Goal: Task Accomplishment & Management: Manage account settings

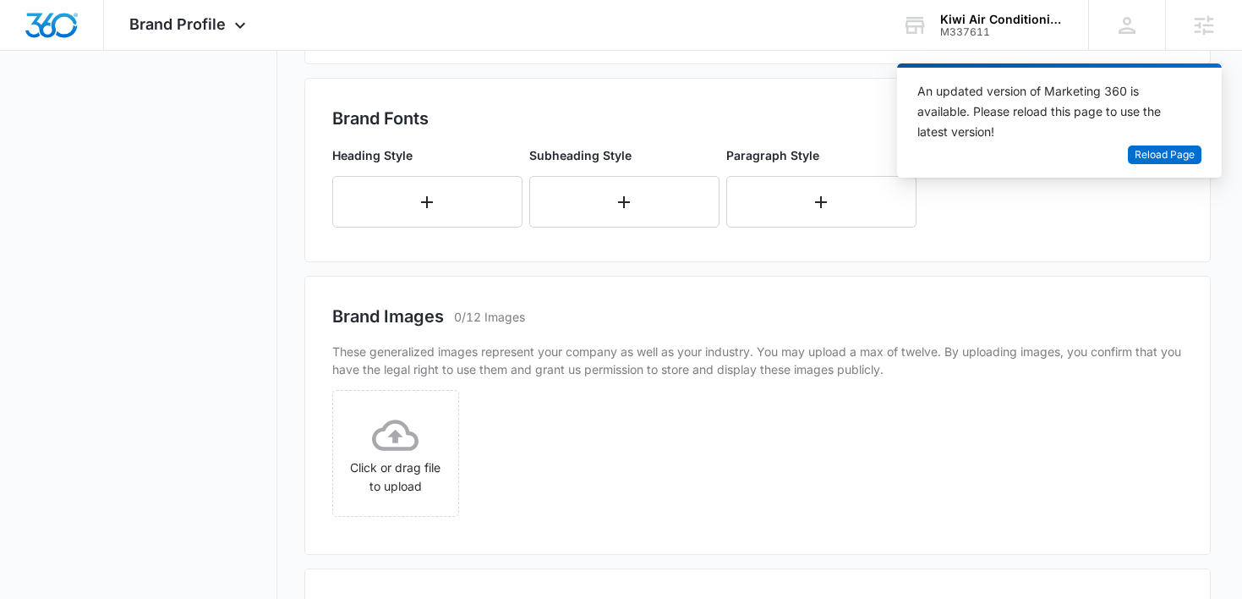
scroll to position [921, 0]
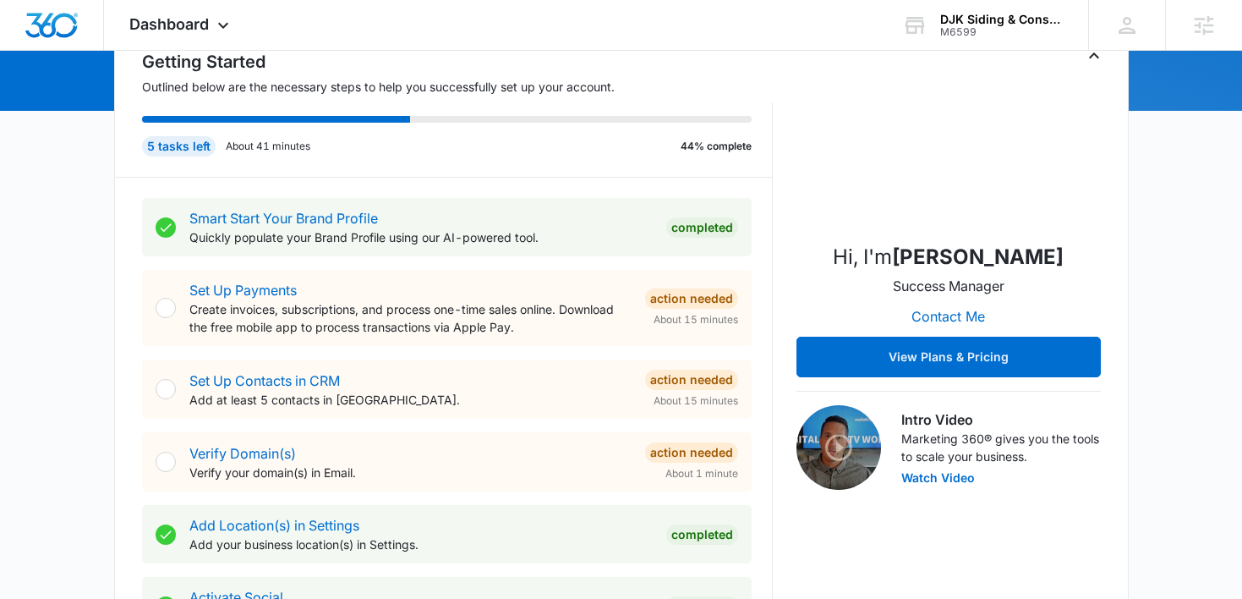
scroll to position [189, 0]
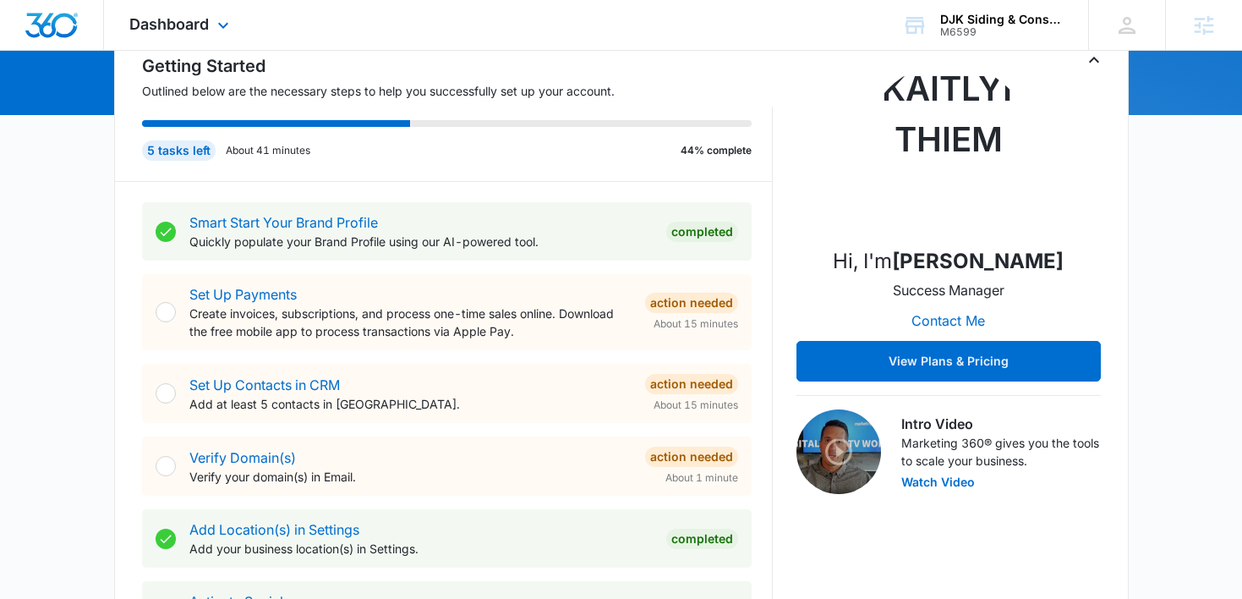
click at [211, 41] on div "Dashboard Apps Reputation Websites Forms CRM Email Social Shop Content Ads Inte…" at bounding box center [181, 25] width 155 height 50
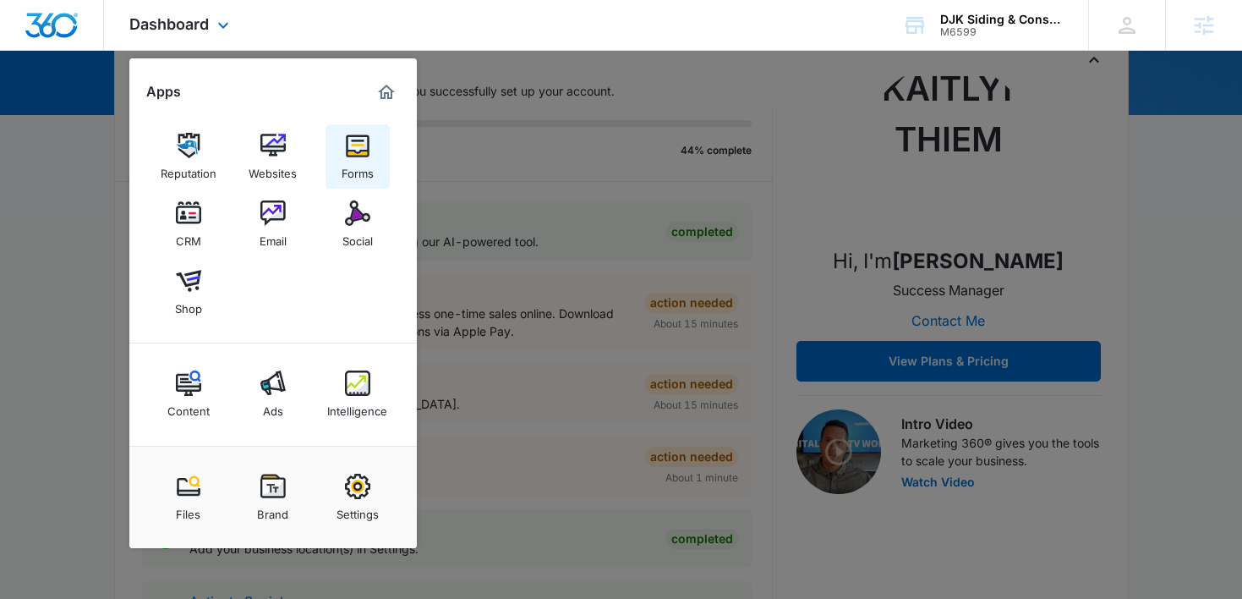
click at [346, 162] on div "Forms" at bounding box center [358, 169] width 32 height 22
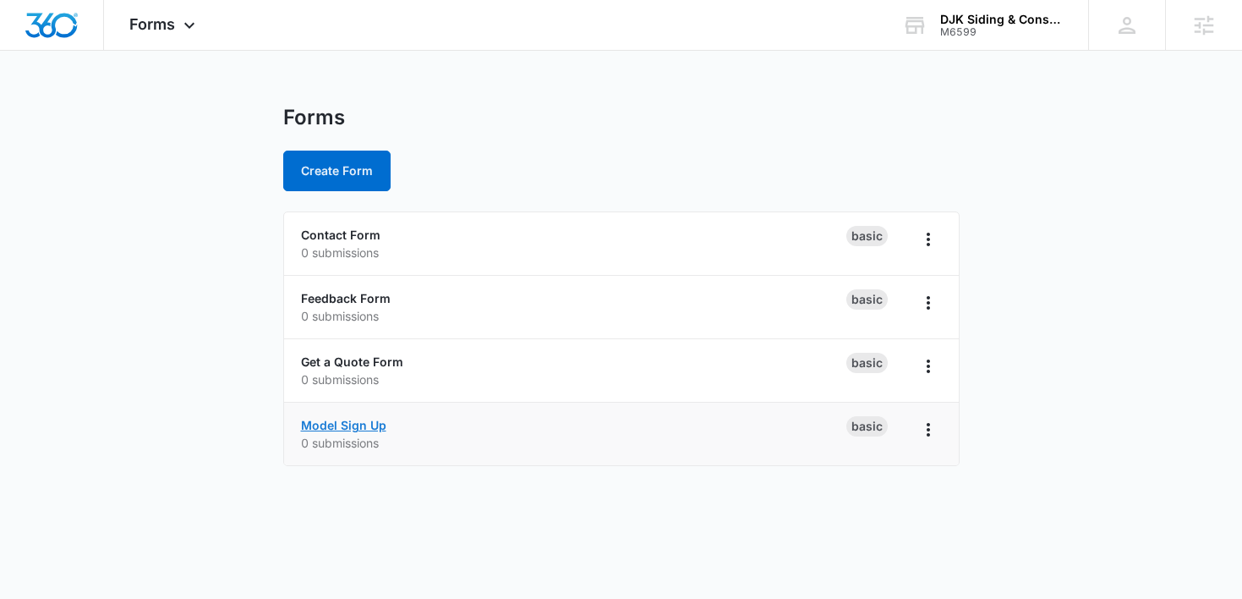
click at [346, 426] on link "Model Sign Up" at bounding box center [343, 425] width 85 height 14
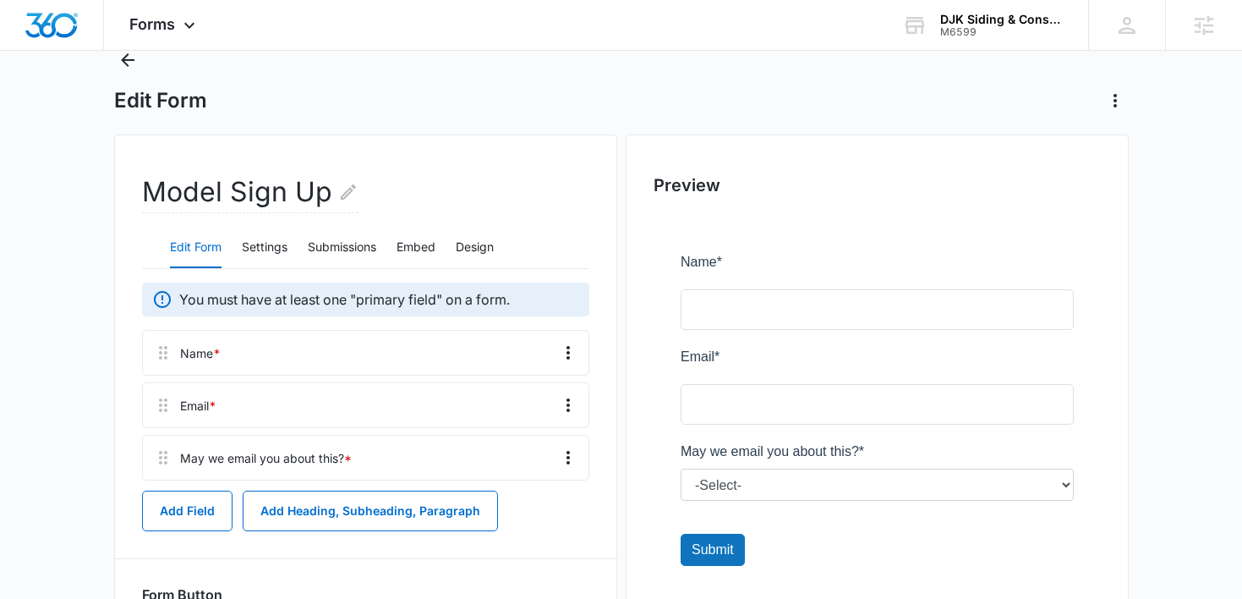
scroll to position [49, 0]
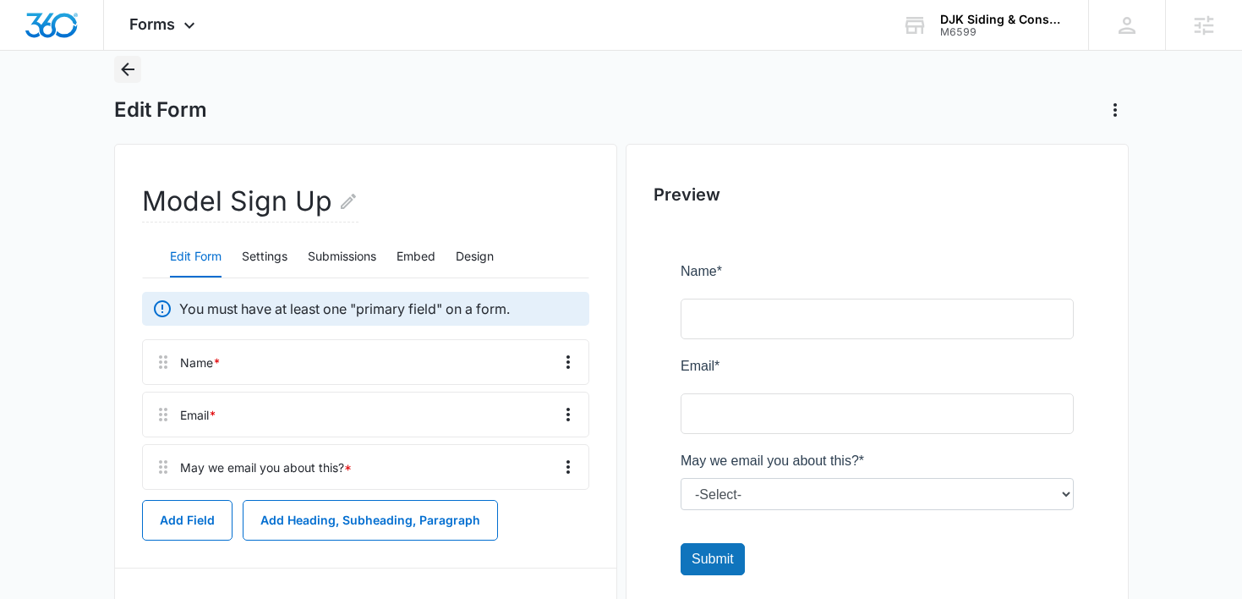
click at [128, 70] on icon "Back" at bounding box center [128, 69] width 20 height 20
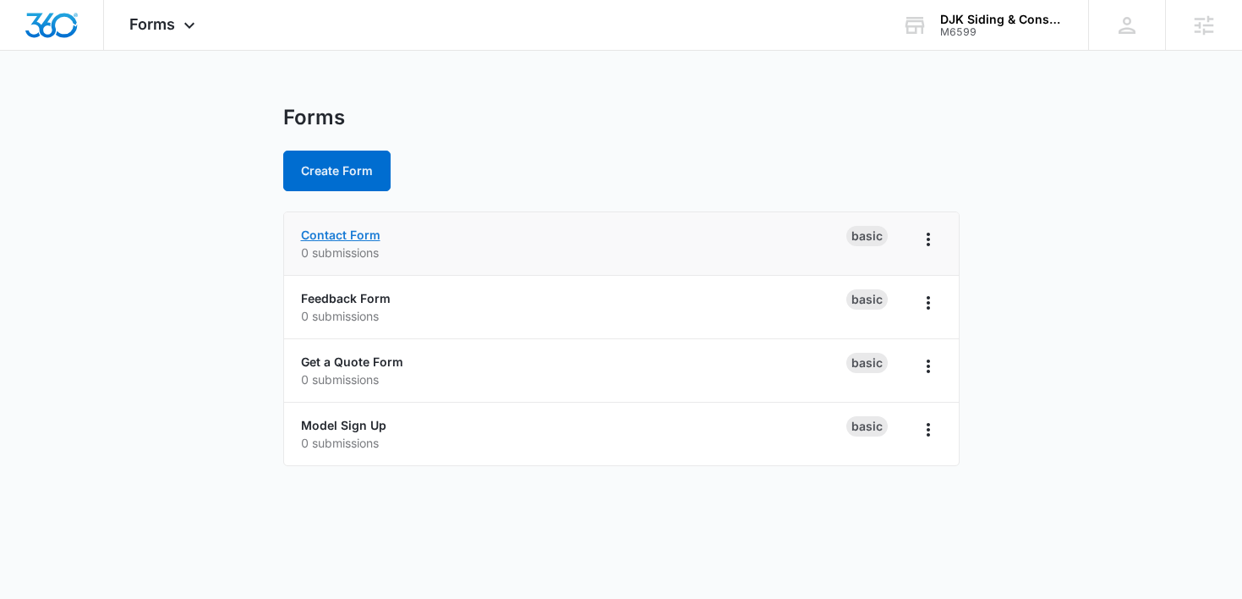
click at [348, 233] on link "Contact Form" at bounding box center [340, 234] width 79 height 14
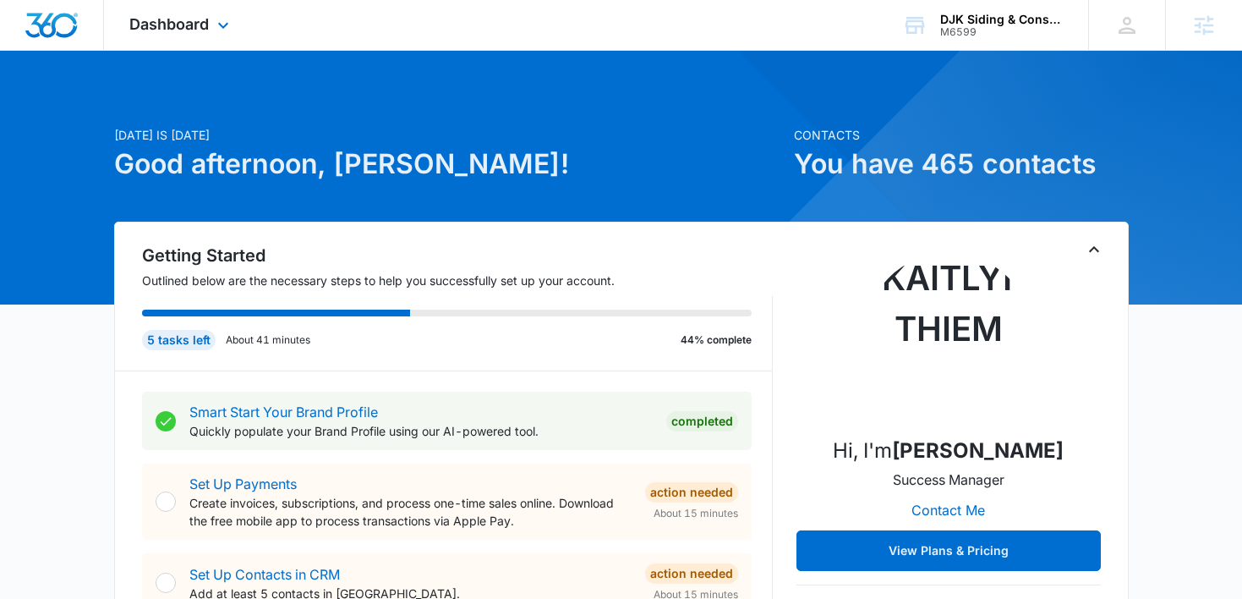
click at [215, 13] on div "Dashboard Apps Reputation Websites Forms CRM Email Social Shop Content Ads Inte…" at bounding box center [181, 25] width 155 height 50
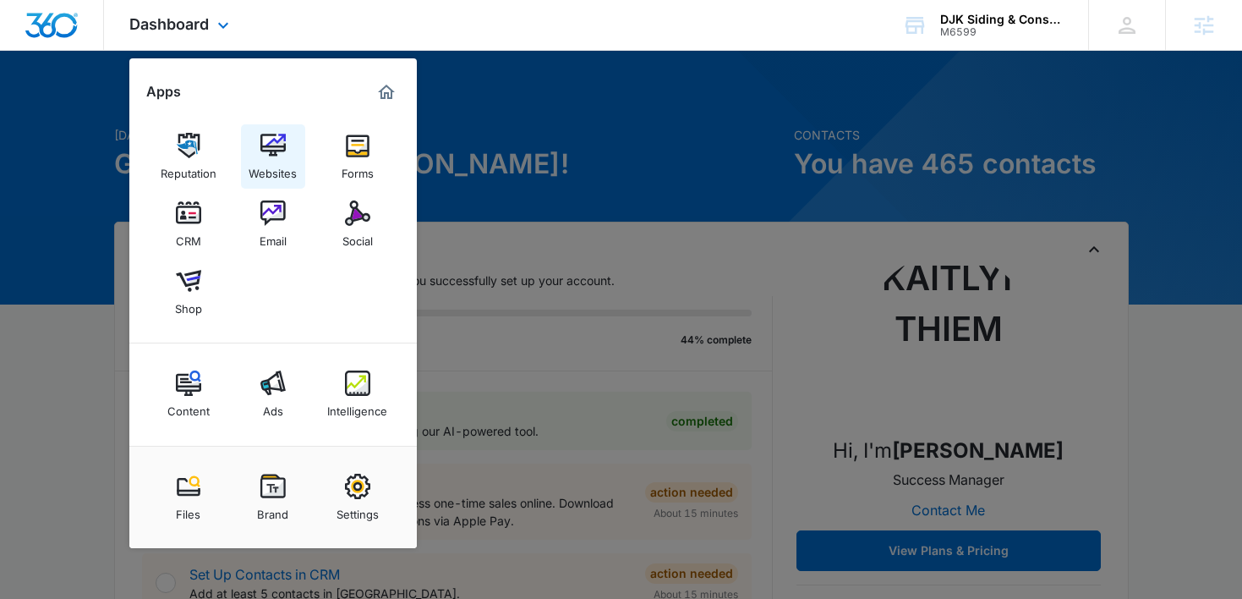
click at [277, 150] on img at bounding box center [272, 145] width 25 height 25
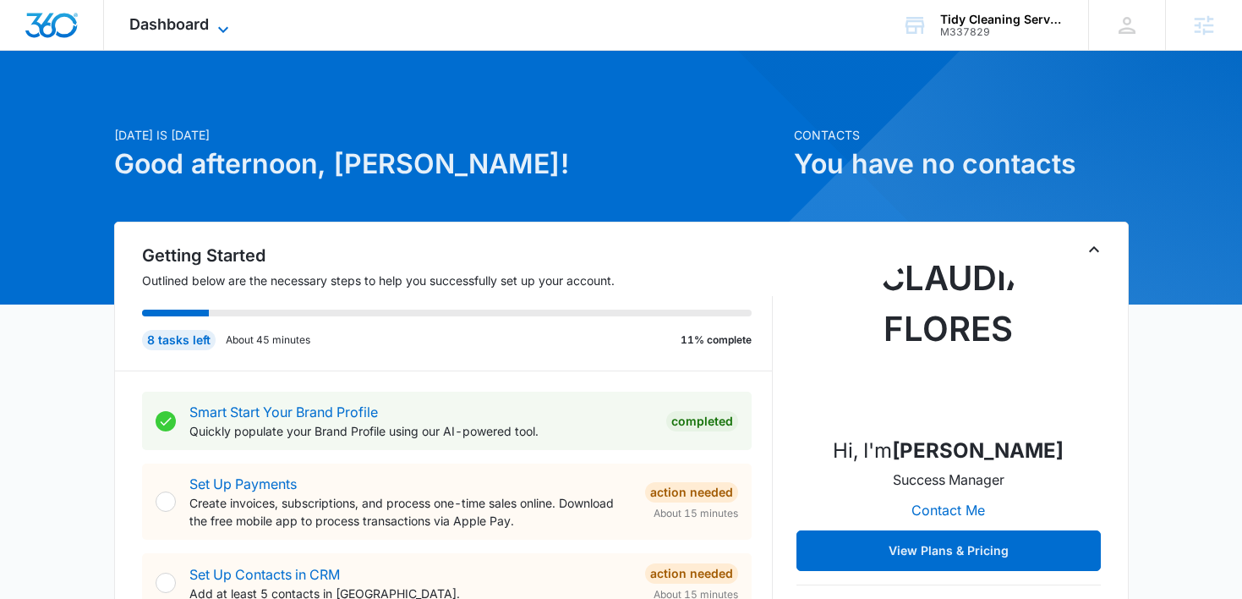
click at [193, 19] on span "Dashboard" at bounding box center [168, 24] width 79 height 18
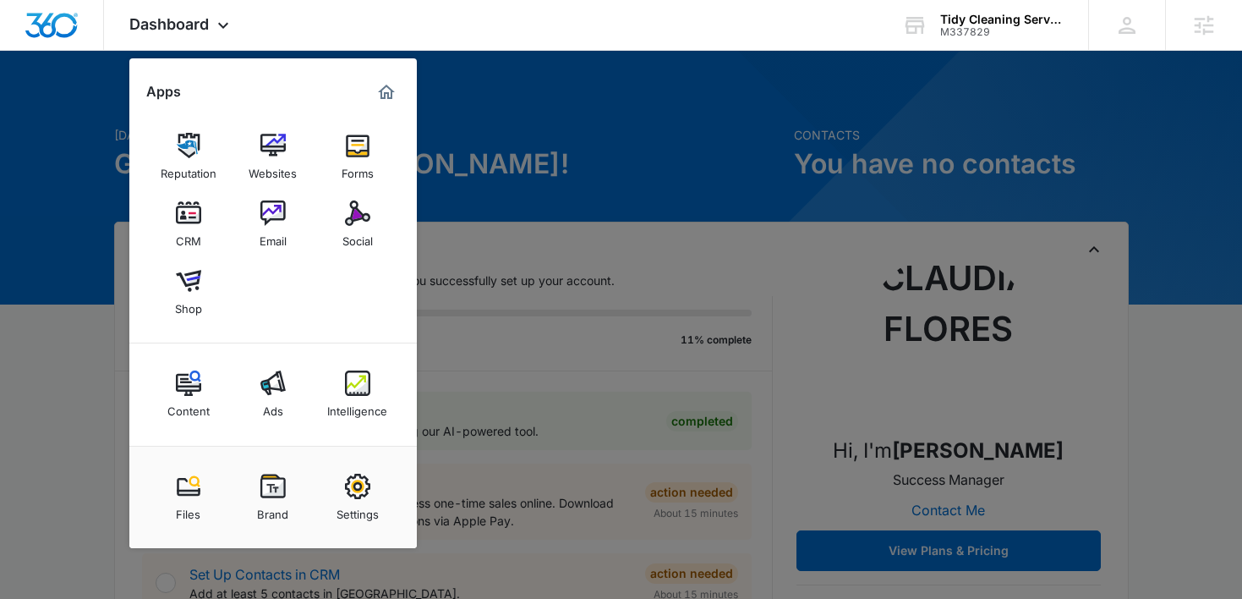
click at [550, 129] on div at bounding box center [621, 299] width 1242 height 599
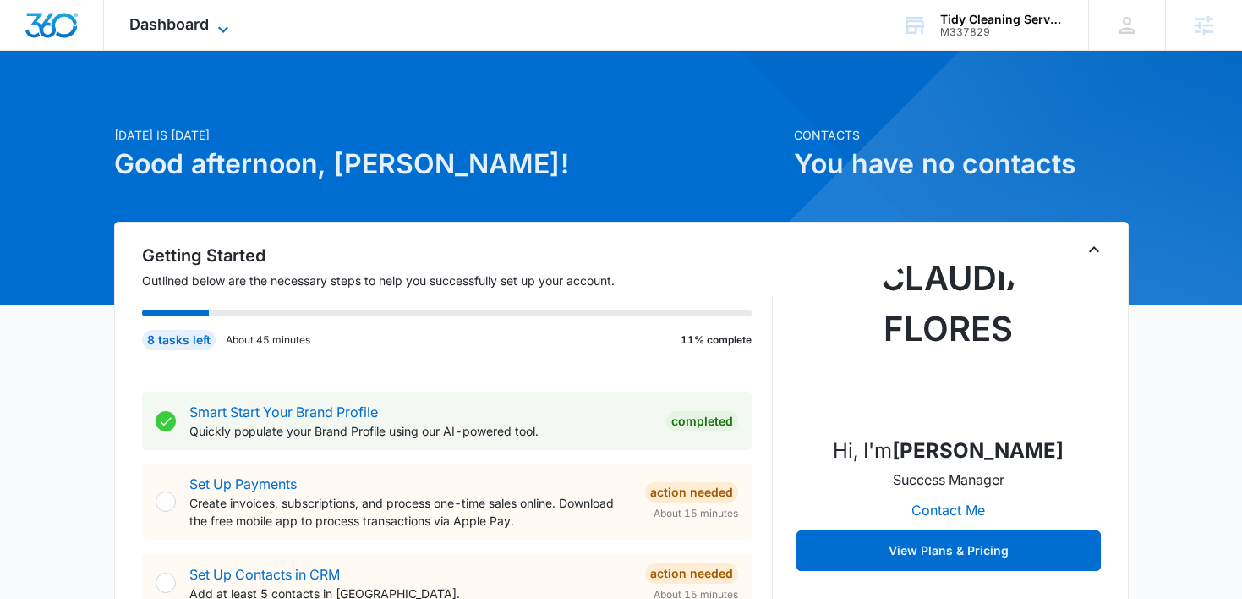
click at [178, 22] on span "Dashboard" at bounding box center [168, 24] width 79 height 18
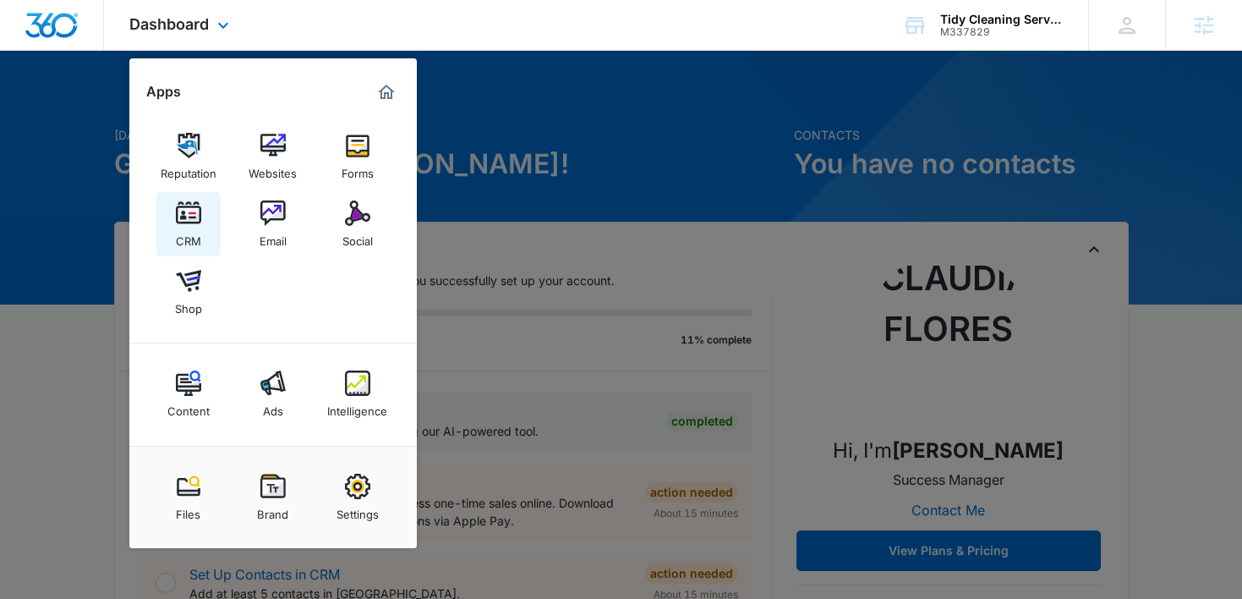
click at [205, 218] on link "CRM" at bounding box center [188, 224] width 64 height 64
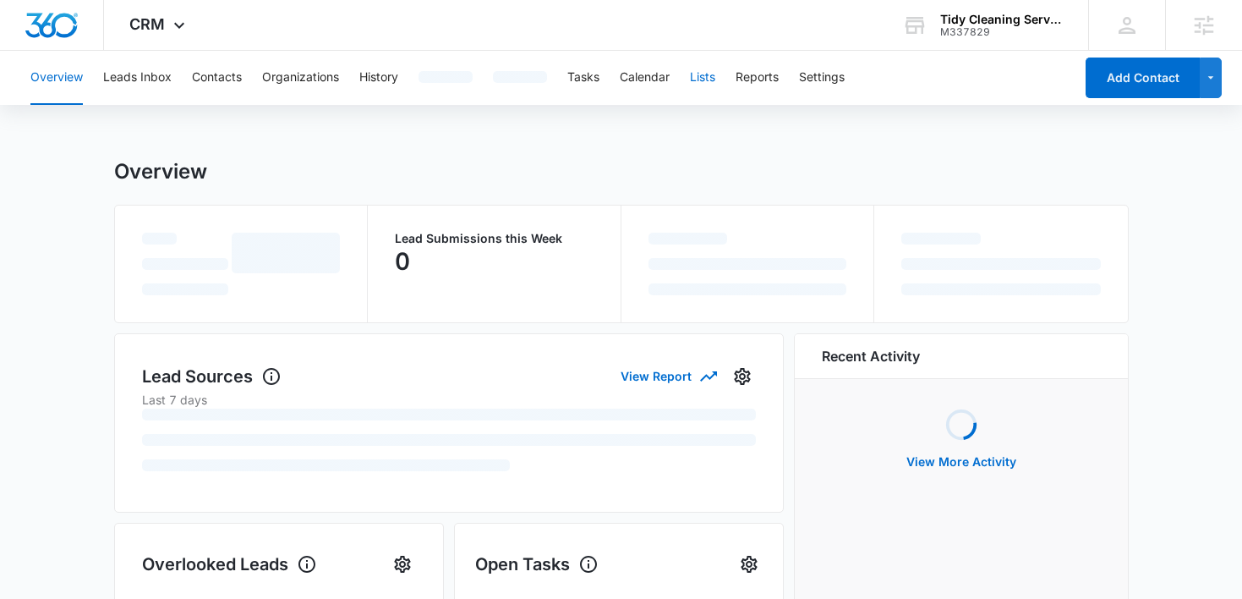
click at [698, 86] on button "Lists" at bounding box center [702, 78] width 25 height 54
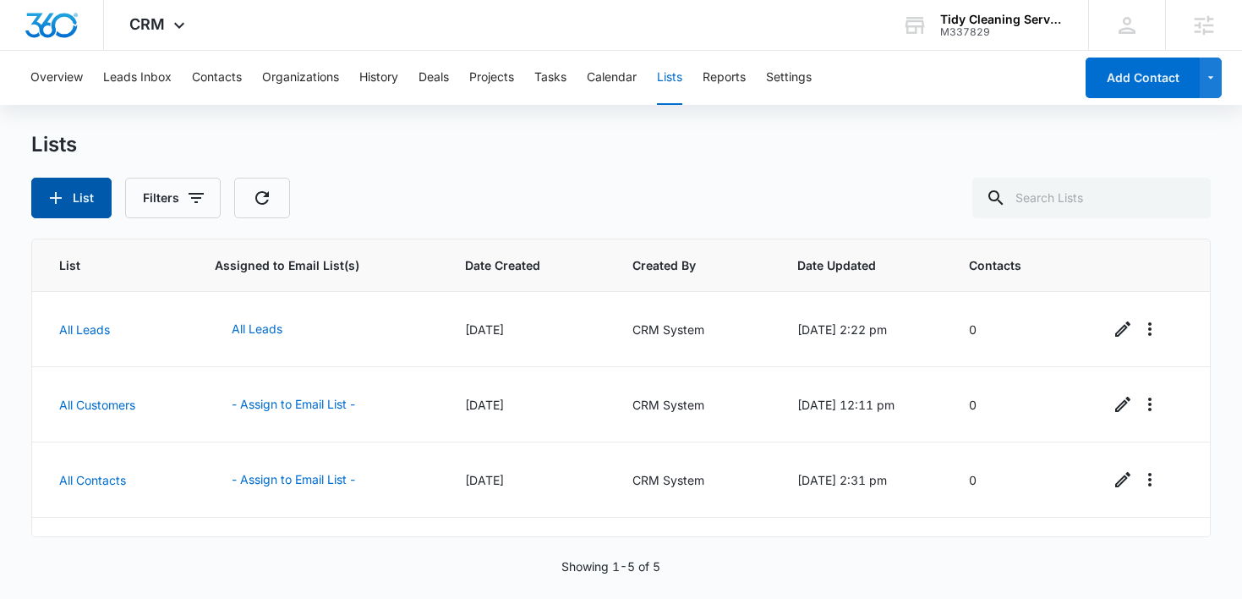
click at [76, 208] on button "List" at bounding box center [71, 198] width 80 height 41
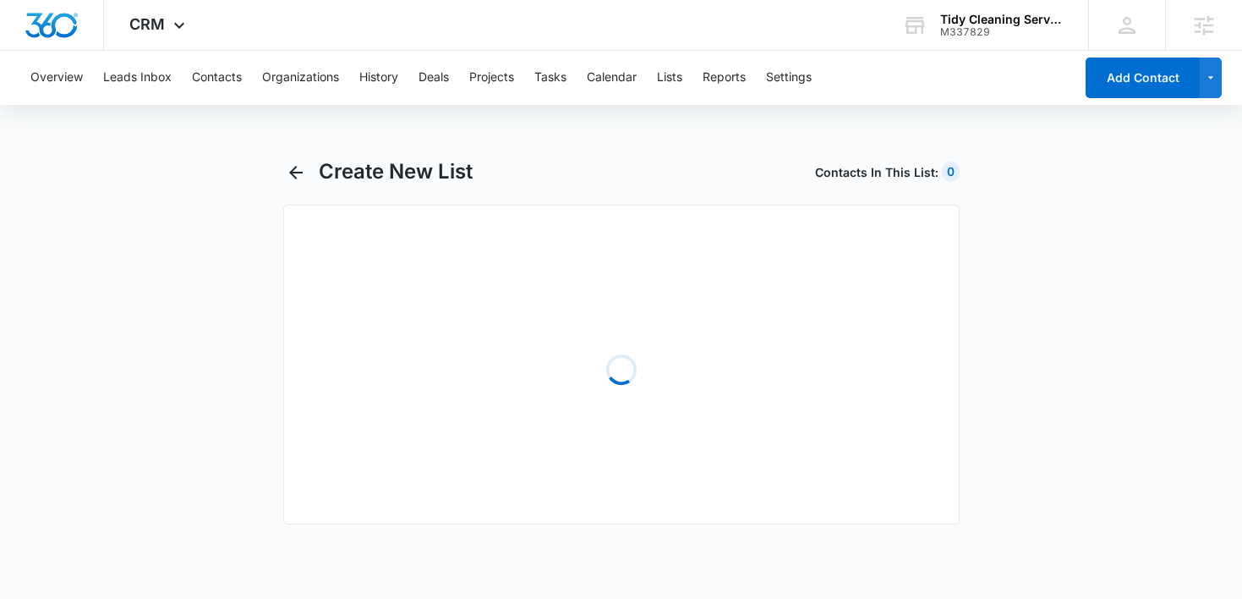
select select "31"
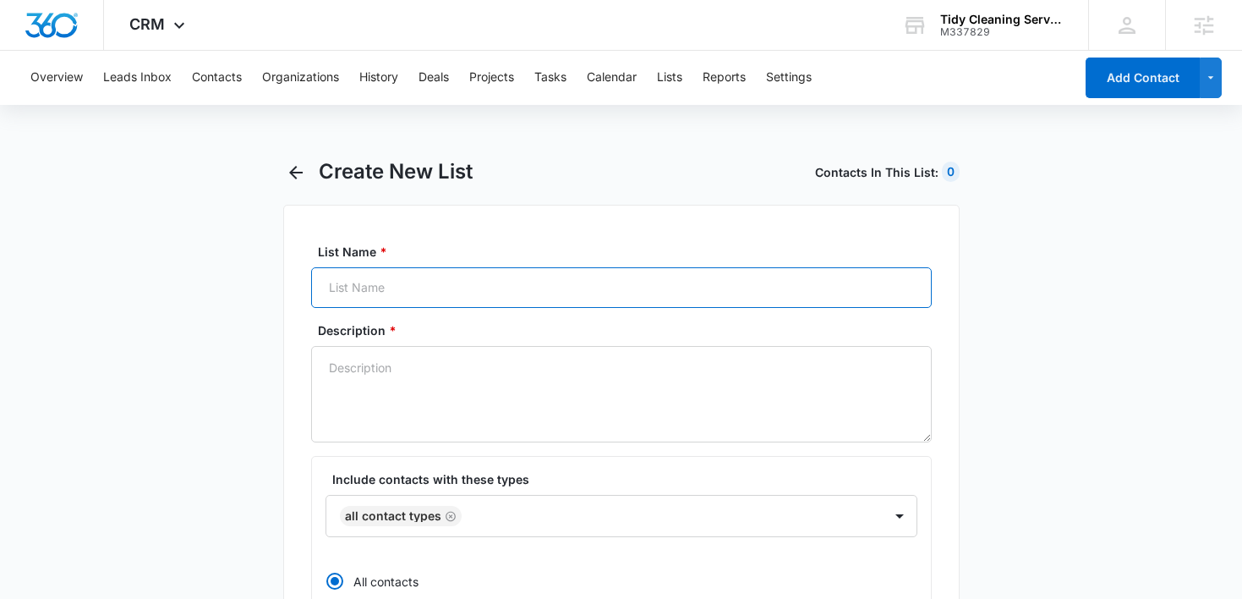
click at [461, 271] on input "List Name *" at bounding box center [621, 287] width 621 height 41
paste input "customers-2025-09-16"
type input "customers-2025-09-16"
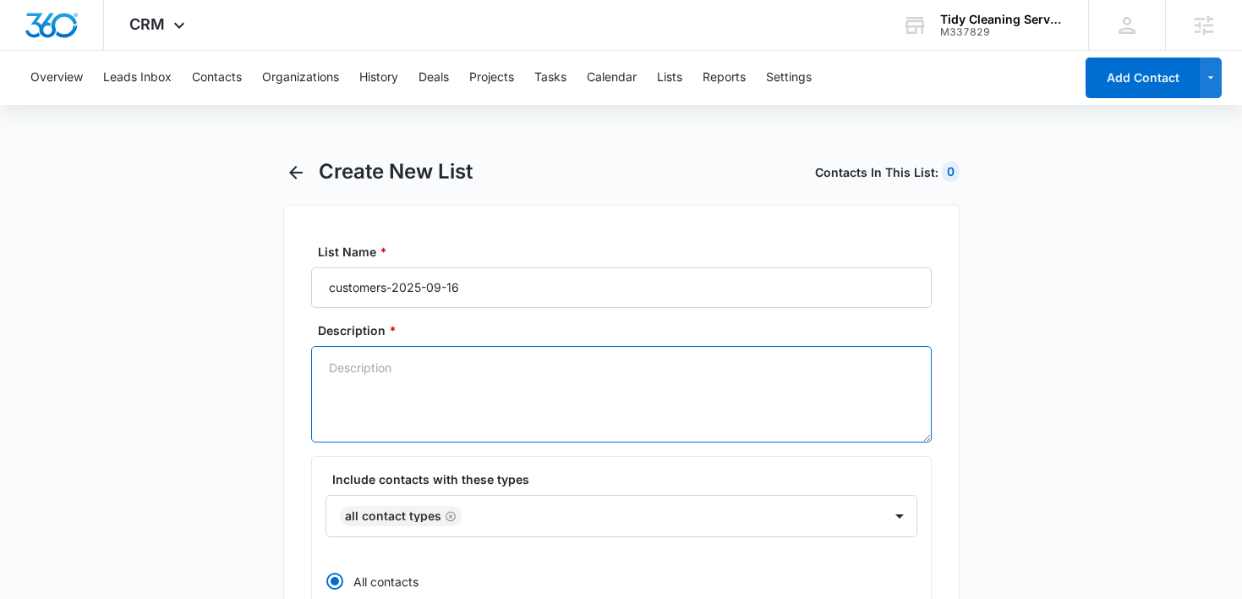
click at [419, 375] on textarea "Description *" at bounding box center [621, 394] width 621 height 96
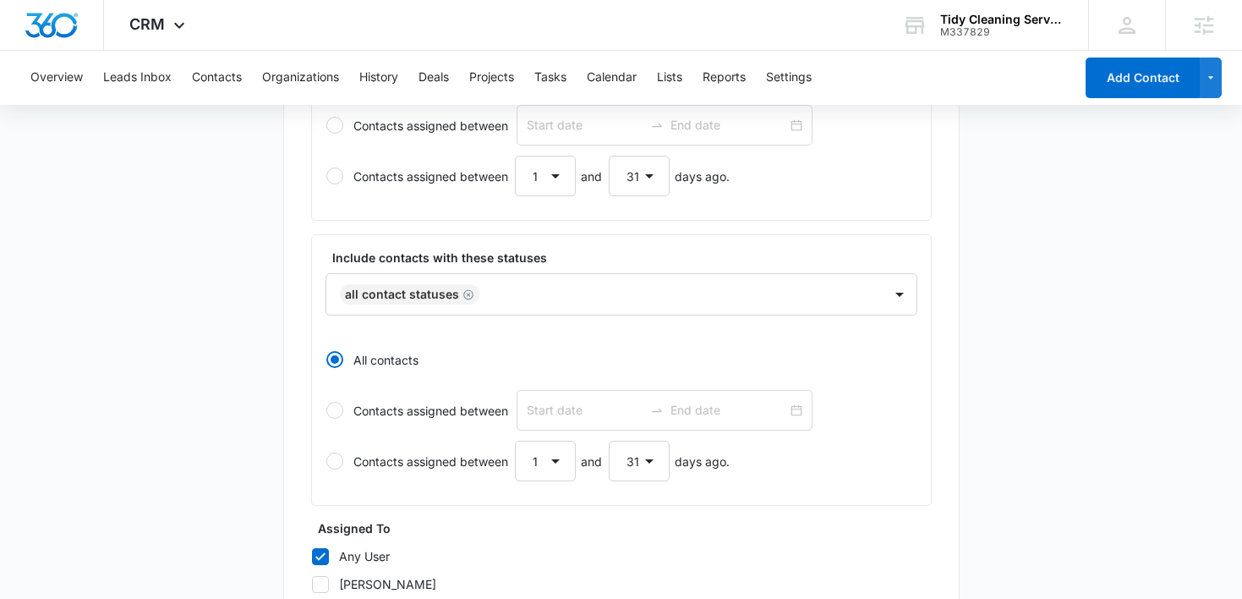
scroll to position [508, 0]
type textarea "Customers List"
click at [812, 82] on button "Settings" at bounding box center [789, 78] width 46 height 54
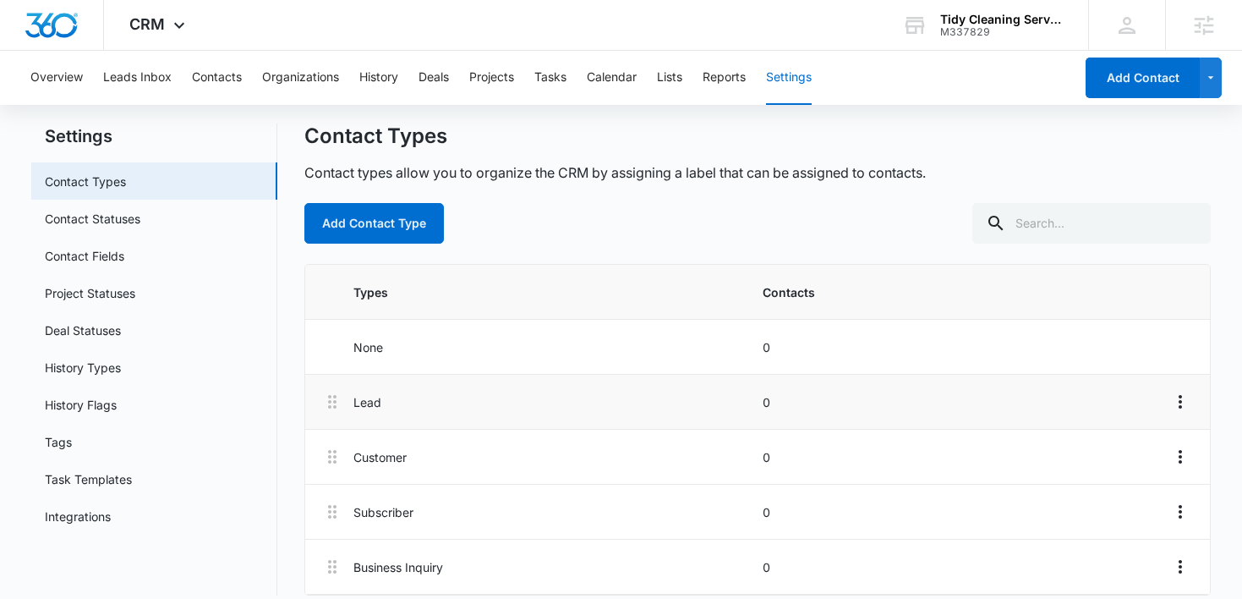
scroll to position [52, 0]
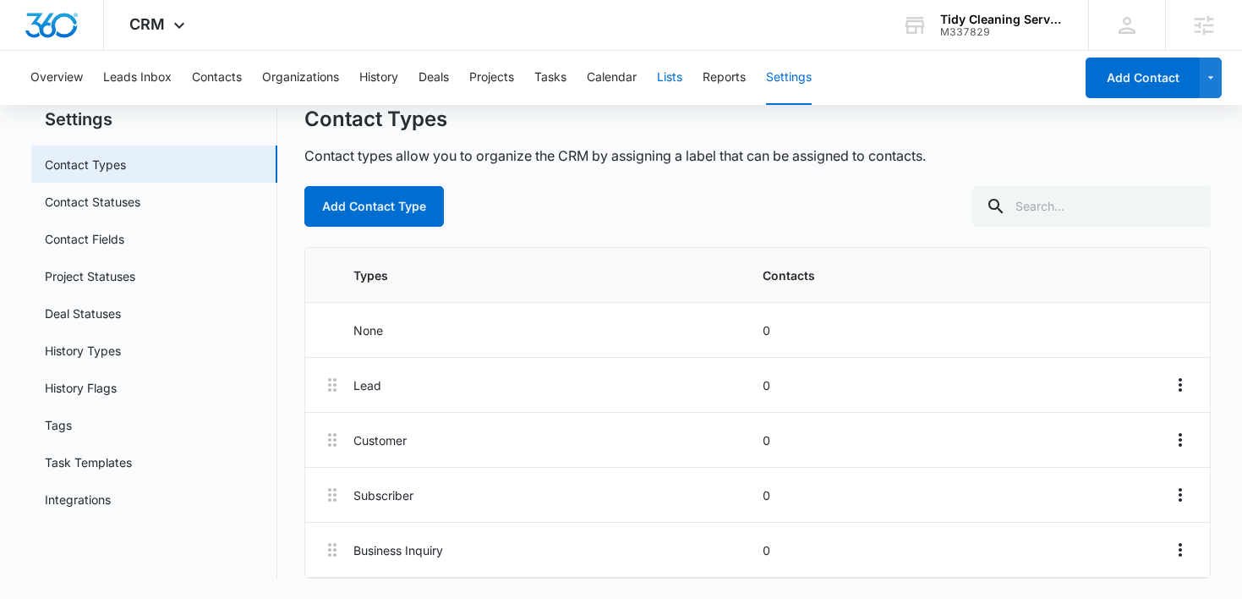
click at [682, 88] on button "Lists" at bounding box center [669, 78] width 25 height 54
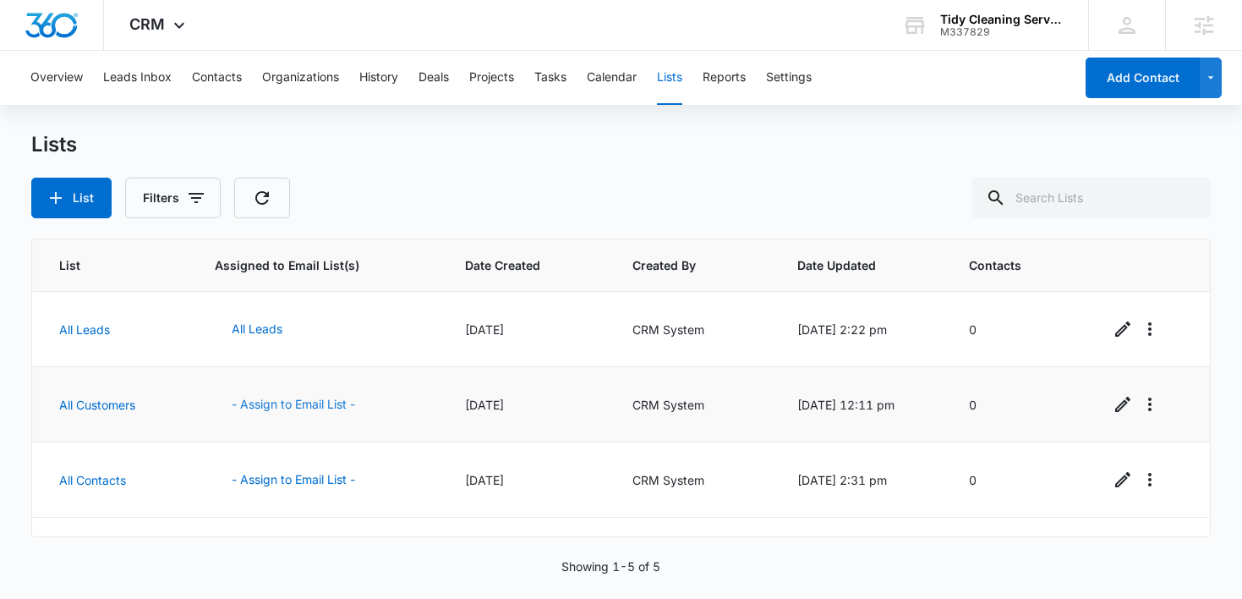
click at [266, 405] on button "- Assign to Email List -" at bounding box center [293, 404] width 157 height 41
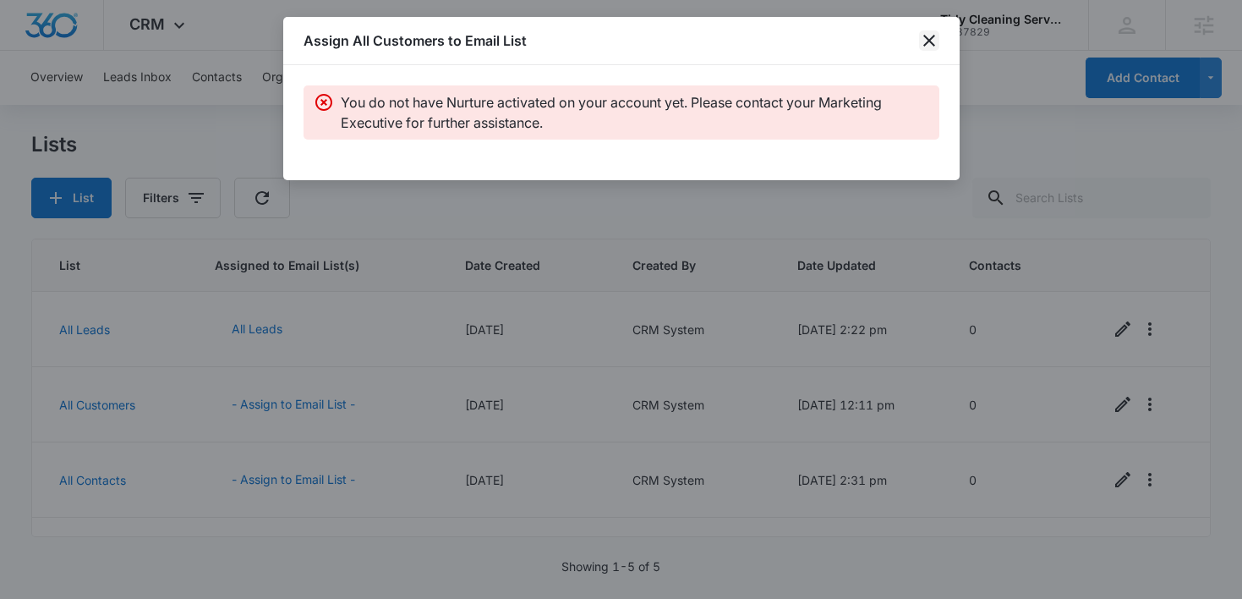
click at [934, 44] on icon "close" at bounding box center [929, 40] width 20 height 20
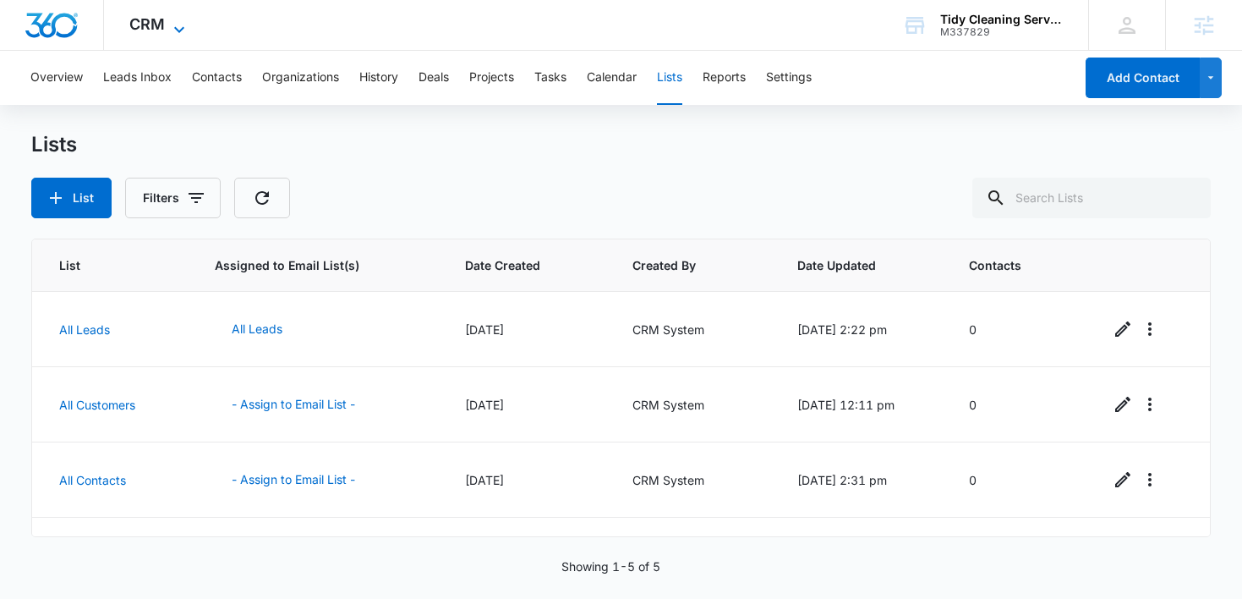
click at [169, 32] on icon at bounding box center [179, 29] width 20 height 20
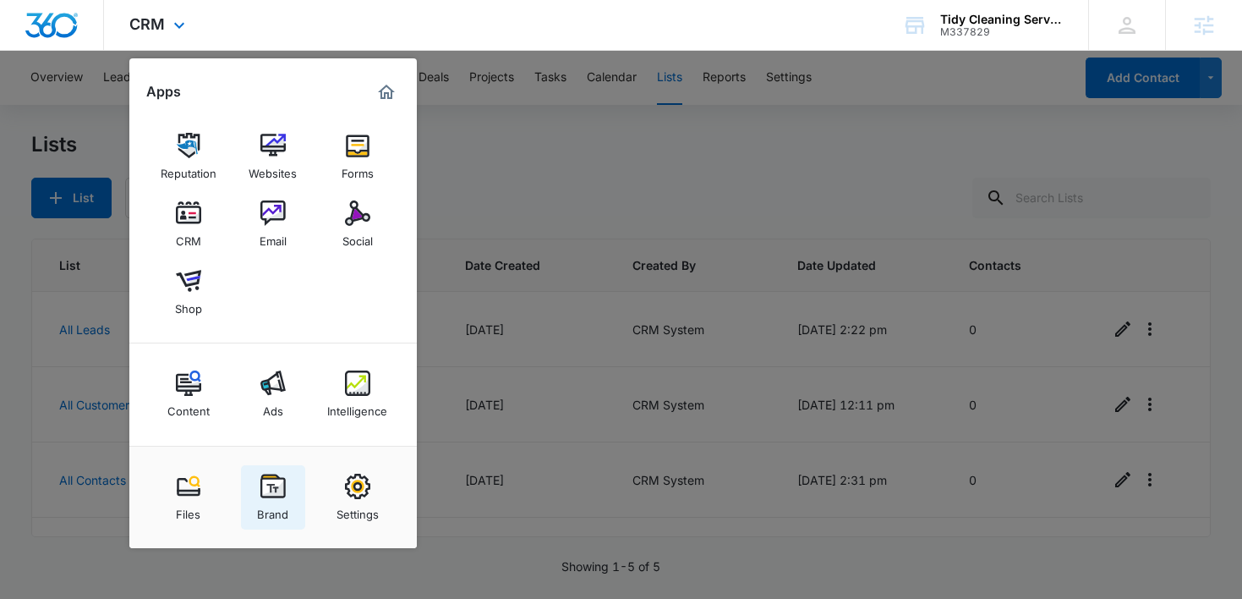
click at [266, 474] on img at bounding box center [272, 486] width 25 height 25
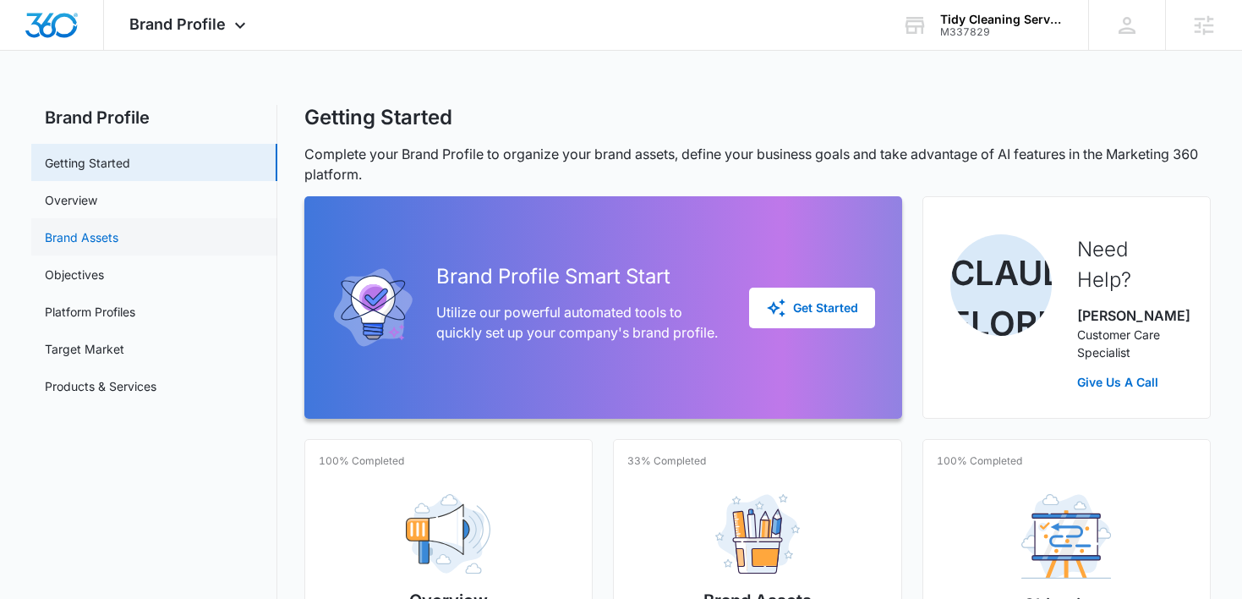
click at [118, 228] on link "Brand Assets" at bounding box center [82, 237] width 74 height 18
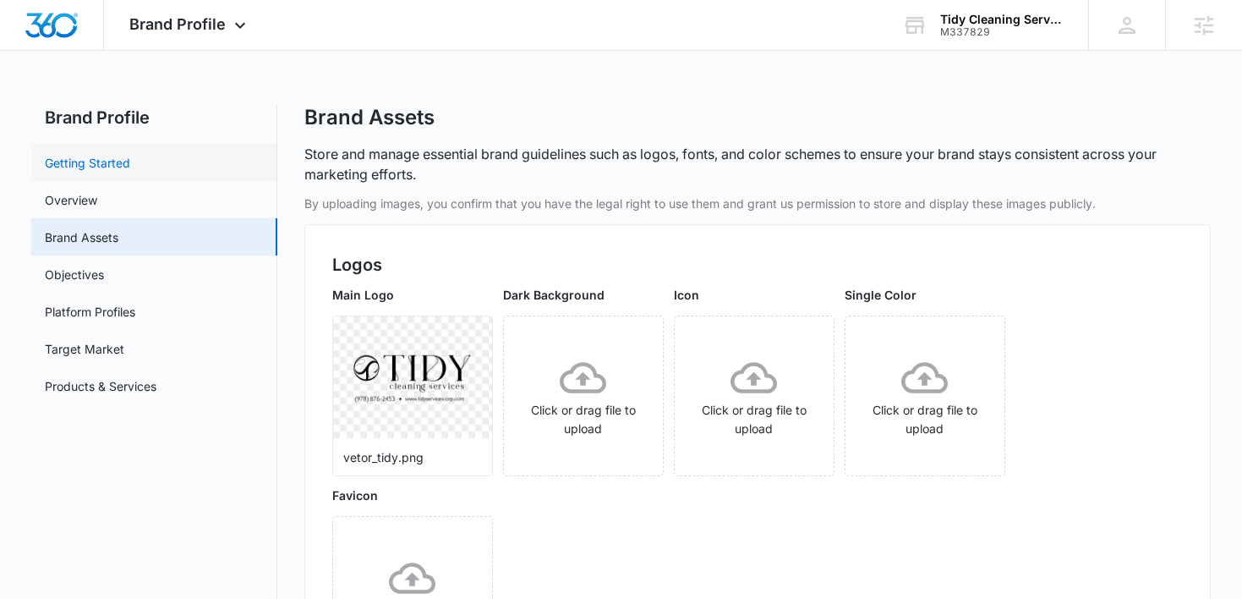
click at [124, 159] on link "Getting Started" at bounding box center [87, 163] width 85 height 18
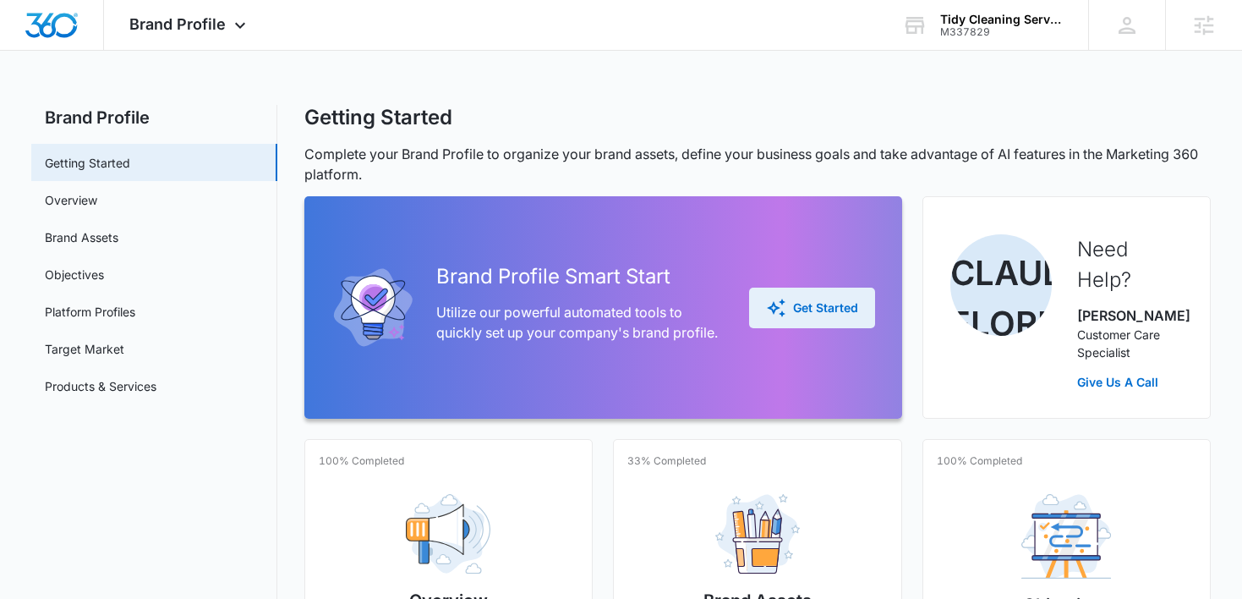
click at [793, 307] on div "Get Started" at bounding box center [812, 308] width 92 height 20
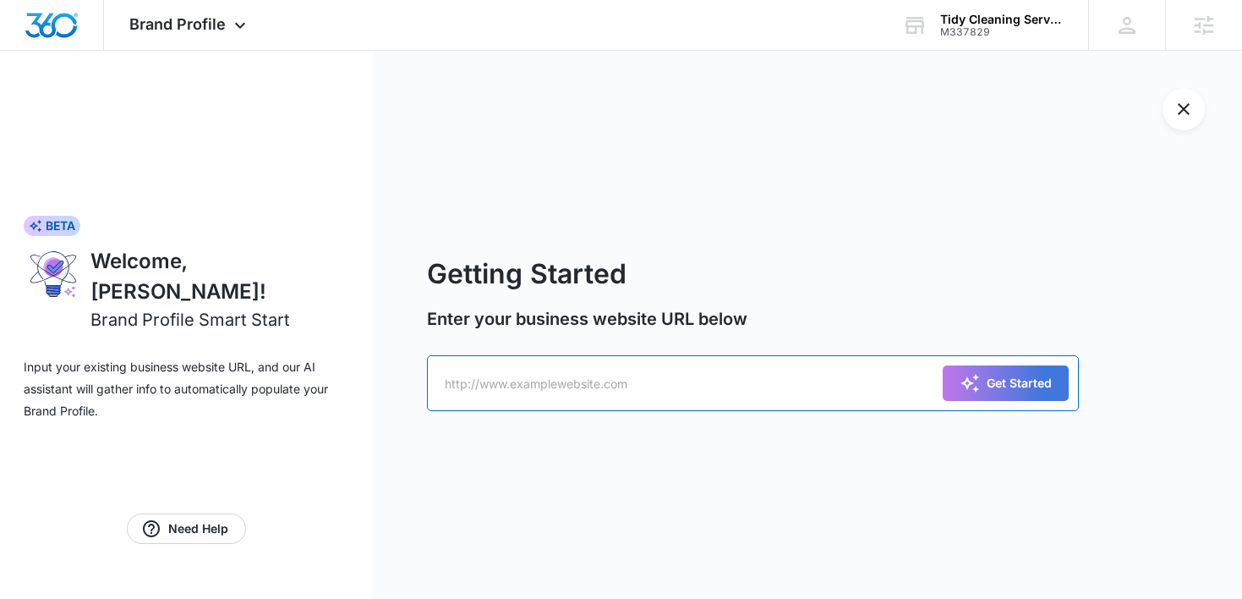
click at [715, 390] on input "text" at bounding box center [753, 383] width 652 height 56
paste input "https://tidyservicescorp.com/"
type input "https://tidyservicescorp.com/"
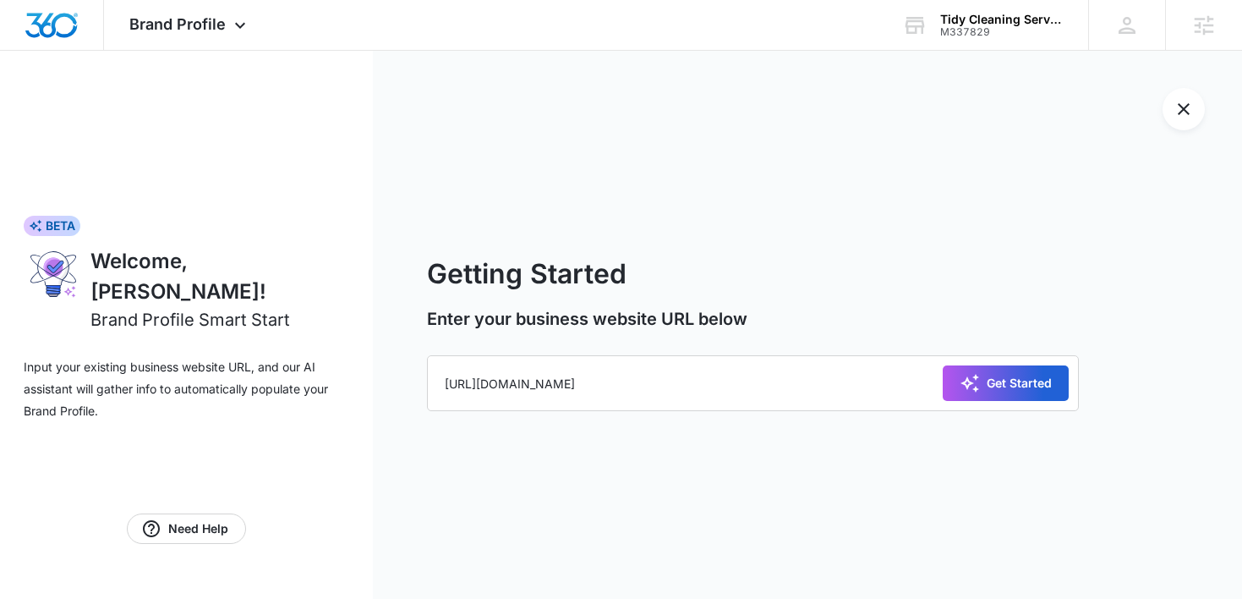
click at [969, 378] on icon "submit" at bounding box center [970, 383] width 20 height 20
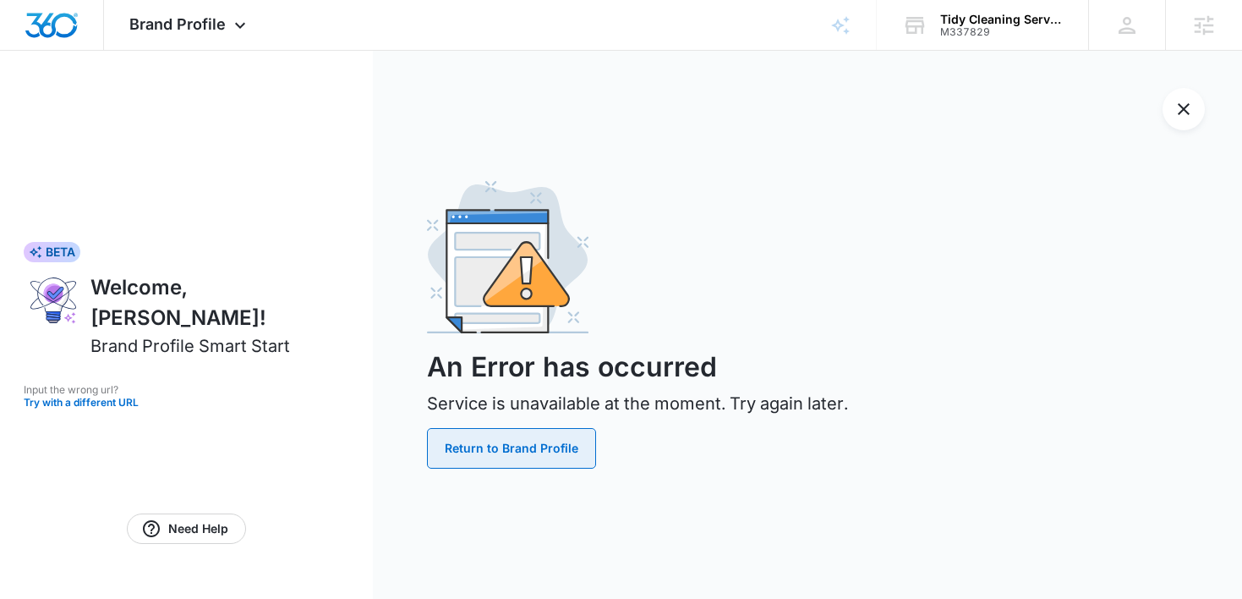
click at [509, 432] on button "Return to Brand Profile" at bounding box center [511, 448] width 169 height 41
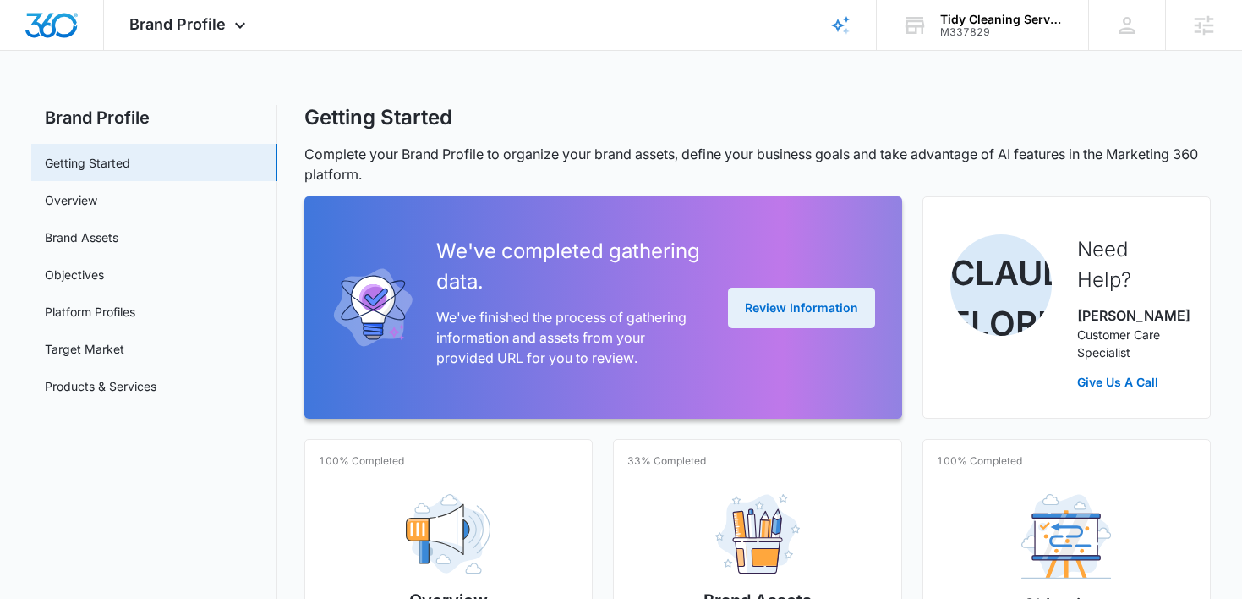
click at [813, 311] on button "Review Information" at bounding box center [801, 308] width 147 height 41
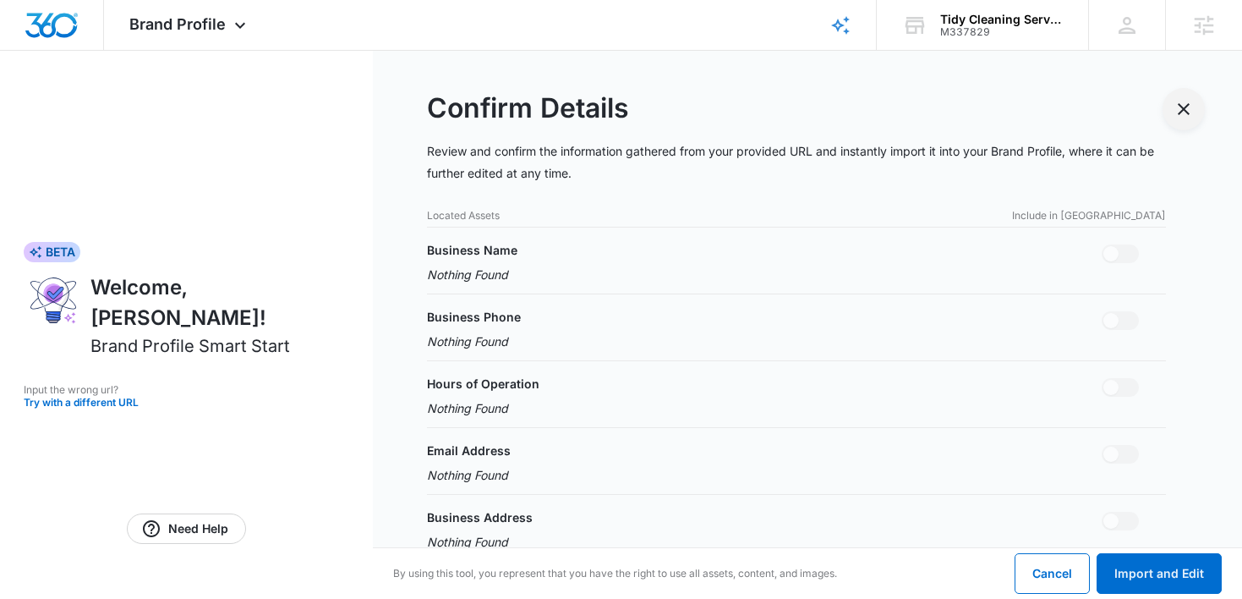
click at [1191, 111] on icon "Exit Smart Start Wizard" at bounding box center [1184, 109] width 20 height 20
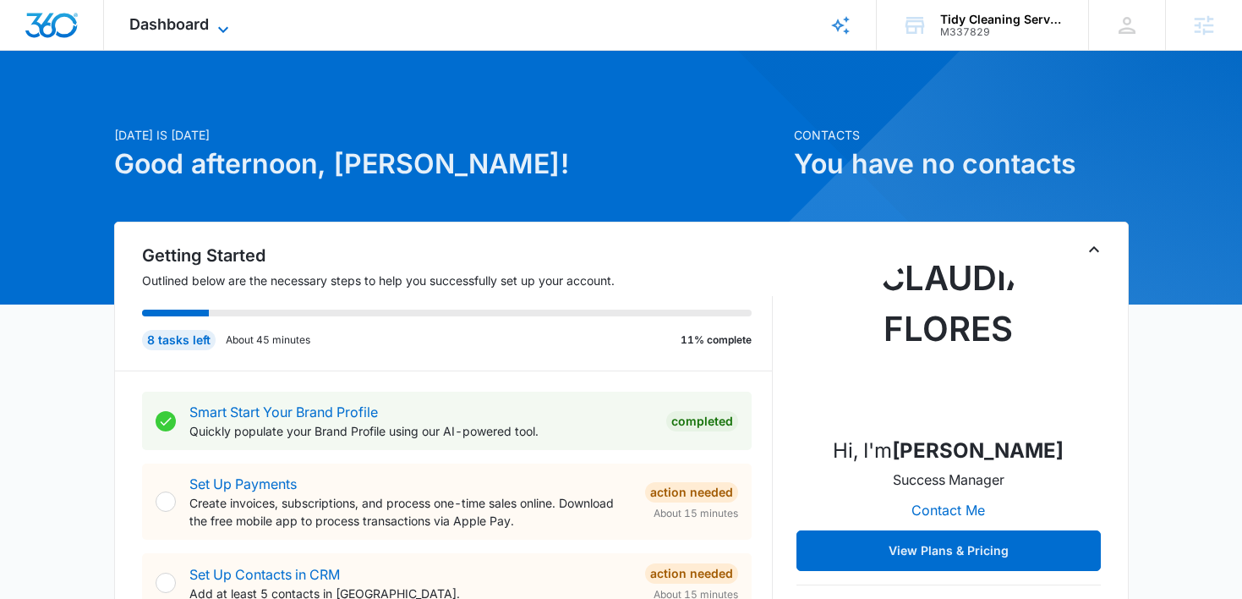
click at [172, 17] on span "Dashboard" at bounding box center [168, 24] width 79 height 18
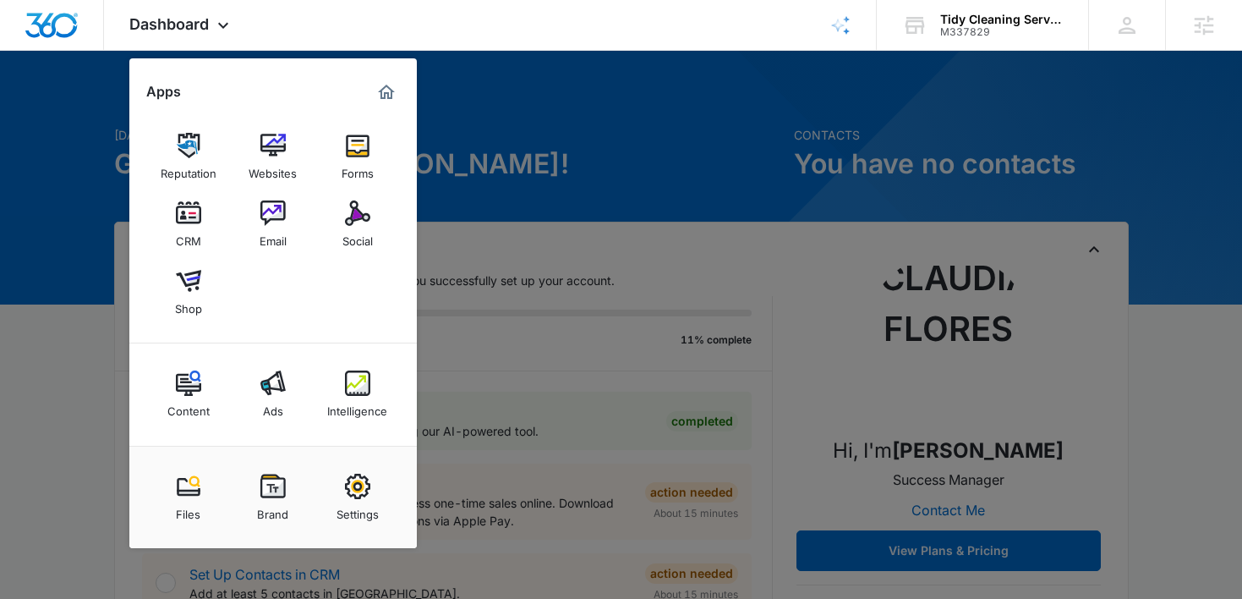
click at [565, 138] on div at bounding box center [621, 299] width 1242 height 599
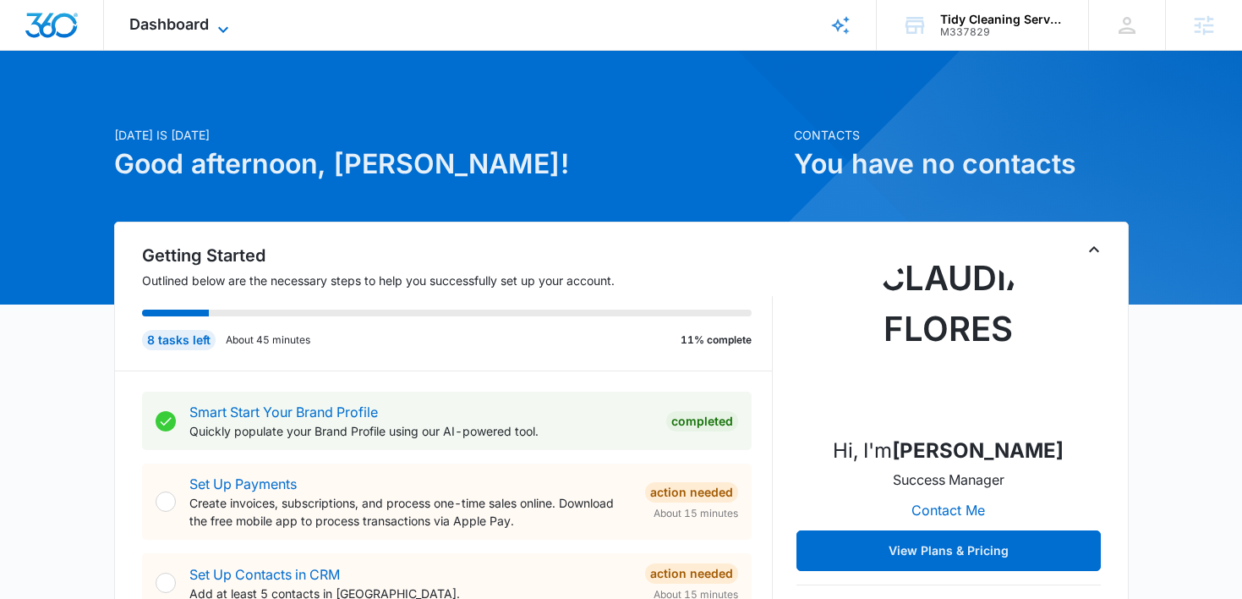
click at [195, 30] on span "Dashboard" at bounding box center [168, 24] width 79 height 18
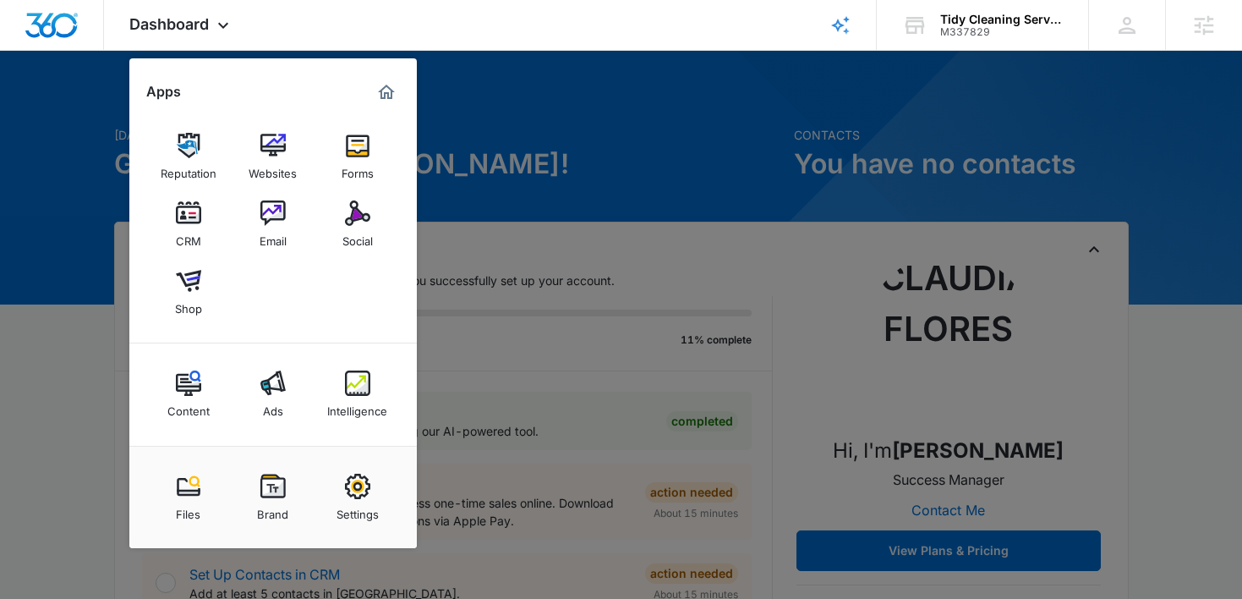
click at [264, 487] on img at bounding box center [272, 486] width 25 height 25
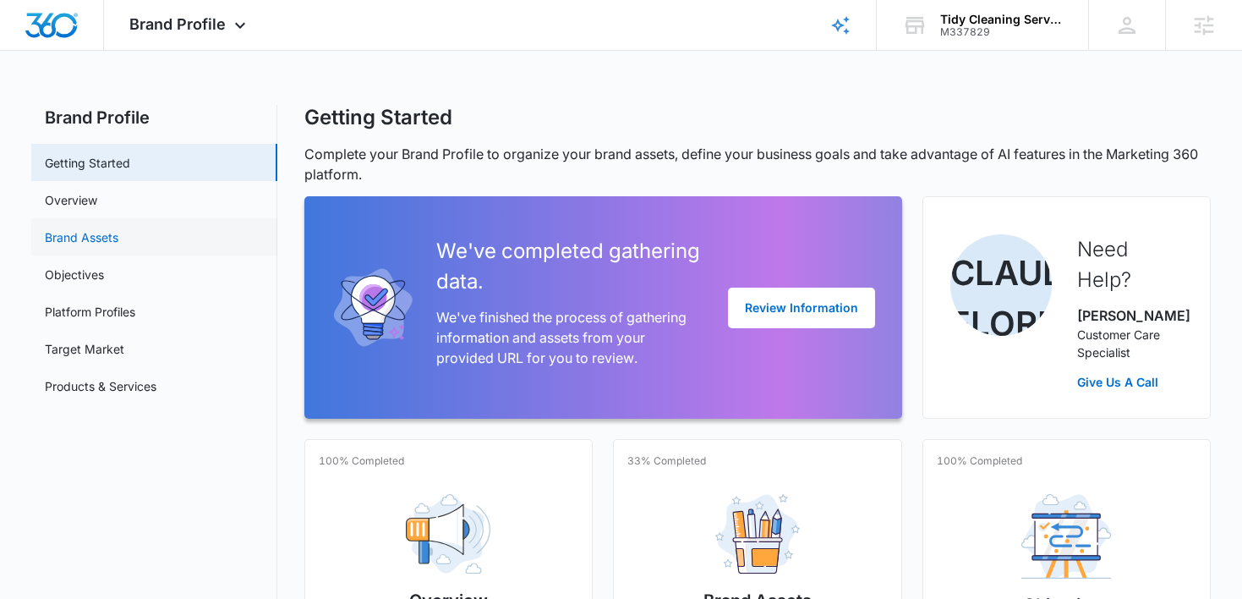
click at [118, 234] on link "Brand Assets" at bounding box center [82, 237] width 74 height 18
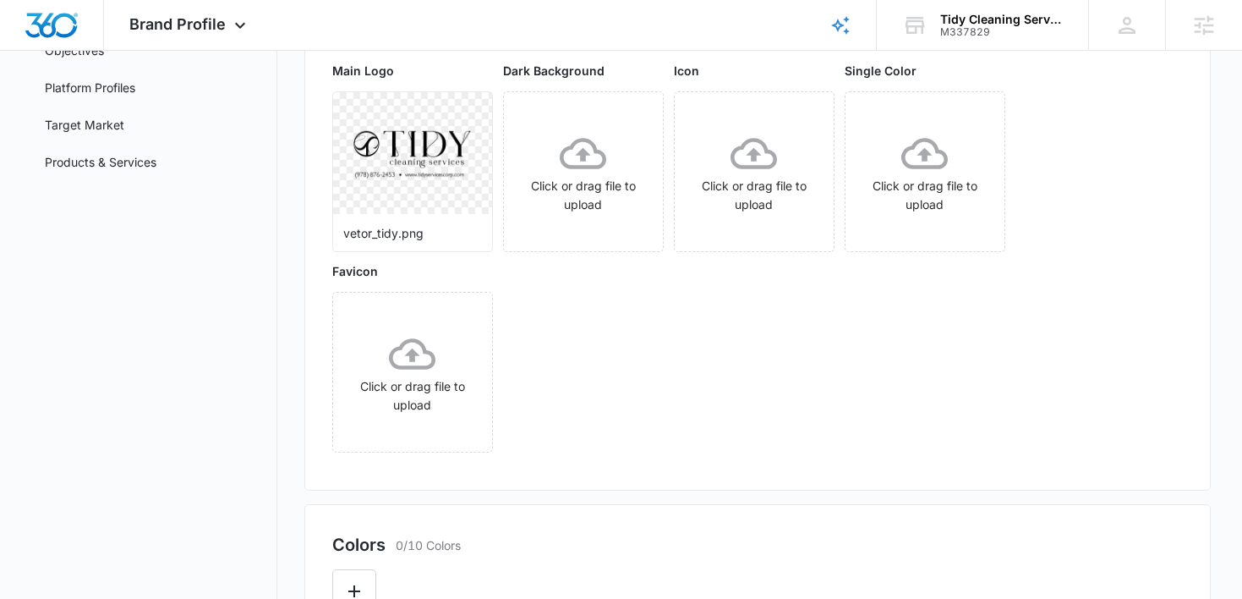
scroll to position [359, 0]
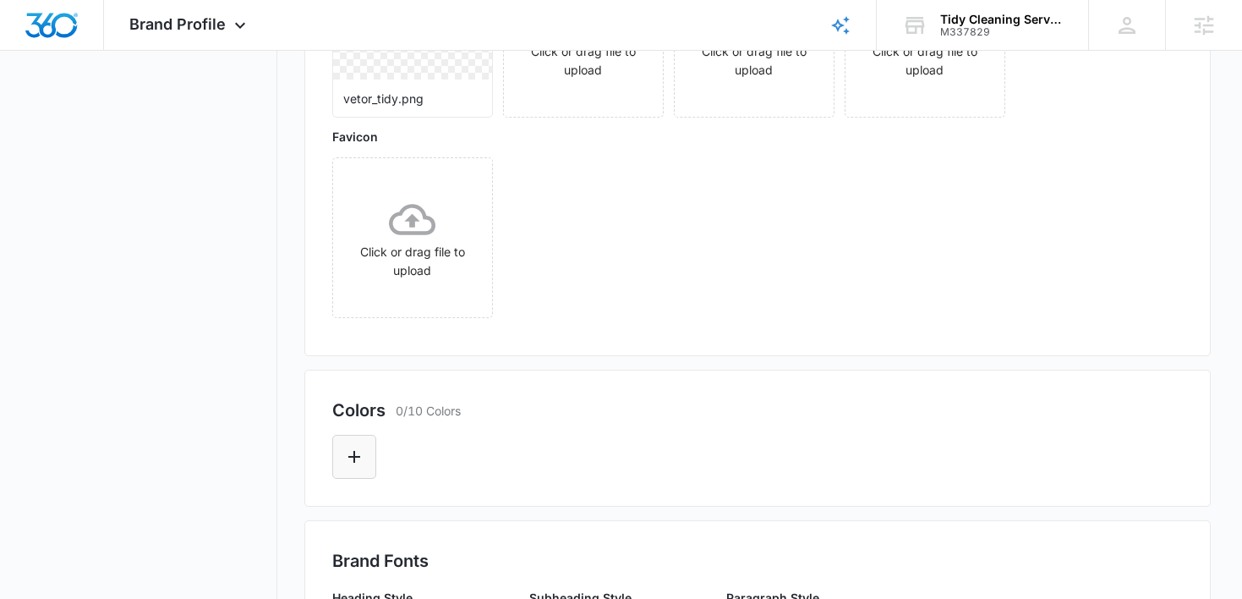
click at [361, 456] on icon "Edit Color" at bounding box center [354, 456] width 20 height 20
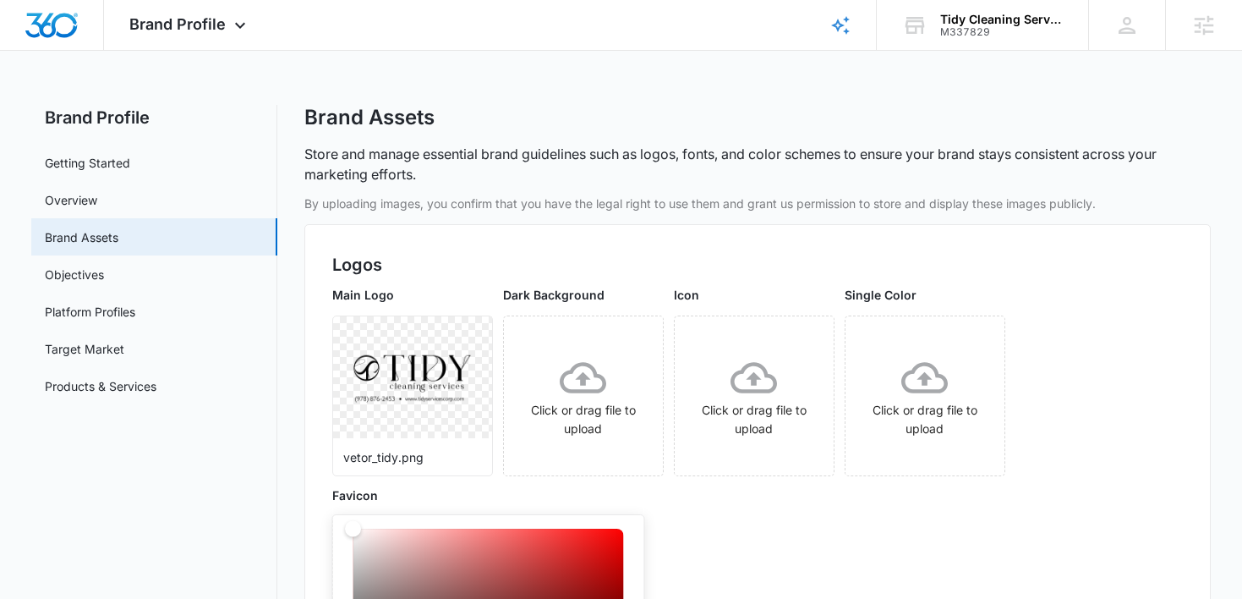
scroll to position [160, 0]
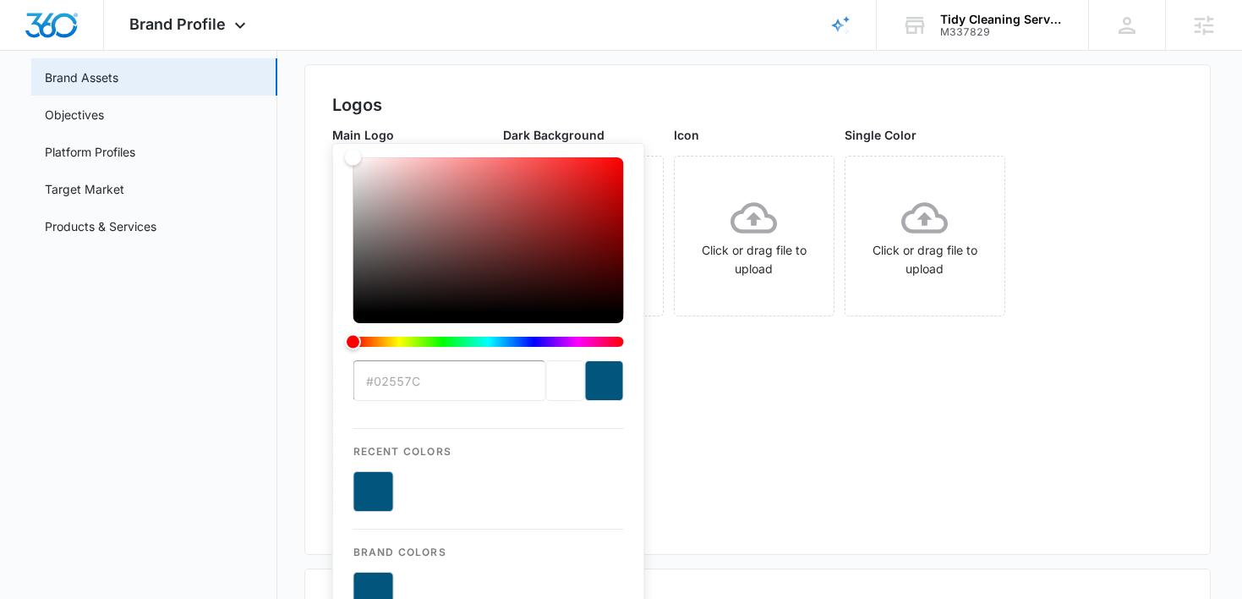
type input "#02557C"
click at [684, 501] on div "Main Logo vetor_tidy.png Dark Background Click or drag file to upload Icon Clic…" at bounding box center [758, 326] width 852 height 401
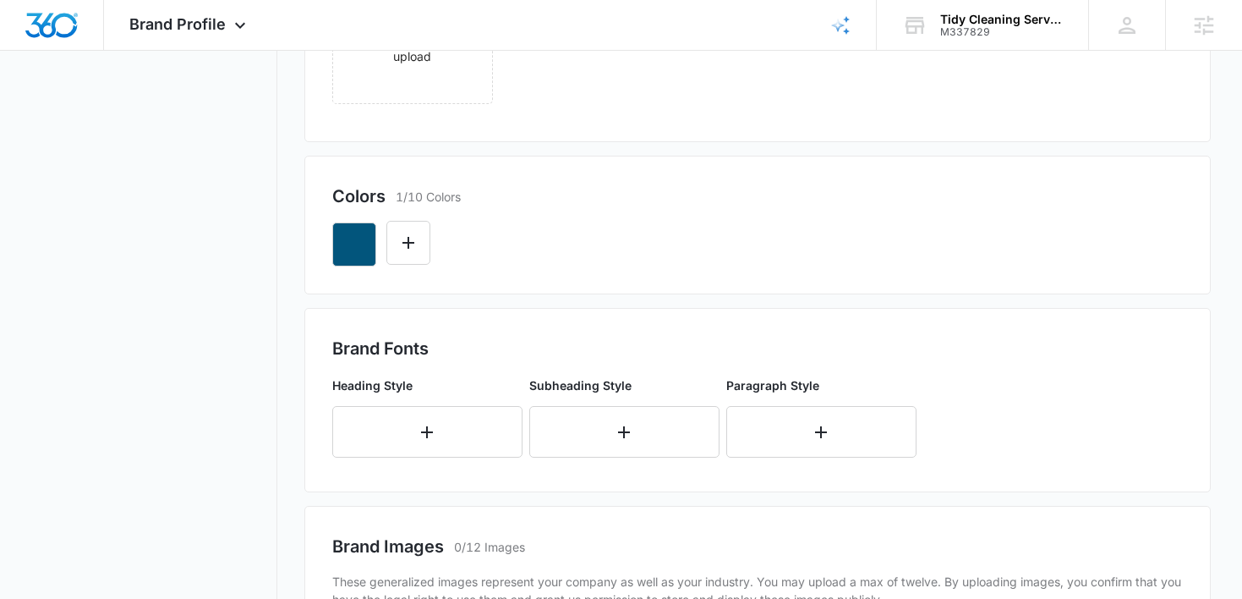
scroll to position [579, 0]
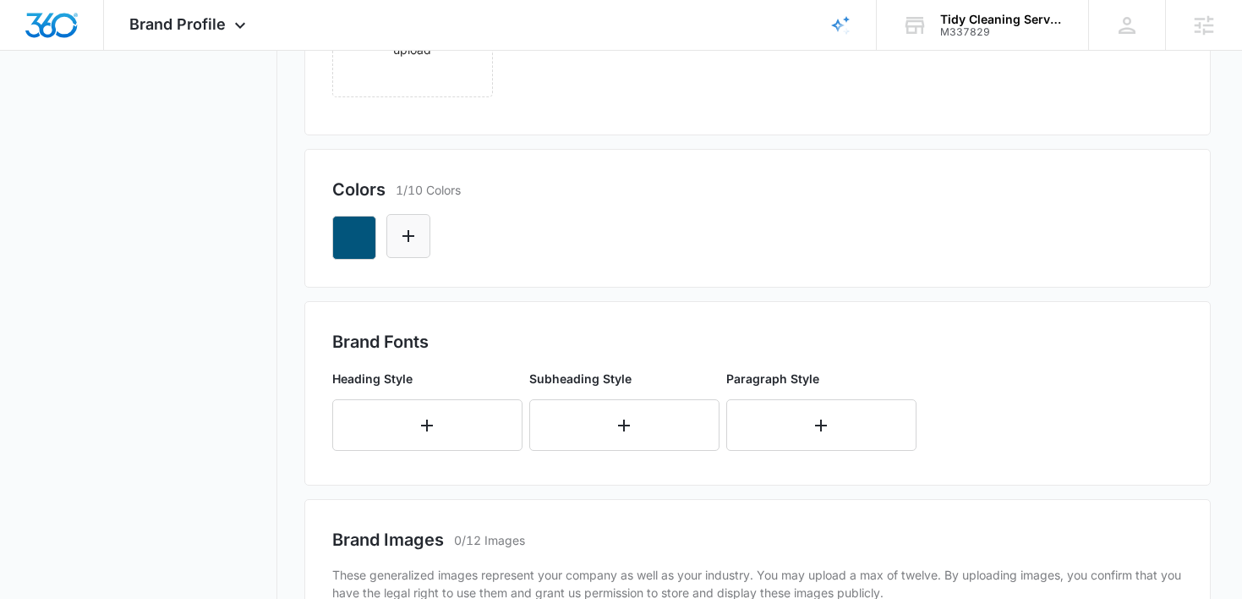
click at [387, 236] on button "Edit Color" at bounding box center [408, 236] width 44 height 44
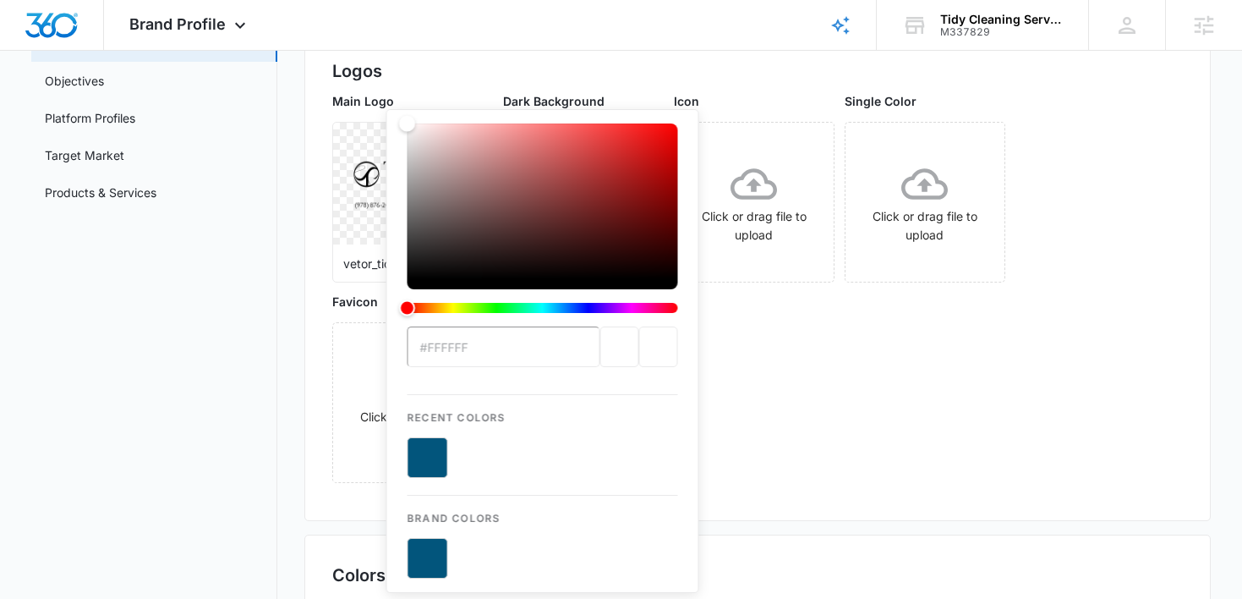
click at [476, 345] on input "#FFFFFF" at bounding box center [504, 346] width 193 height 41
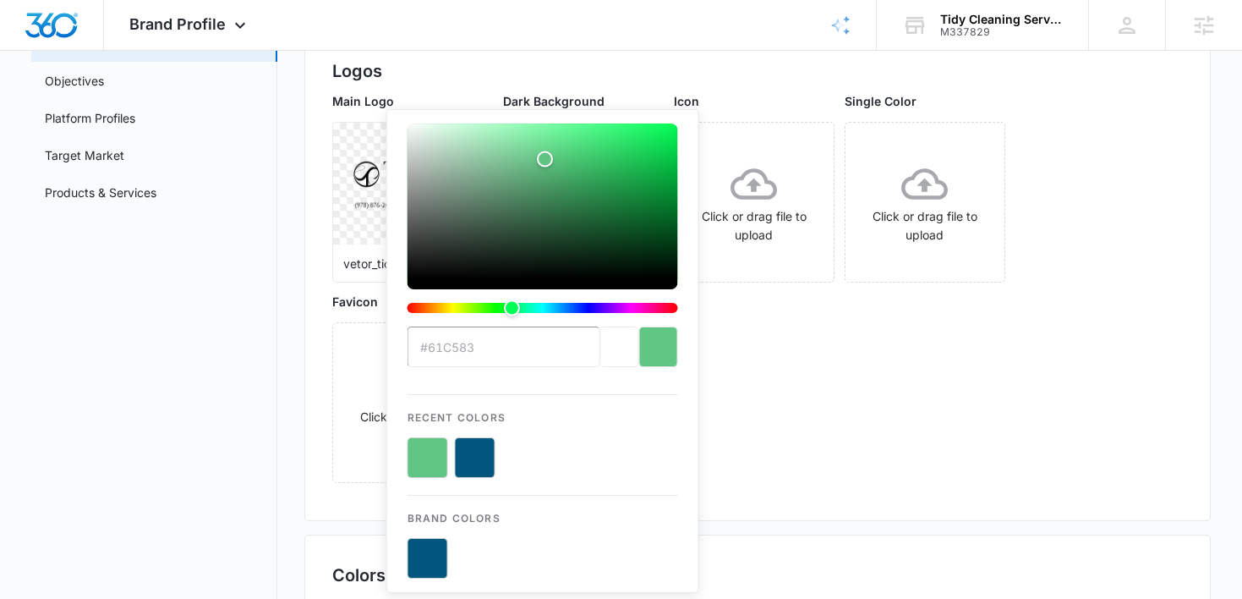
type input "#61C583"
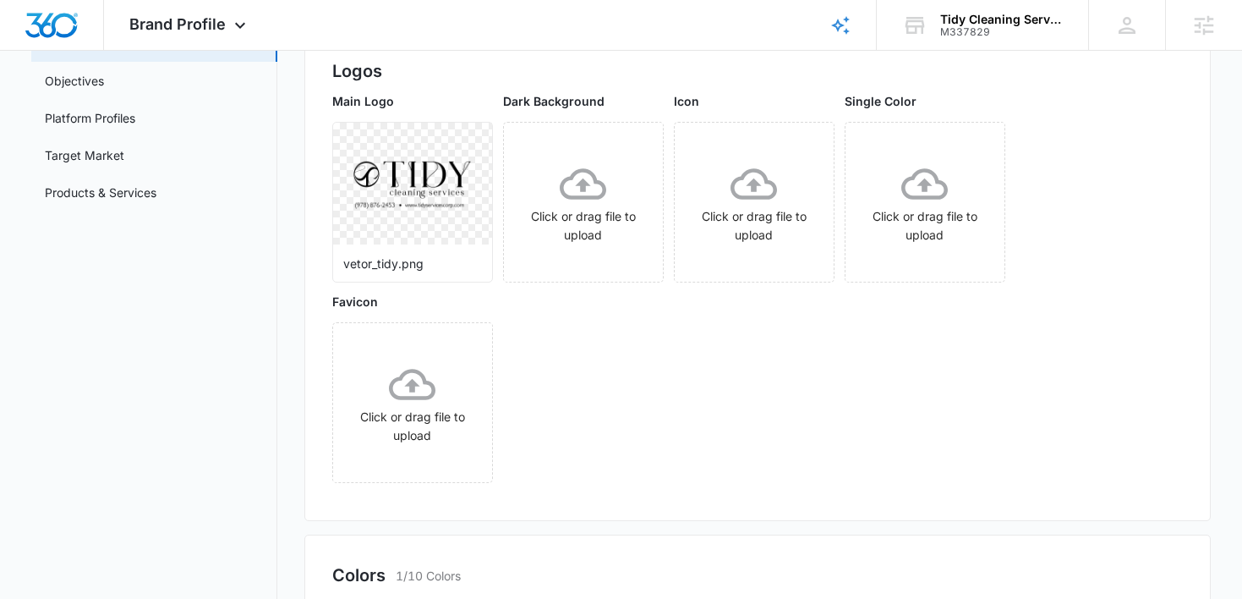
click at [853, 457] on div "Main Logo vetor_tidy.png Dark Background Click or drag file to upload Icon Clic…" at bounding box center [758, 292] width 852 height 401
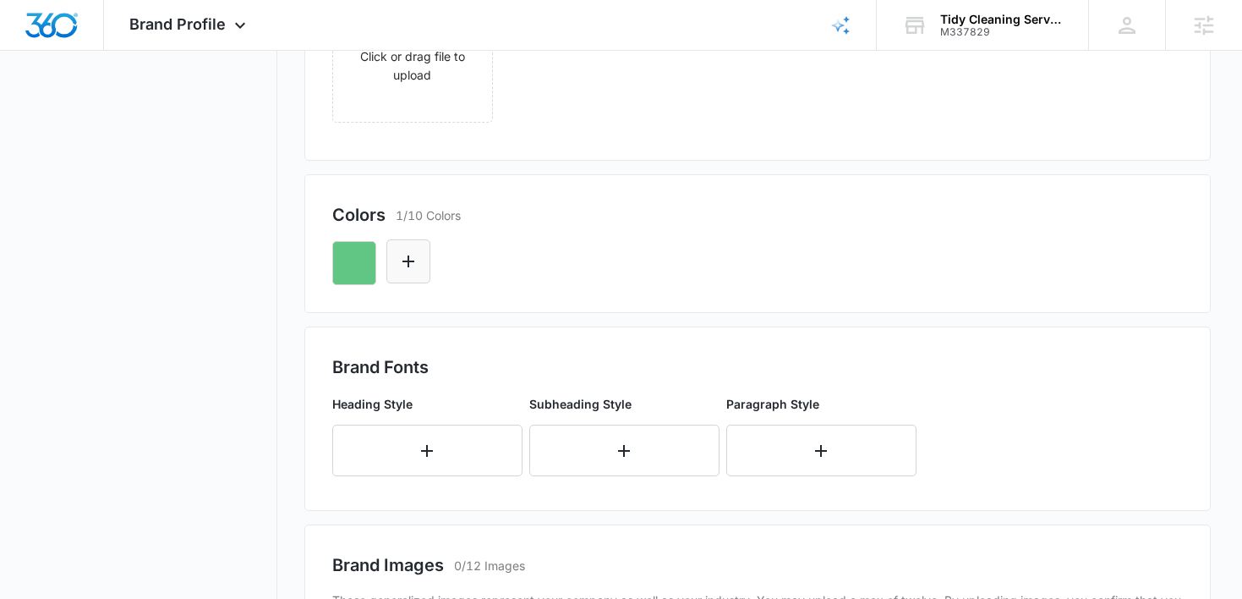
click at [407, 251] on icon "Edit Color" at bounding box center [408, 261] width 20 height 20
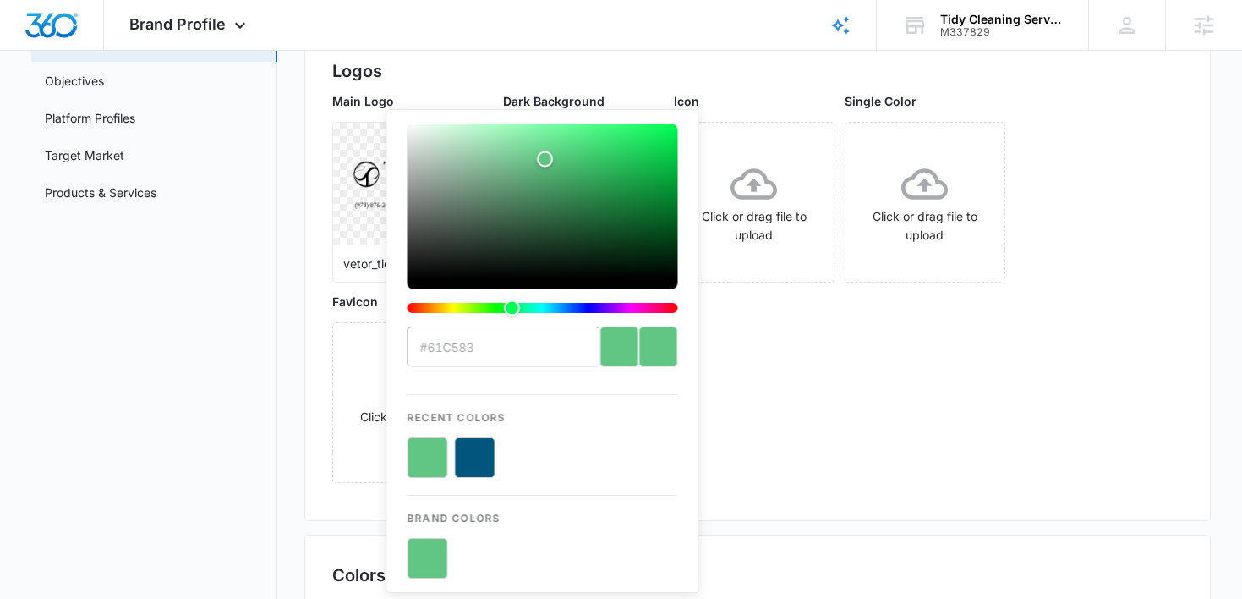
click at [474, 465] on button "color-picker-container" at bounding box center [475, 457] width 41 height 41
type input "#FFFFFF"
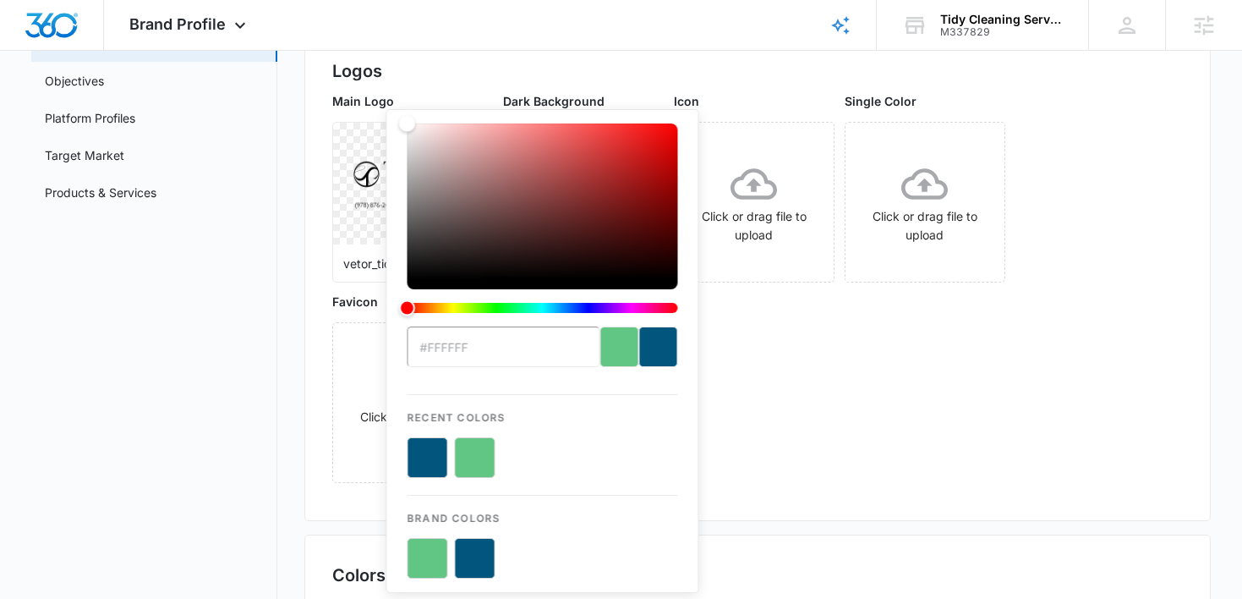
click at [863, 432] on div "Main Logo vetor_tidy.png Dark Background Click or drag file to upload Icon Clic…" at bounding box center [758, 292] width 852 height 401
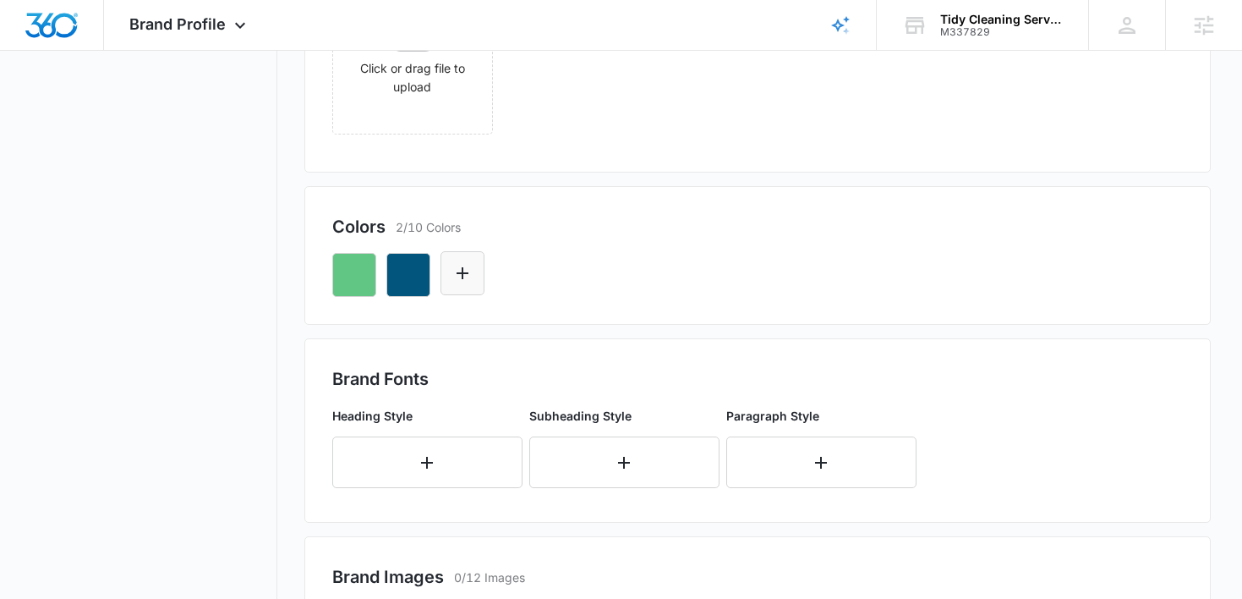
click at [452, 255] on button "Edit Color" at bounding box center [463, 273] width 44 height 44
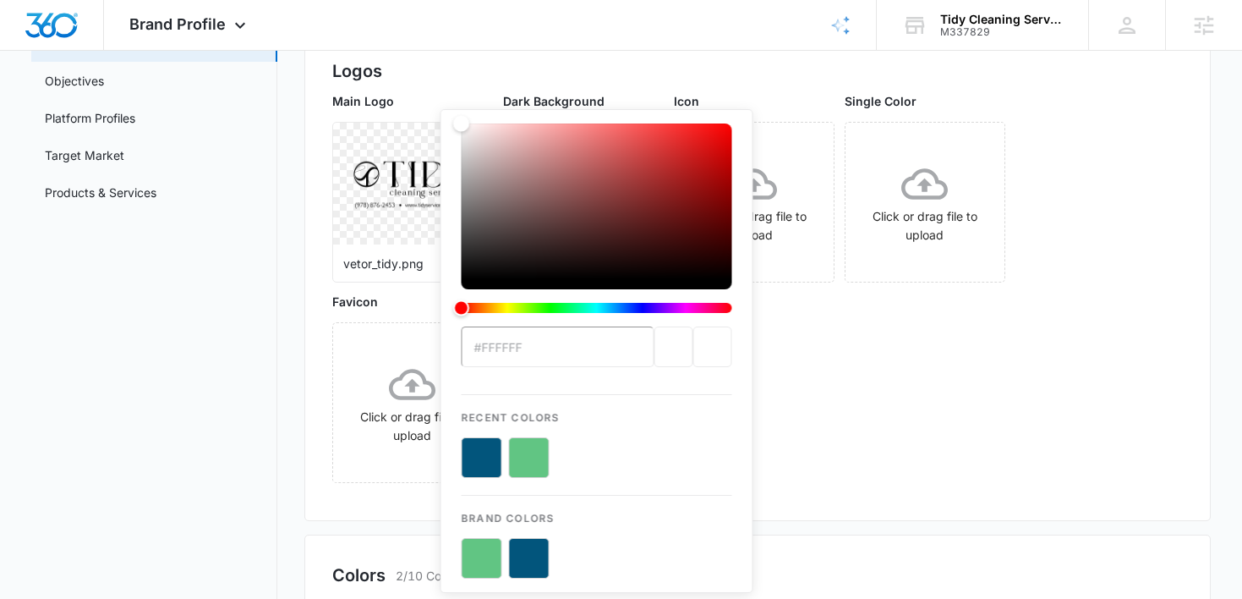
click at [654, 348] on div "previous color" at bounding box center [673, 346] width 39 height 41
click at [530, 341] on input "#FFFFFF" at bounding box center [558, 346] width 193 height 41
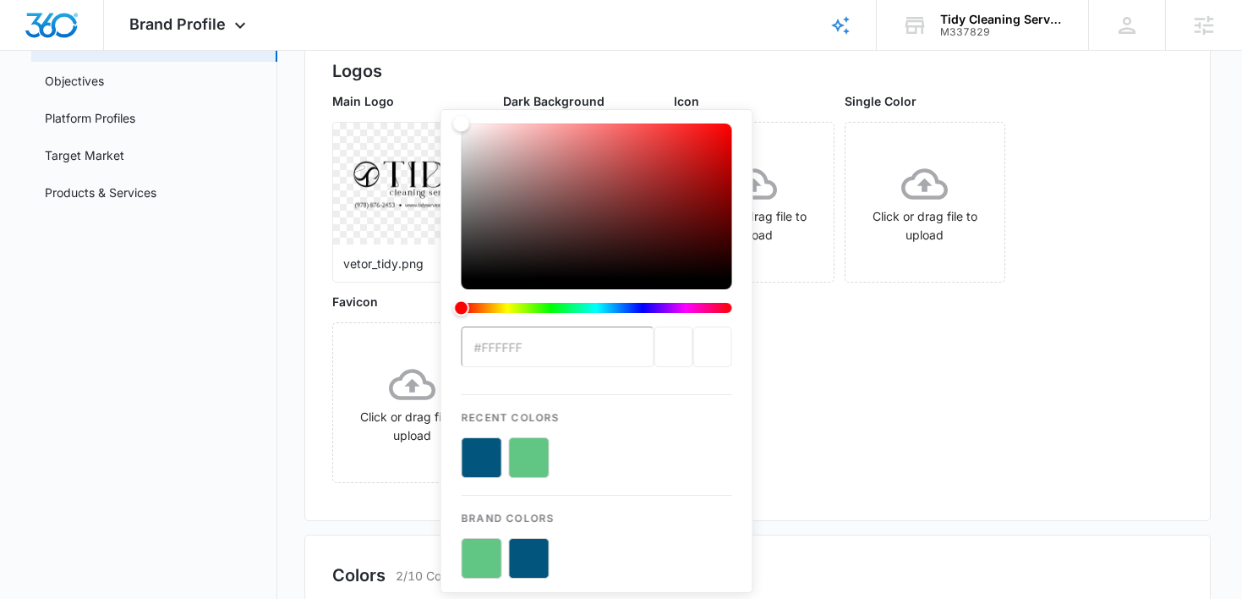
click at [848, 463] on div "Main Logo vetor_tidy.png Dark Background Click or drag file to upload Icon Clic…" at bounding box center [758, 292] width 852 height 401
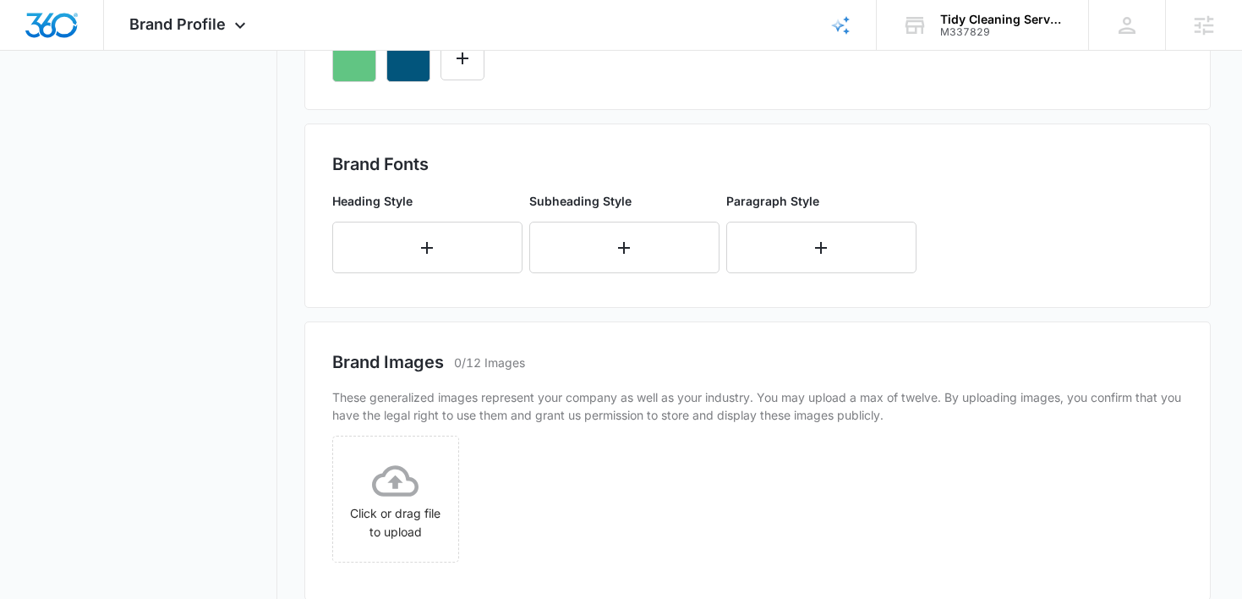
scroll to position [753, 0]
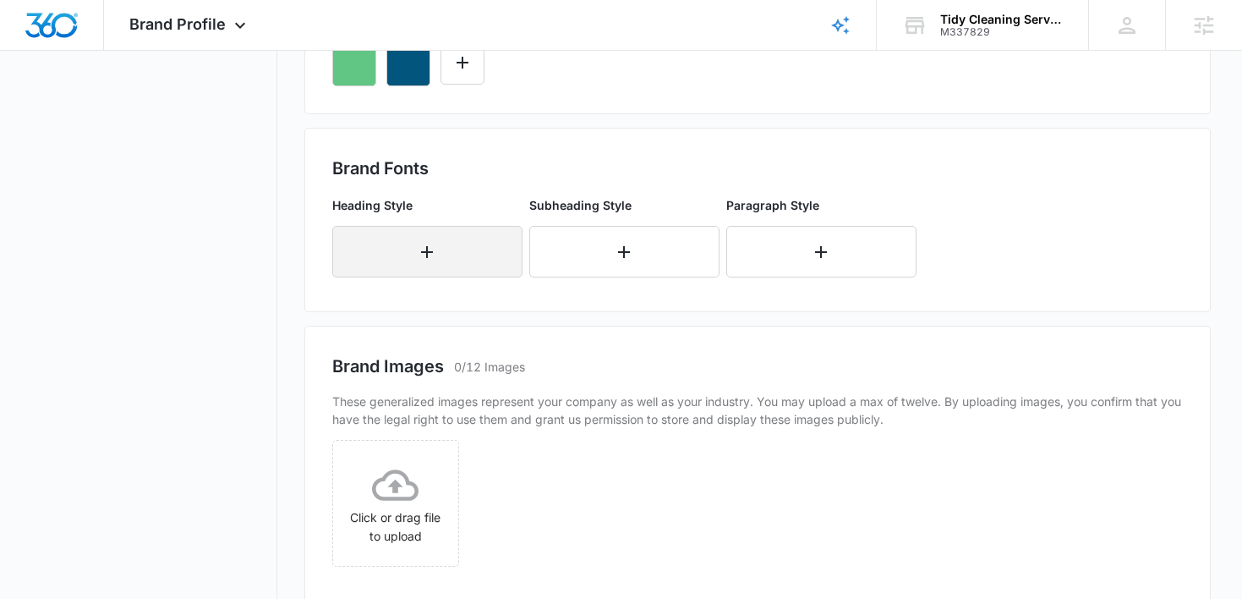
click at [428, 260] on icon "button" at bounding box center [427, 252] width 20 height 20
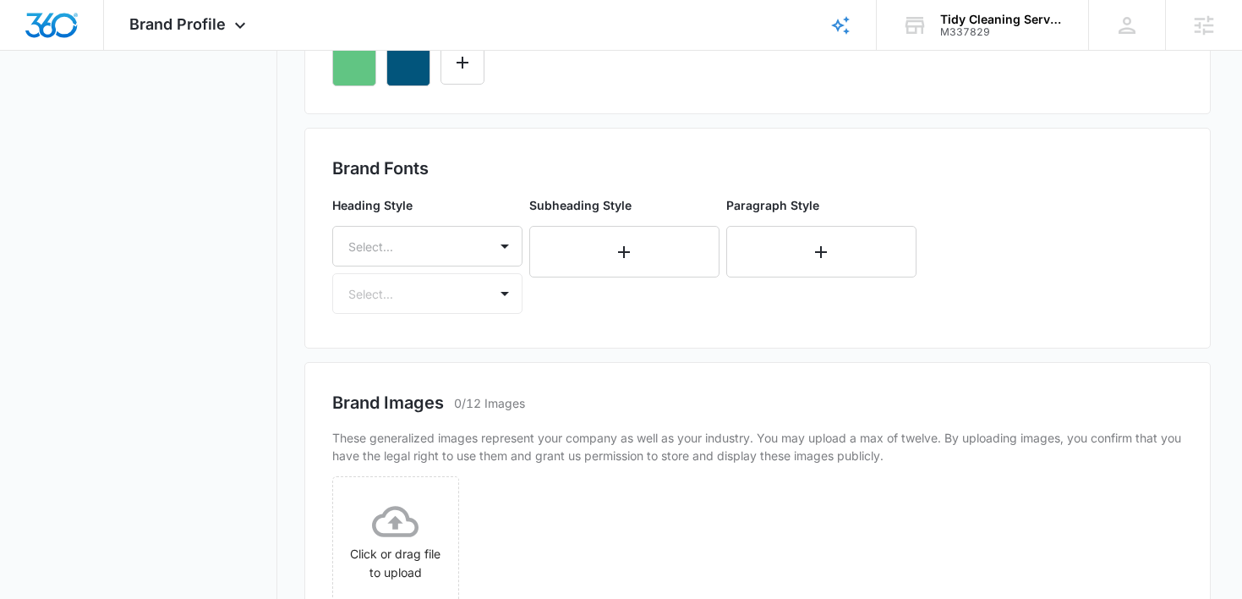
click at [428, 260] on div "Select..." at bounding box center [410, 246] width 155 height 38
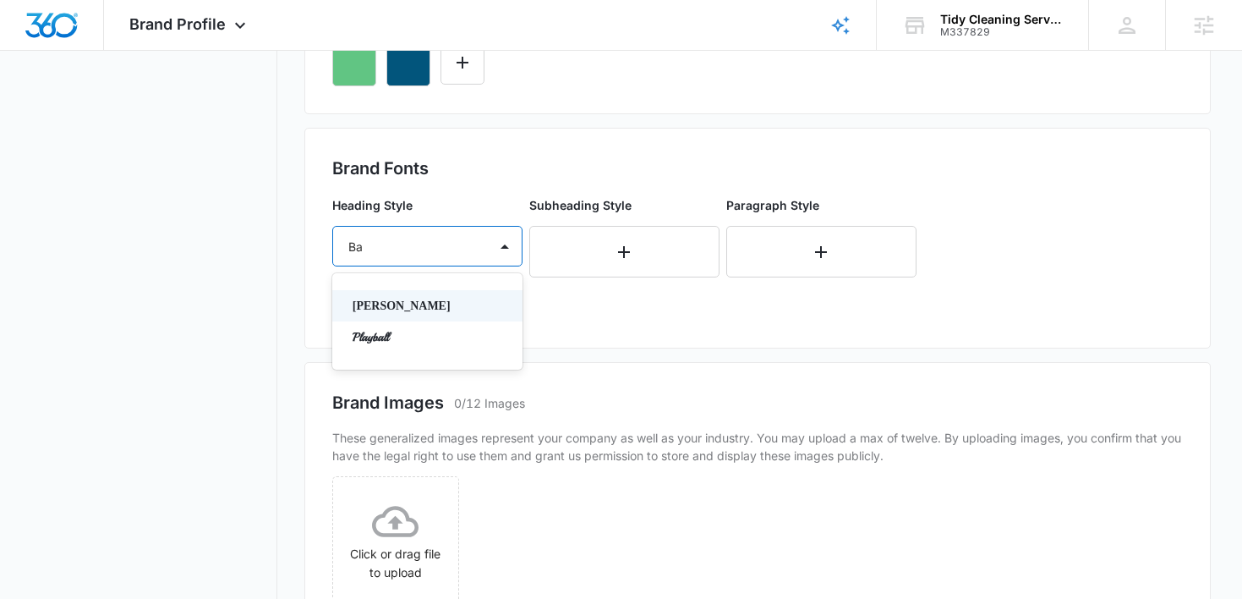
type input "B"
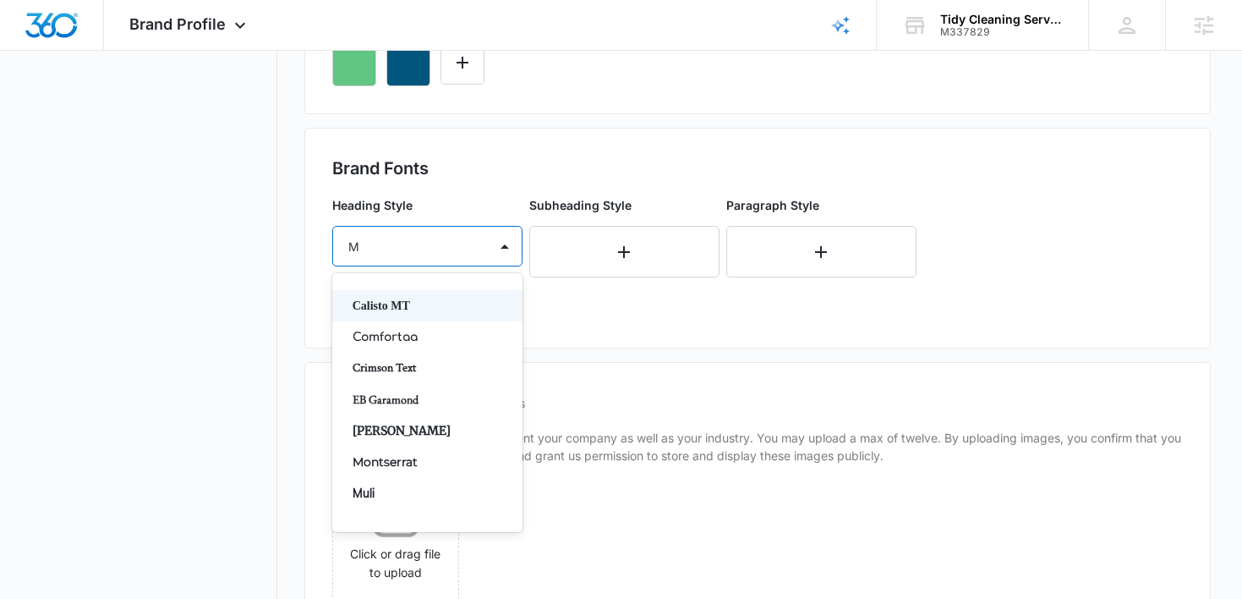
type input "Mo"
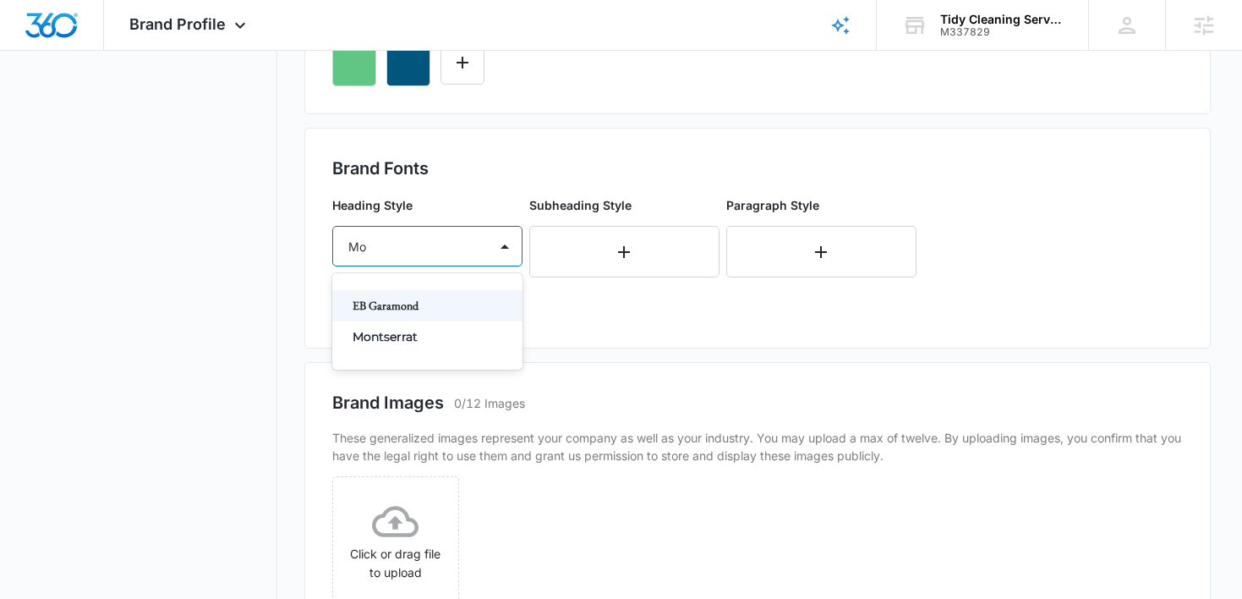
click at [413, 329] on p "Montserrat" at bounding box center [426, 337] width 146 height 18
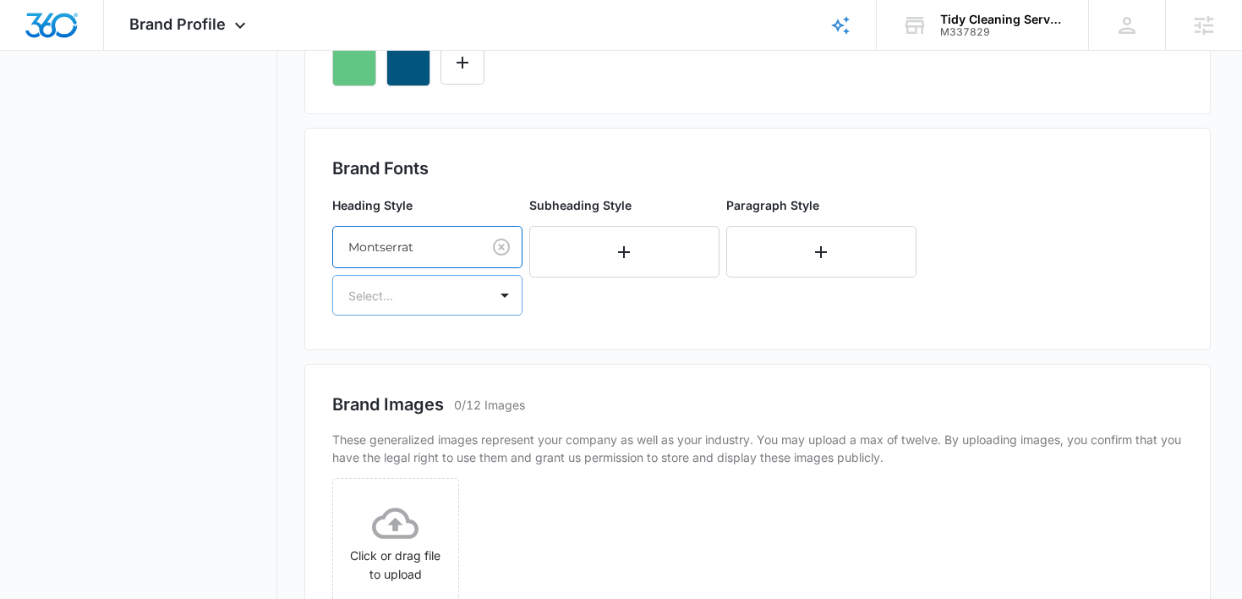
click at [425, 280] on div "Select..." at bounding box center [410, 296] width 155 height 38
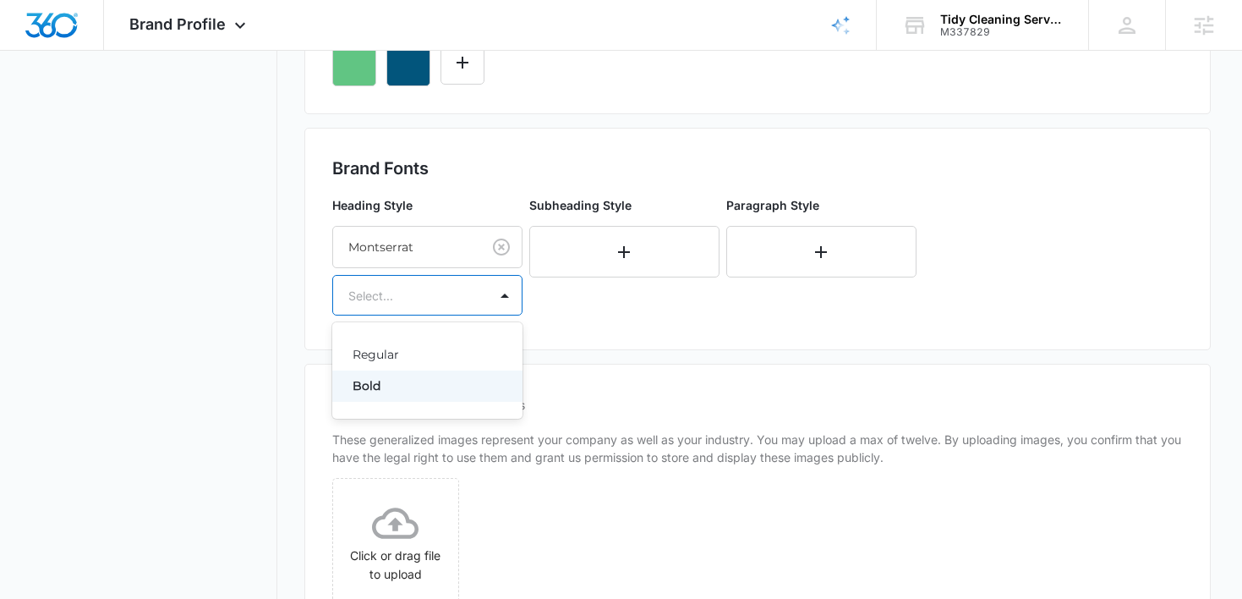
click at [381, 383] on p "Bold" at bounding box center [426, 386] width 146 height 18
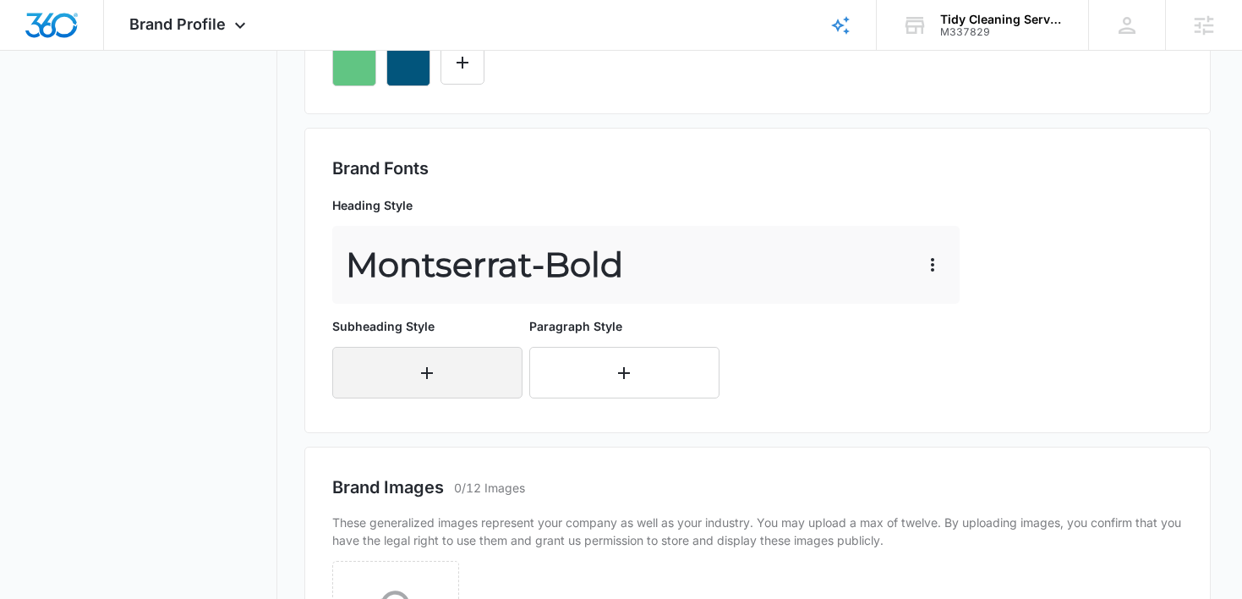
click at [419, 394] on button "button" at bounding box center [427, 373] width 190 height 52
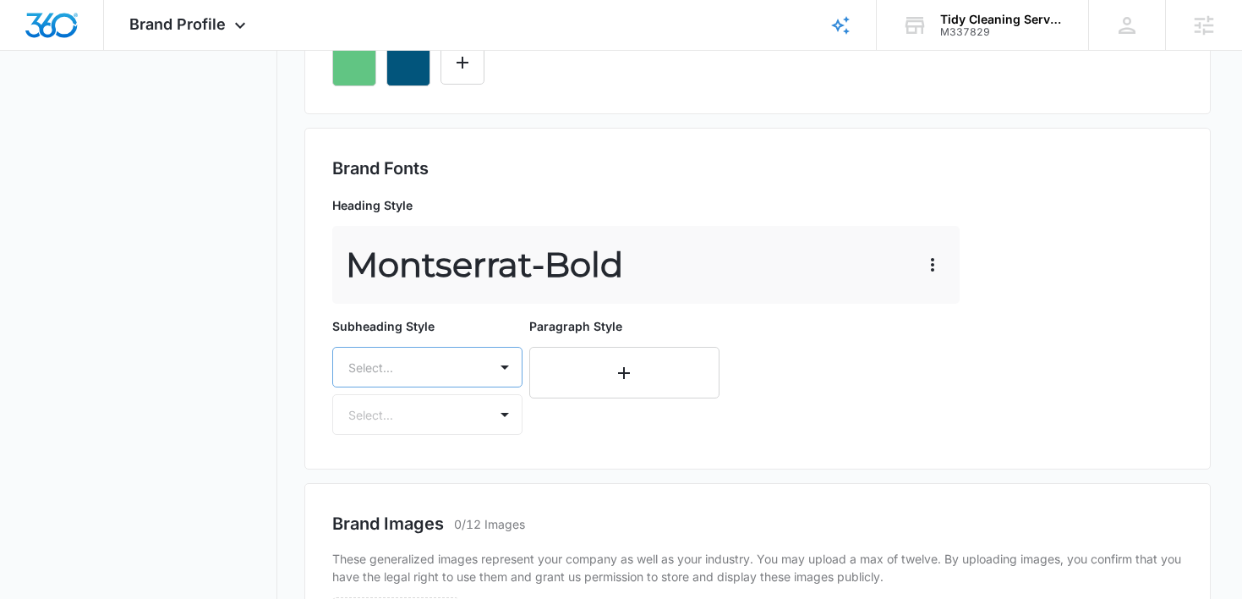
scroll to position [813, 0]
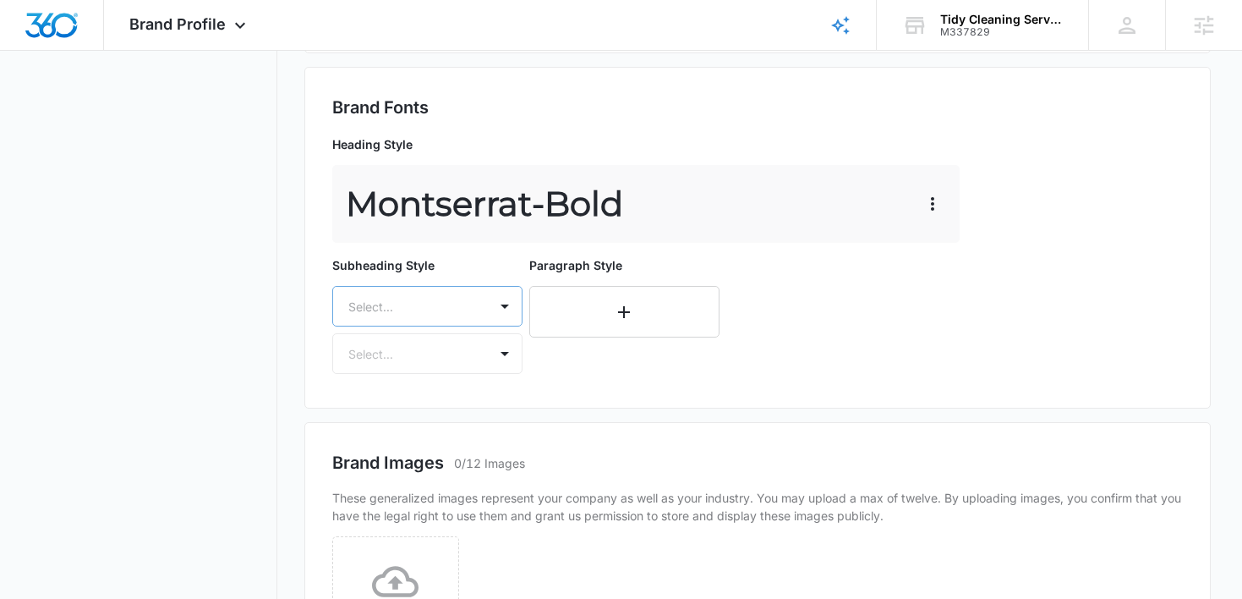
click at [428, 326] on div "Select..." at bounding box center [427, 306] width 190 height 41
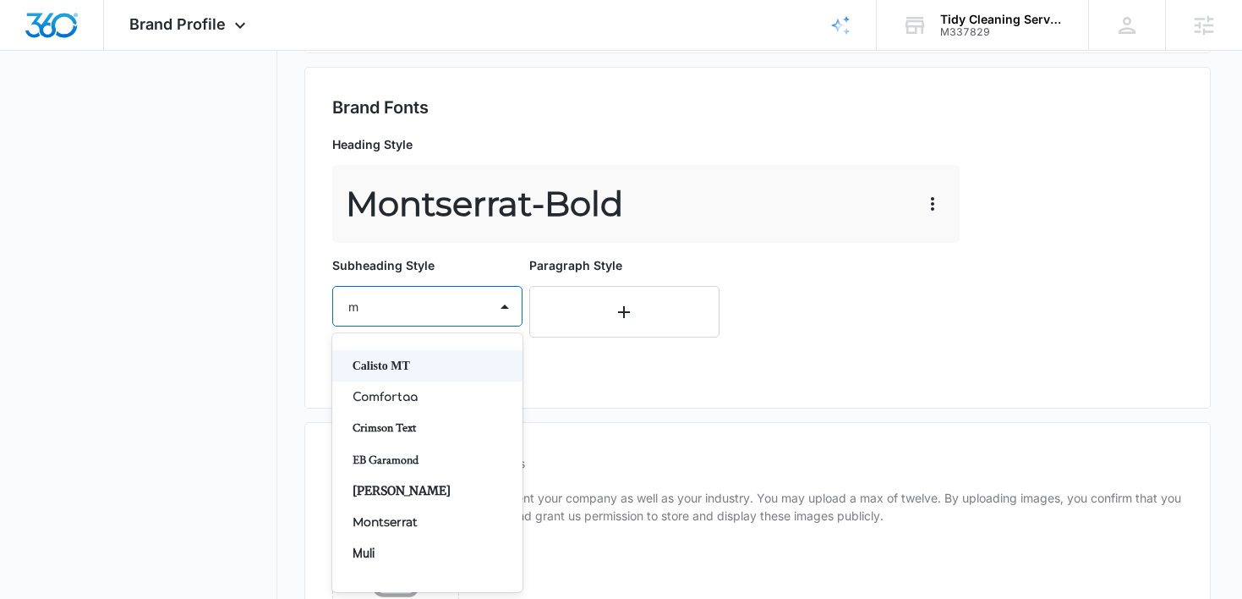
type input "mo"
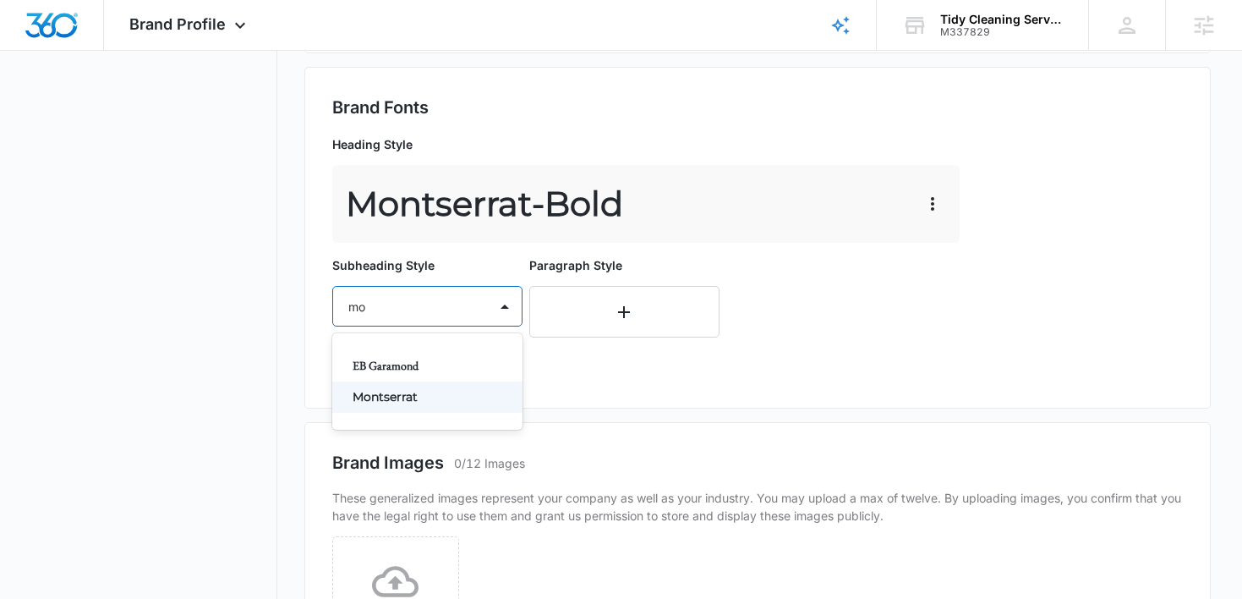
click at [414, 404] on p "Montserrat" at bounding box center [426, 397] width 146 height 18
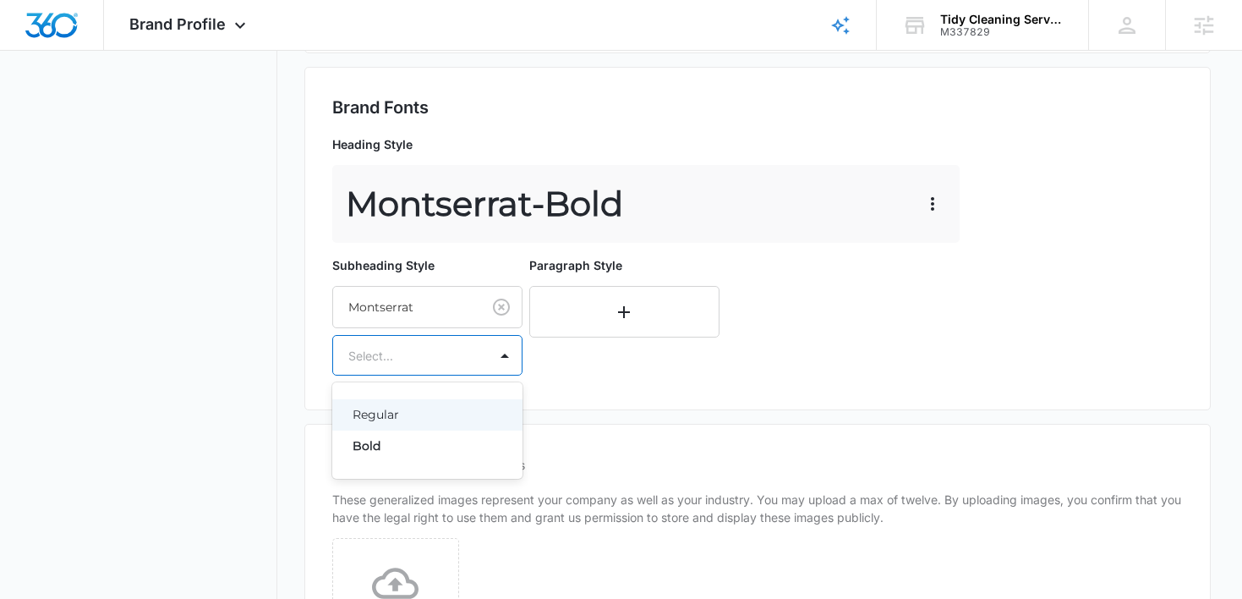
click at [415, 363] on div at bounding box center [407, 355] width 118 height 21
click at [388, 414] on p "Regular" at bounding box center [426, 415] width 146 height 18
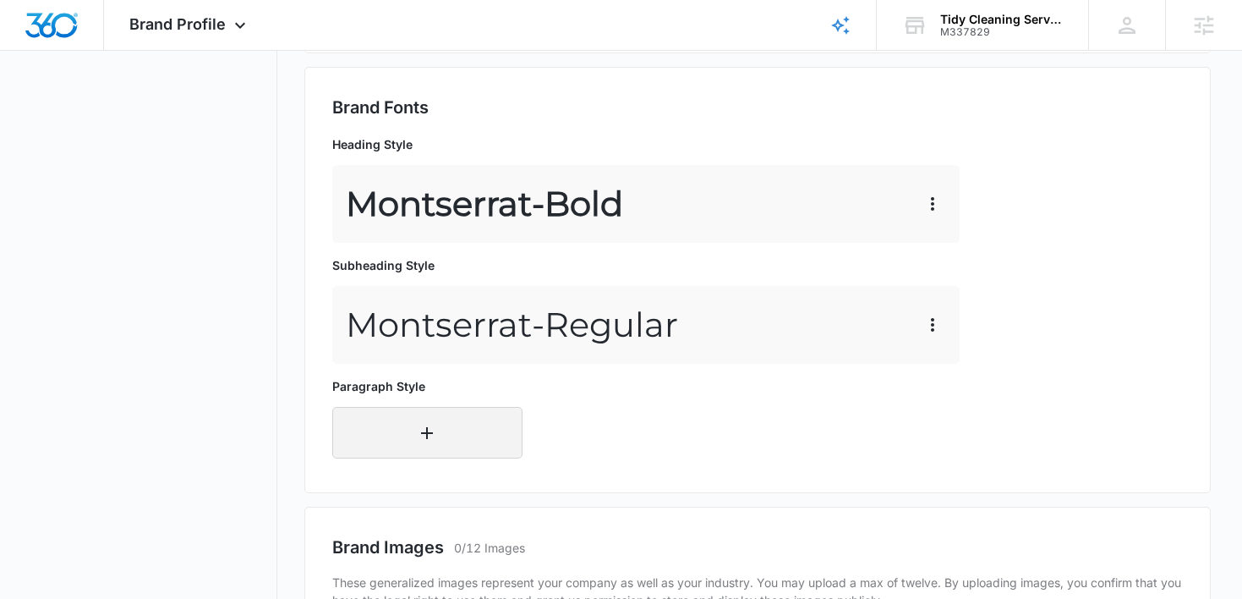
click at [386, 447] on button "button" at bounding box center [427, 433] width 190 height 52
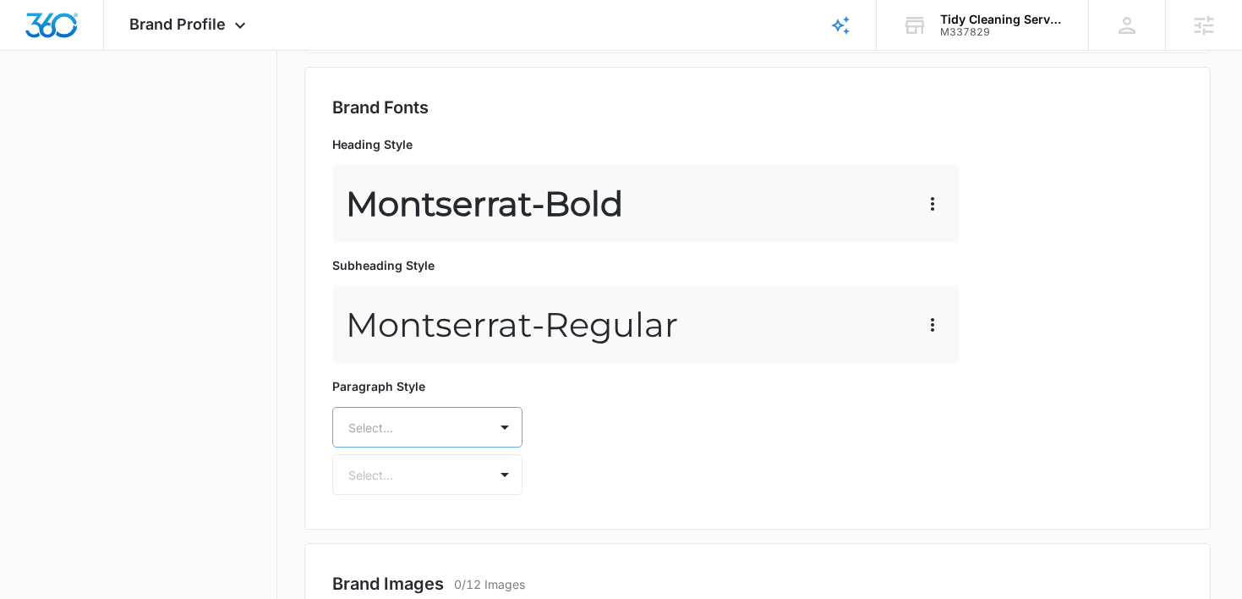
scroll to position [934, 0]
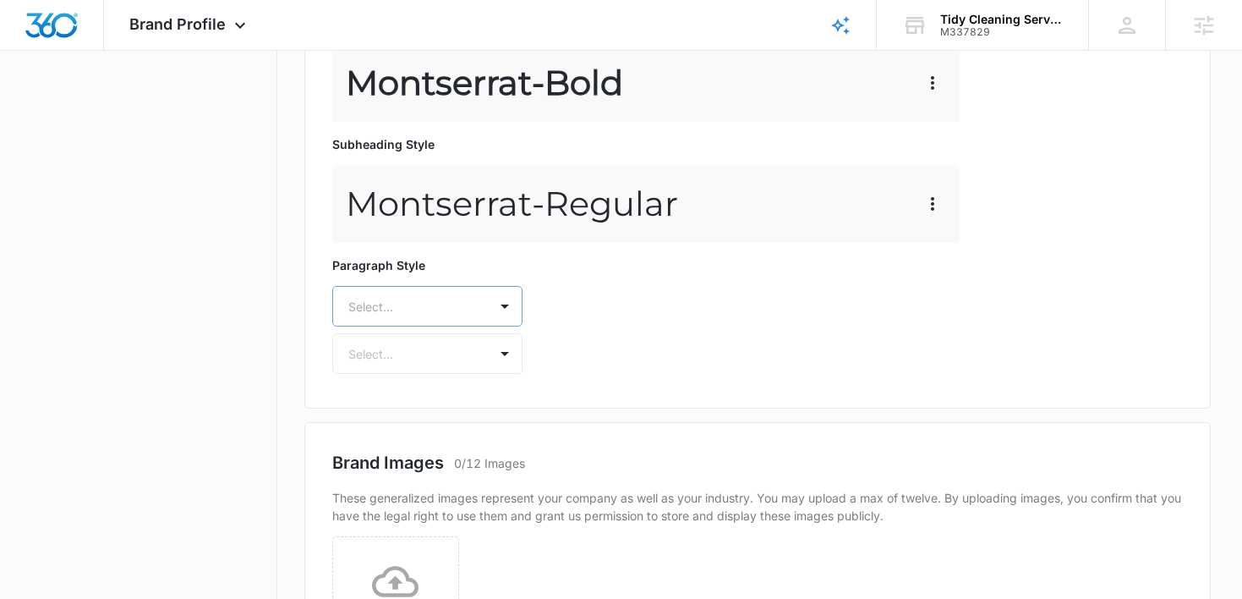
click at [403, 326] on div "Select..." at bounding box center [427, 306] width 190 height 41
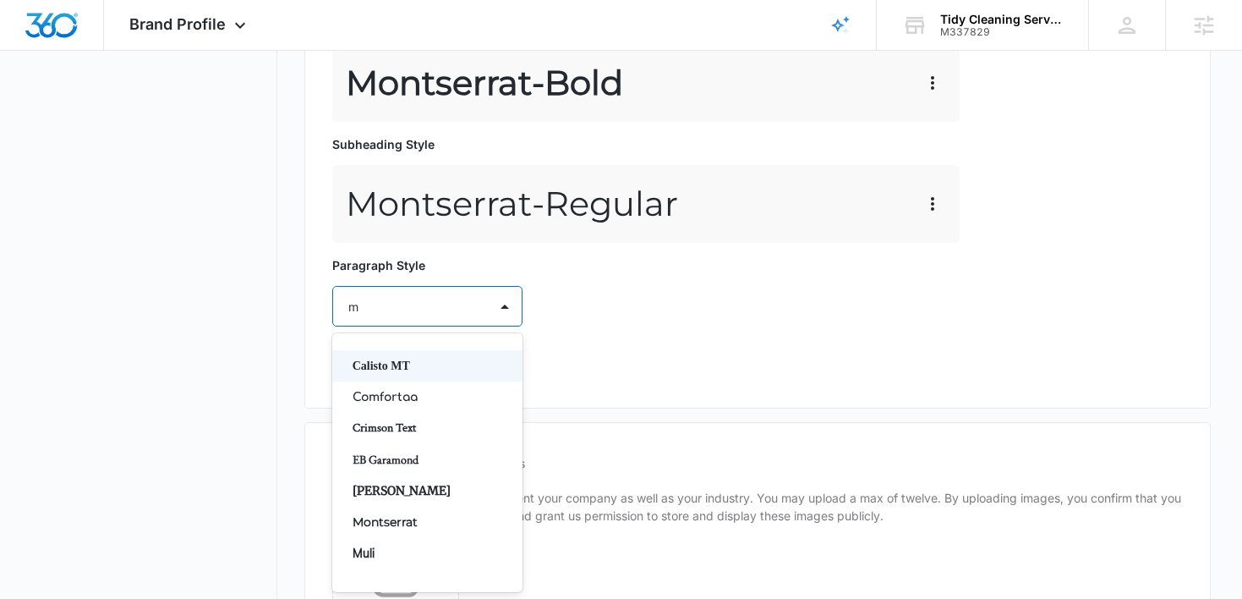
type input "mo"
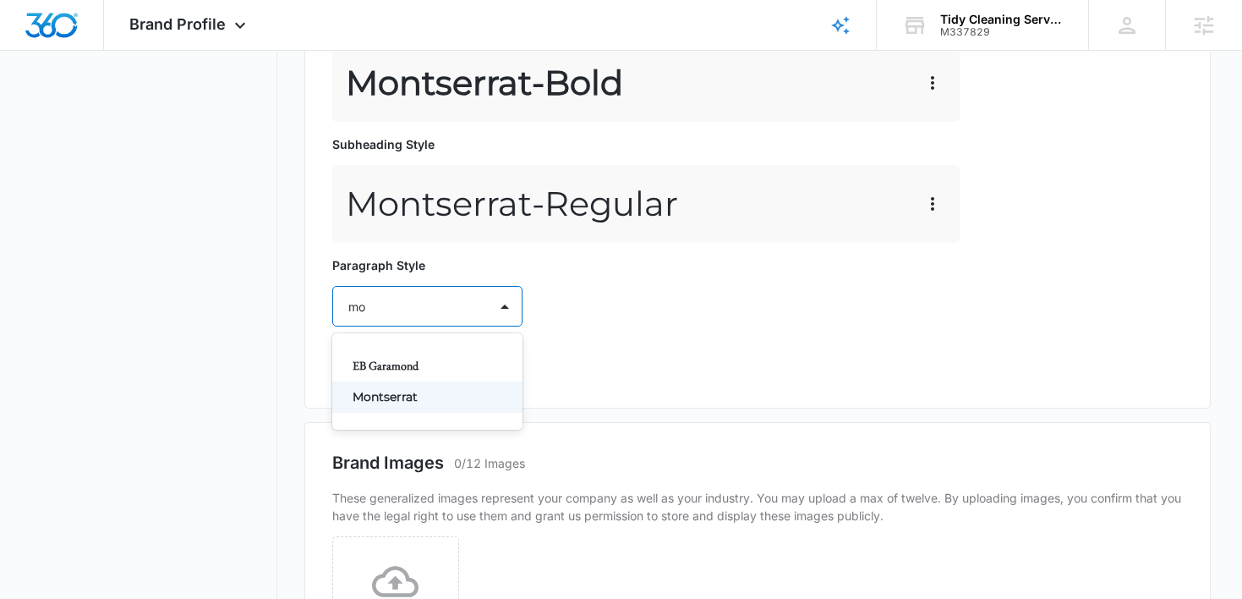
click at [415, 407] on div "Montserrat" at bounding box center [427, 396] width 190 height 31
click at [418, 364] on div at bounding box center [407, 355] width 118 height 21
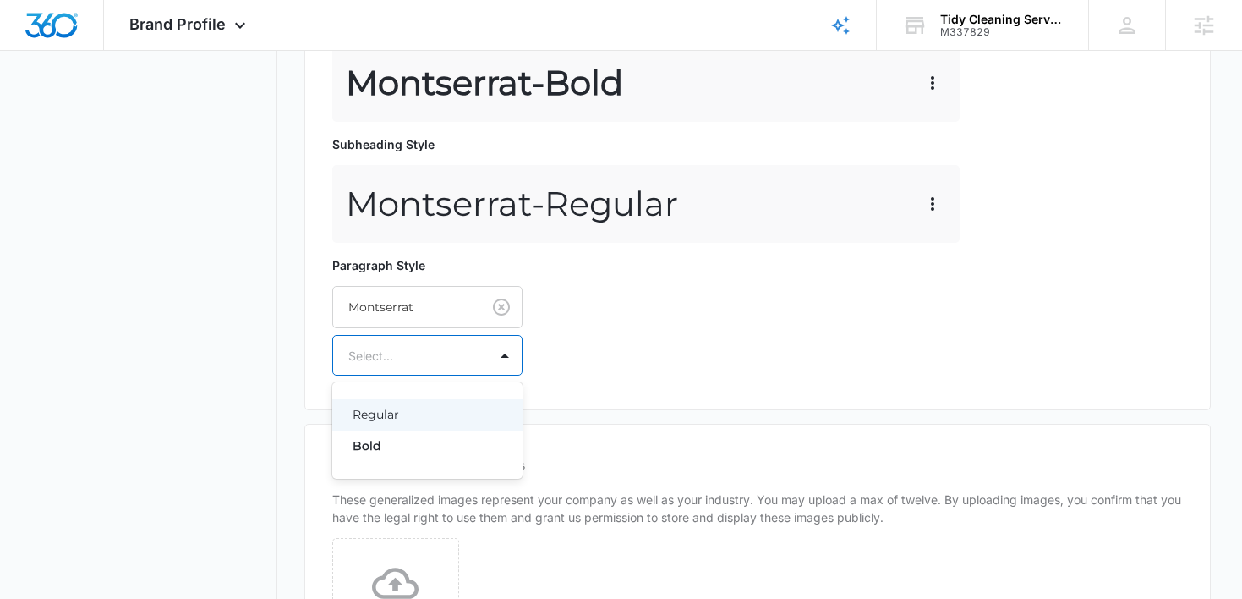
click at [411, 410] on p "Regular" at bounding box center [426, 415] width 146 height 18
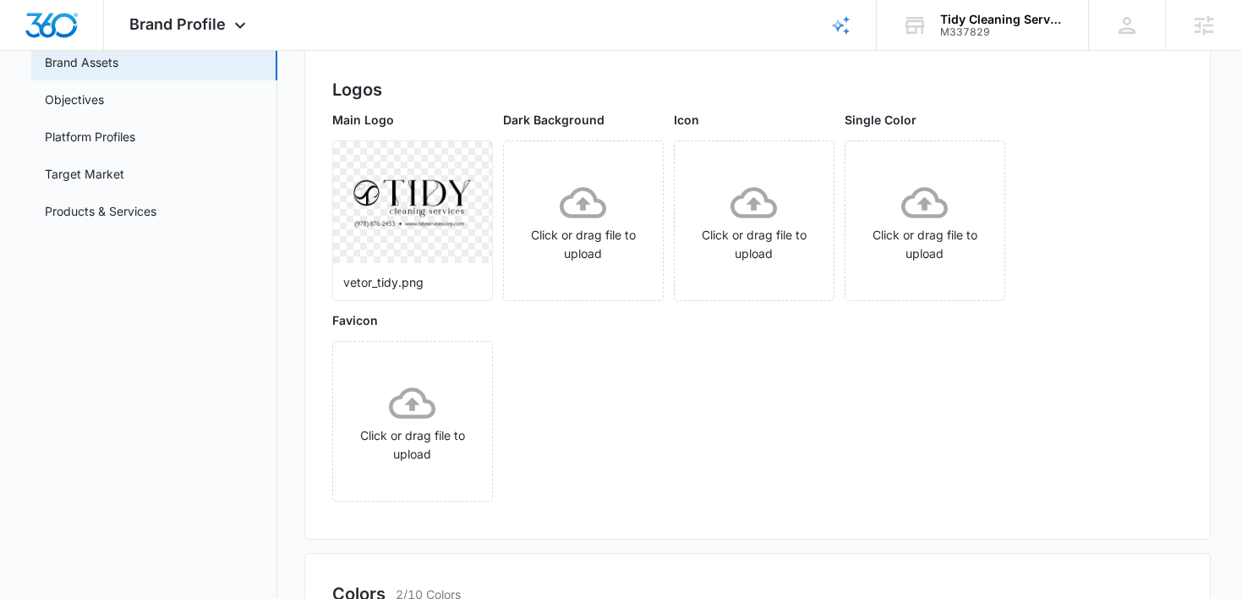
scroll to position [84, 0]
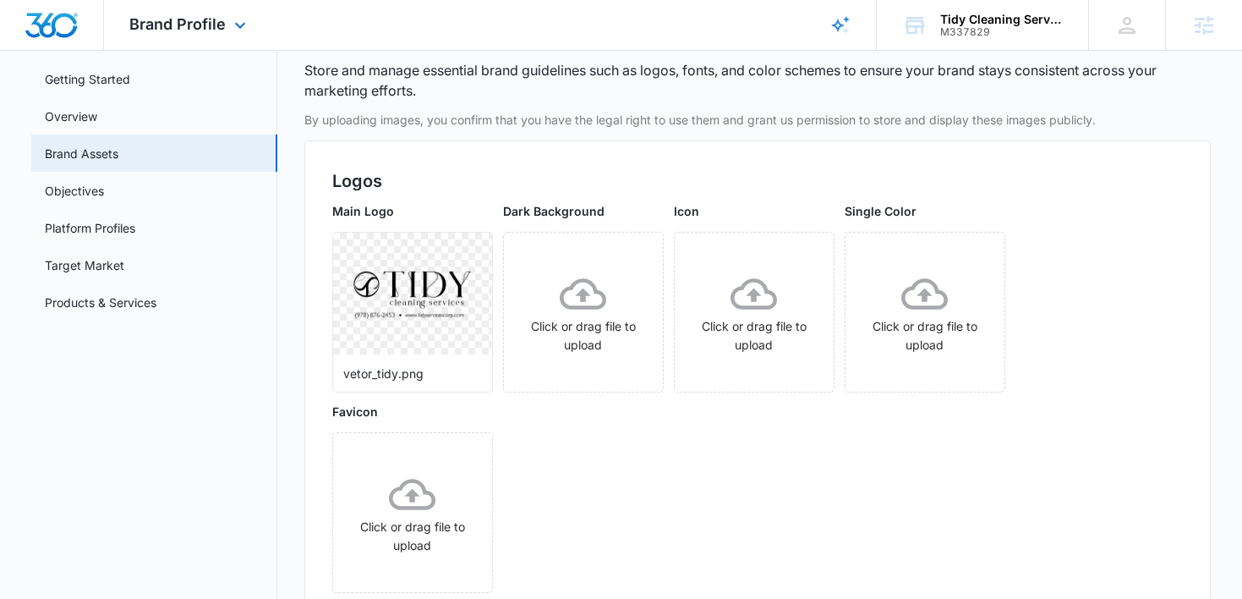
click at [204, 11] on div "Brand Profile Apps Reputation Websites Forms CRM Email Social Shop Content Ads …" at bounding box center [190, 25] width 172 height 50
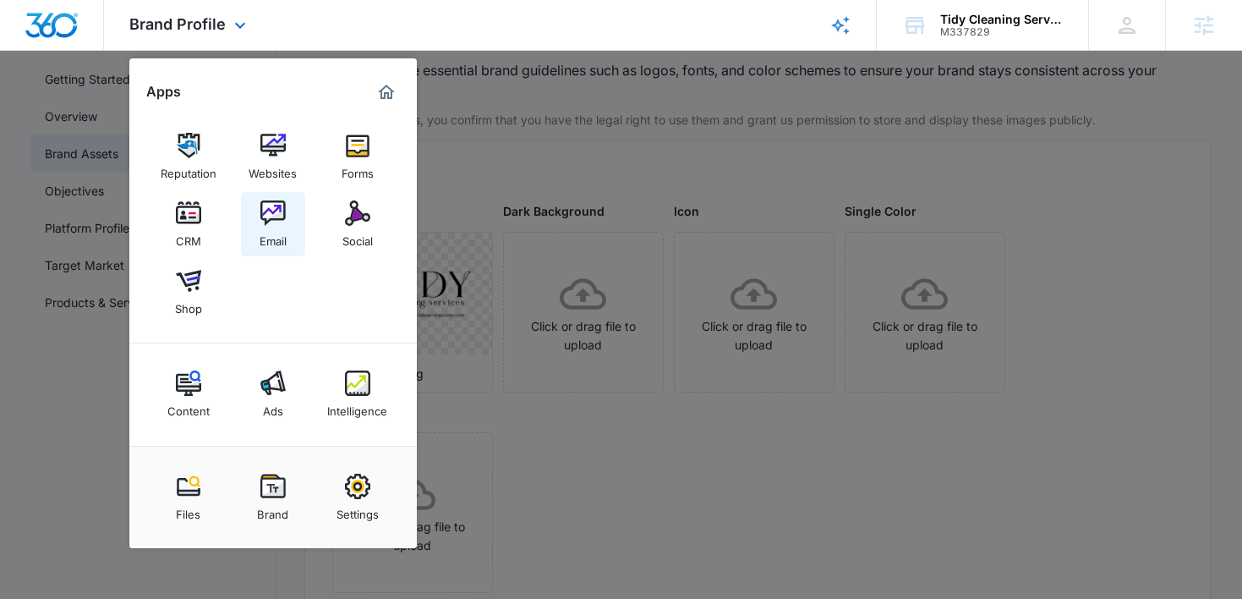
click at [275, 238] on div "Email" at bounding box center [273, 237] width 27 height 22
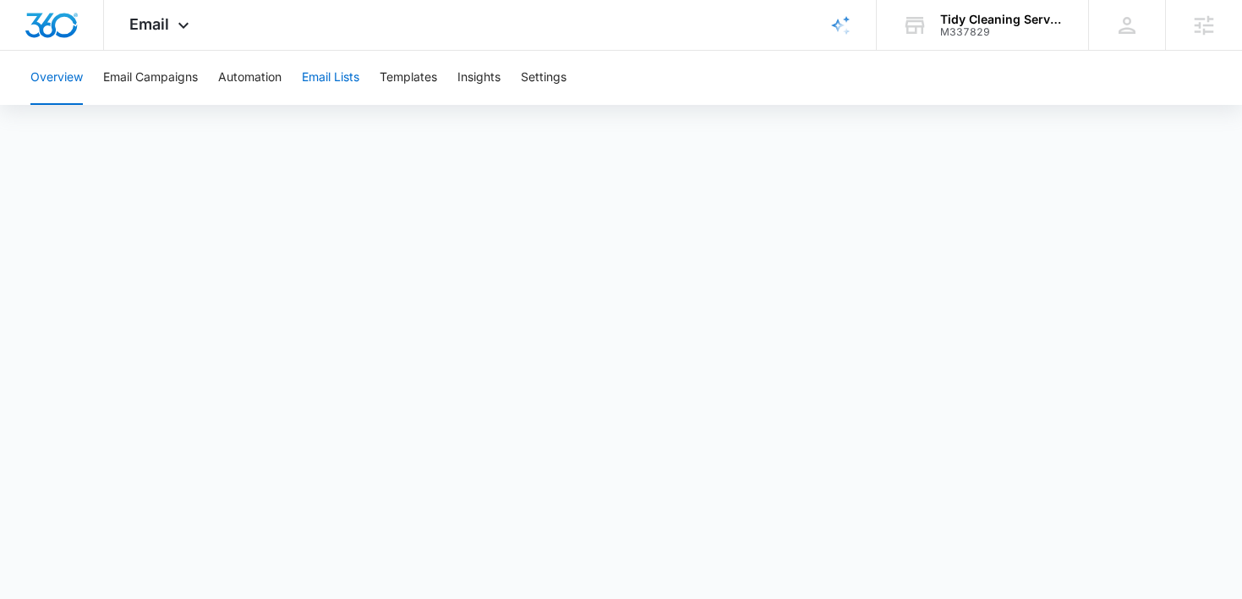
click at [345, 81] on button "Email Lists" at bounding box center [331, 78] width 58 height 54
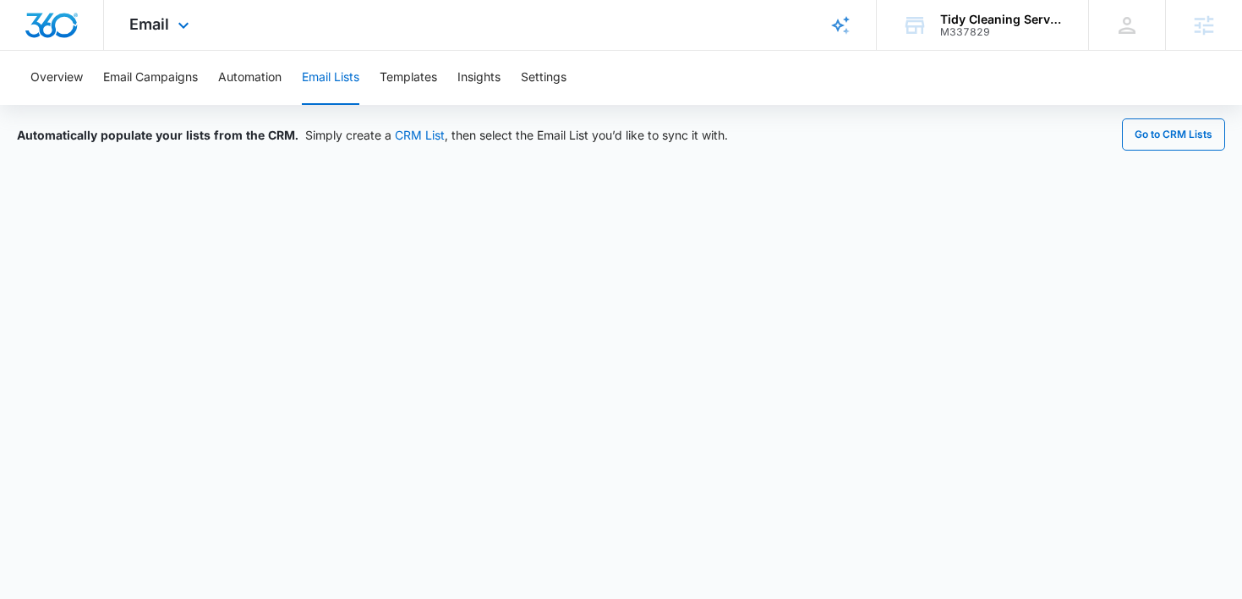
click at [162, 45] on div "Email Apps Reputation Websites Forms CRM Email Social Shop Content Ads Intellig…" at bounding box center [161, 25] width 115 height 50
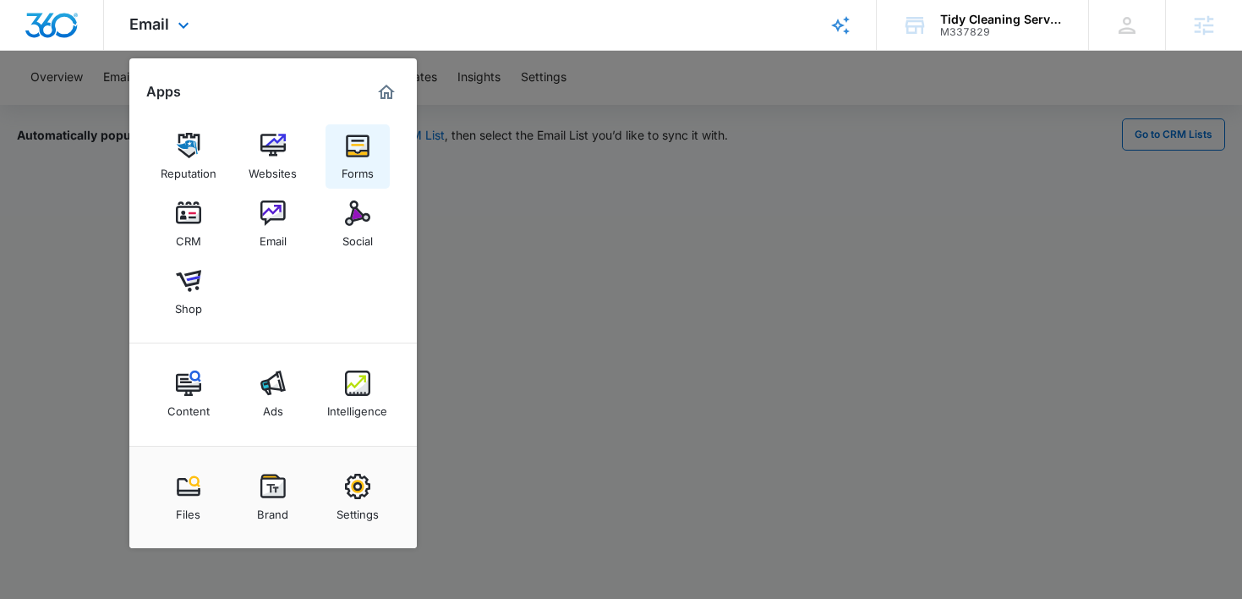
click at [356, 153] on img at bounding box center [357, 145] width 25 height 25
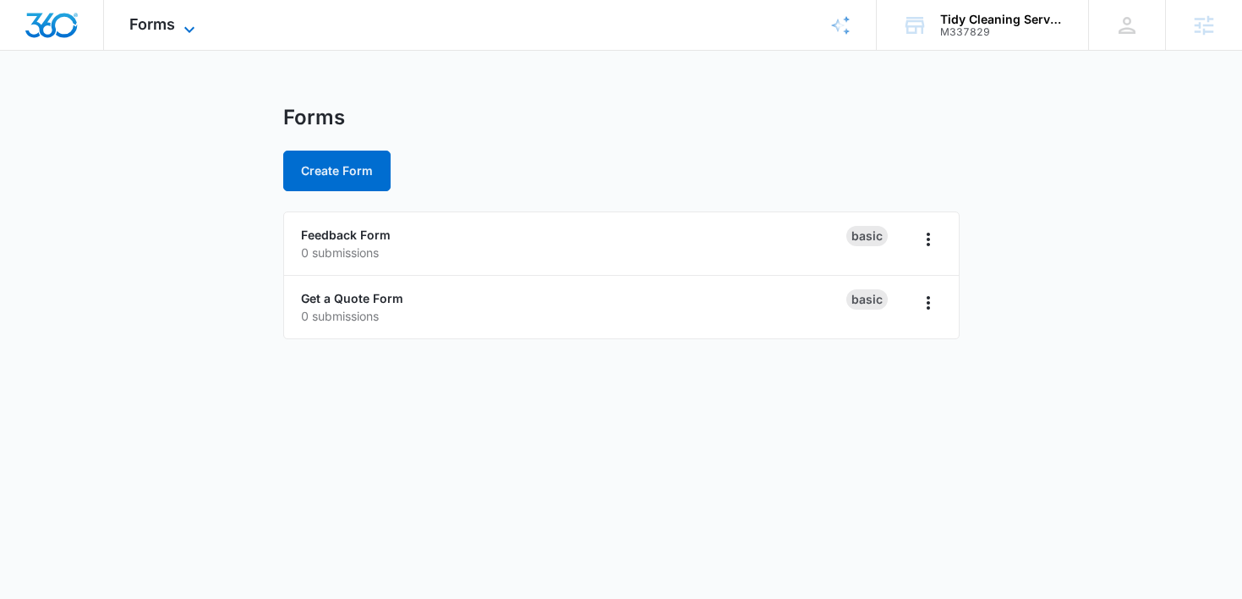
click at [157, 26] on span "Forms" at bounding box center [152, 24] width 46 height 18
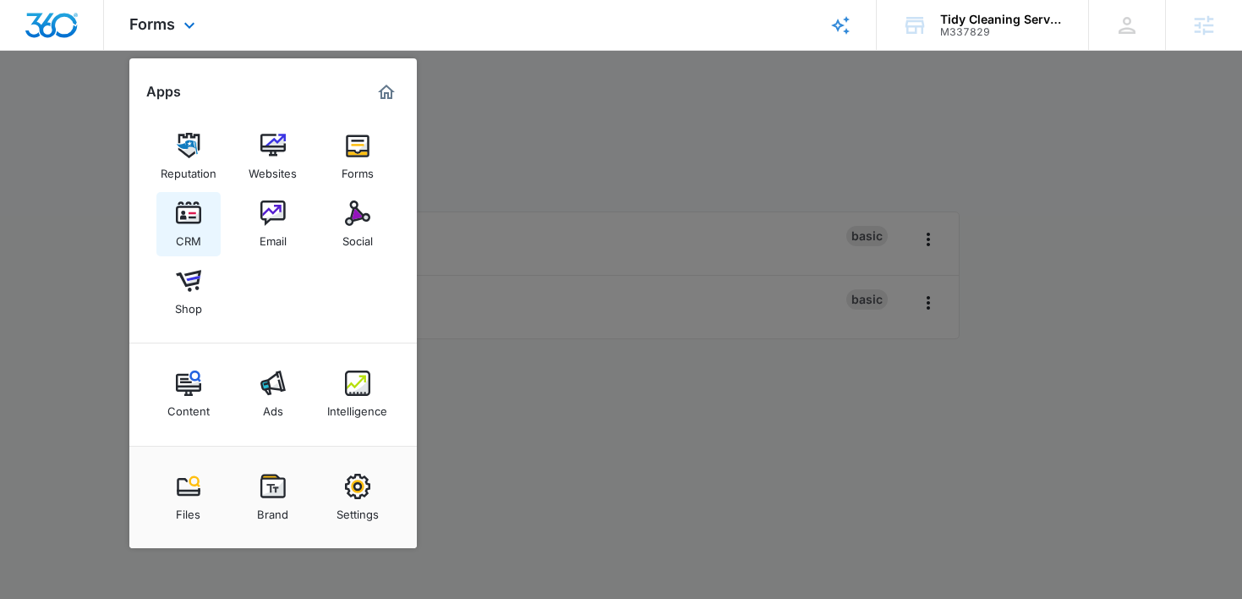
click at [183, 221] on img at bounding box center [188, 212] width 25 height 25
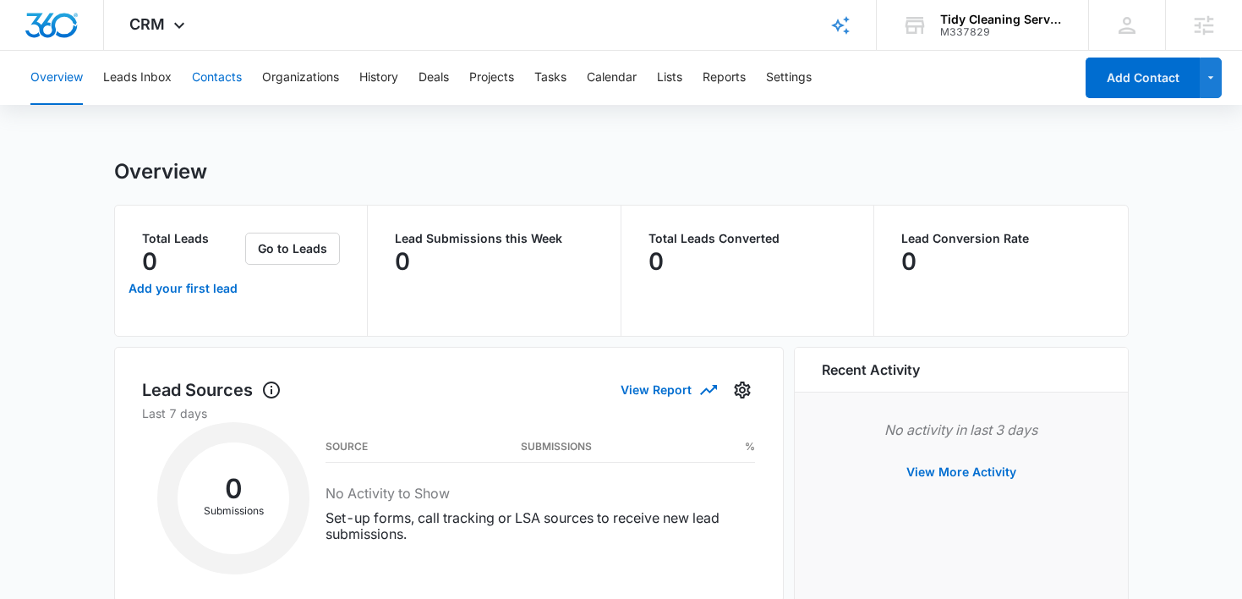
click at [228, 78] on button "Contacts" at bounding box center [217, 78] width 50 height 54
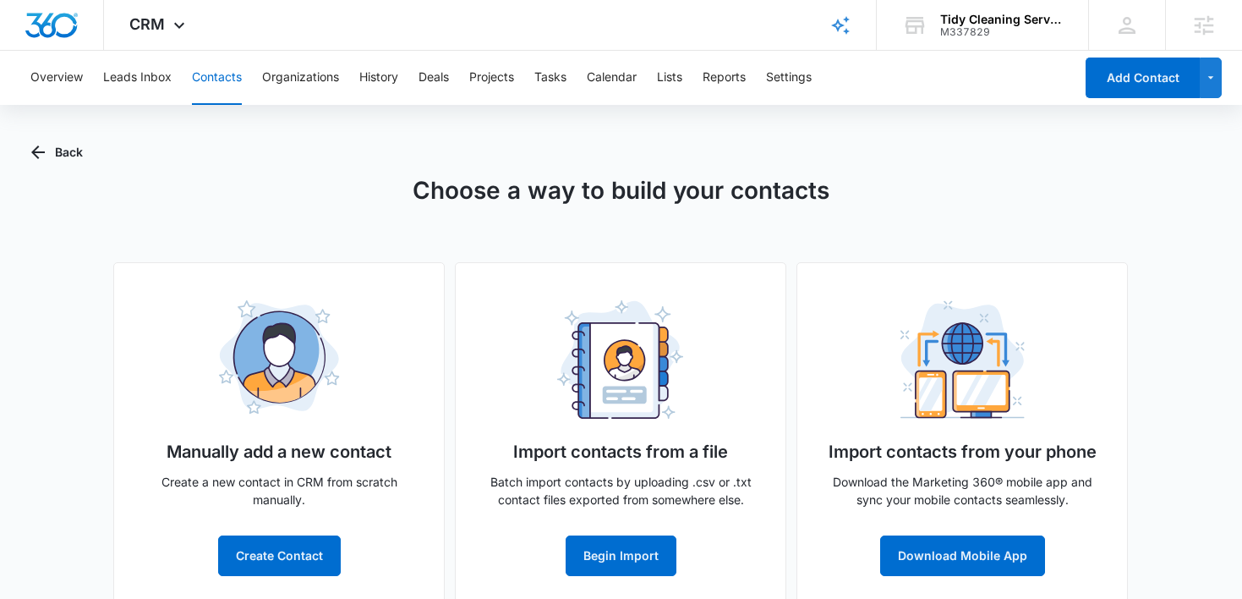
scroll to position [25, 0]
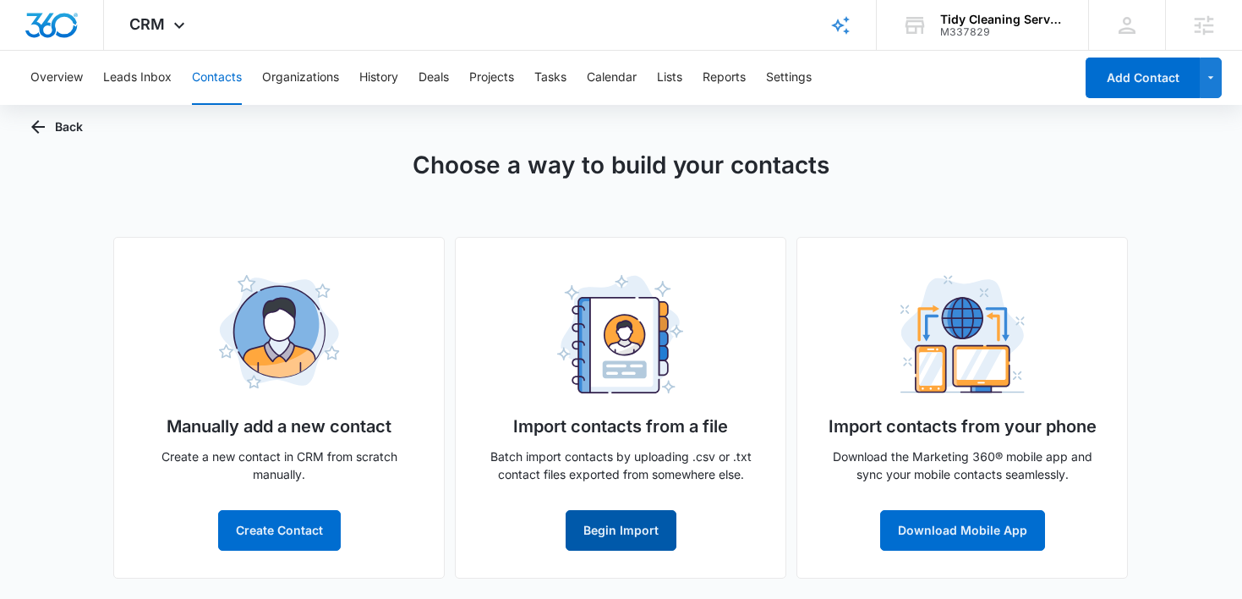
click at [627, 540] on button "Begin Import" at bounding box center [621, 530] width 111 height 41
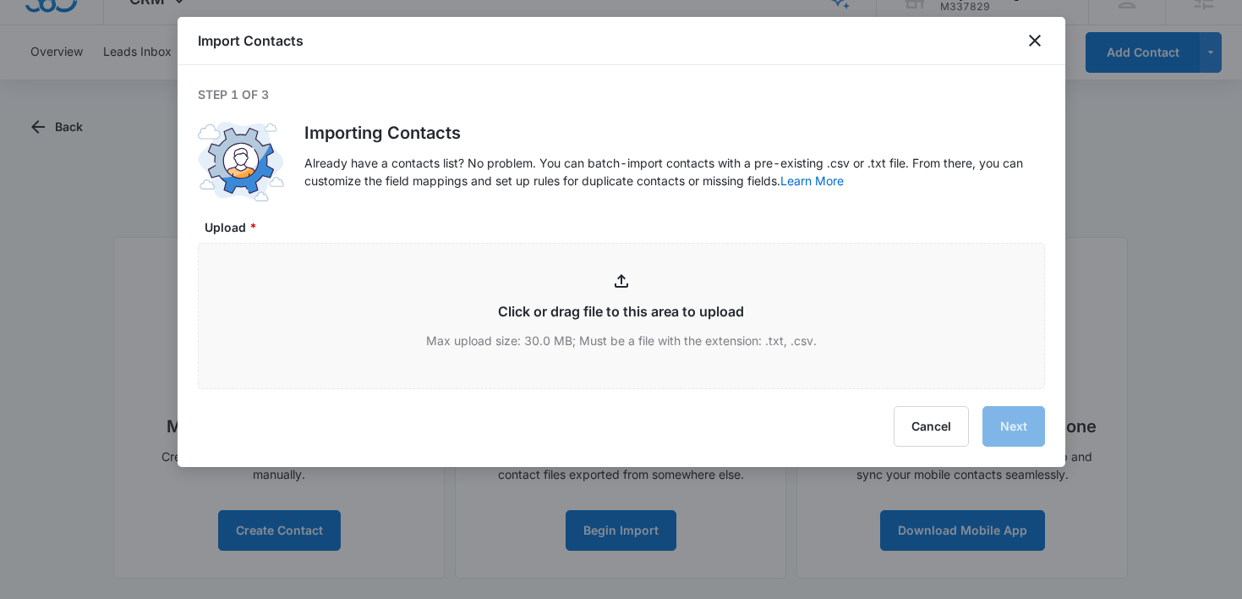
type input "C:\fakepath\customers-2025-09-16 - customers-2025-09-16.csv"
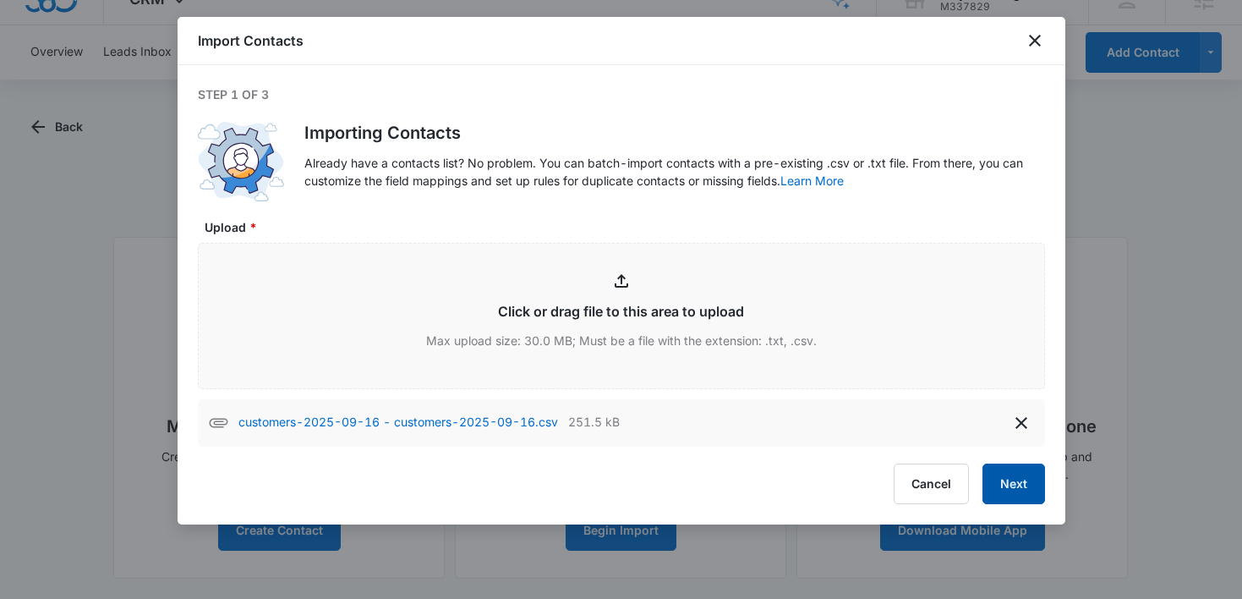
click at [1010, 470] on button "Next" at bounding box center [1014, 483] width 63 height 41
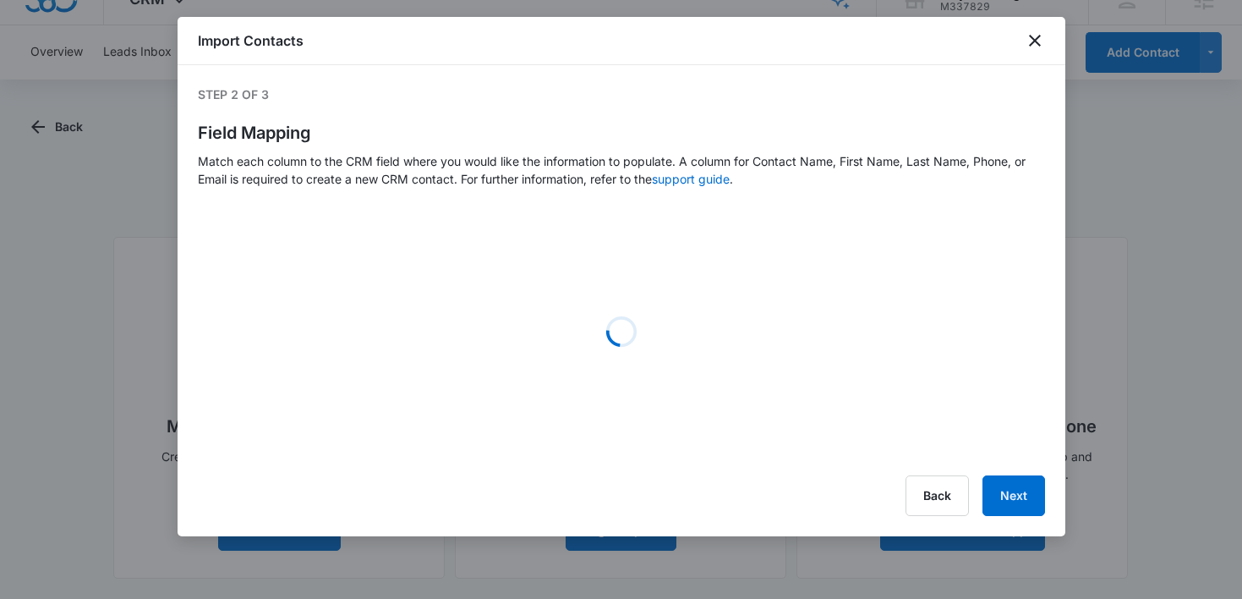
select select "78"
select select "79"
select select "184"
select select "185"
select select "300"
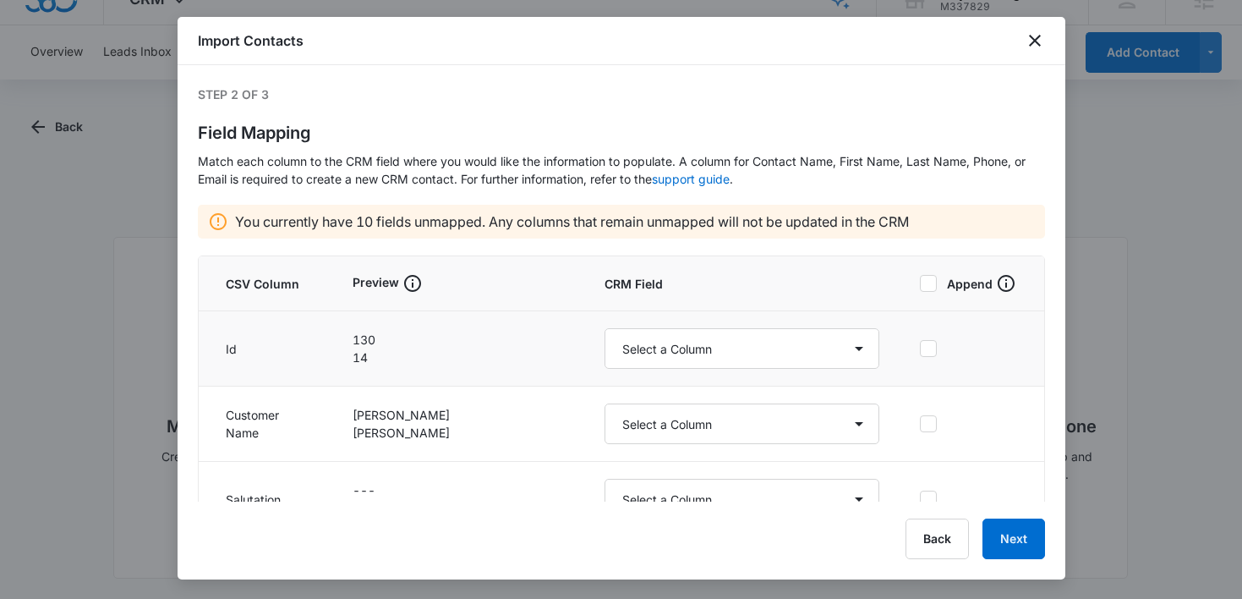
scroll to position [80, 0]
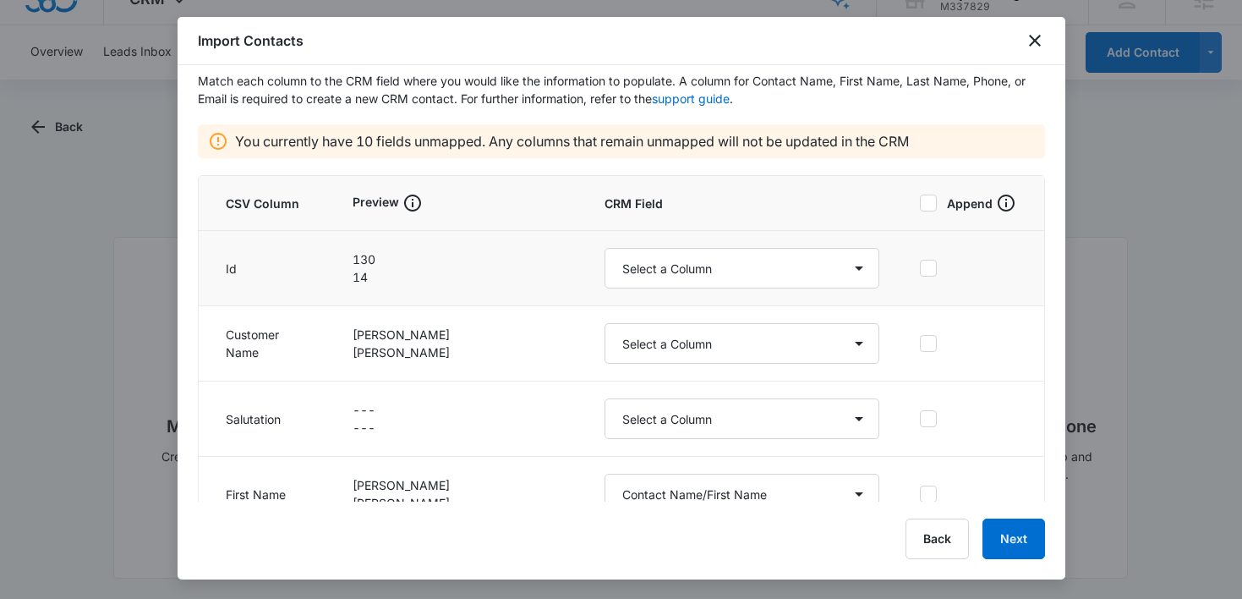
click at [659, 296] on td "Select a Column Address/City Address/Country Address/State Address/Street Addre…" at bounding box center [741, 268] width 315 height 75
click at [671, 260] on select "Select a Column Address/City Address/Country Address/State Address/Street Addre…" at bounding box center [742, 268] width 275 height 41
select select "externalid"
click at [605, 248] on select "Select a Column Address/City Address/Country Address/State Address/Street Addre…" at bounding box center [742, 268] width 275 height 41
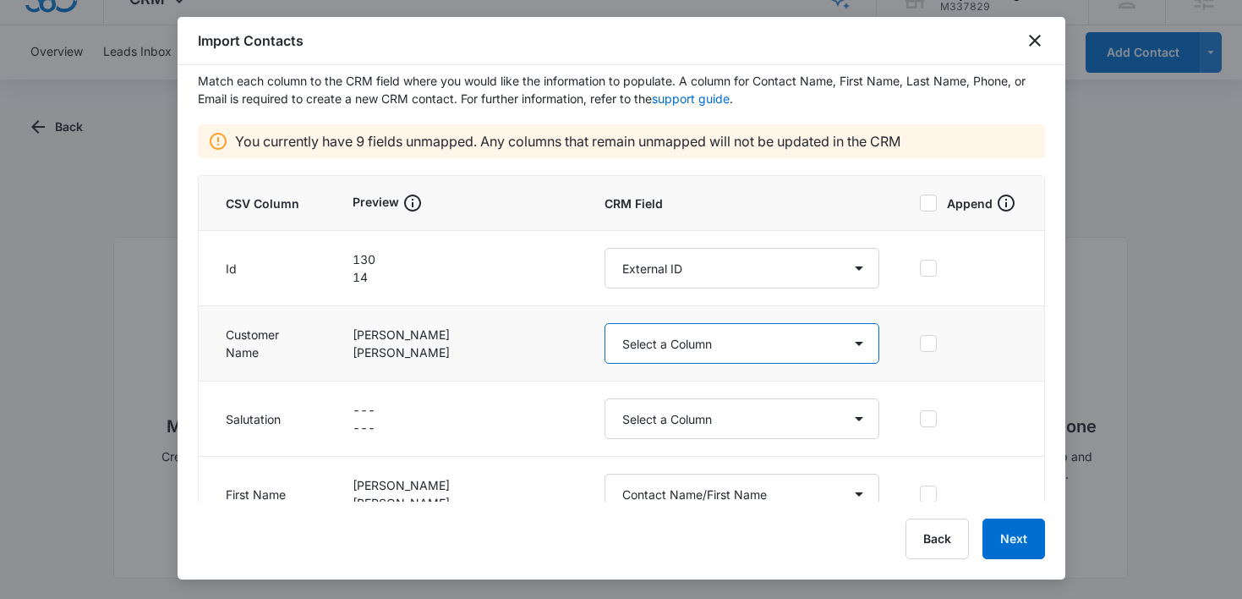
click at [688, 341] on select "Select a Column Address/City Address/Country Address/State Address/Street Addre…" at bounding box center [742, 343] width 275 height 41
select select "name"
click at [605, 323] on select "Select a Column Address/City Address/Country Address/State Address/Street Addre…" at bounding box center [742, 343] width 275 height 41
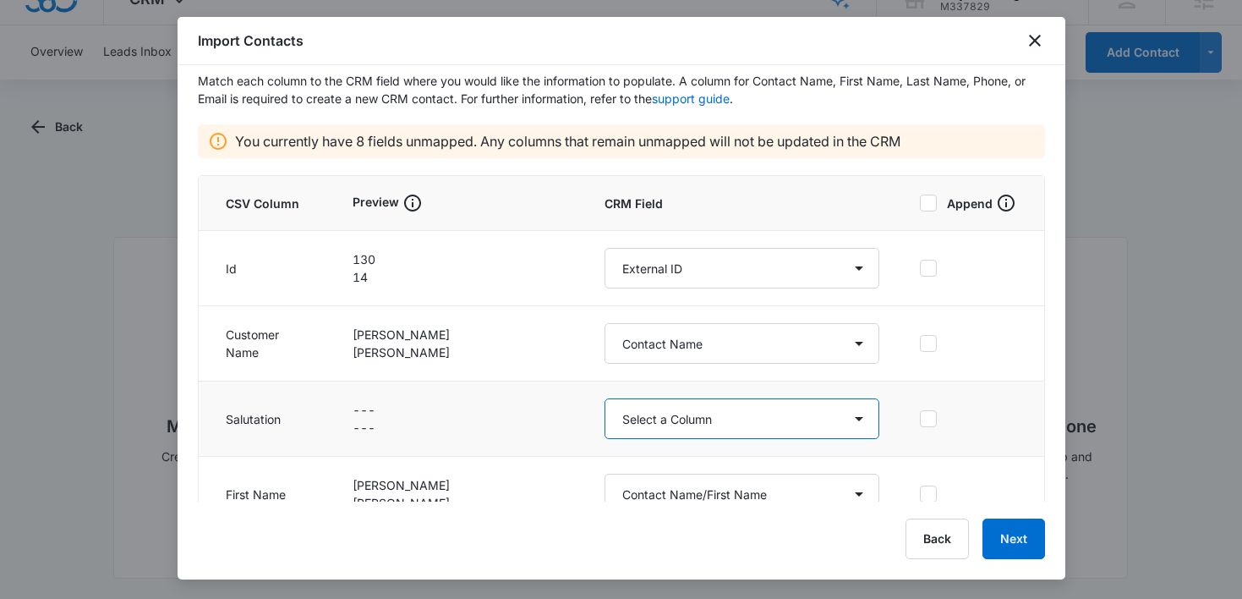
click at [694, 417] on select "Select a Column Address/City Address/Country Address/State Address/Street Addre…" at bounding box center [742, 418] width 275 height 41
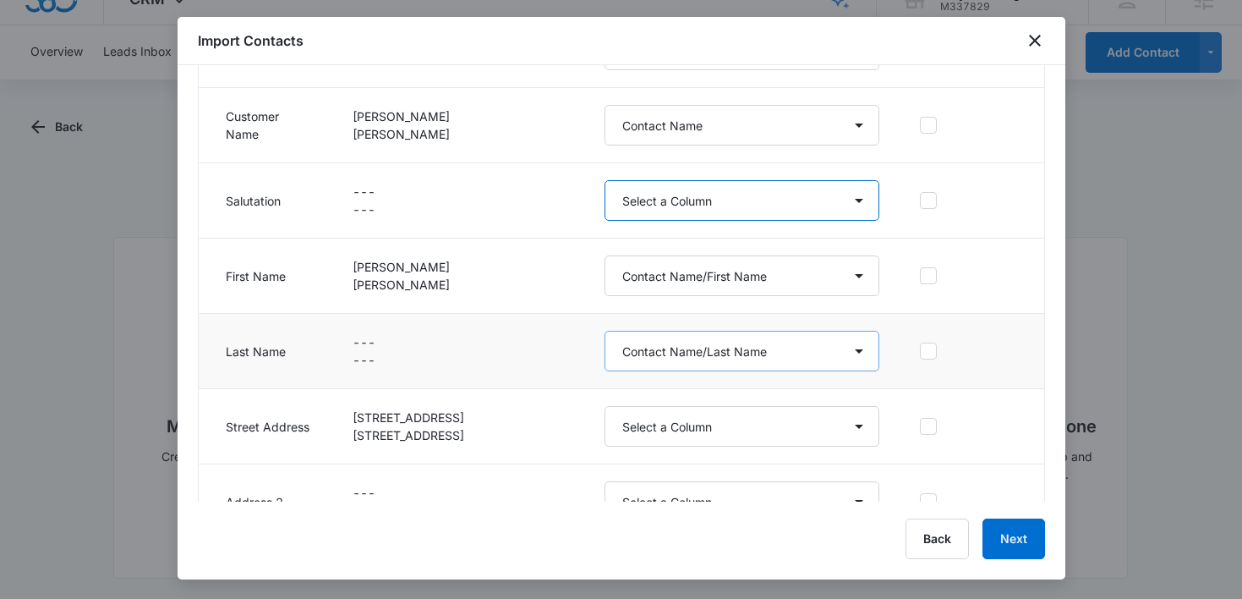
scroll to position [304, 0]
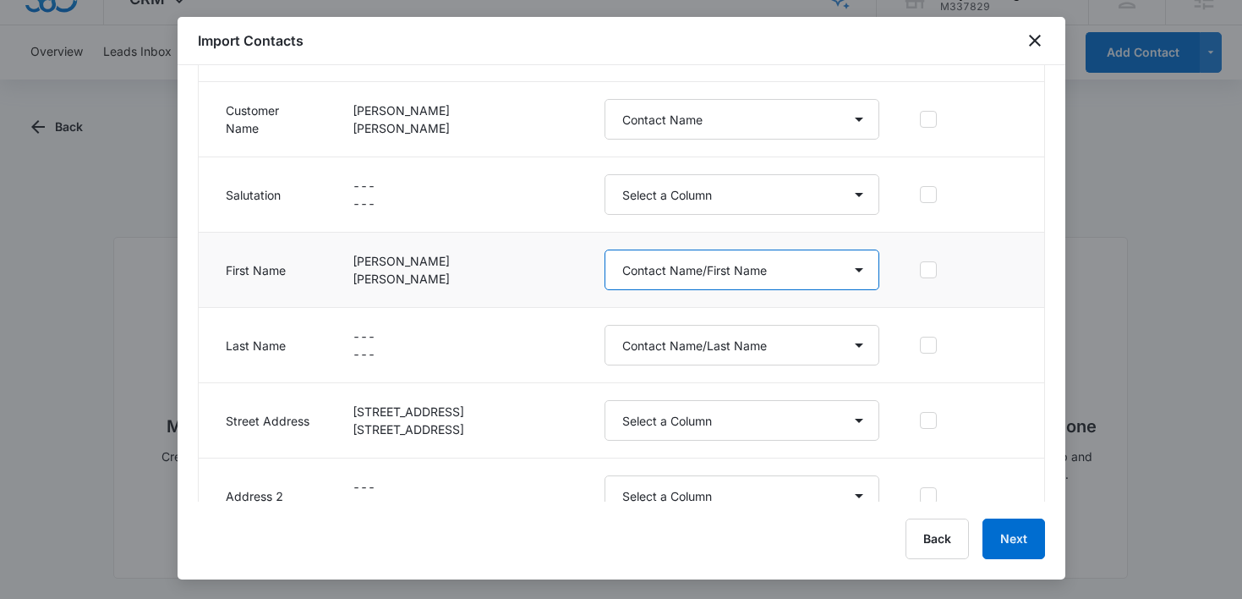
click at [739, 276] on select "Select a Column Address/City Address/Country Address/State Address/Street Addre…" at bounding box center [742, 269] width 275 height 41
select select "79"
click at [605, 249] on select "Select a Column Address/City Address/Country Address/State Address/Street Addre…" at bounding box center [742, 269] width 275 height 41
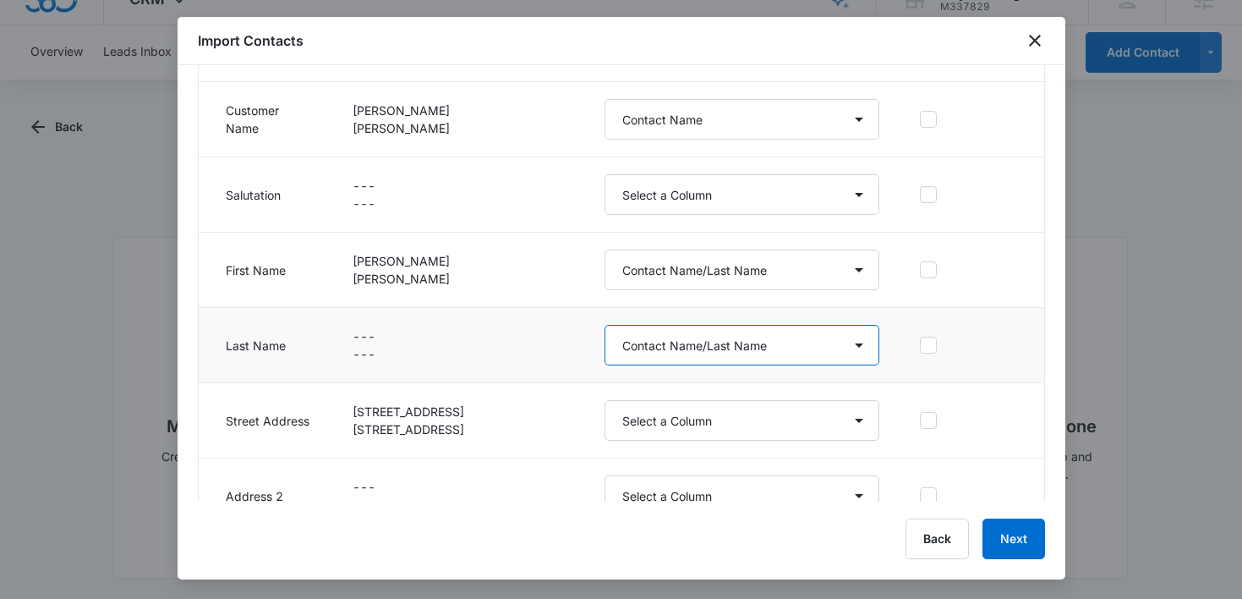
click at [675, 353] on select "Select a Column Address/City Address/Country Address/State Address/Street Addre…" at bounding box center [742, 345] width 275 height 41
select select
click at [605, 325] on select "Select a Column Address/City Address/Country Address/State Address/Street Addre…" at bounding box center [742, 345] width 275 height 41
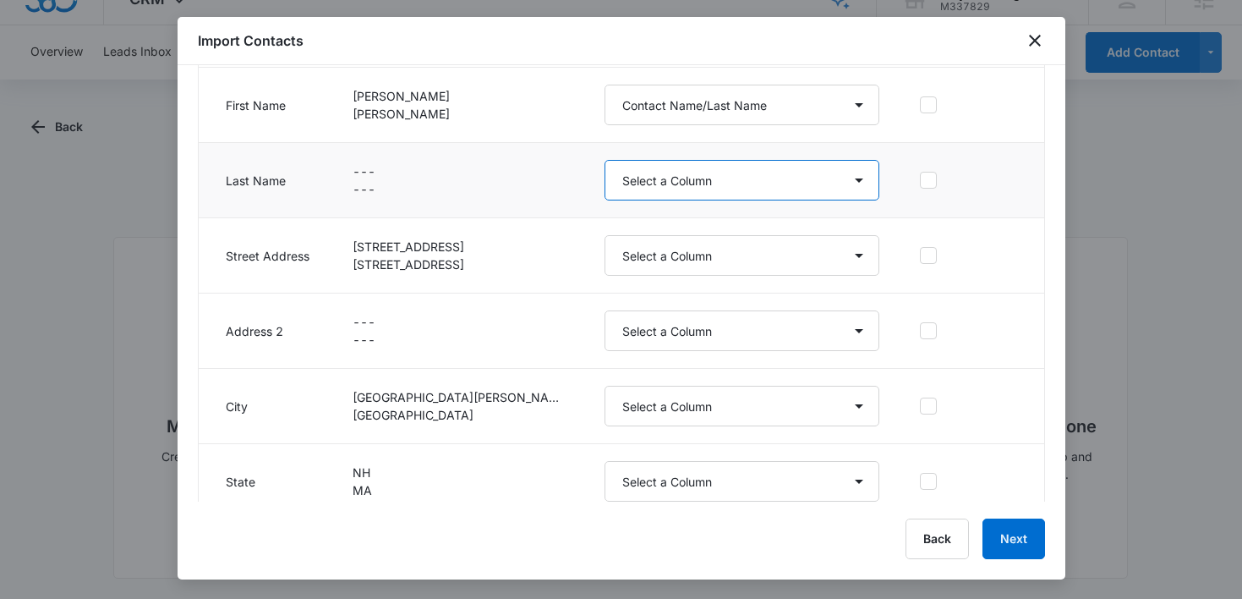
scroll to position [471, 0]
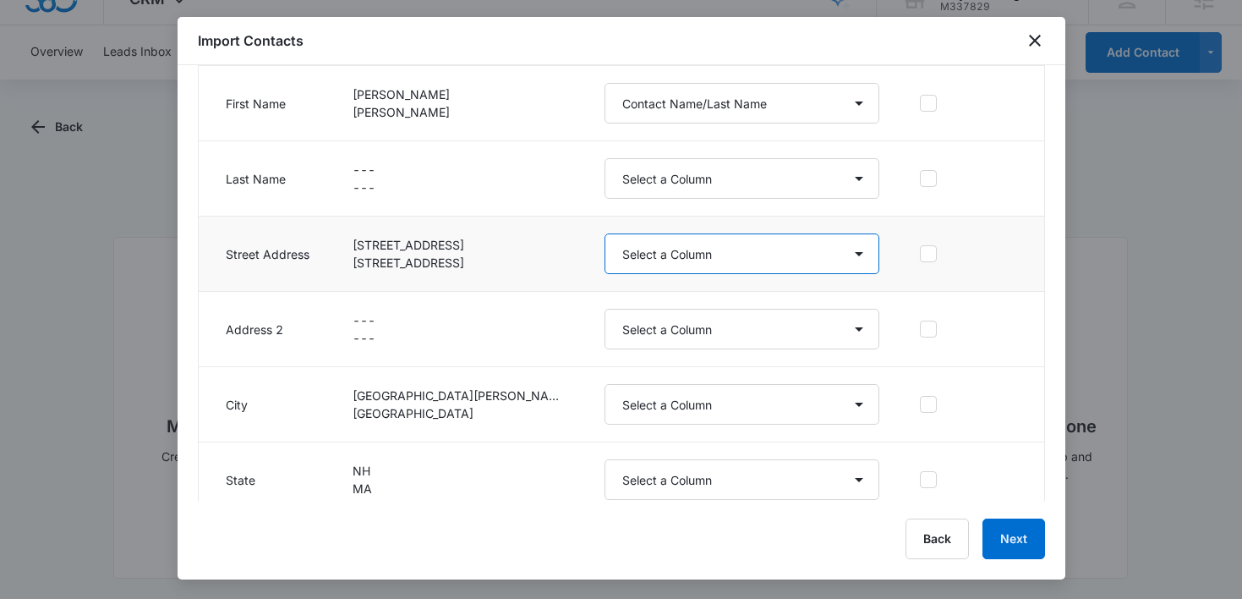
click at [655, 265] on select "Select a Column Address/City Address/Country Address/State Address/Street Addre…" at bounding box center [742, 253] width 275 height 41
click at [605, 233] on select "Select a Column Address/City Address/Country Address/State Address/Street Addre…" at bounding box center [742, 253] width 275 height 41
click at [693, 250] on select "Select a Column Address/City Address/Country Address/State Address/Street Addre…" at bounding box center [742, 253] width 275 height 41
select select "187"
click at [605, 233] on select "Select a Column Address/City Address/Country Address/State Address/Street Addre…" at bounding box center [742, 253] width 275 height 41
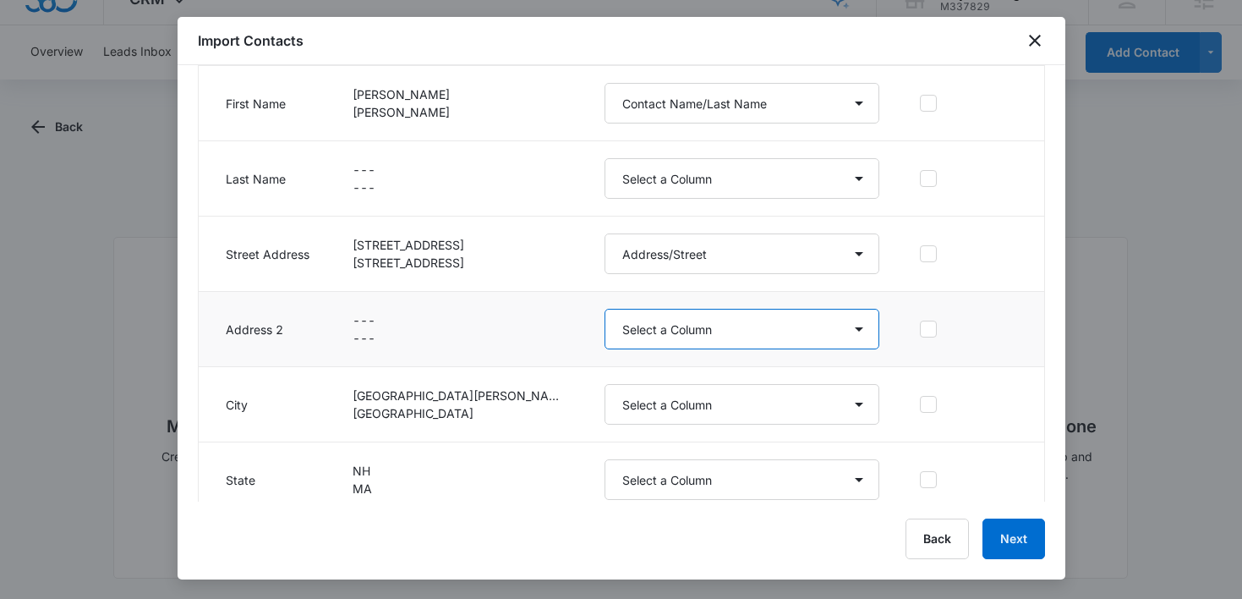
click at [688, 330] on select "Select a Column Address/City Address/Country Address/State Address/Street Addre…" at bounding box center [742, 329] width 275 height 41
select select "321"
click at [605, 309] on select "Select a Column Address/City Address/Country Address/State Address/Street Addre…" at bounding box center [742, 329] width 275 height 41
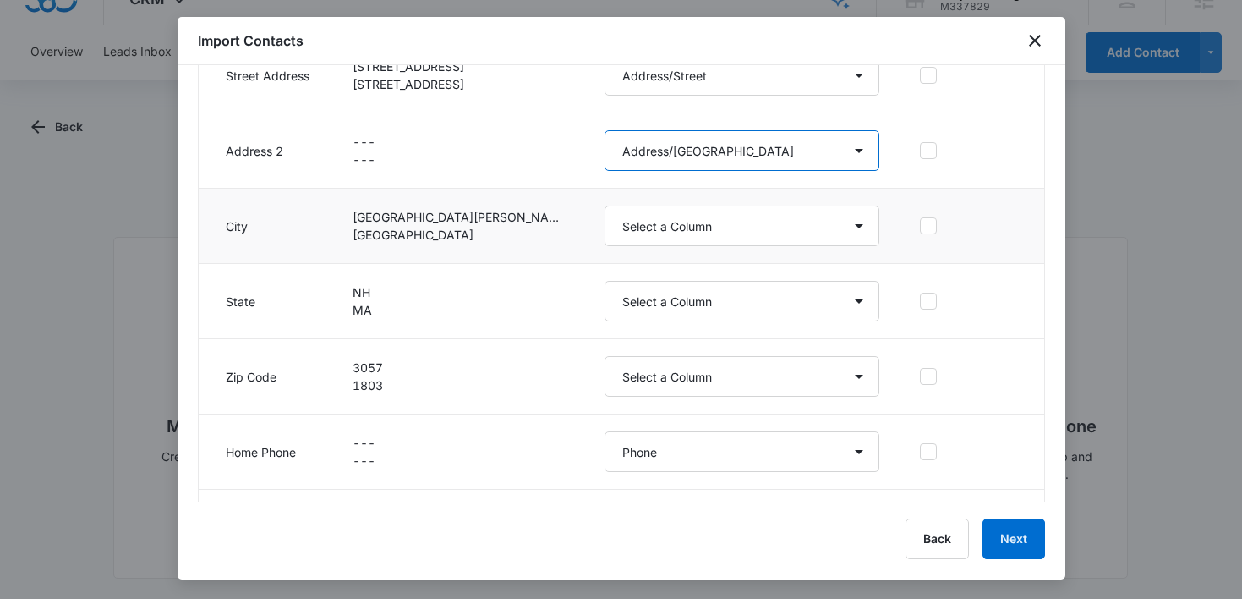
scroll to position [650, 0]
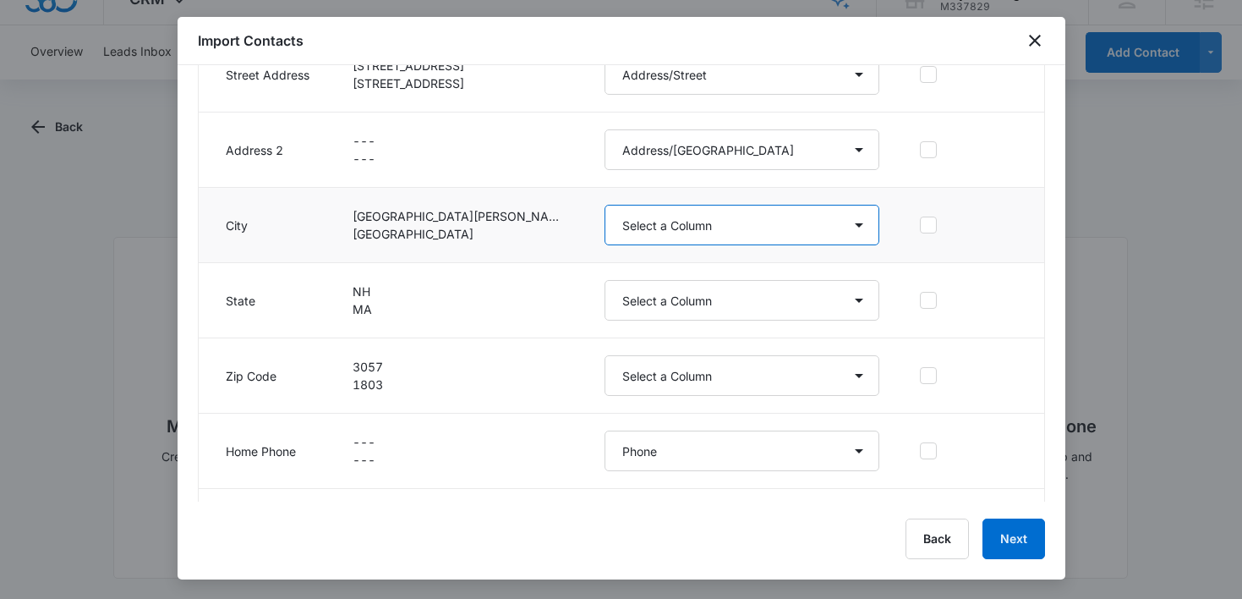
click at [713, 209] on select "Select a Column Address/City Address/Country Address/State Address/Street Addre…" at bounding box center [742, 225] width 275 height 41
select select "188"
click at [605, 205] on select "Select a Column Address/City Address/Country Address/State Address/Street Addre…" at bounding box center [742, 225] width 275 height 41
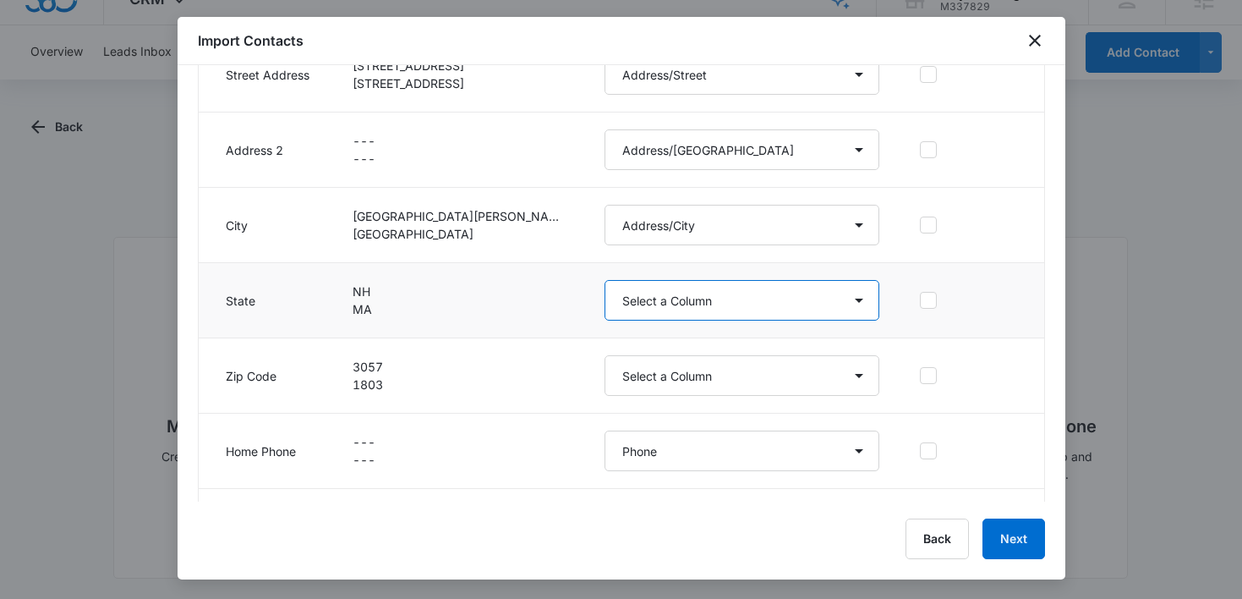
click at [694, 304] on select "Select a Column Address/City Address/Country Address/State Address/Street Addre…" at bounding box center [742, 300] width 275 height 41
select select "189"
click at [605, 280] on select "Select a Column Address/City Address/Country Address/State Address/Street Addre…" at bounding box center [742, 300] width 275 height 41
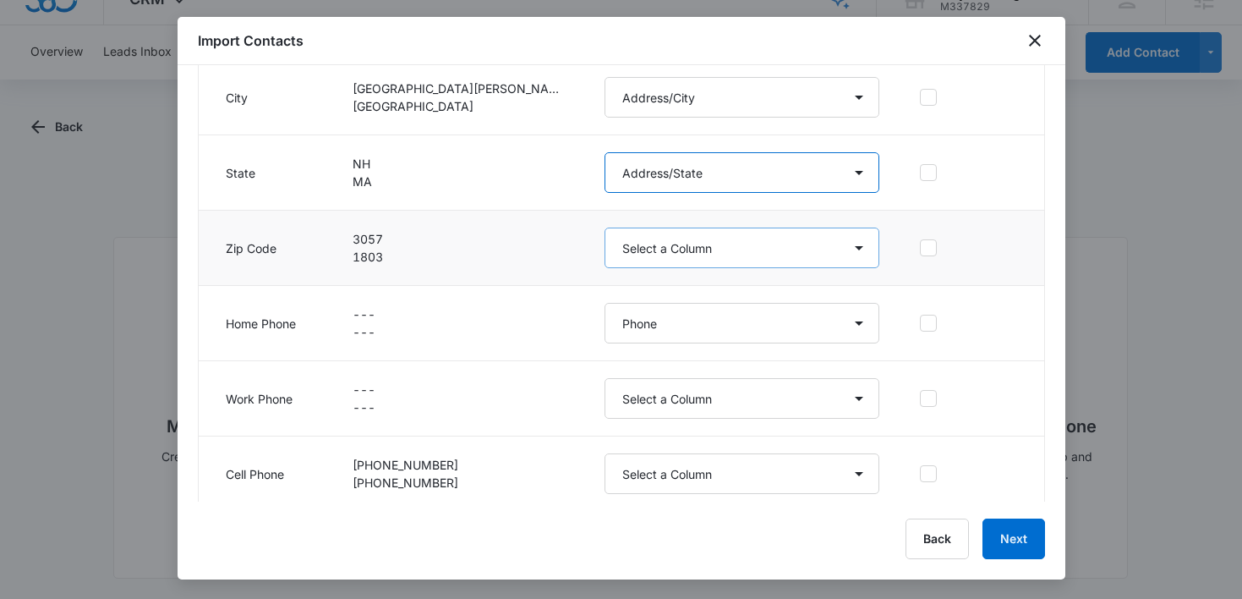
scroll to position [779, 0]
click at [715, 249] on select "Select a Column Address/City Address/Country Address/State Address/Street Addre…" at bounding box center [742, 247] width 275 height 41
select select "190"
click at [605, 227] on select "Select a Column Address/City Address/Country Address/State Address/Street Addre…" at bounding box center [742, 247] width 275 height 41
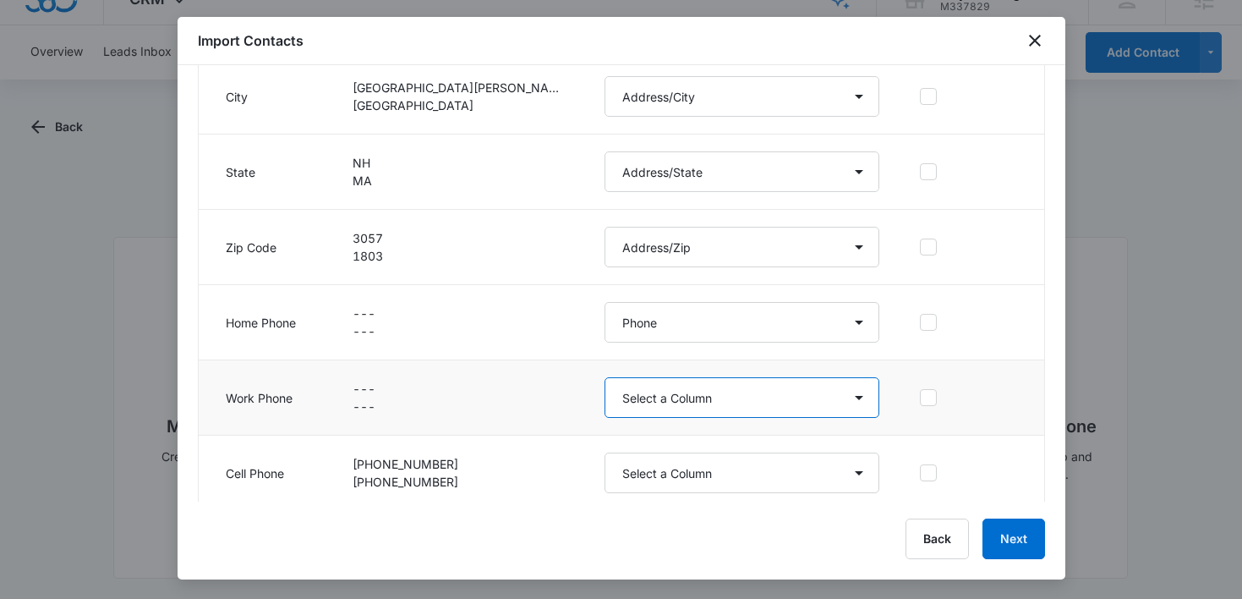
click at [682, 378] on select "Select a Column Address/City Address/Country Address/State Address/Street Addre…" at bounding box center [742, 397] width 275 height 41
select select "286"
click at [605, 377] on select "Select a Column Address/City Address/Country Address/State Address/Street Addre…" at bounding box center [742, 397] width 275 height 41
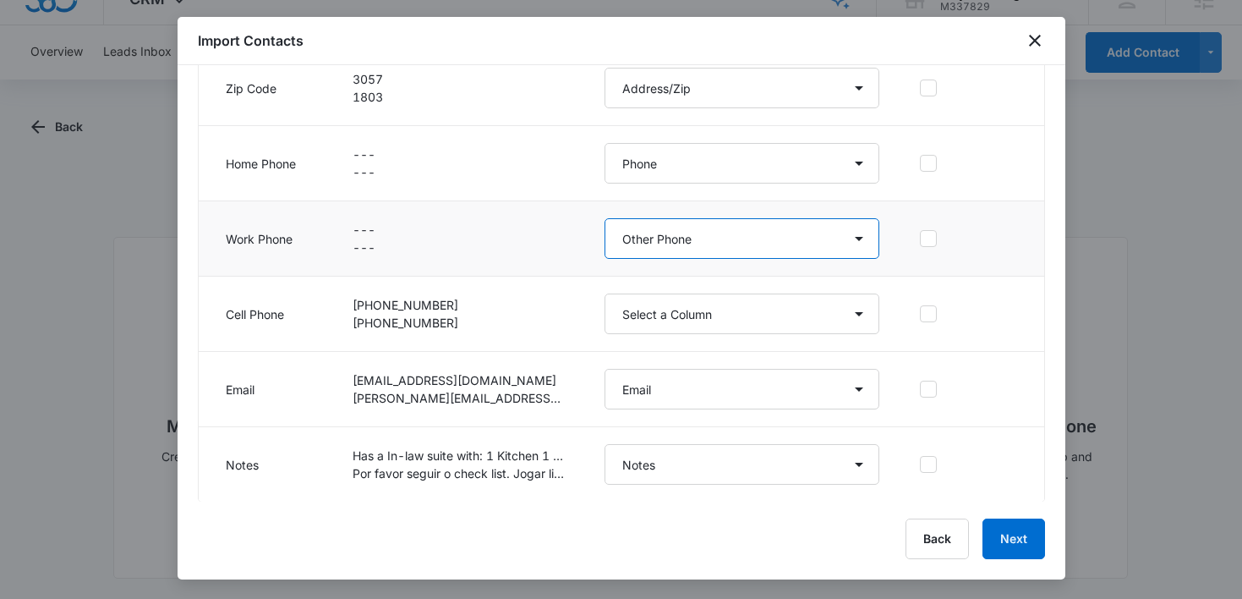
scroll to position [939, 0]
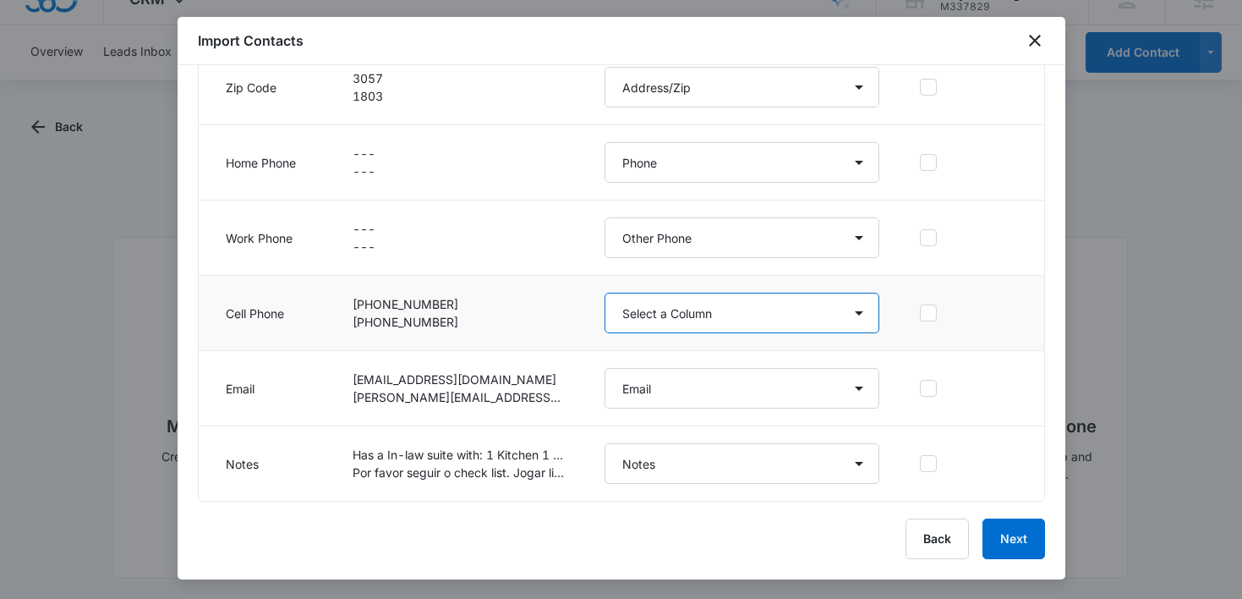
click at [695, 312] on select "Select a Column Address/City Address/Country Address/State Address/Street Addre…" at bounding box center [742, 313] width 275 height 41
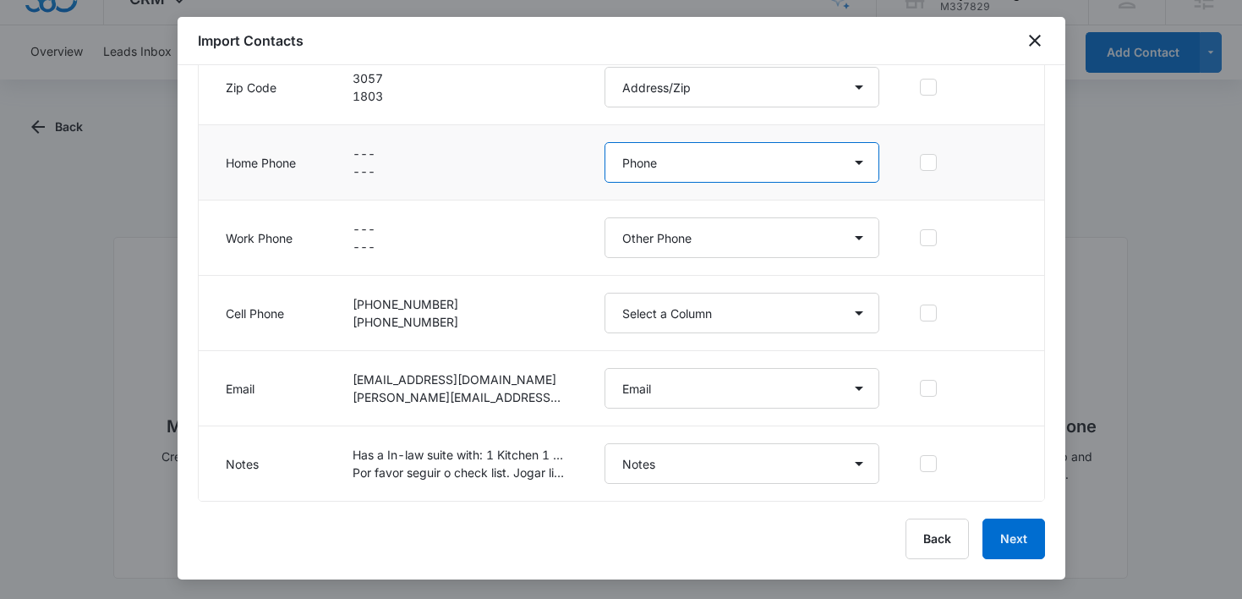
click at [698, 160] on select "Select a Column Address/City Address/Country Address/State Address/Street Addre…" at bounding box center [742, 162] width 275 height 41
select select
click at [605, 142] on select "Select a Column Address/City Address/Country Address/State Address/Street Addre…" at bounding box center [742, 162] width 275 height 41
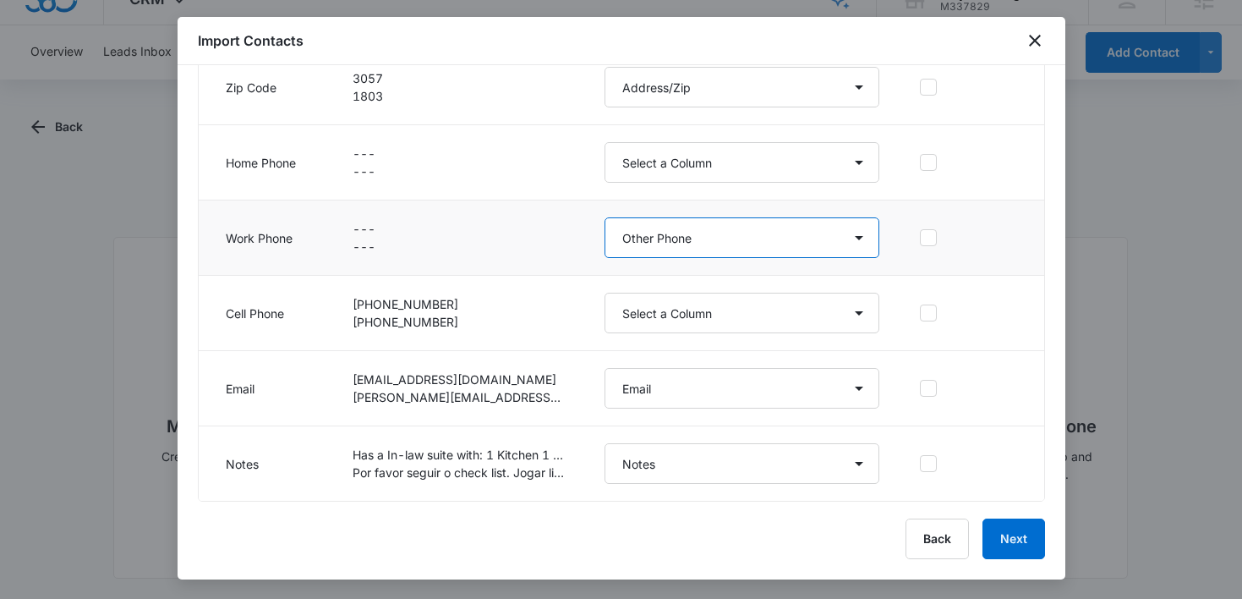
click at [658, 228] on select "Select a Column Address/City Address/Country Address/State Address/Street Addre…" at bounding box center [742, 237] width 275 height 41
select select
click at [605, 217] on select "Select a Column Address/City Address/Country Address/State Address/Street Addre…" at bounding box center [742, 237] width 275 height 41
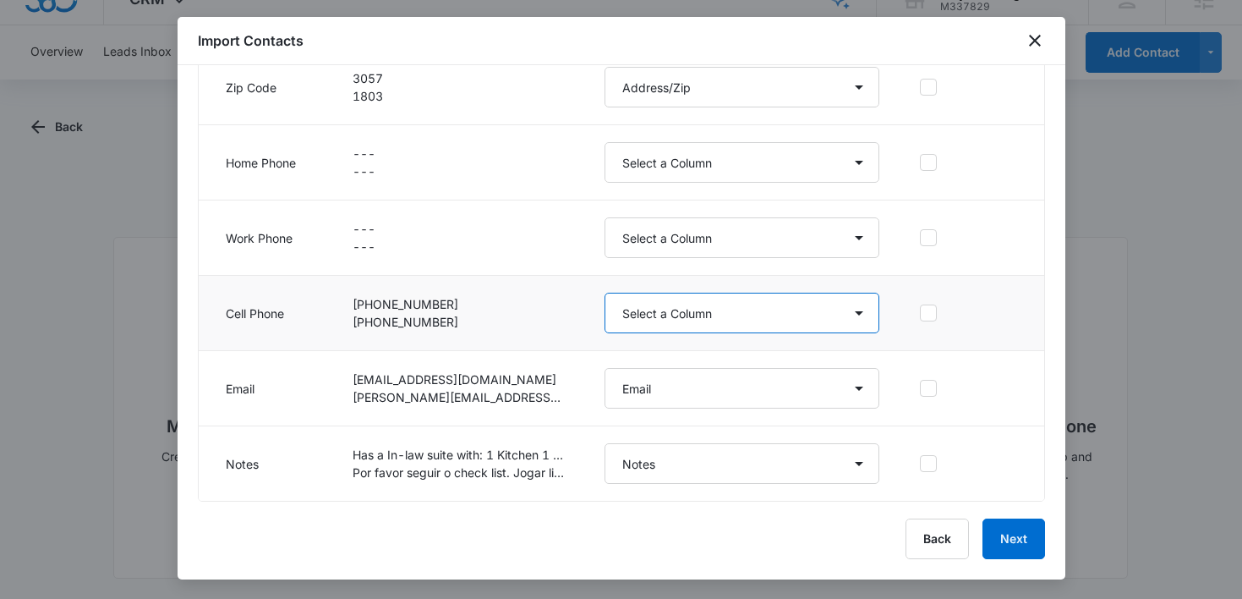
click at [684, 318] on select "Select a Column Address/City Address/Country Address/State Address/Street Addre…" at bounding box center [742, 313] width 275 height 41
select select "184"
click at [605, 293] on select "Select a Column Address/City Address/Country Address/State Address/Street Addre…" at bounding box center [742, 313] width 275 height 41
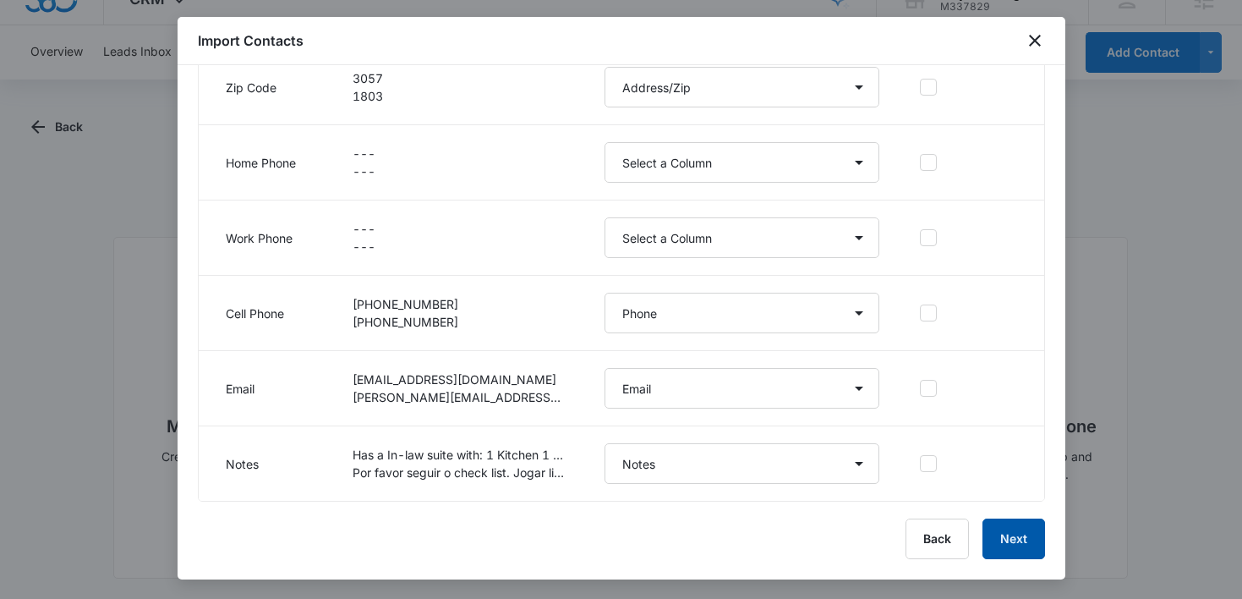
click at [1016, 533] on button "Next" at bounding box center [1014, 538] width 63 height 41
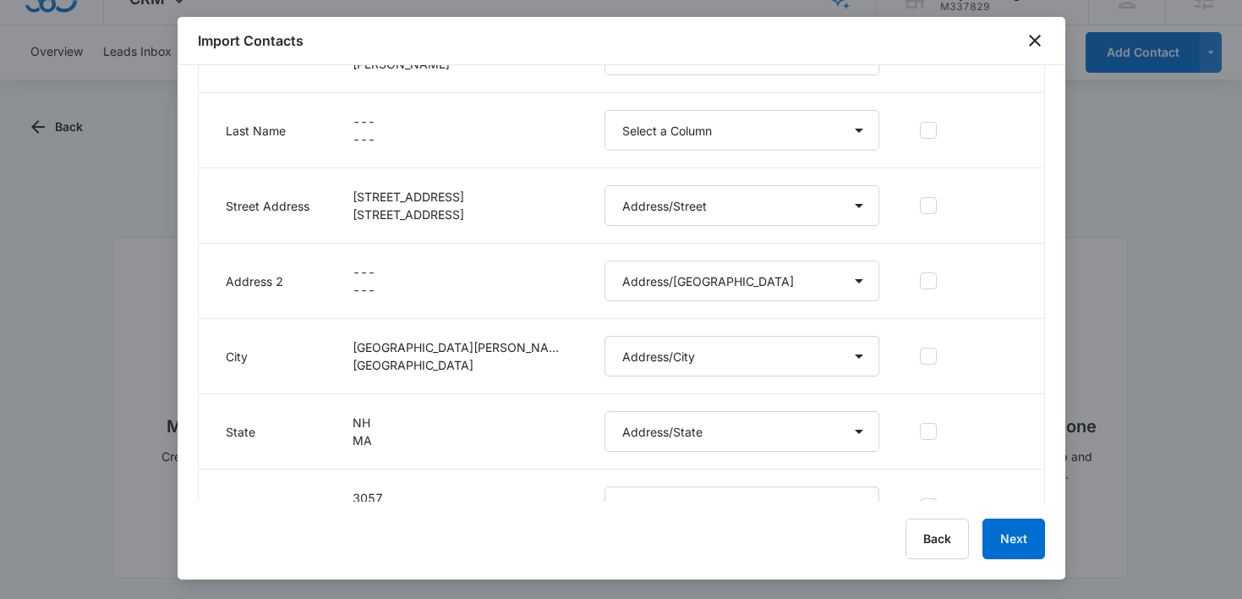
scroll to position [134, 0]
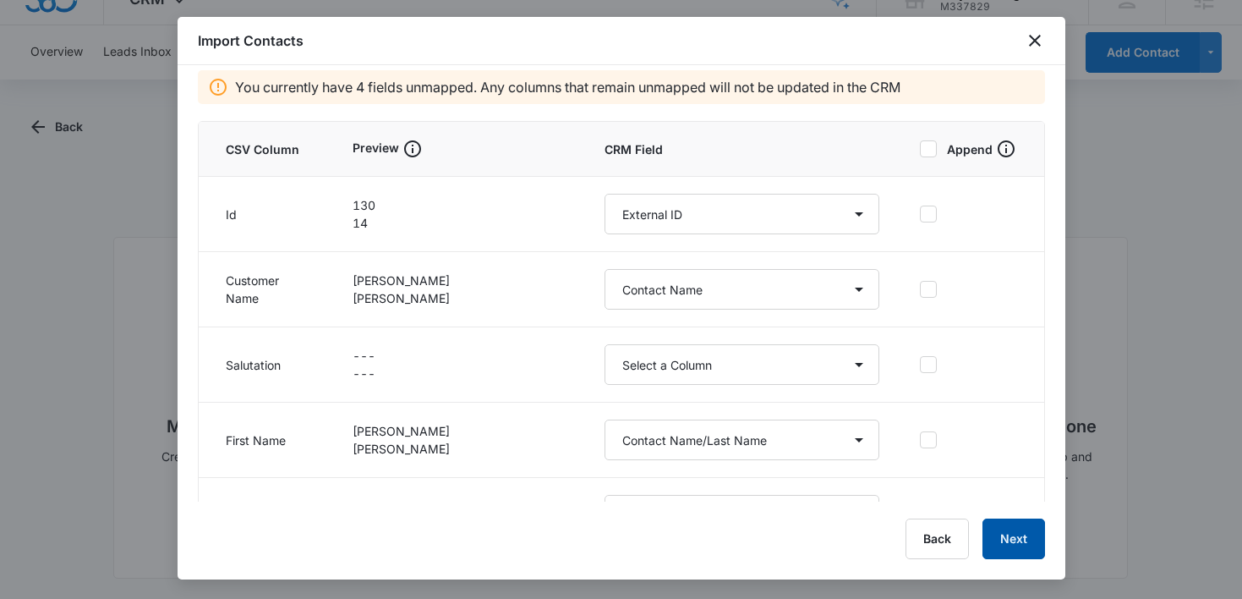
click at [1011, 542] on button "Next" at bounding box center [1014, 538] width 63 height 41
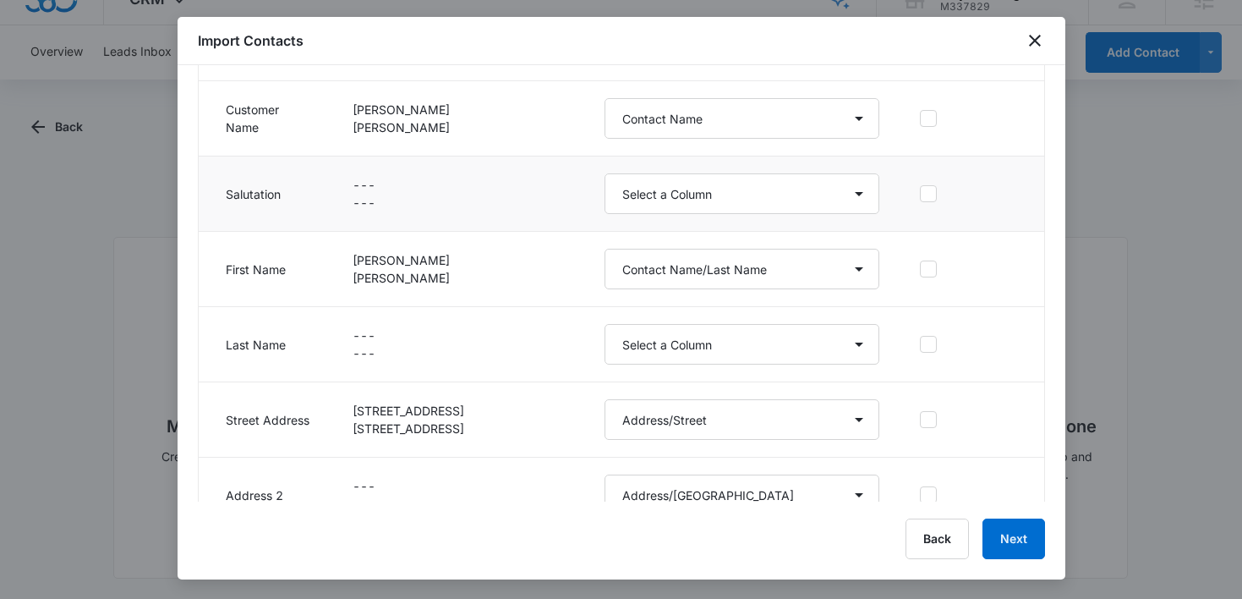
scroll to position [298, 0]
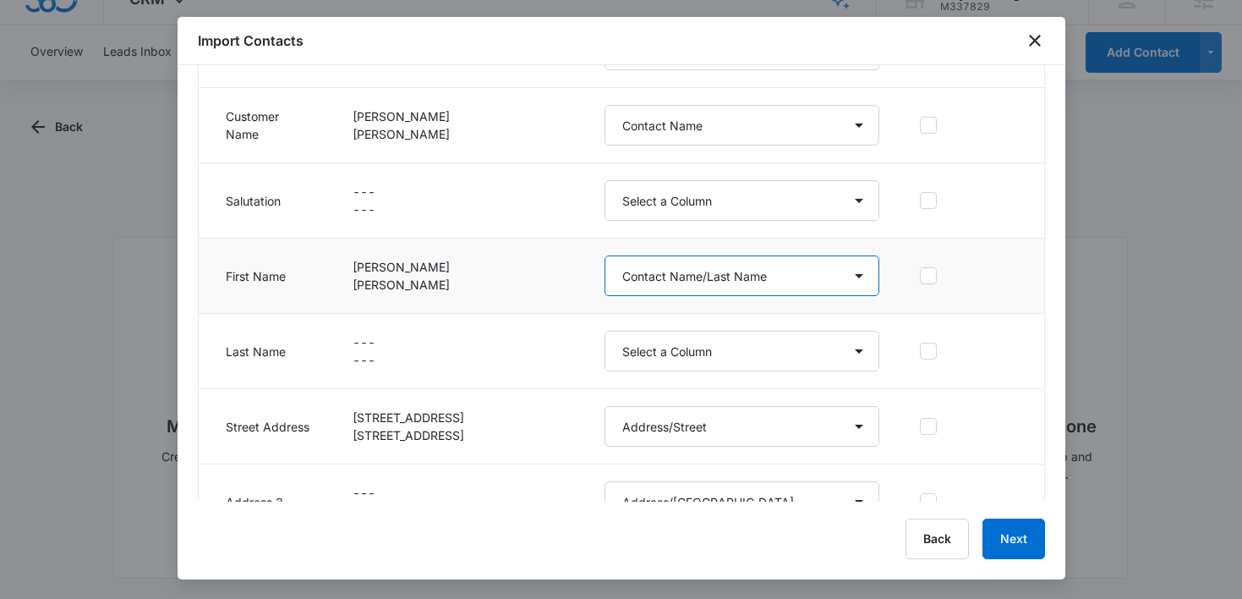
click at [813, 284] on select "Select a Column Address/City Address/Country Address/State Address/Street Addre…" at bounding box center [742, 275] width 275 height 41
select select "78"
click at [605, 255] on select "Select a Column Address/City Address/Country Address/State Address/Street Addre…" at bounding box center [742, 275] width 275 height 41
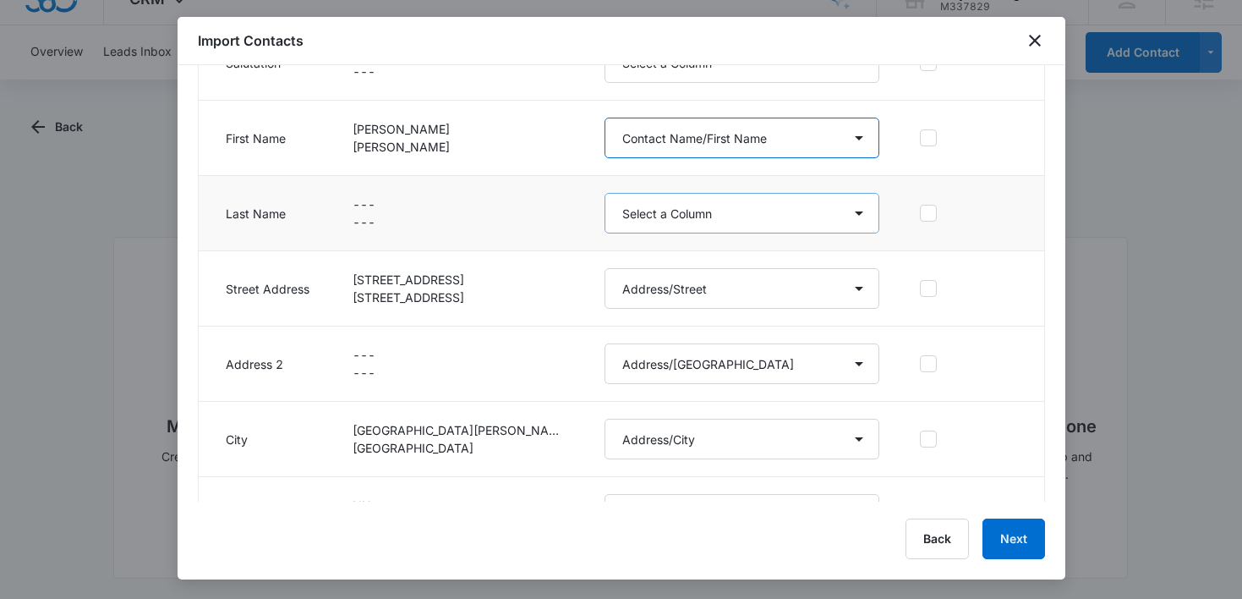
scroll to position [467, 0]
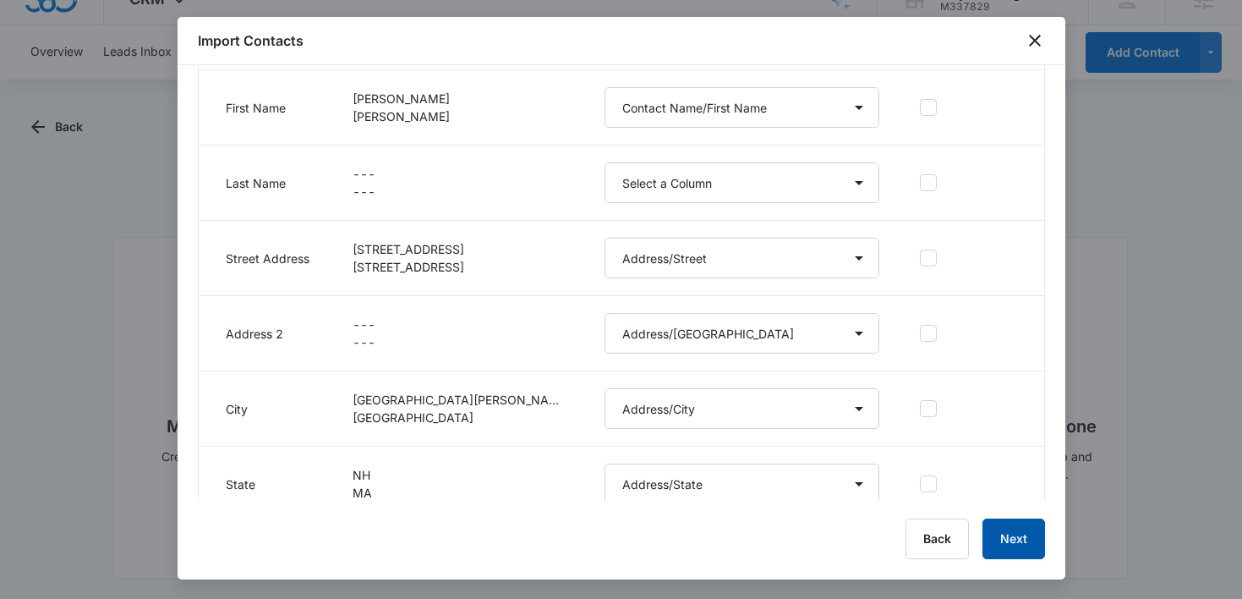
click at [1007, 536] on button "Next" at bounding box center [1014, 538] width 63 height 41
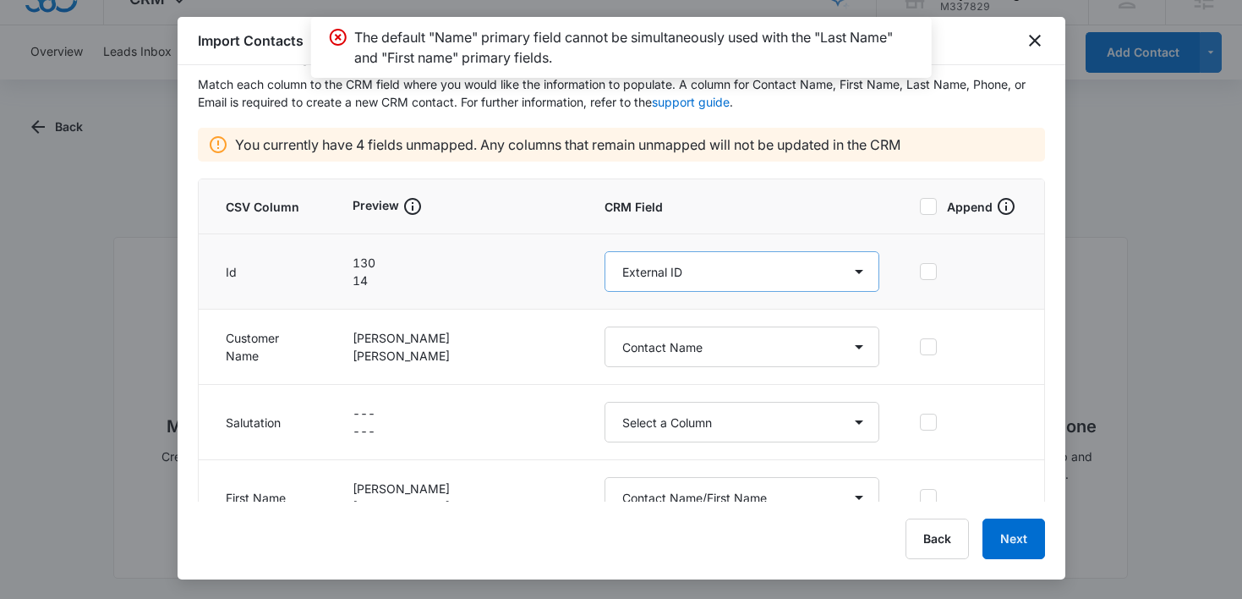
scroll to position [112, 0]
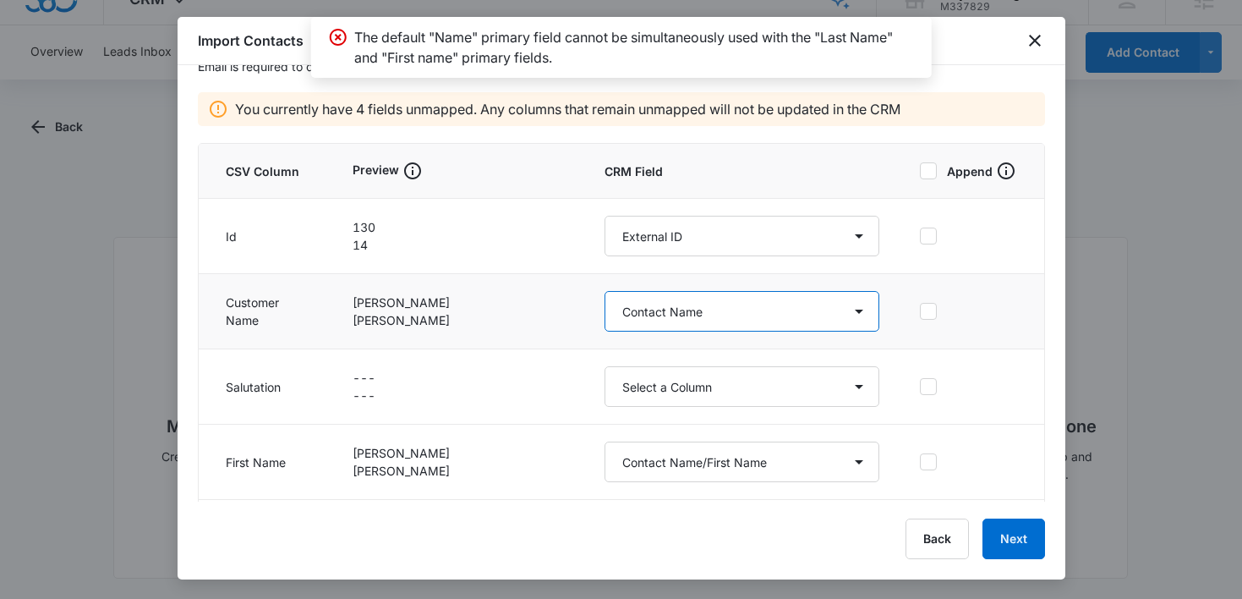
click at [770, 318] on select "Select a Column Address/City Address/Country Address/State Address/Street Addre…" at bounding box center [742, 311] width 275 height 41
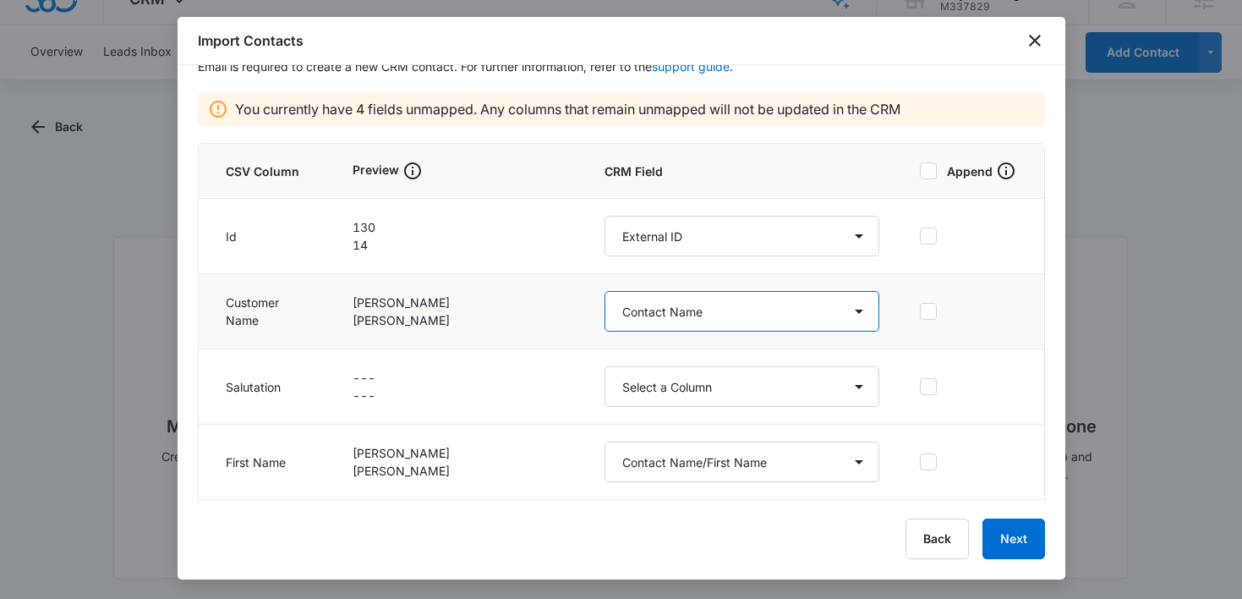
select select "78"
click at [605, 291] on select "Select a Column Address/City Address/Country Address/State Address/Street Addre…" at bounding box center [742, 311] width 275 height 41
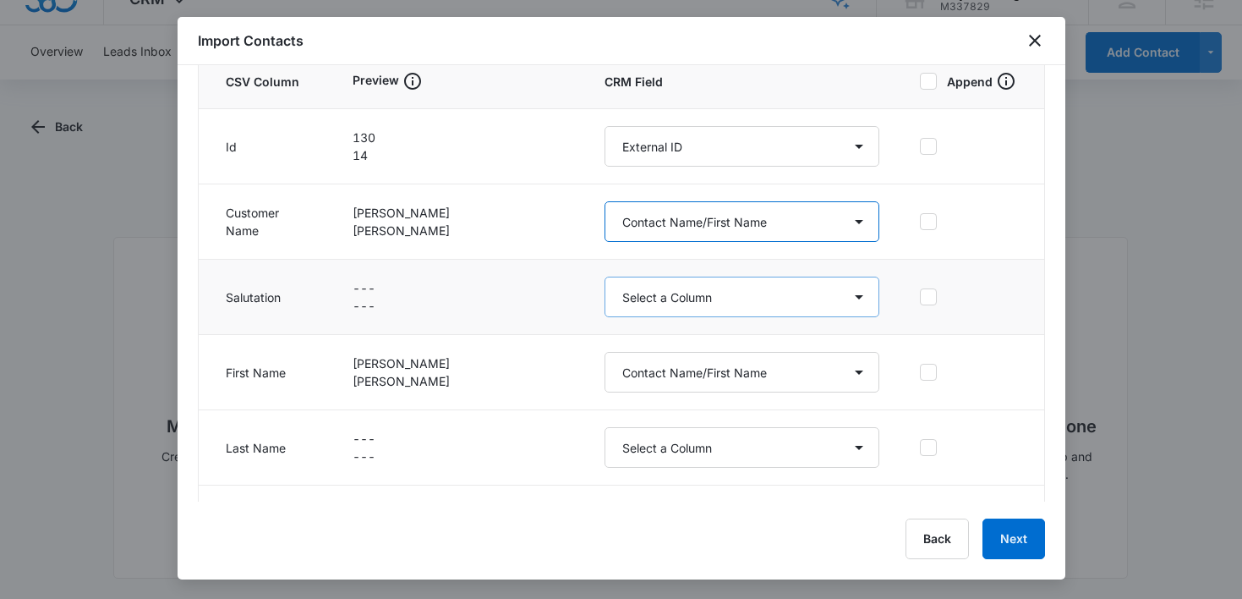
scroll to position [268, 0]
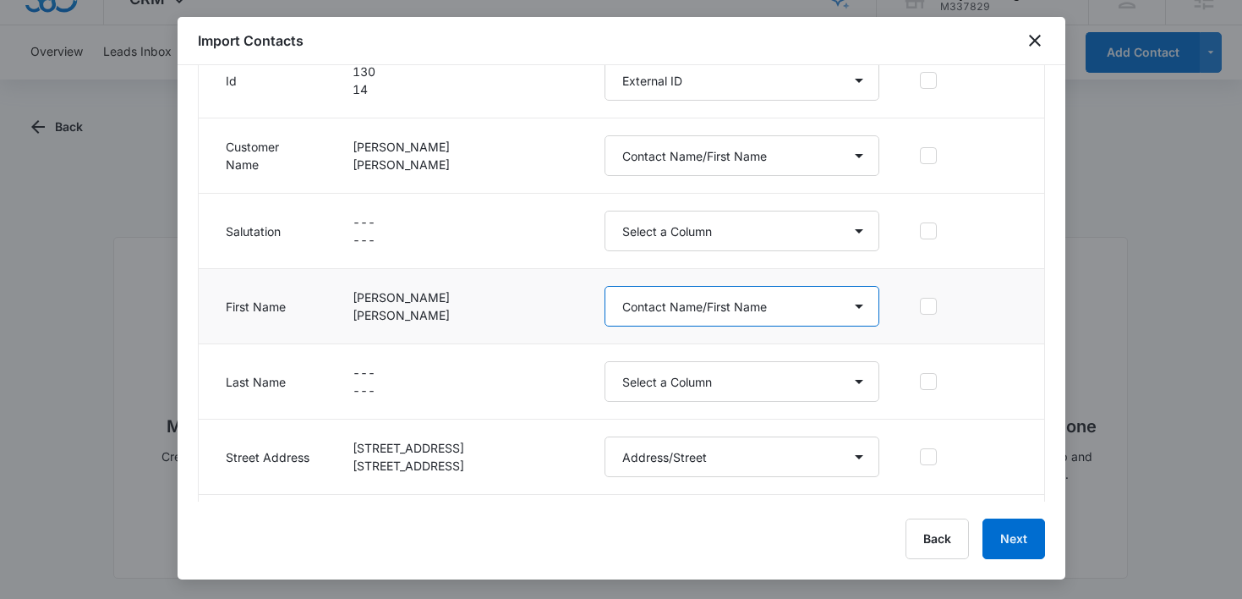
click at [777, 323] on select "Select a Column Address/City Address/Country Address/State Address/Street Addre…" at bounding box center [742, 306] width 275 height 41
select select "79"
click at [605, 286] on select "Select a Column Address/City Address/Country Address/State Address/Street Addre…" at bounding box center [742, 306] width 275 height 41
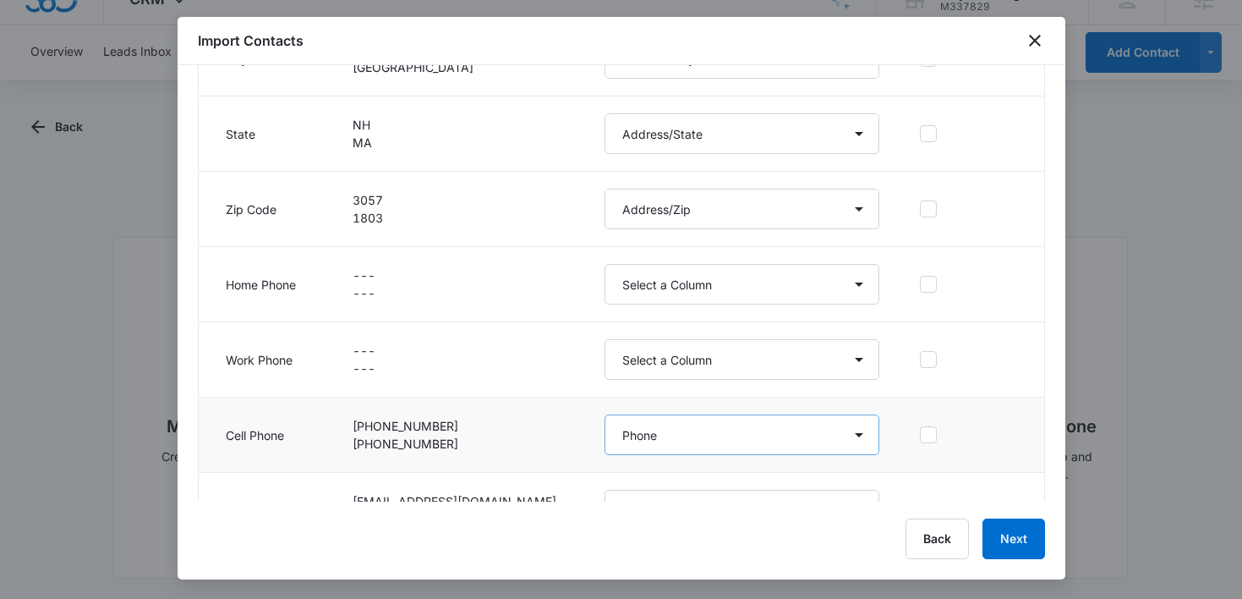
scroll to position [826, 0]
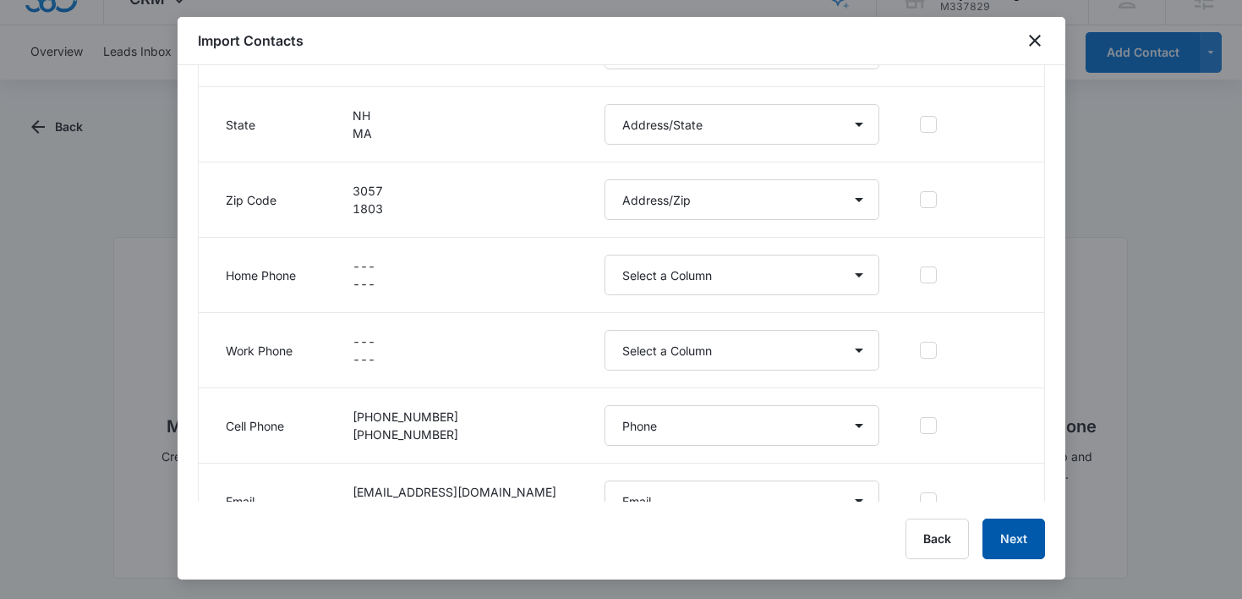
click at [1011, 527] on button "Next" at bounding box center [1014, 538] width 63 height 41
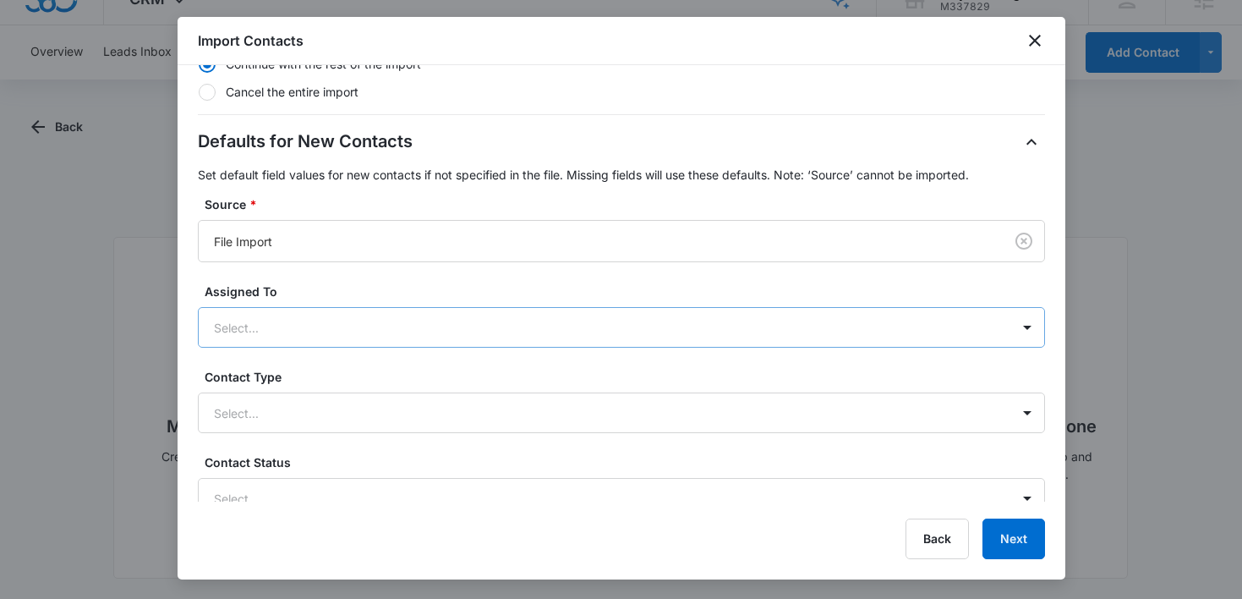
scroll to position [408, 0]
click at [551, 326] on div at bounding box center [601, 330] width 775 height 21
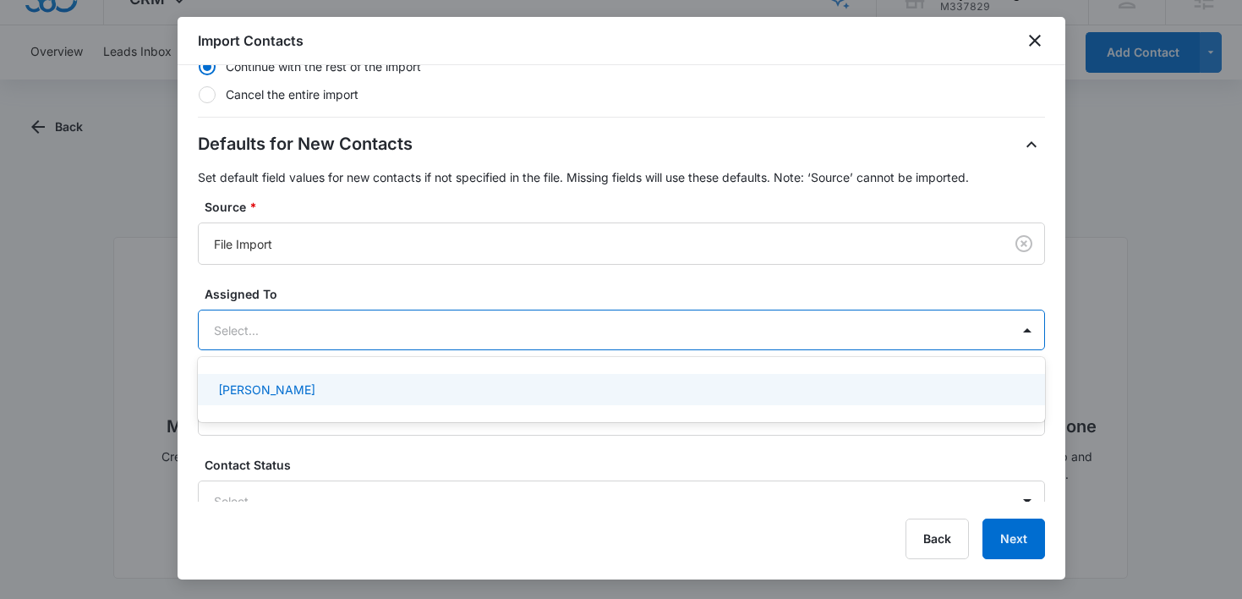
click at [518, 390] on div "[PERSON_NAME]" at bounding box center [619, 390] width 803 height 18
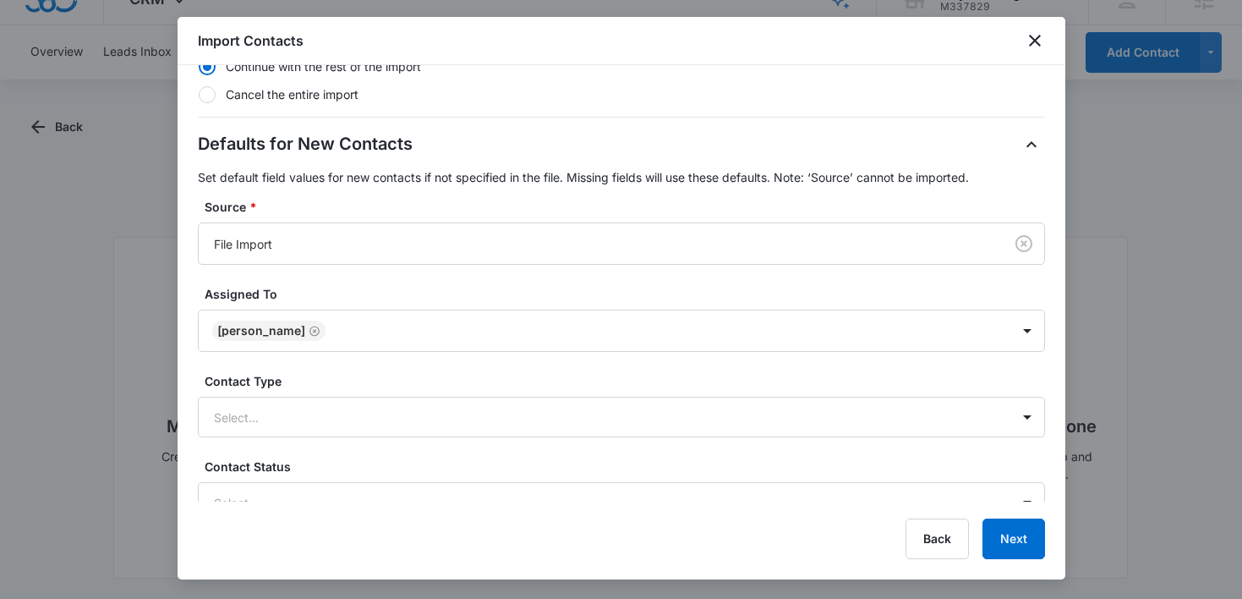
click at [556, 298] on label "Assigned To" at bounding box center [628, 294] width 847 height 18
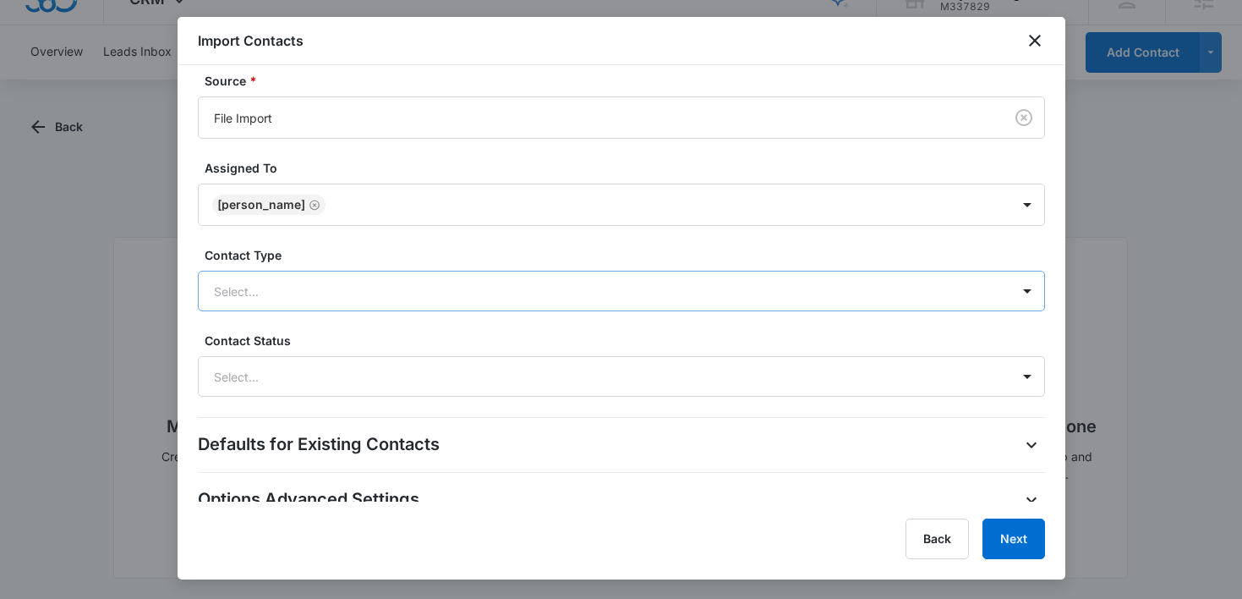
scroll to position [535, 0]
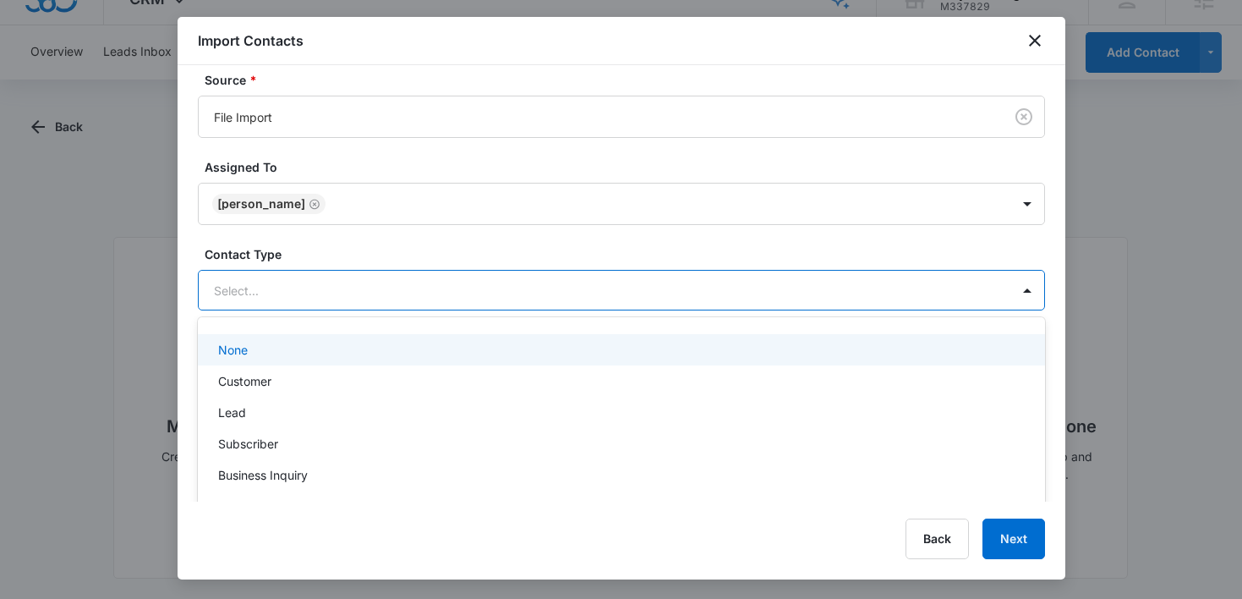
click at [541, 289] on div at bounding box center [601, 290] width 775 height 21
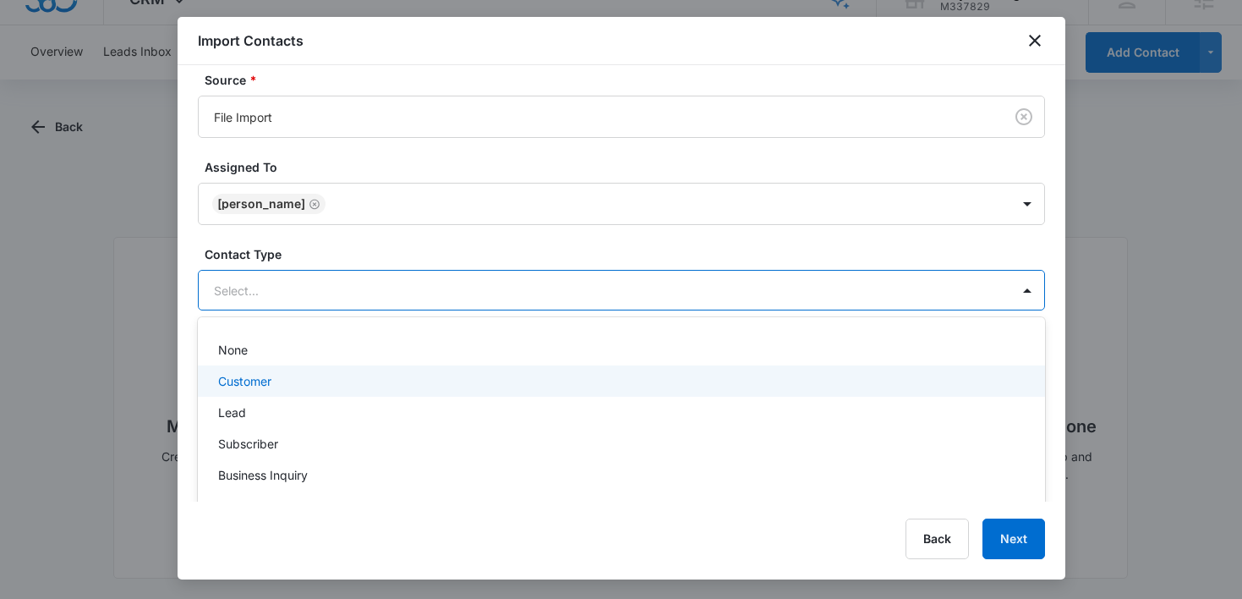
click at [462, 381] on div "Customer" at bounding box center [619, 381] width 803 height 18
click at [693, 223] on div "[PERSON_NAME]" at bounding box center [605, 203] width 812 height 41
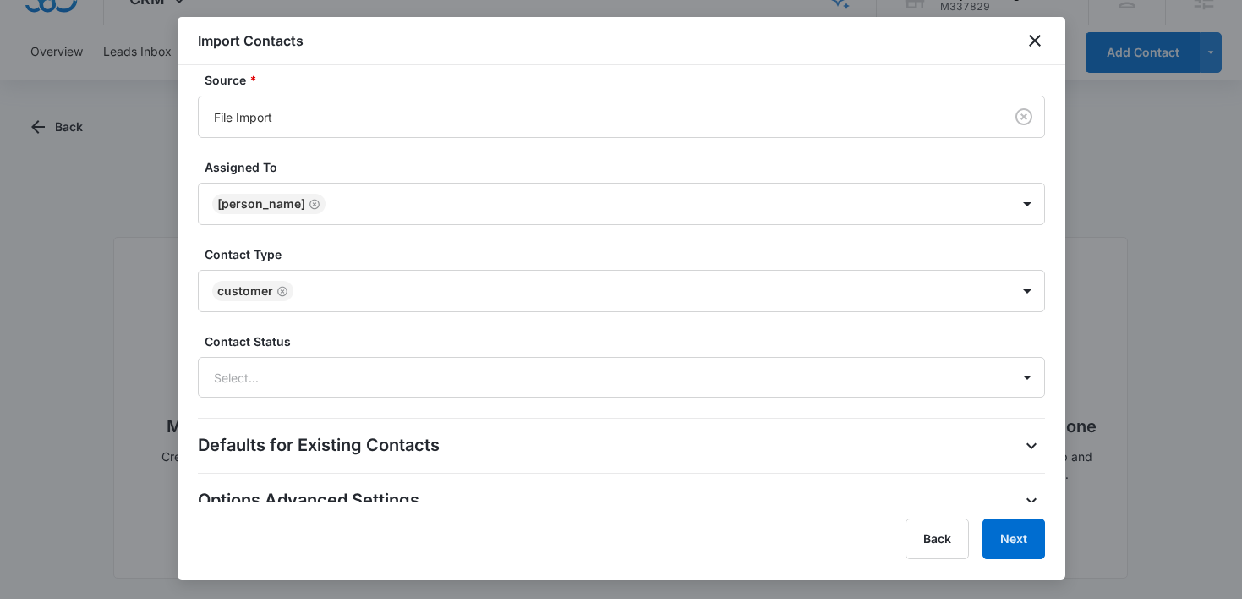
click at [615, 355] on div "Contact Status Select..." at bounding box center [621, 364] width 847 height 65
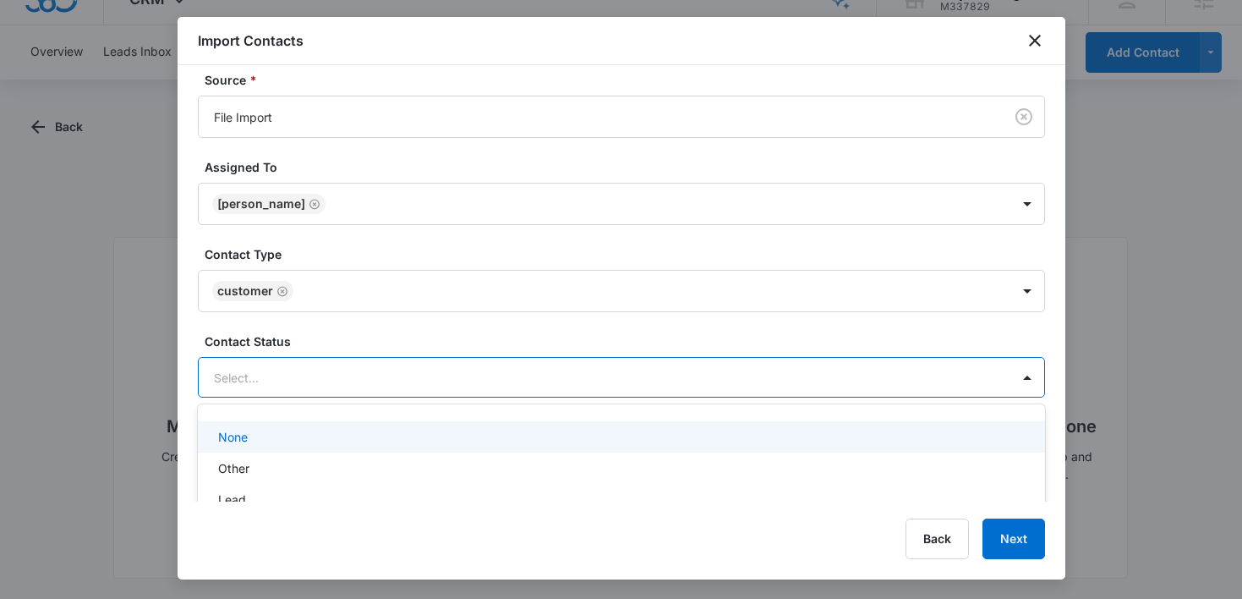
click at [594, 381] on div at bounding box center [601, 377] width 775 height 21
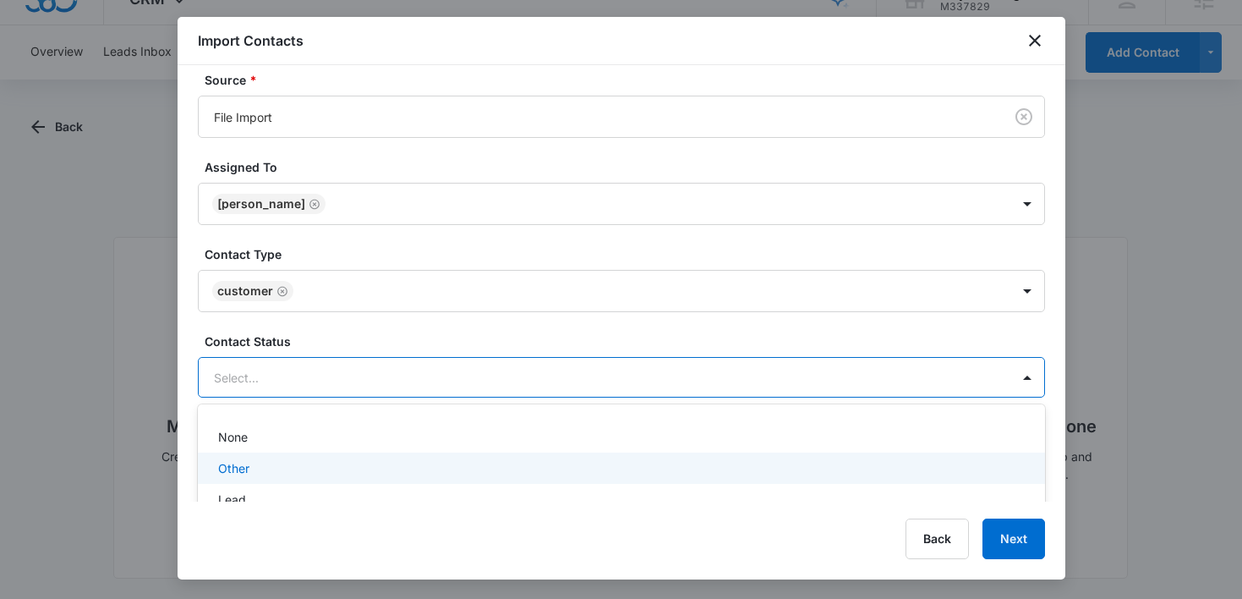
scroll to position [8, 0]
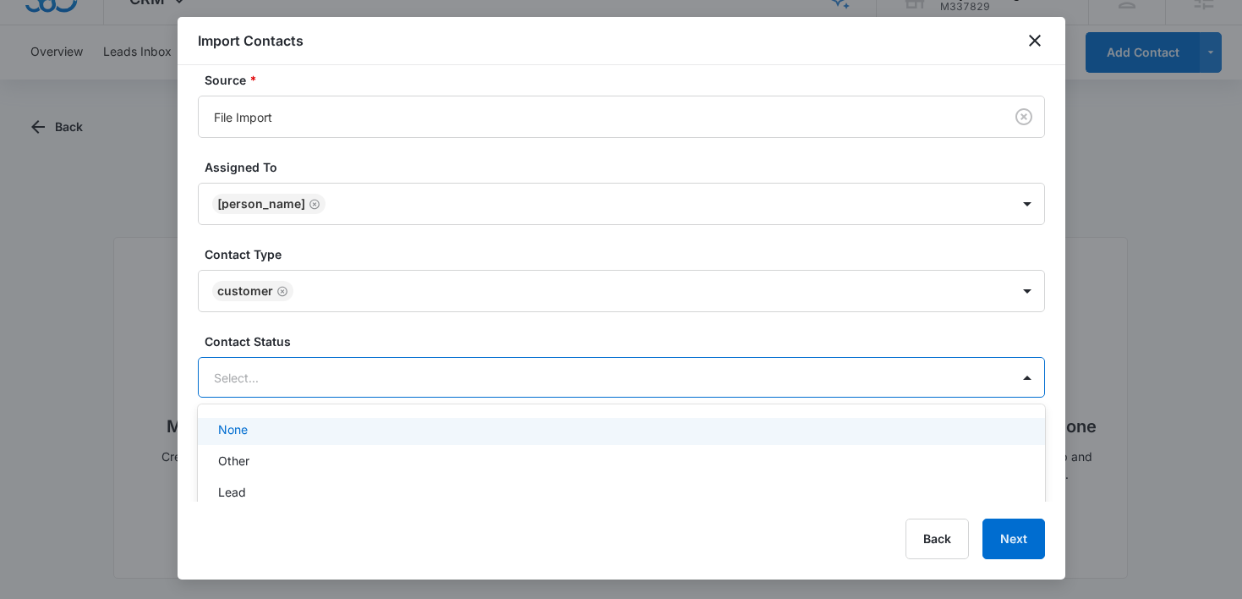
click at [462, 441] on div "None" at bounding box center [621, 428] width 847 height 31
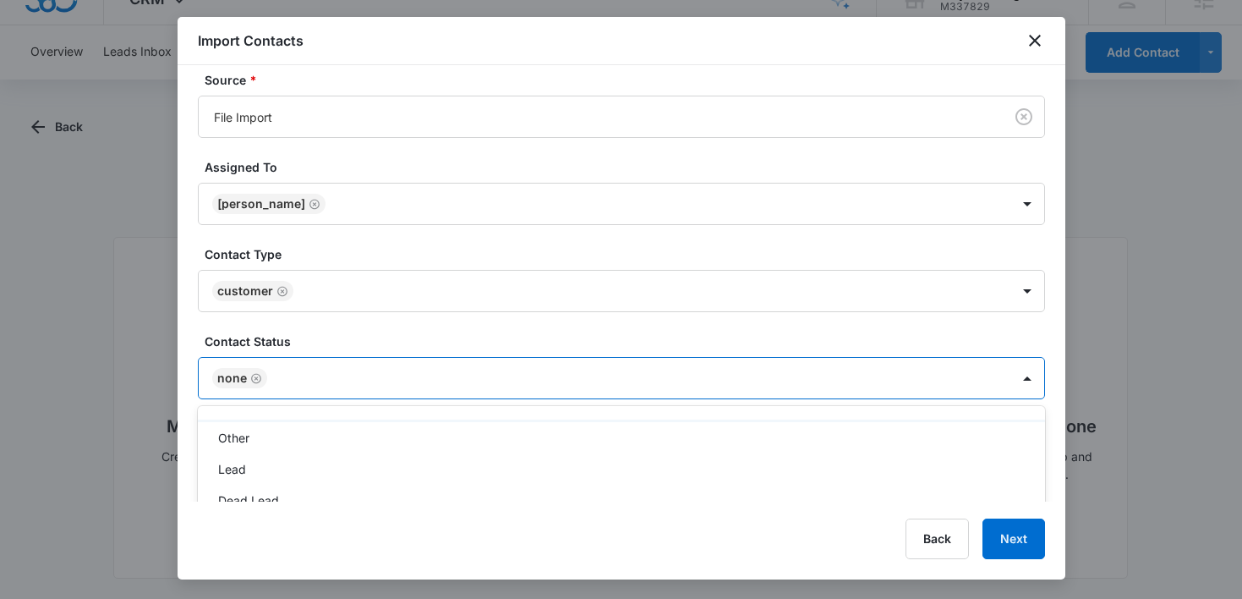
click at [514, 320] on div "Defaults for New Contacts Set default field values for new contacts if not spec…" at bounding box center [621, 201] width 847 height 395
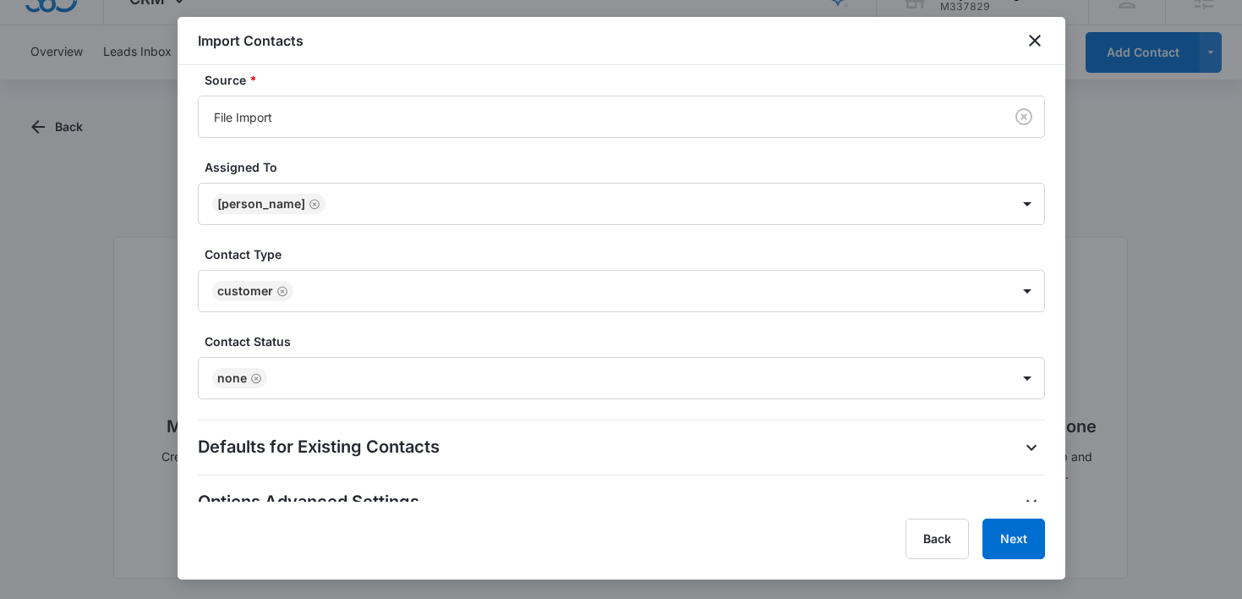
scroll to position [550, 0]
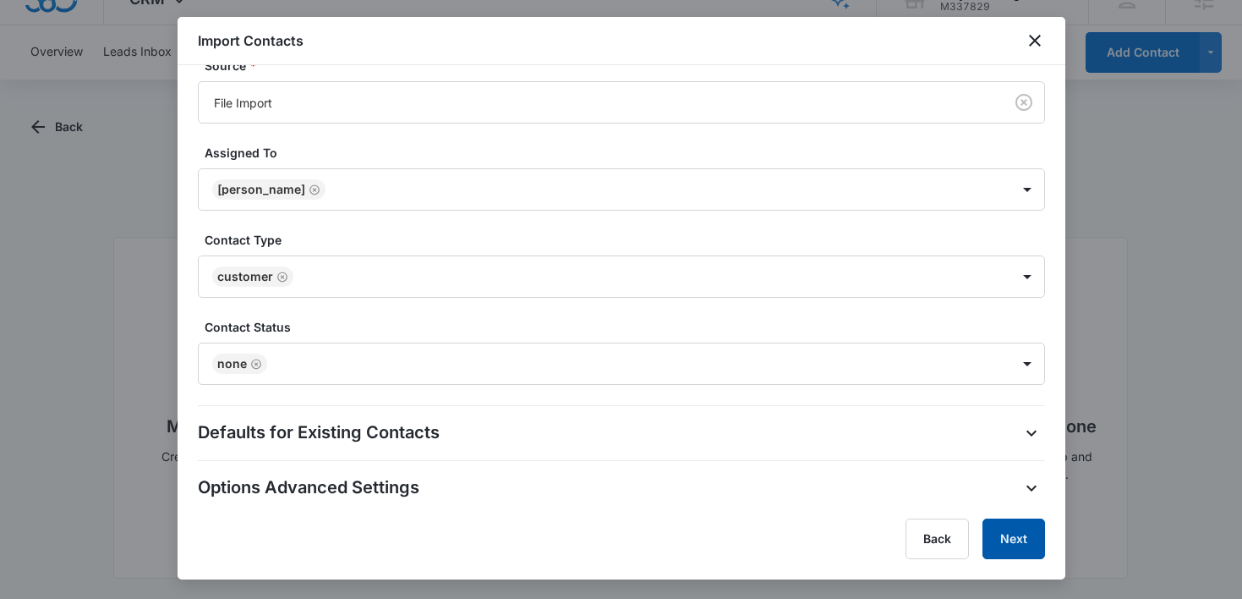
click at [1028, 534] on button "Next" at bounding box center [1014, 538] width 63 height 41
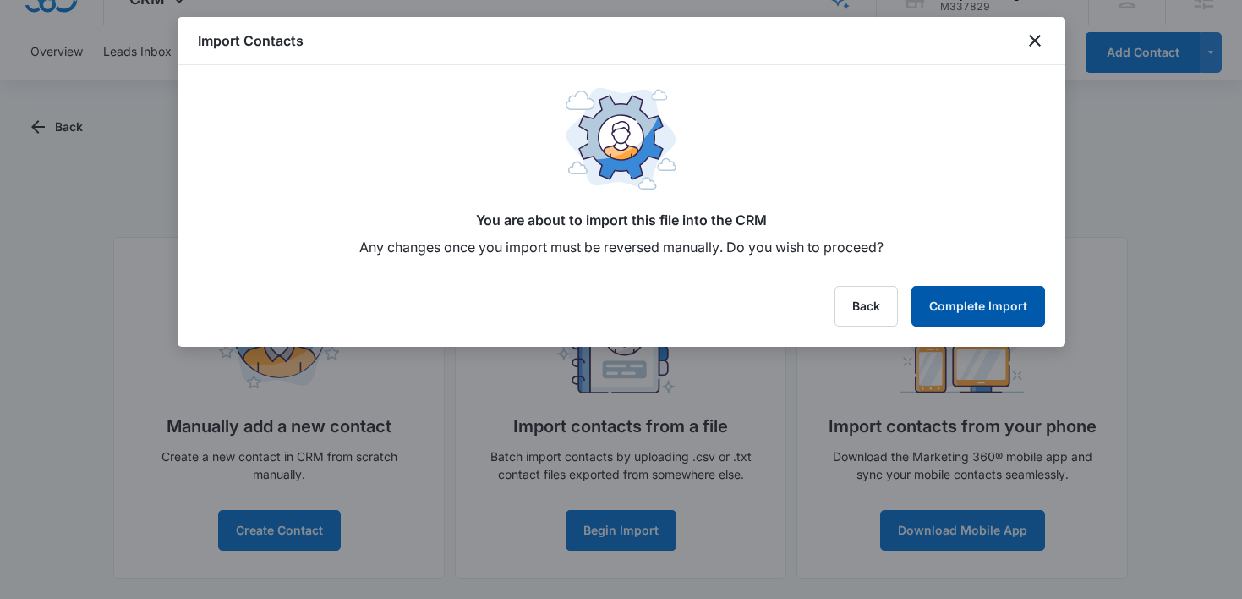
scroll to position [0, 0]
click at [867, 305] on button "Back" at bounding box center [866, 306] width 63 height 41
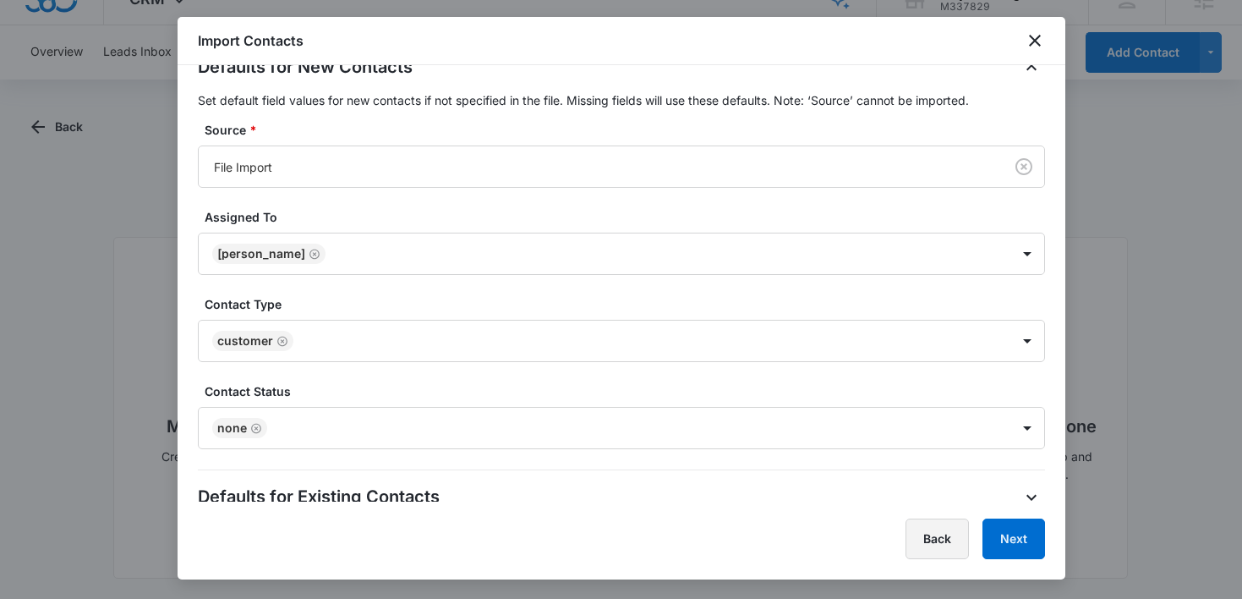
scroll to position [550, 0]
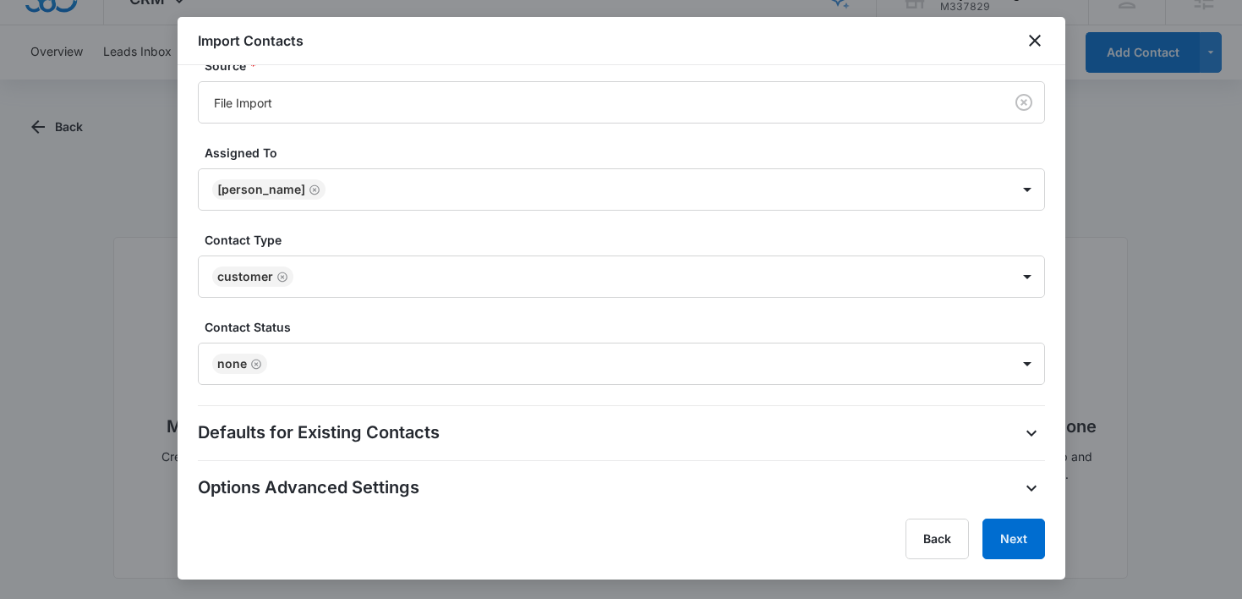
click at [647, 425] on div "Defaults for Existing Contacts" at bounding box center [621, 432] width 847 height 27
click at [654, 474] on div "Options Advanced Settings" at bounding box center [621, 487] width 847 height 27
click at [1027, 490] on icon "button" at bounding box center [1031, 488] width 20 height 20
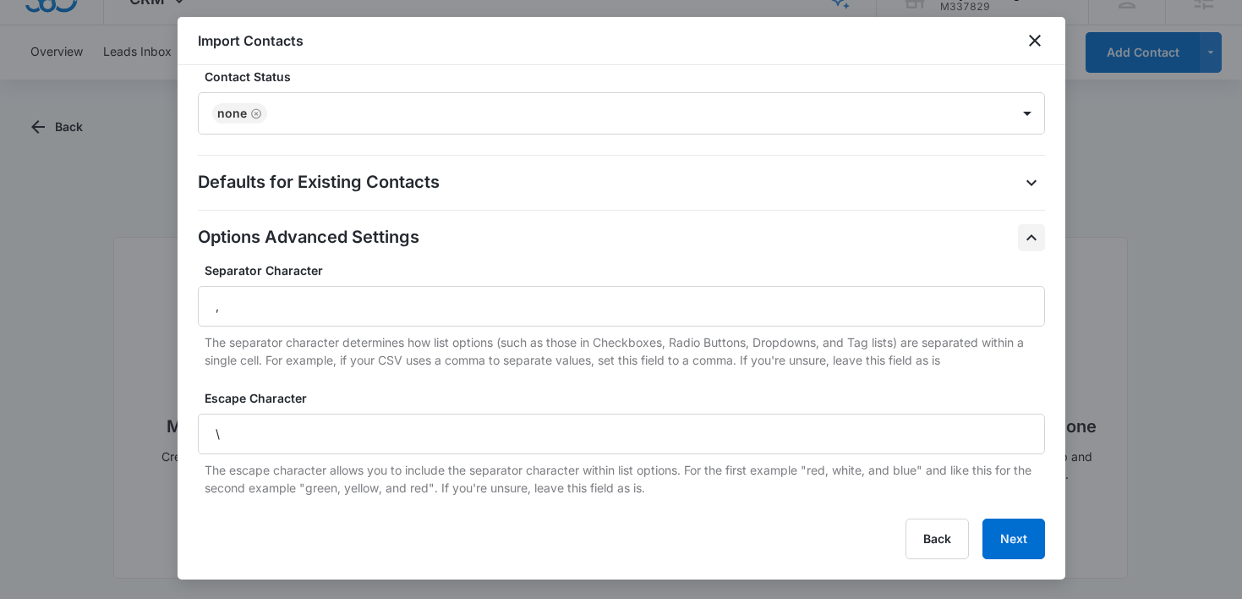
scroll to position [815, 0]
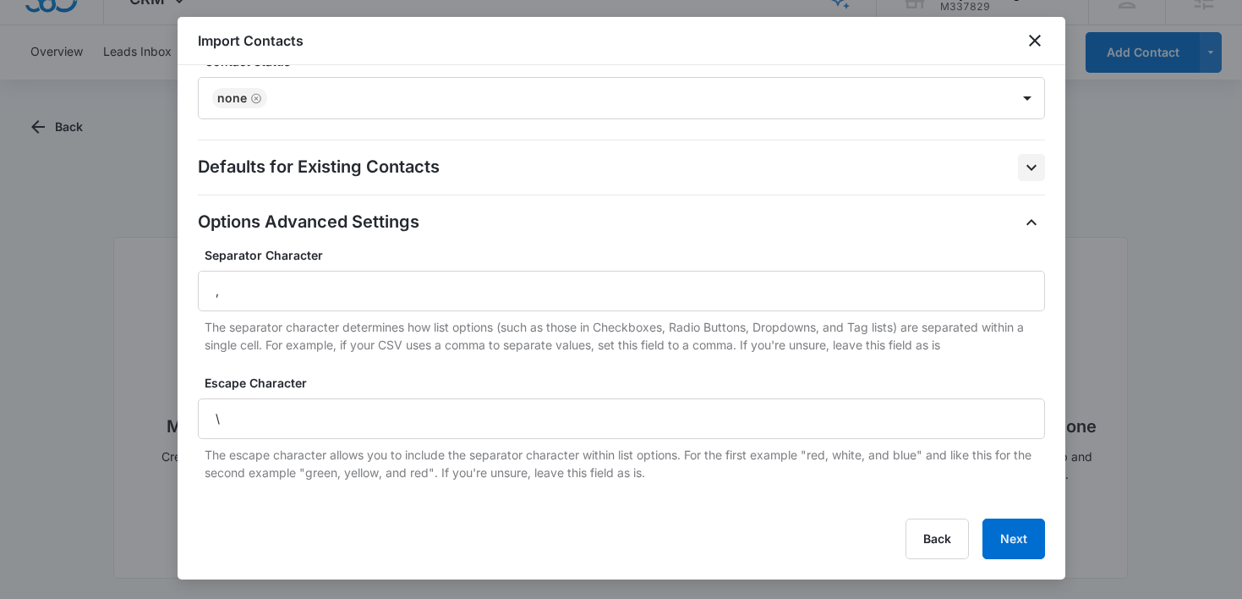
click at [1034, 168] on icon "button" at bounding box center [1031, 167] width 20 height 20
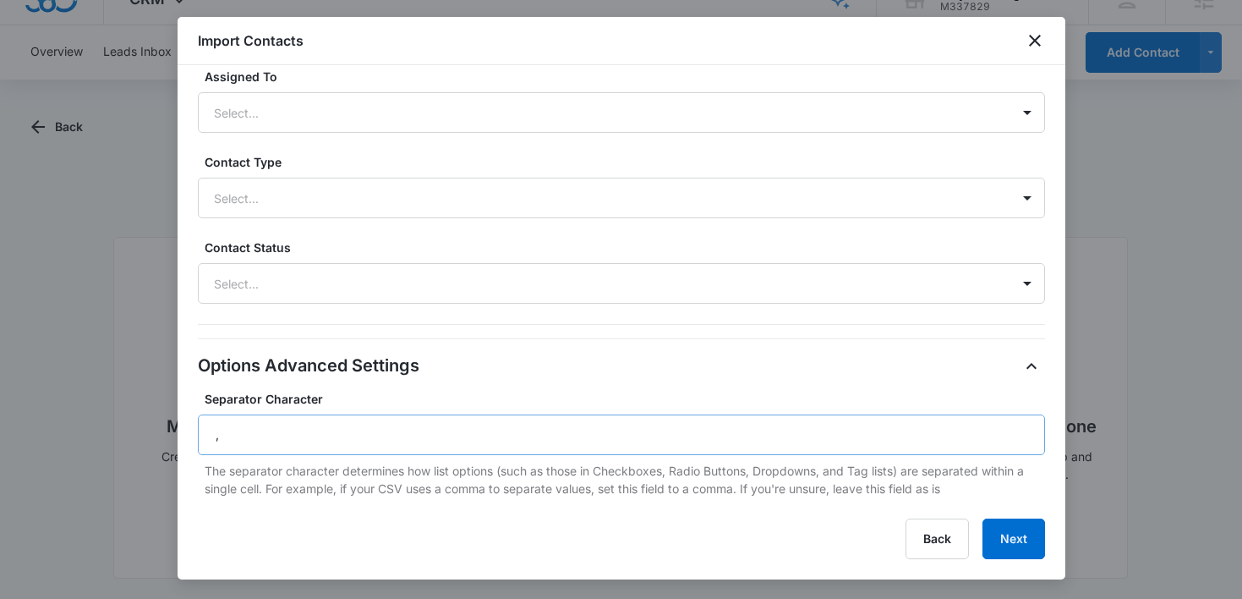
scroll to position [985, 0]
click at [1011, 550] on button "Next" at bounding box center [1014, 538] width 63 height 41
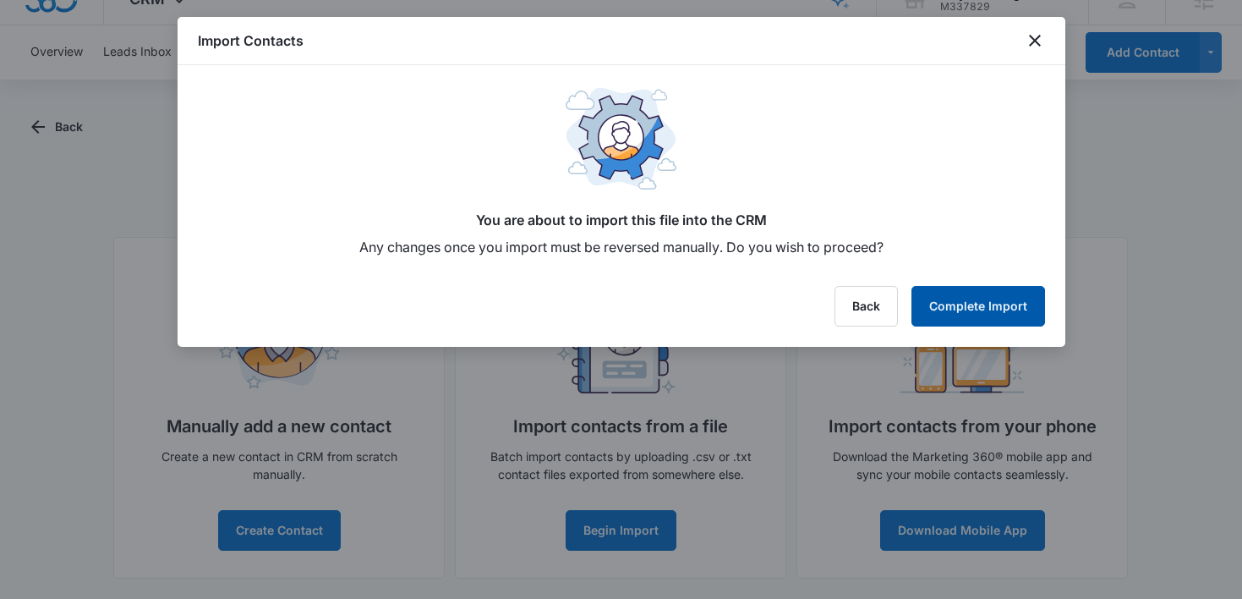
click at [972, 305] on button "Complete Import" at bounding box center [979, 306] width 134 height 41
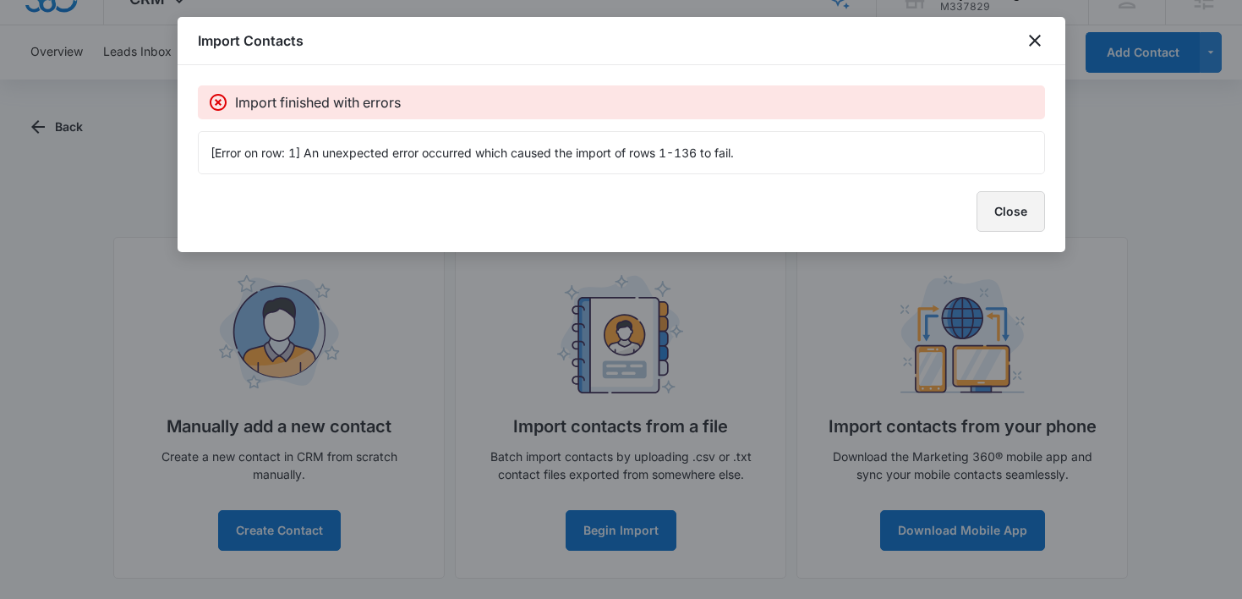
click at [994, 206] on button "Close" at bounding box center [1011, 211] width 68 height 41
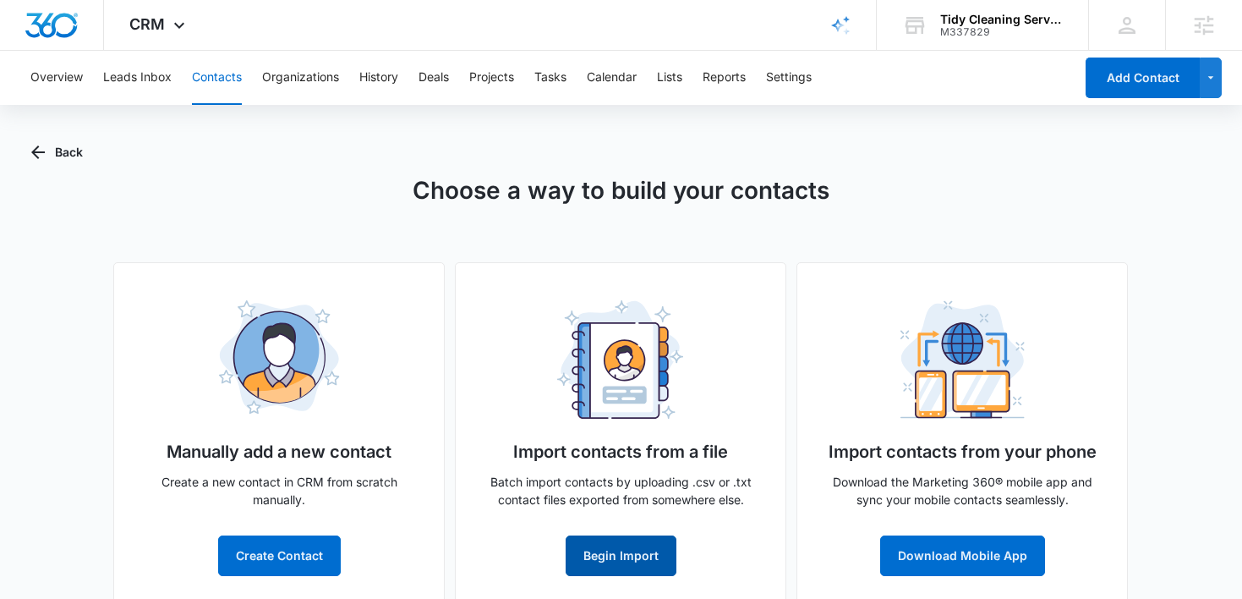
scroll to position [25, 0]
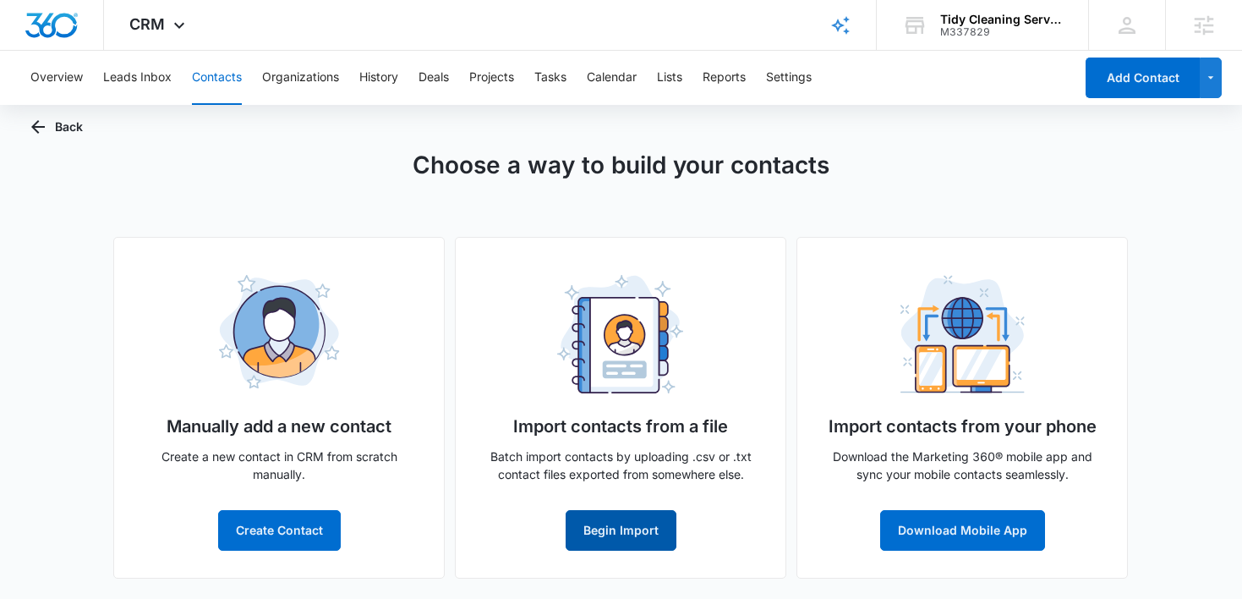
click at [611, 528] on button "Begin Import" at bounding box center [621, 530] width 111 height 41
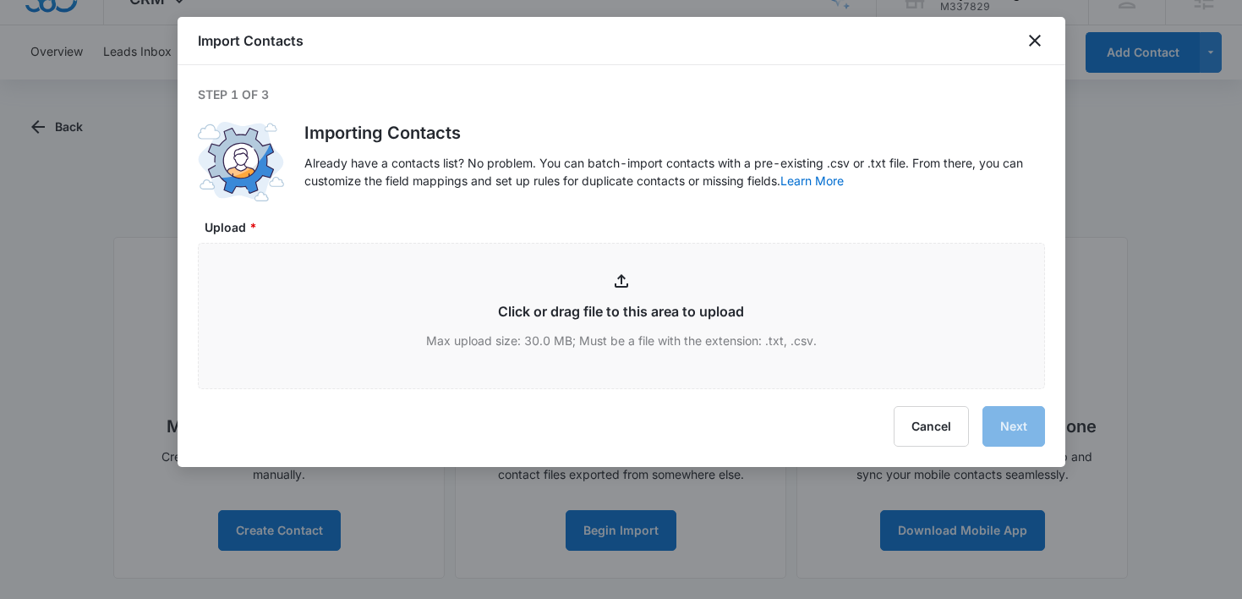
type input "C:\fakepath\customers-2025-09-16 - customers-2025-09-16 (1).csv"
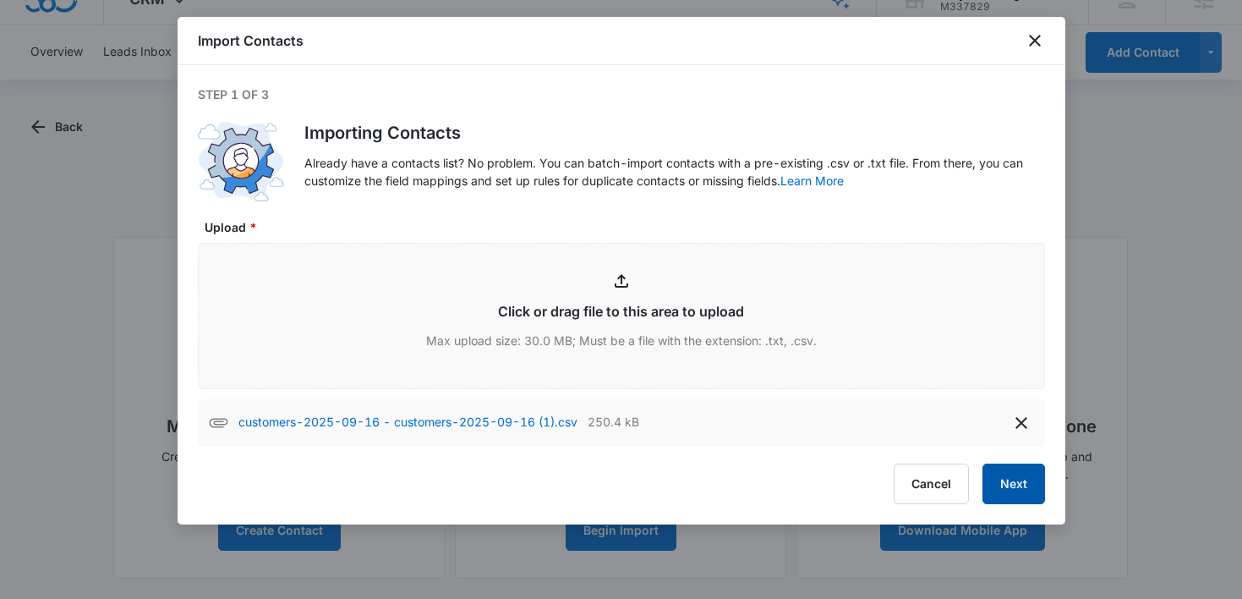
click at [1017, 477] on button "Next" at bounding box center [1014, 483] width 63 height 41
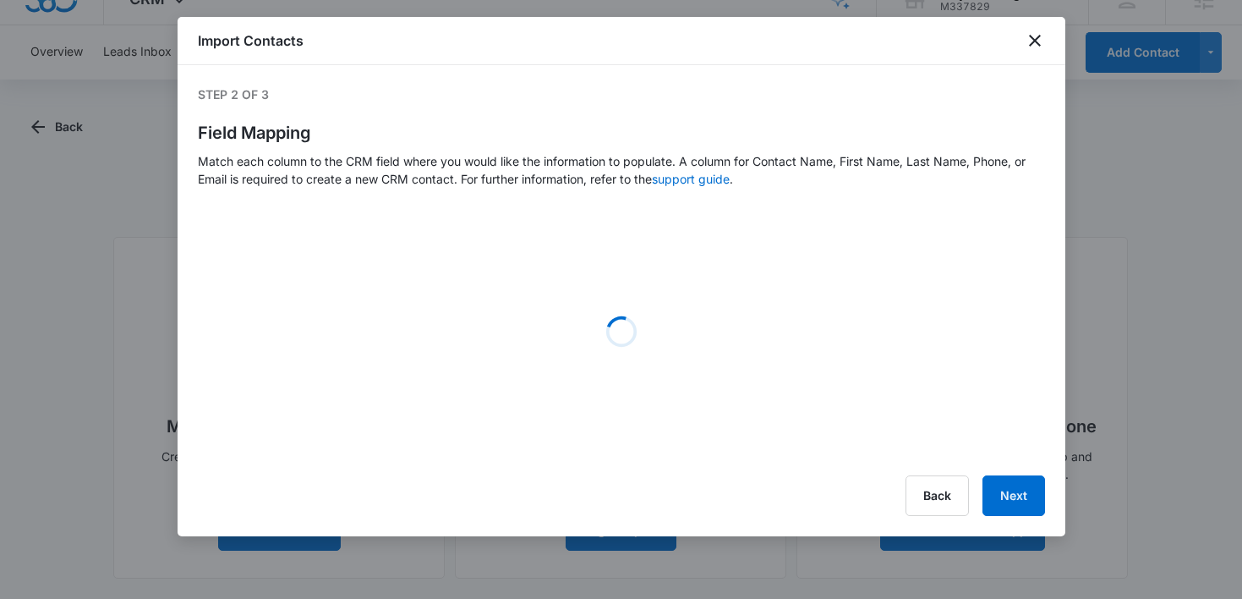
select select "79"
select select "184"
select select "185"
select select "300"
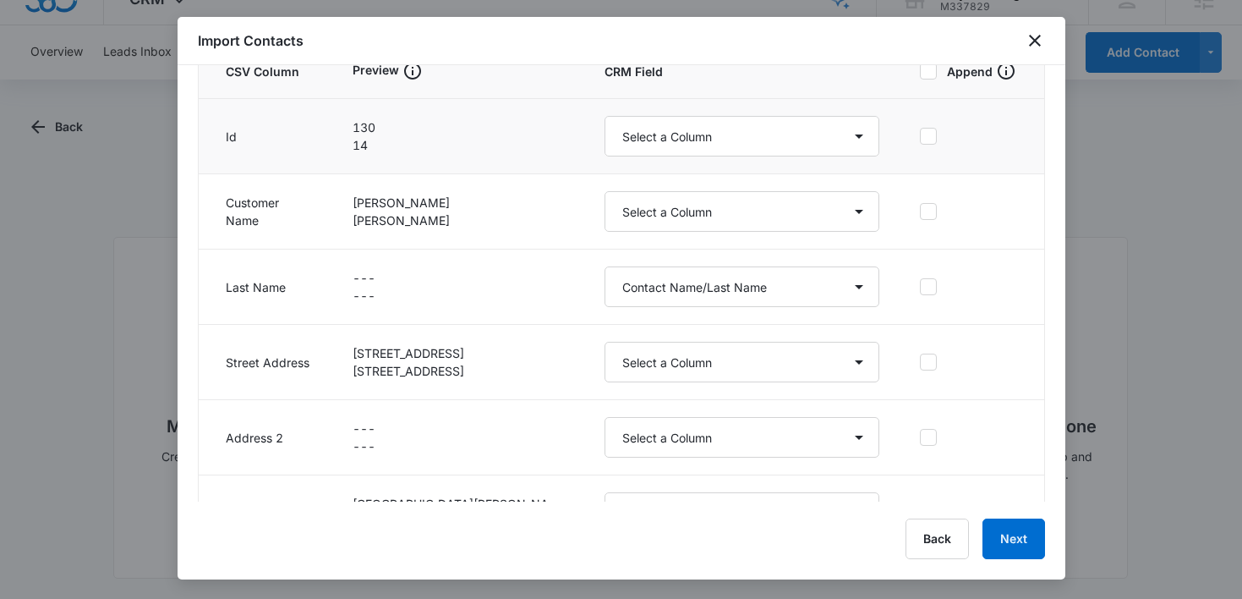
scroll to position [221, 0]
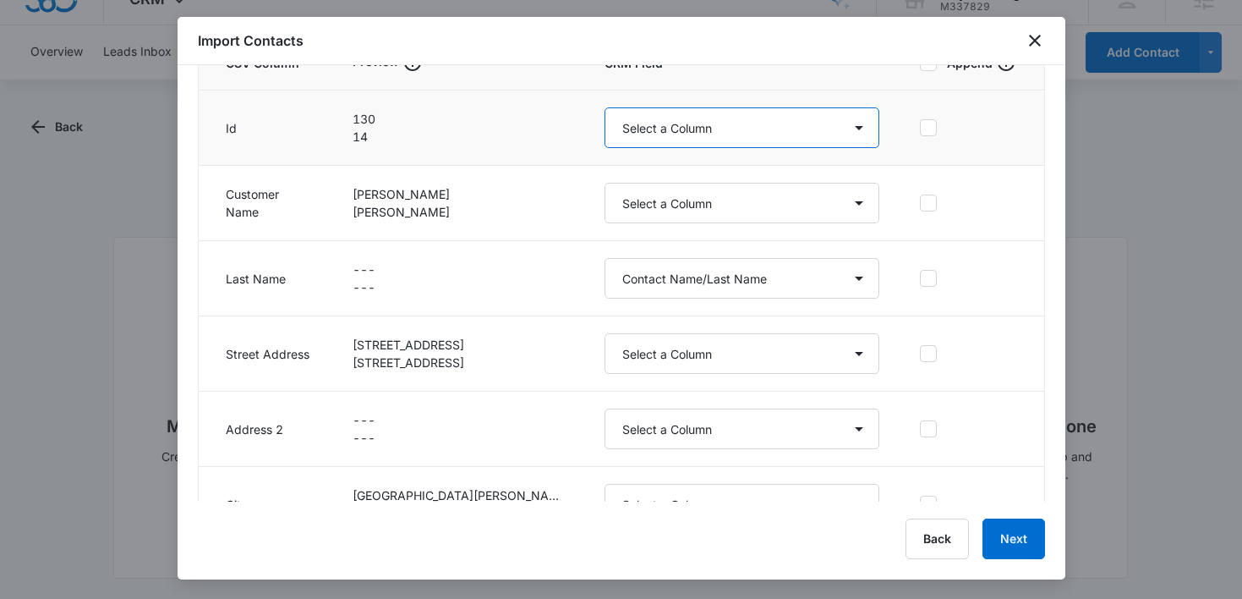
click at [682, 145] on select "Select a Column Address/City Address/Country Address/State Address/Street Addre…" at bounding box center [742, 127] width 275 height 41
select select "externalid"
click at [605, 107] on select "Select a Column Address/City Address/Country Address/State Address/Street Addre…" at bounding box center [742, 127] width 275 height 41
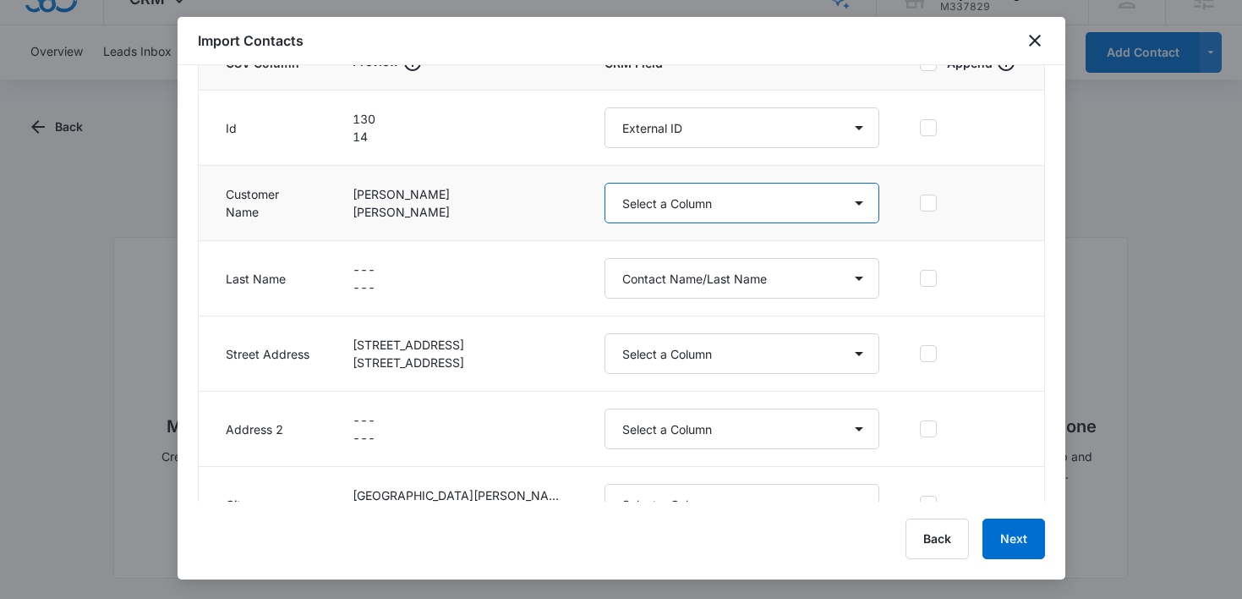
click at [735, 208] on select "Select a Column Address/City Address/Country Address/State Address/Street Addre…" at bounding box center [742, 203] width 275 height 41
select select "name"
click at [605, 183] on select "Select a Column Address/City Address/Country Address/State Address/Street Addre…" at bounding box center [742, 203] width 275 height 41
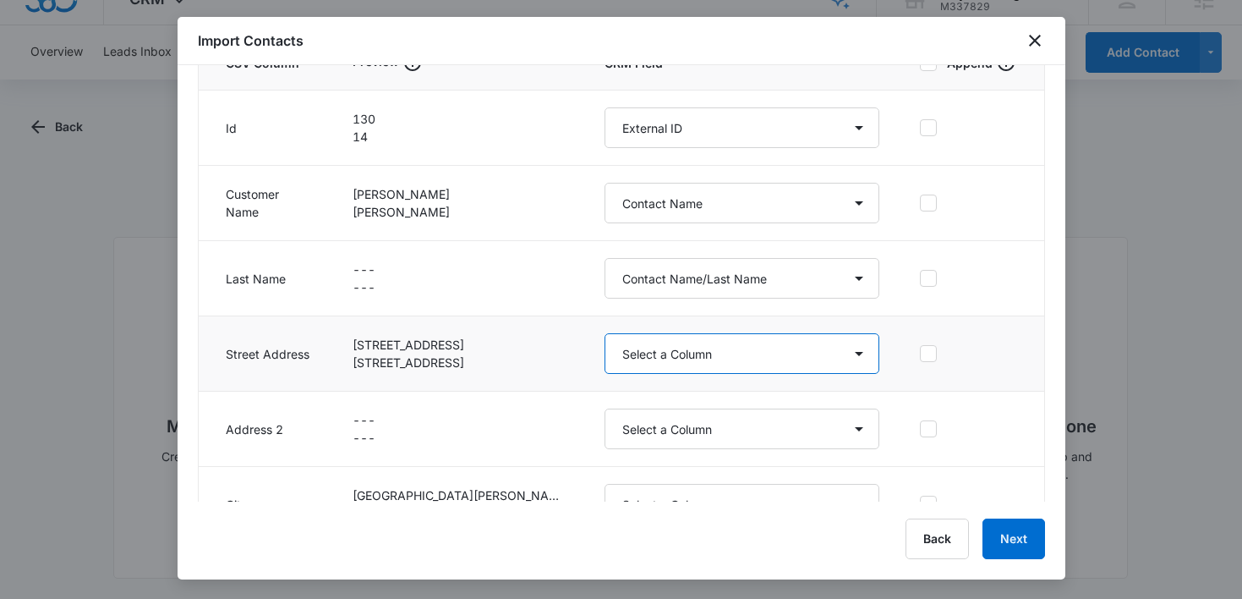
click at [742, 355] on select "Select a Column Address/City Address/Country Address/State Address/Street Addre…" at bounding box center [742, 353] width 275 height 41
select select "187"
click at [605, 333] on select "Select a Column Address/City Address/Country Address/State Address/Street Addre…" at bounding box center [742, 353] width 275 height 41
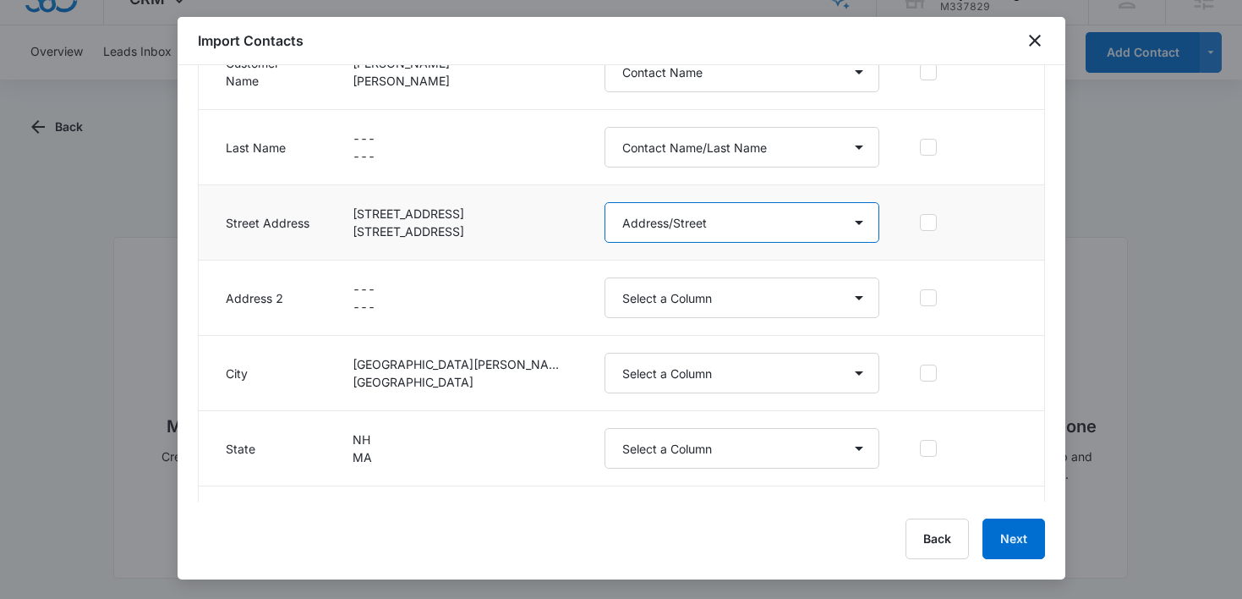
scroll to position [353, 0]
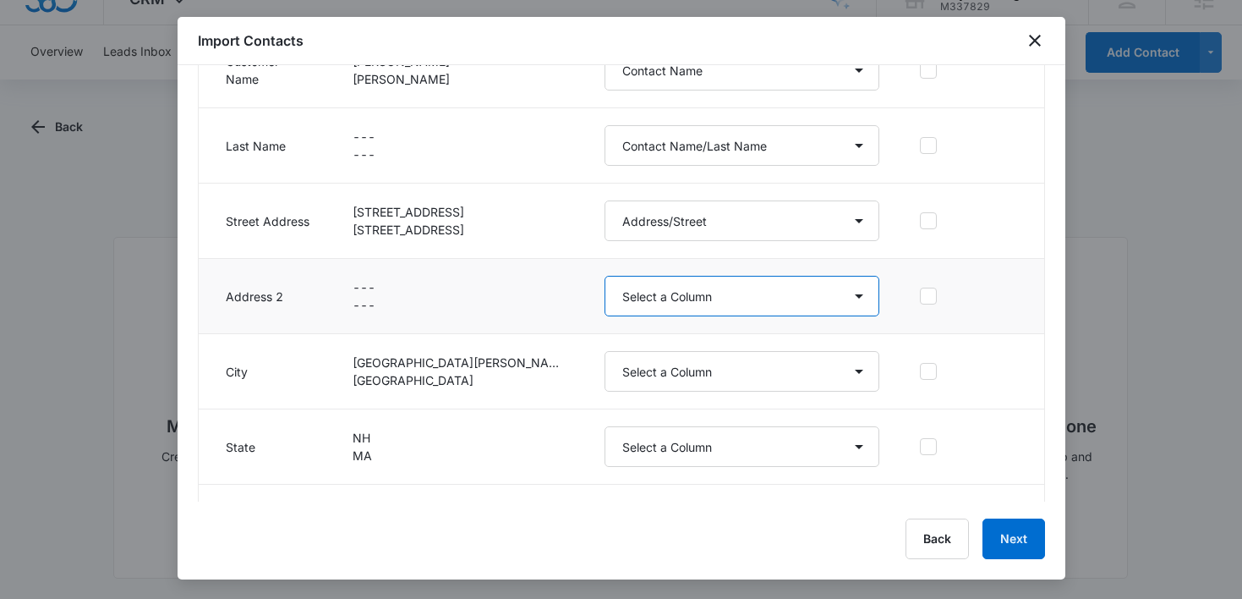
click at [719, 302] on select "Select a Column Address/City Address/Country Address/State Address/Street Addre…" at bounding box center [742, 296] width 275 height 41
select select "321"
click at [605, 276] on select "Select a Column Address/City Address/Country Address/State Address/Street Addre…" at bounding box center [742, 296] width 275 height 41
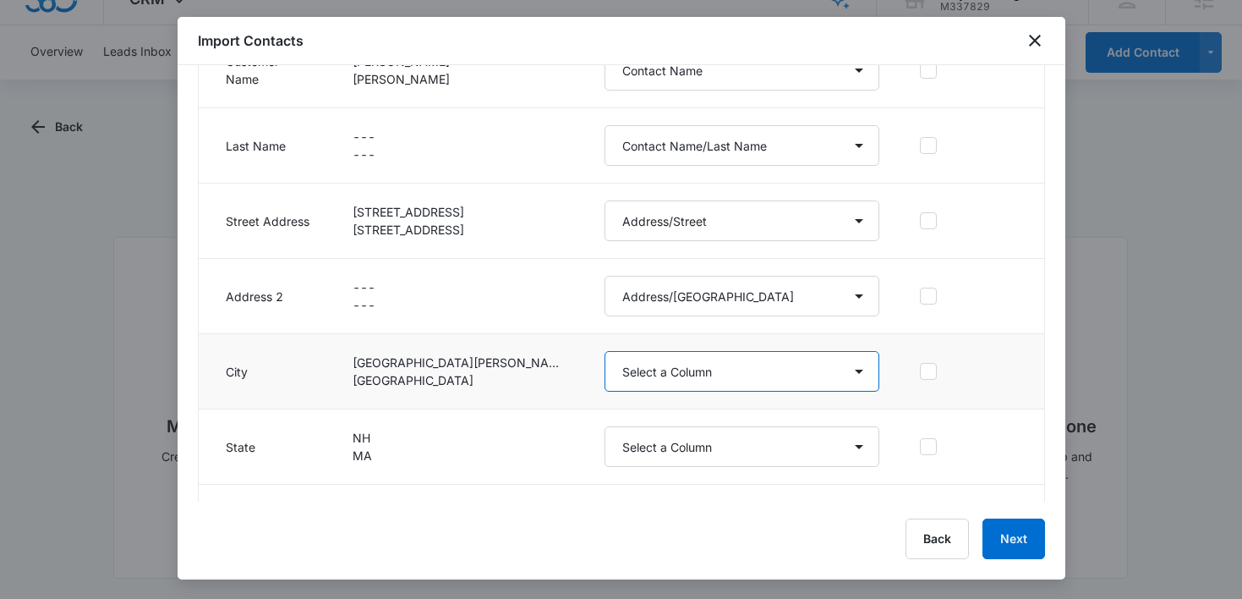
click at [725, 372] on select "Select a Column Address/City Address/Country Address/State Address/Street Addre…" at bounding box center [742, 371] width 275 height 41
select select "188"
click at [605, 351] on select "Select a Column Address/City Address/Country Address/State Address/Street Addre…" at bounding box center [742, 371] width 275 height 41
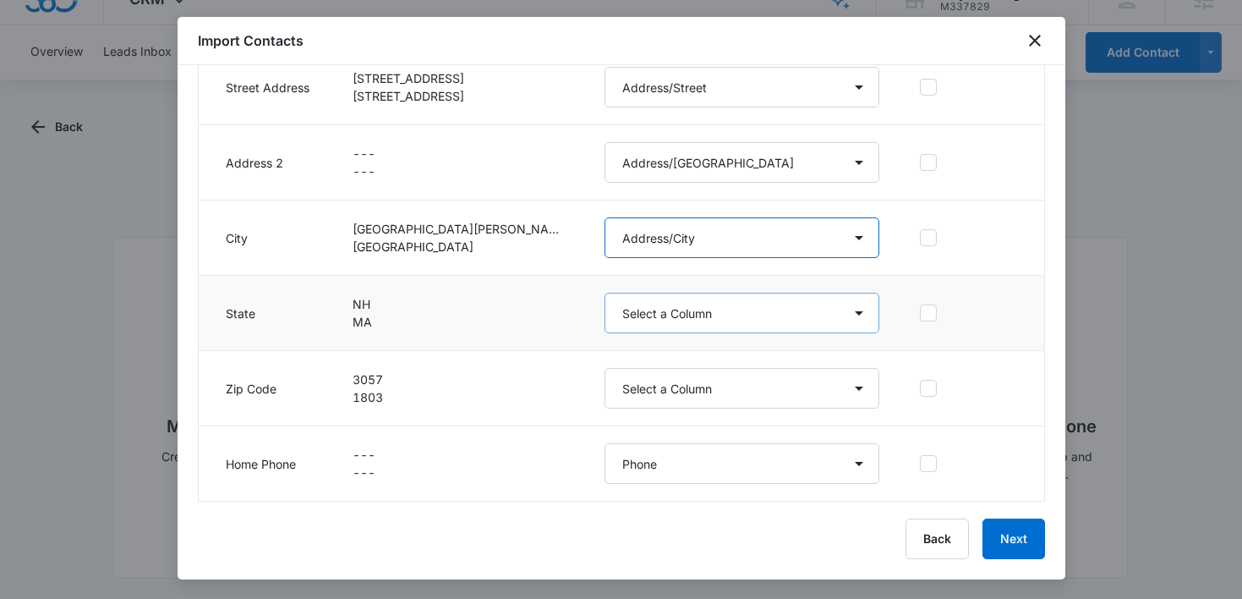
scroll to position [514, 0]
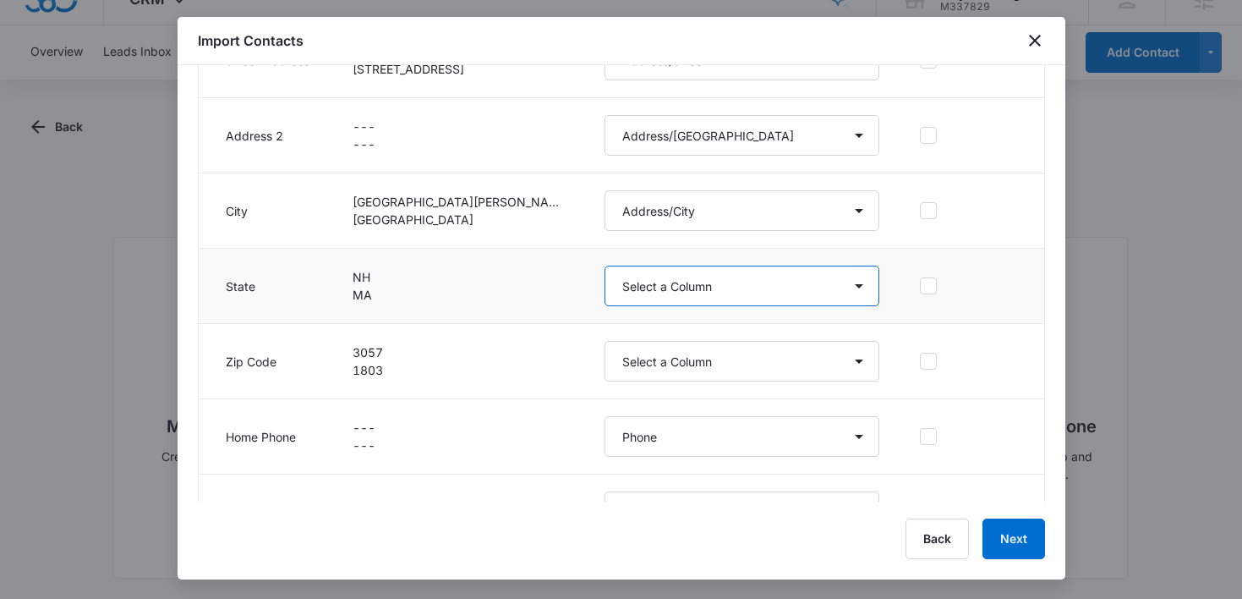
click at [731, 288] on select "Select a Column Address/City Address/Country Address/State Address/Street Addre…" at bounding box center [742, 286] width 275 height 41
select select "189"
click at [605, 266] on select "Select a Column Address/City Address/Country Address/State Address/Street Addre…" at bounding box center [742, 286] width 275 height 41
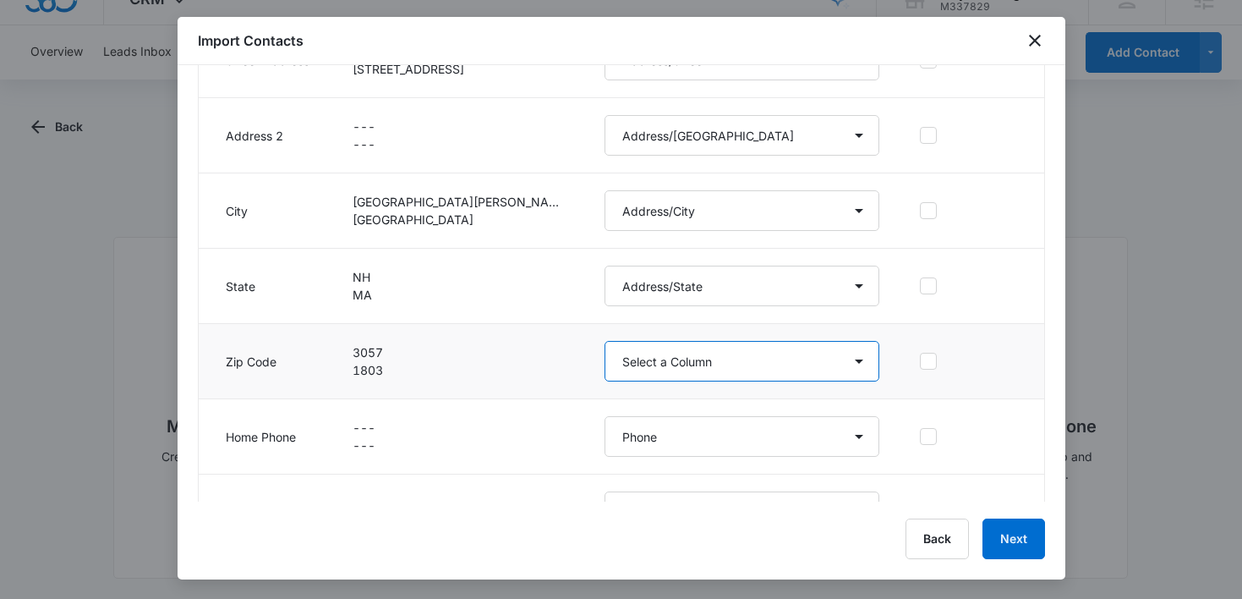
click at [700, 357] on select "Select a Column Address/City Address/Country Address/State Address/Street Addre…" at bounding box center [742, 361] width 275 height 41
select select "190"
click at [605, 341] on select "Select a Column Address/City Address/Country Address/State Address/Street Addre…" at bounding box center [742, 361] width 275 height 41
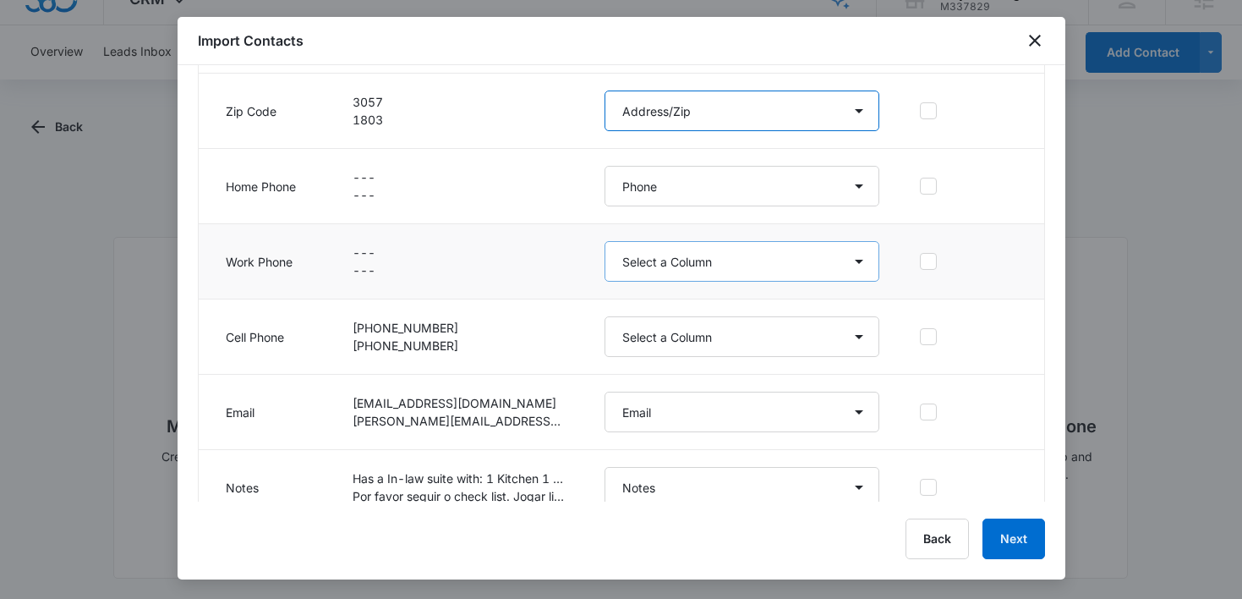
scroll to position [778, 0]
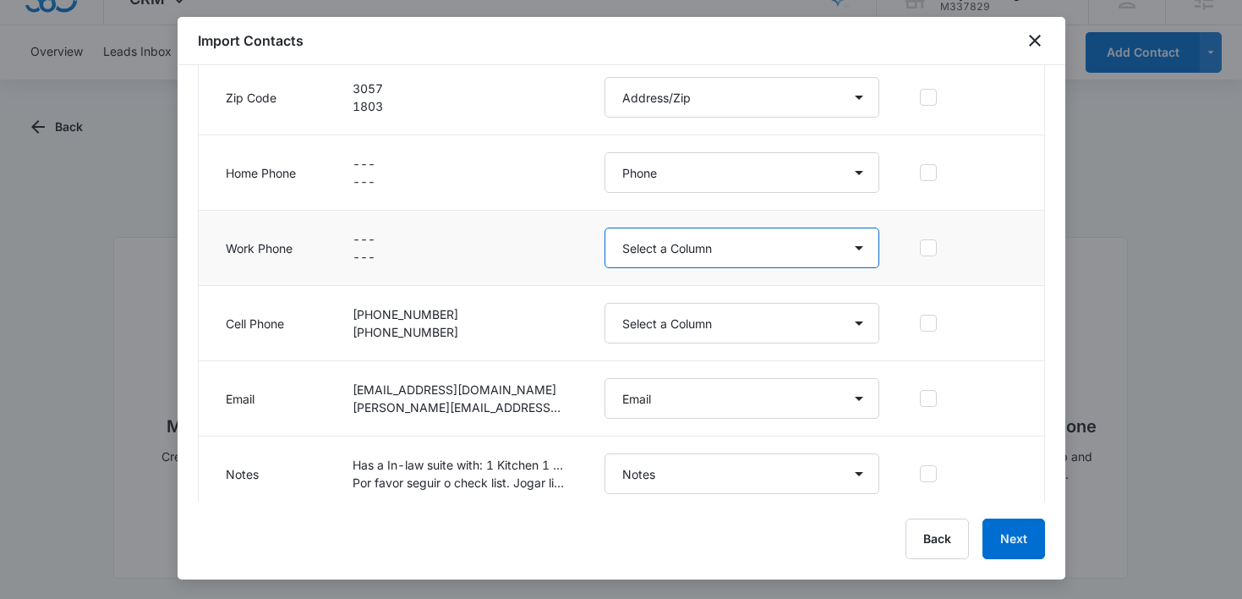
click at [722, 259] on select "Select a Column Address/City Address/Country Address/State Address/Street Addre…" at bounding box center [742, 247] width 275 height 41
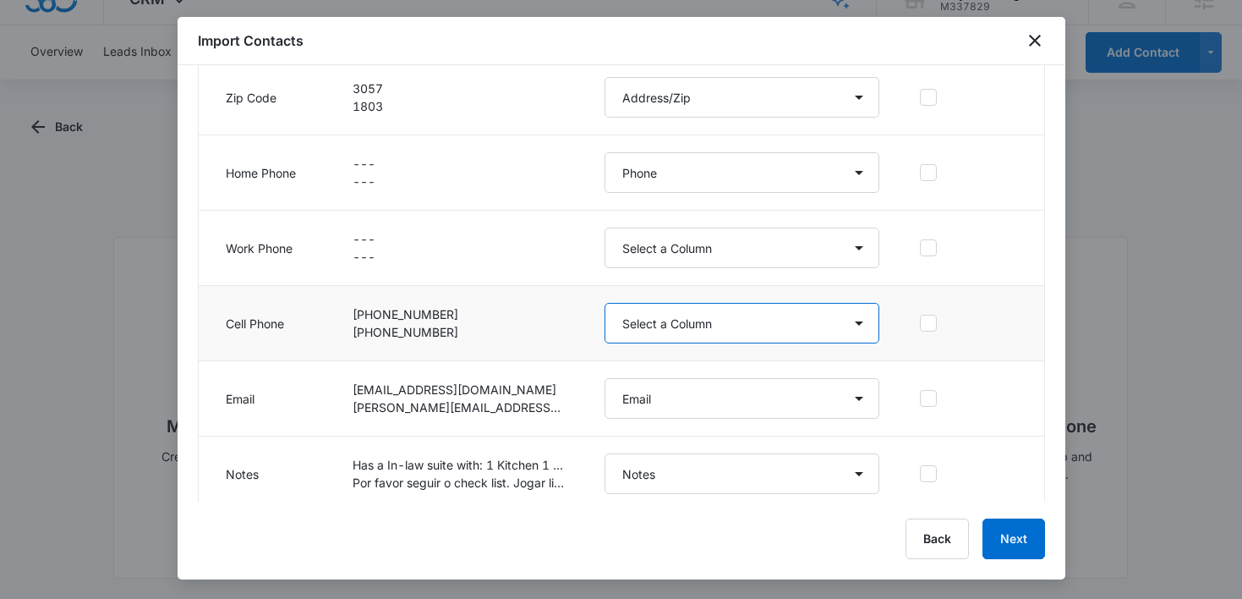
click at [682, 326] on select "Select a Column Address/City Address/Country Address/State Address/Street Addre…" at bounding box center [742, 323] width 275 height 41
select select "286"
click at [605, 303] on select "Select a Column Address/City Address/Country Address/State Address/Street Addre…" at bounding box center [742, 323] width 275 height 41
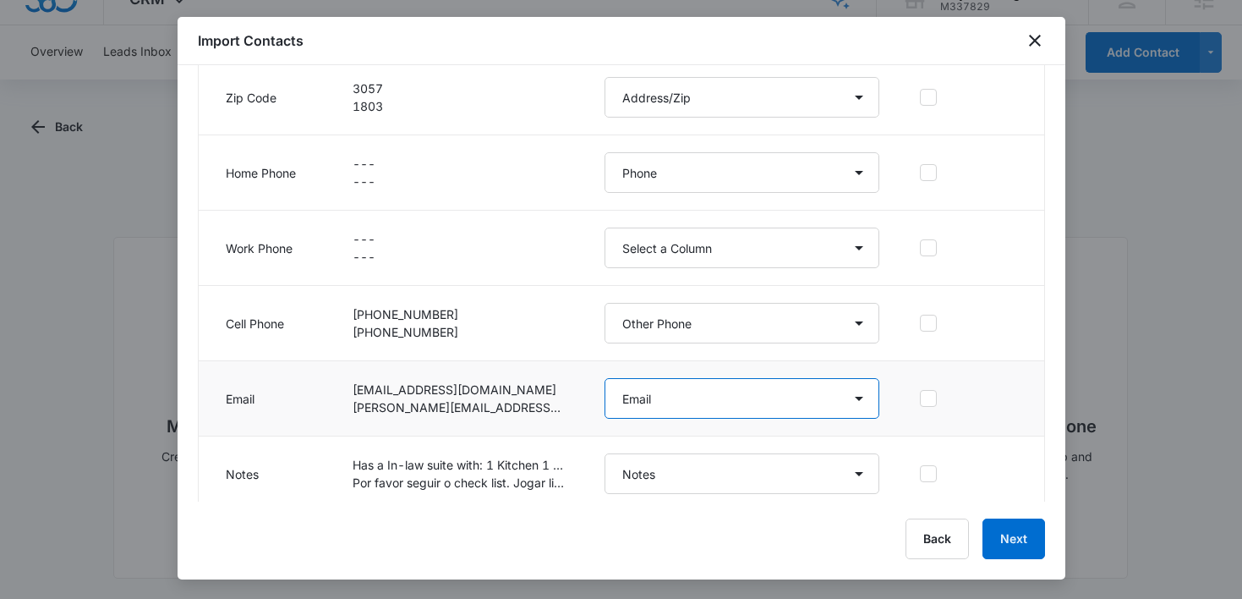
click at [666, 408] on select "Select a Column Address/City Address/Country Address/State Address/Street Addre…" at bounding box center [742, 398] width 275 height 41
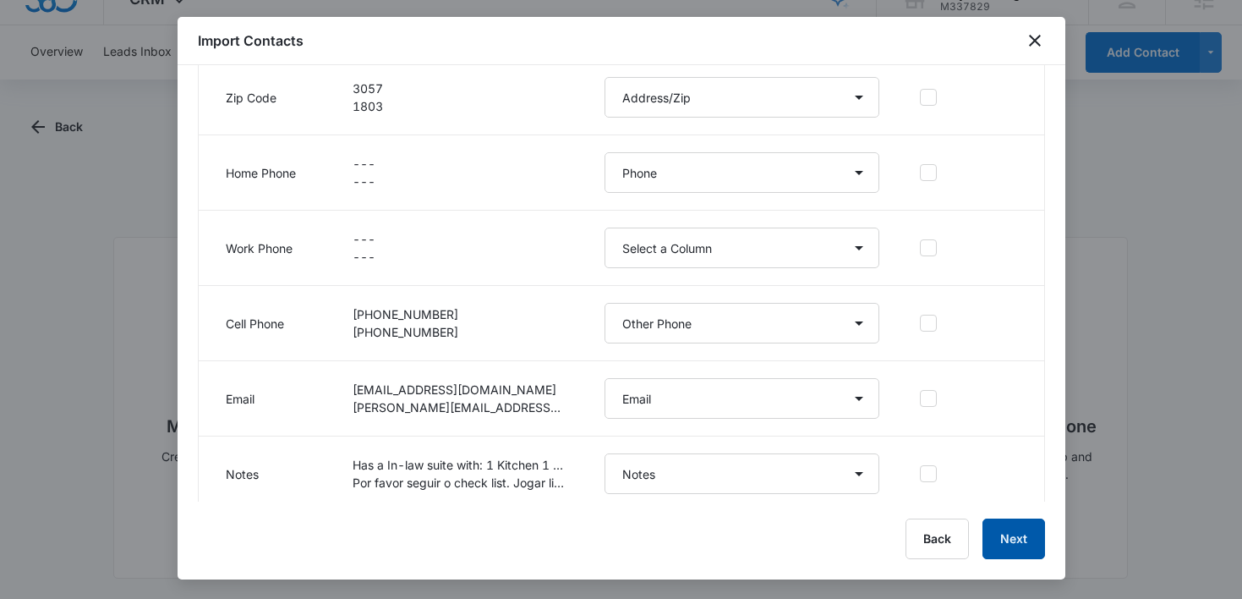
click at [1010, 531] on button "Next" at bounding box center [1014, 538] width 63 height 41
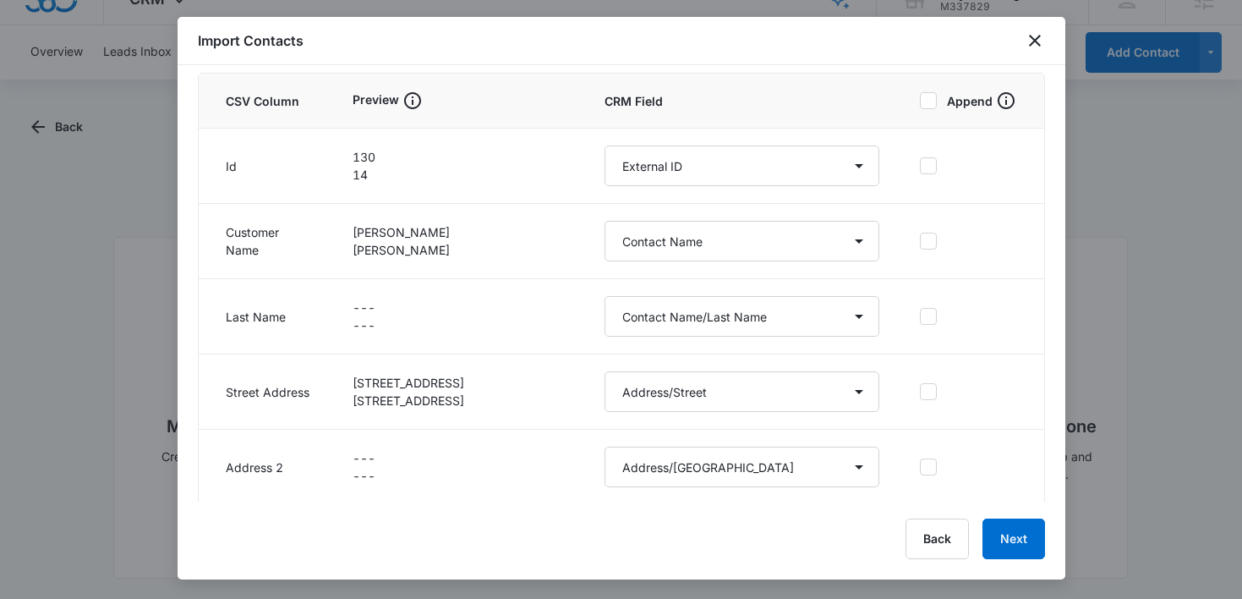
scroll to position [190, 0]
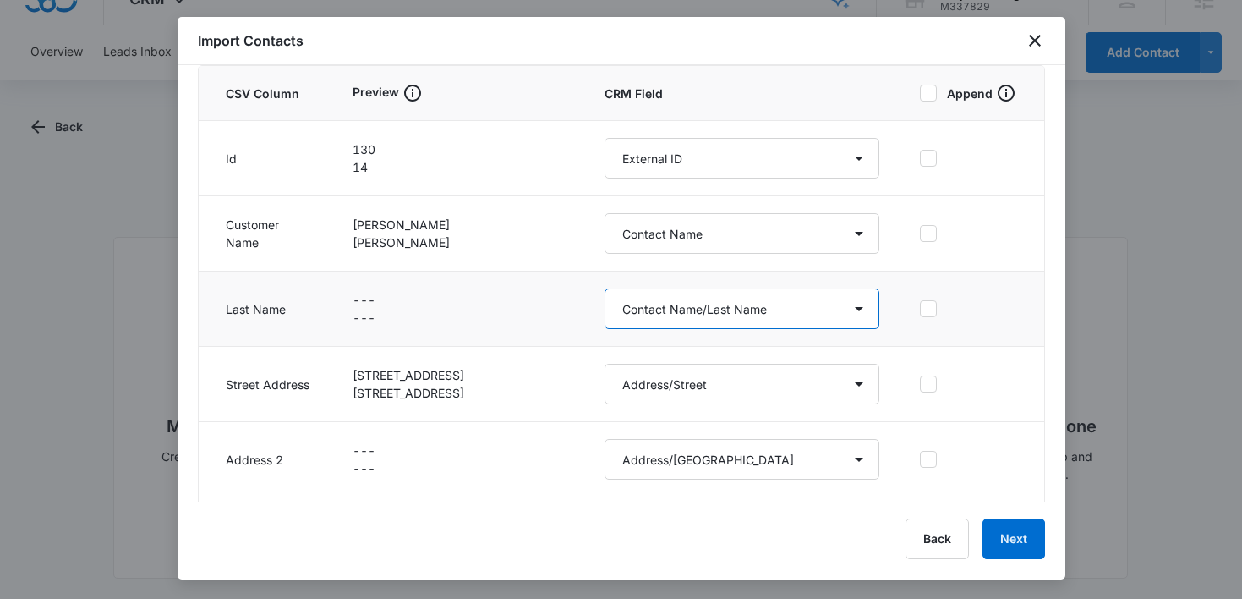
click at [731, 318] on select "Select a Column Address/City Address/Country Address/State Address/Street Addre…" at bounding box center [742, 308] width 275 height 41
select select
click at [605, 288] on select "Select a Column Address/City Address/Country Address/State Address/Street Addre…" at bounding box center [742, 308] width 275 height 41
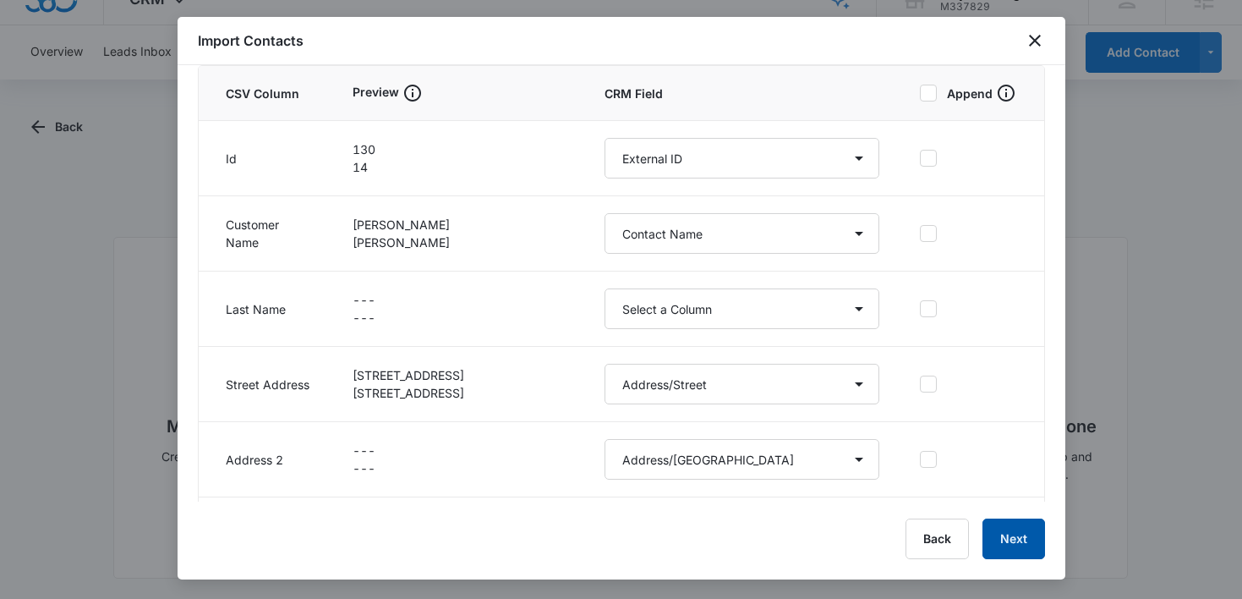
click at [999, 539] on button "Next" at bounding box center [1014, 538] width 63 height 41
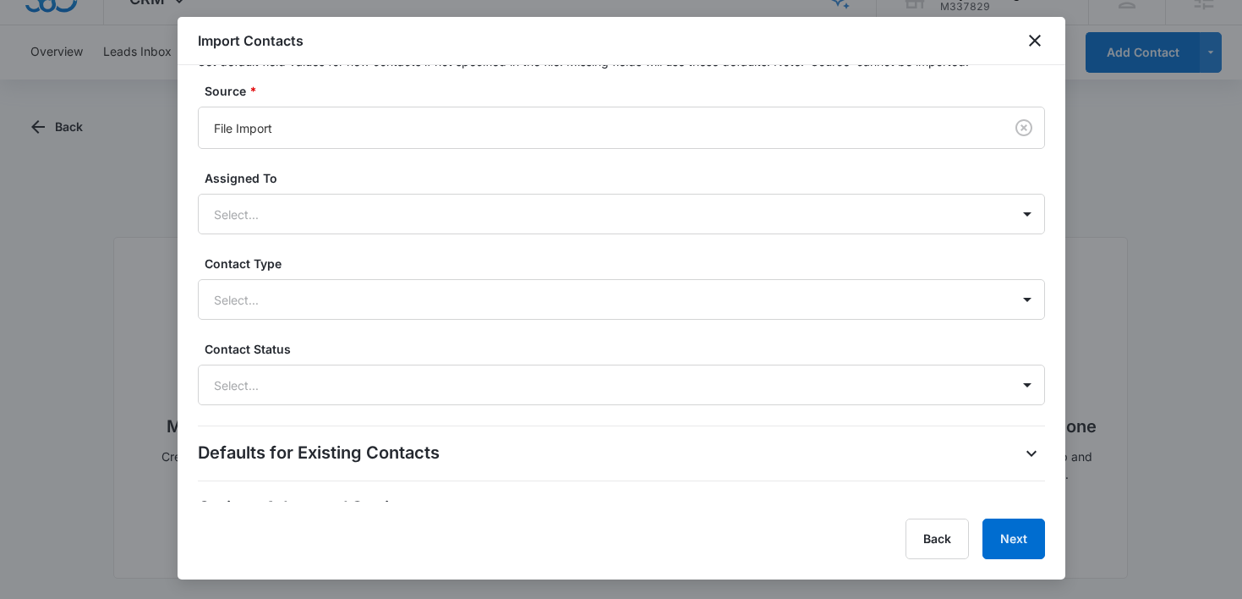
scroll to position [500, 0]
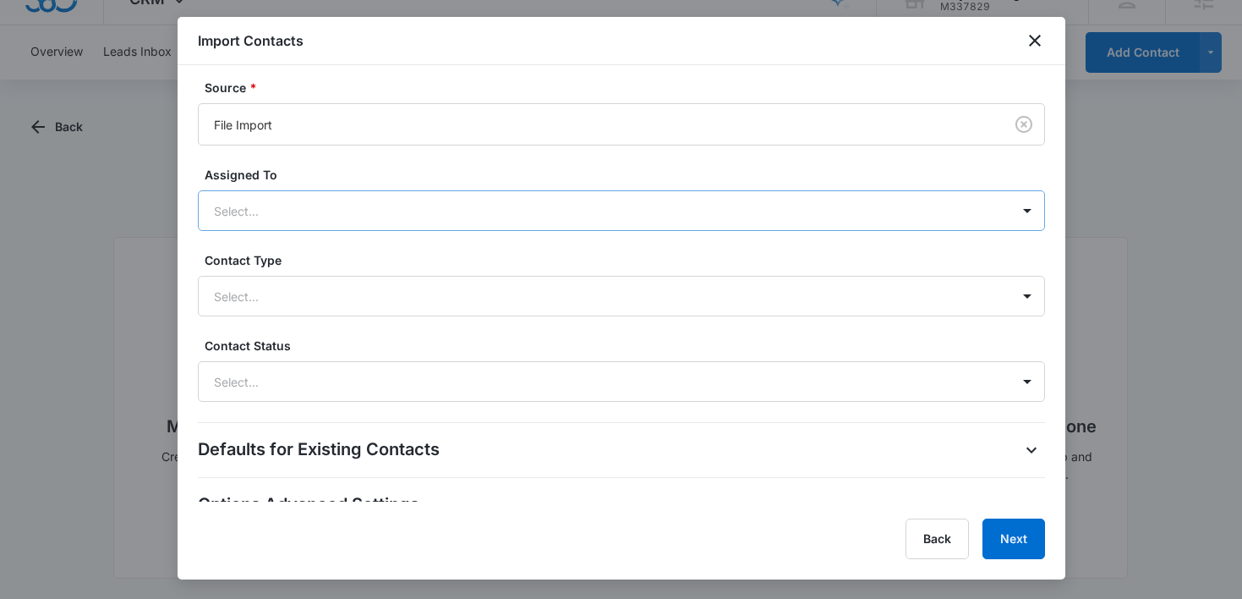
click at [714, 205] on div at bounding box center [601, 210] width 775 height 21
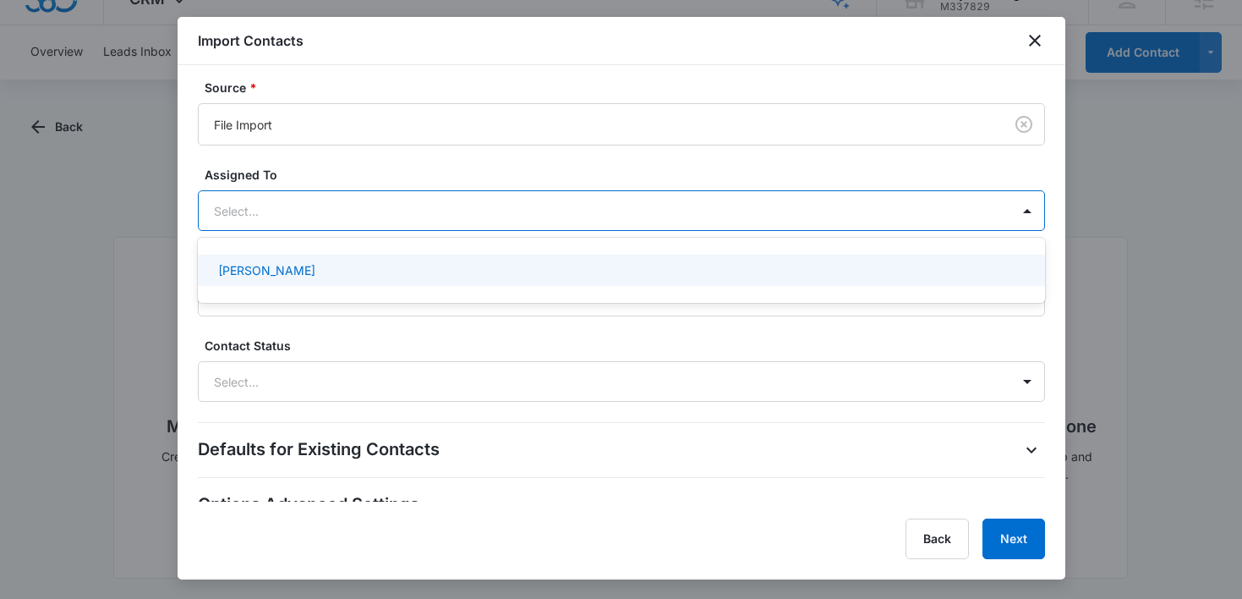
click at [675, 267] on div "[PERSON_NAME]" at bounding box center [619, 270] width 803 height 18
click at [615, 323] on div "Defaults for New Contacts Set default field values for new contacts if not spec…" at bounding box center [621, 208] width 847 height 392
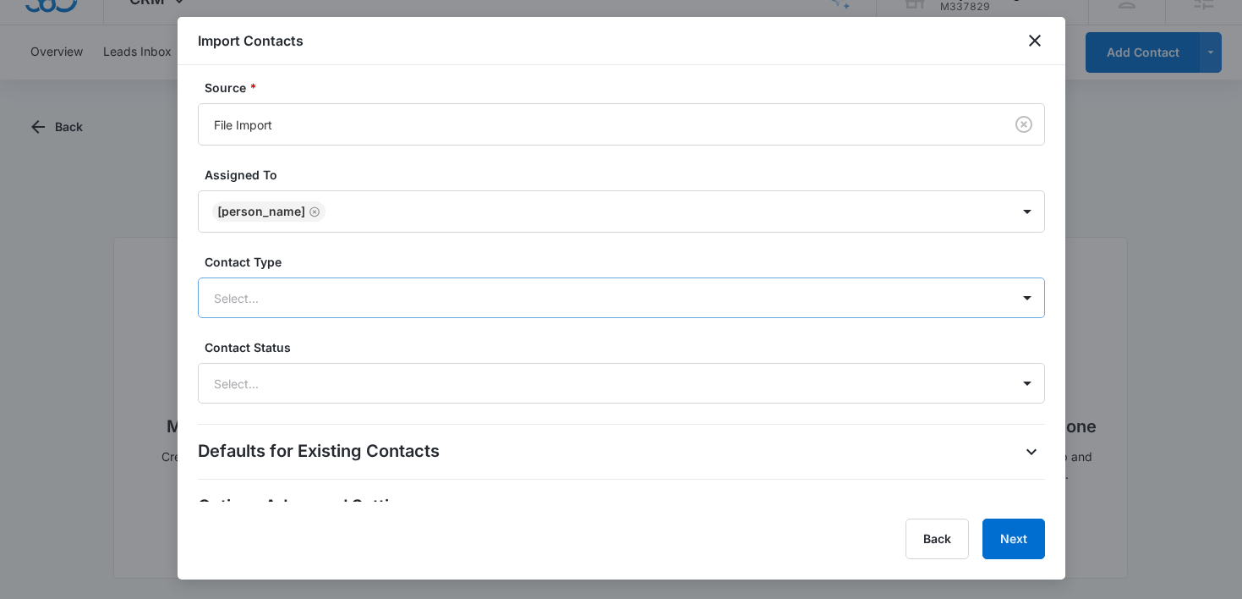
click at [616, 304] on div at bounding box center [601, 298] width 775 height 21
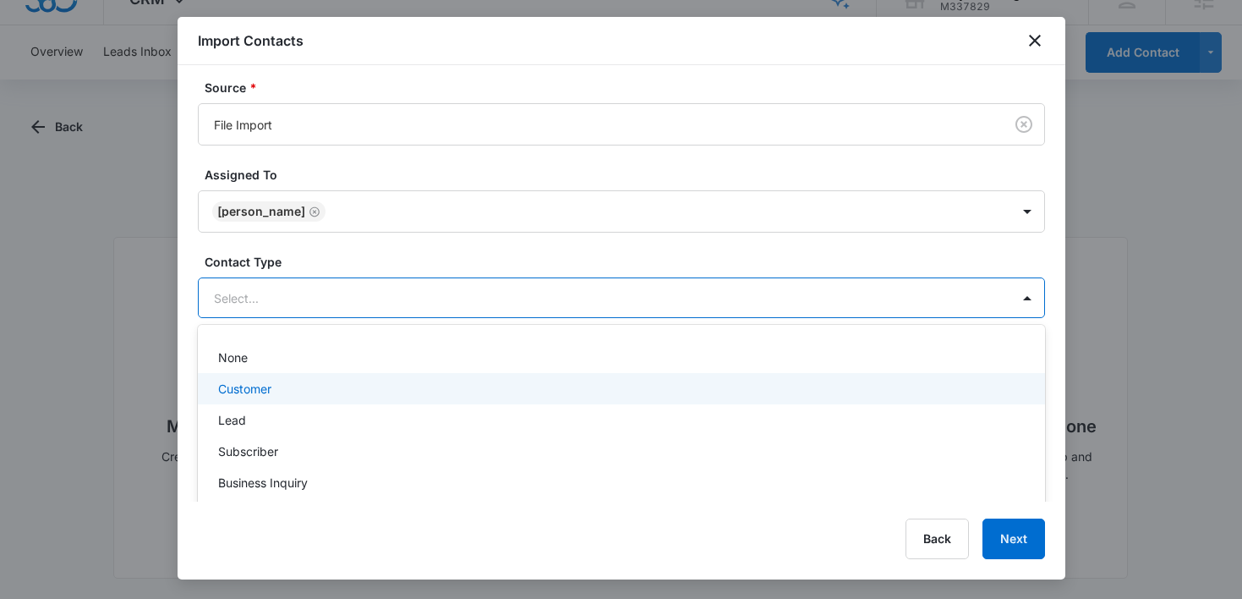
click at [584, 392] on div "Customer" at bounding box center [619, 389] width 803 height 18
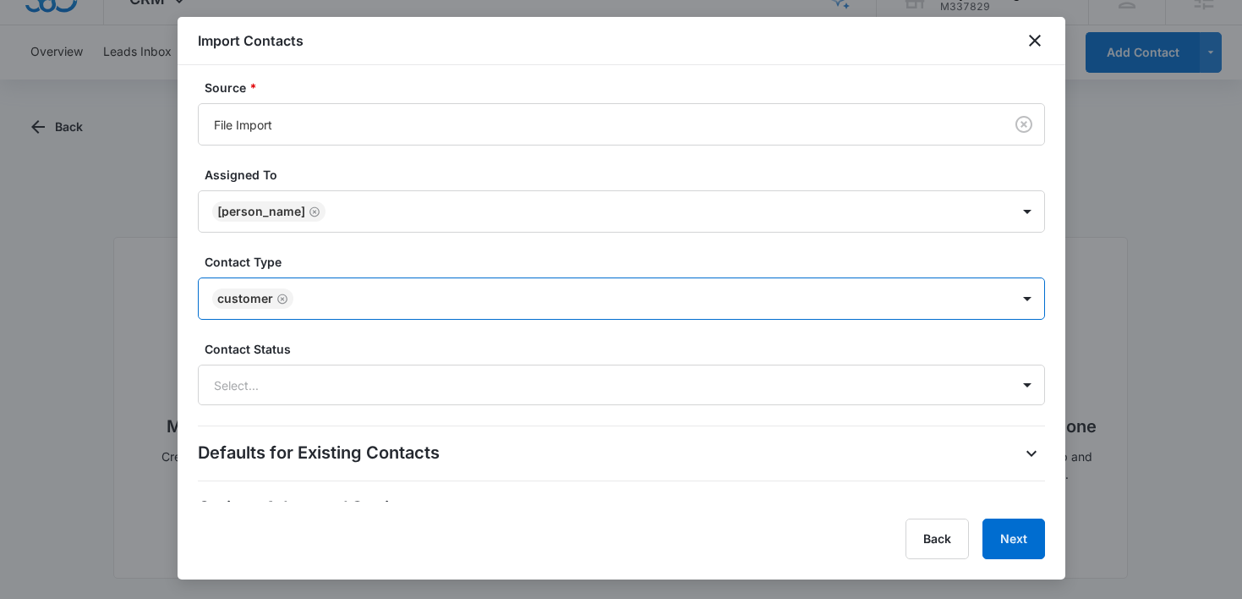
click at [605, 293] on div at bounding box center [643, 298] width 690 height 21
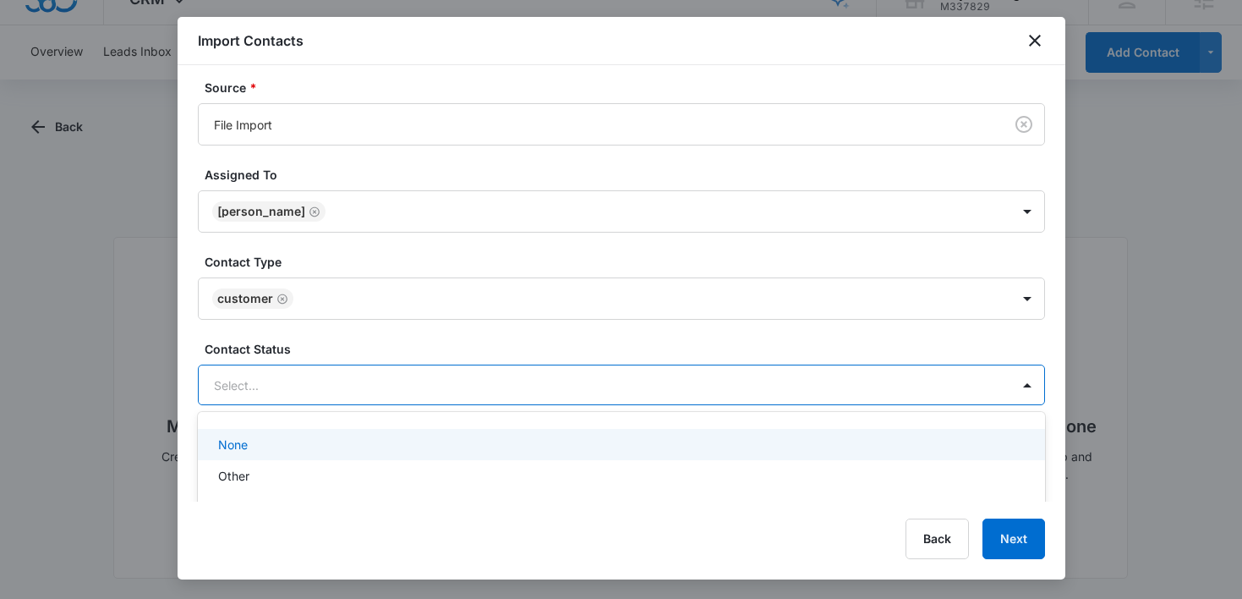
click at [589, 388] on div at bounding box center [601, 385] width 775 height 21
click at [555, 445] on div "None" at bounding box center [619, 444] width 803 height 18
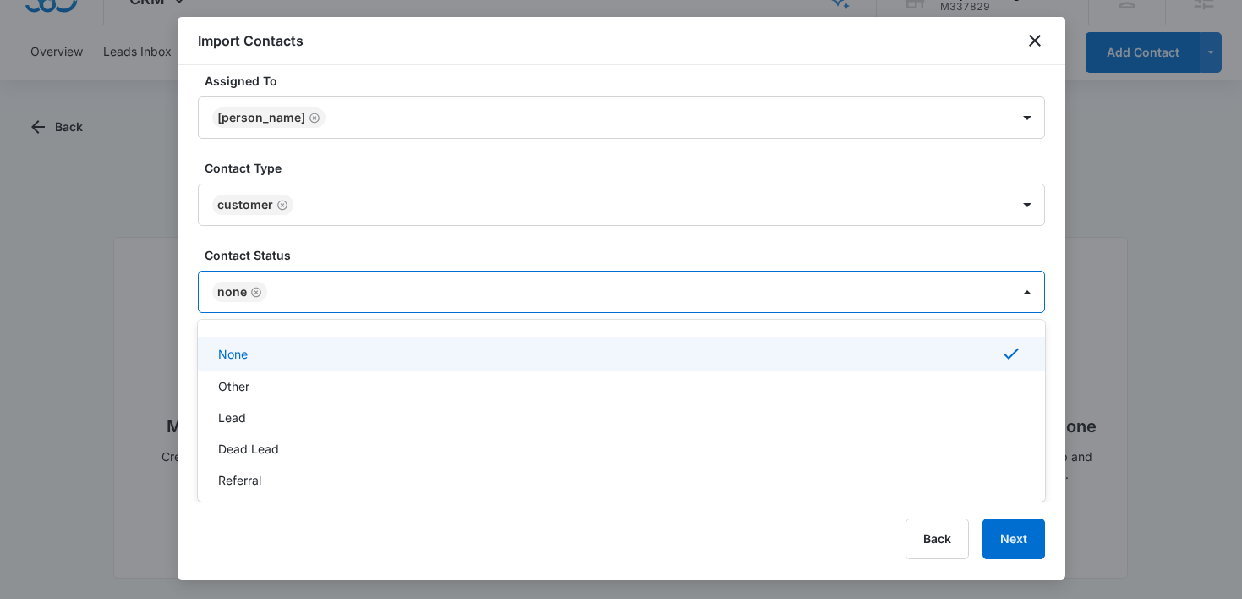
click at [616, 236] on div "Defaults for New Contacts Set default field values for new contacts if not spec…" at bounding box center [621, 115] width 847 height 395
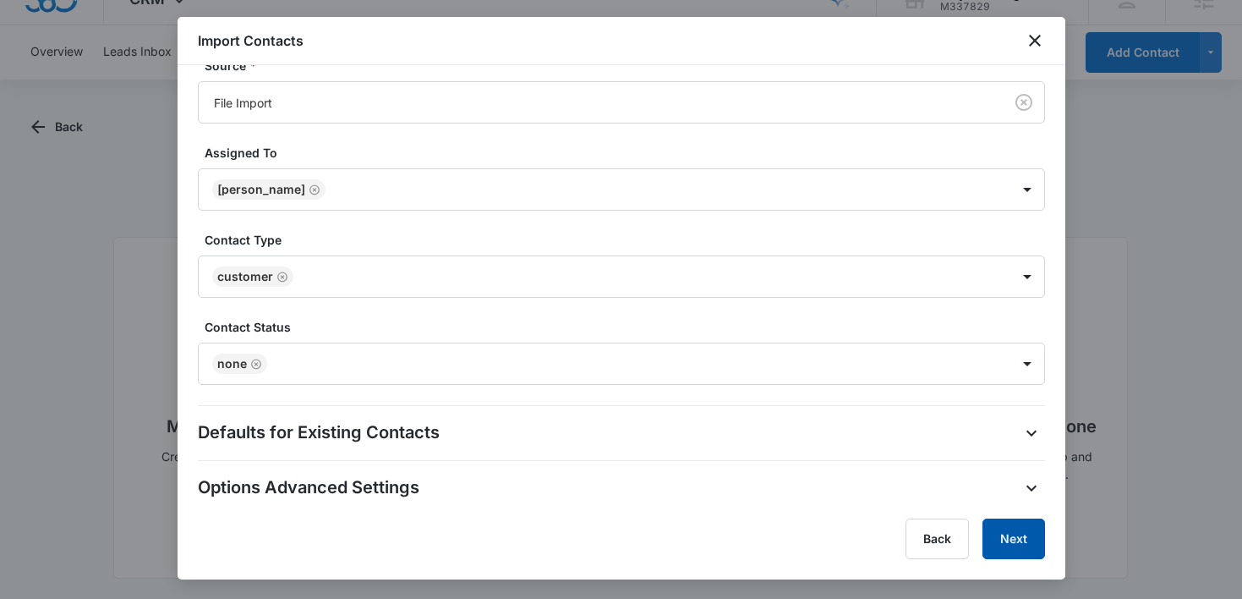
click at [1018, 525] on button "Next" at bounding box center [1014, 538] width 63 height 41
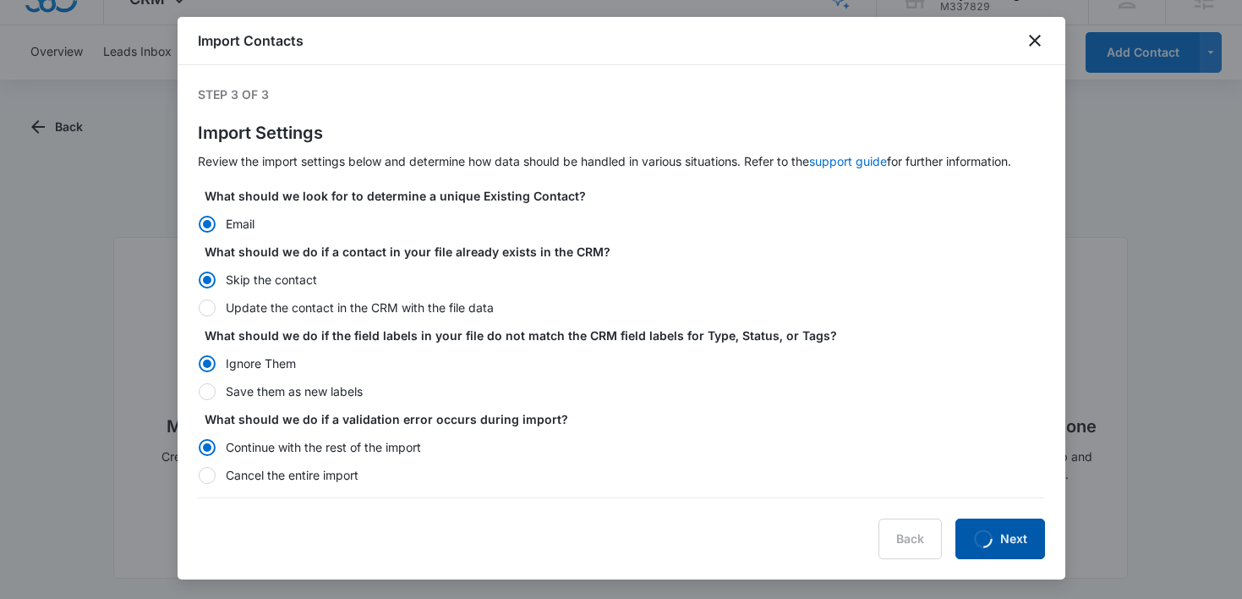
scroll to position [0, 0]
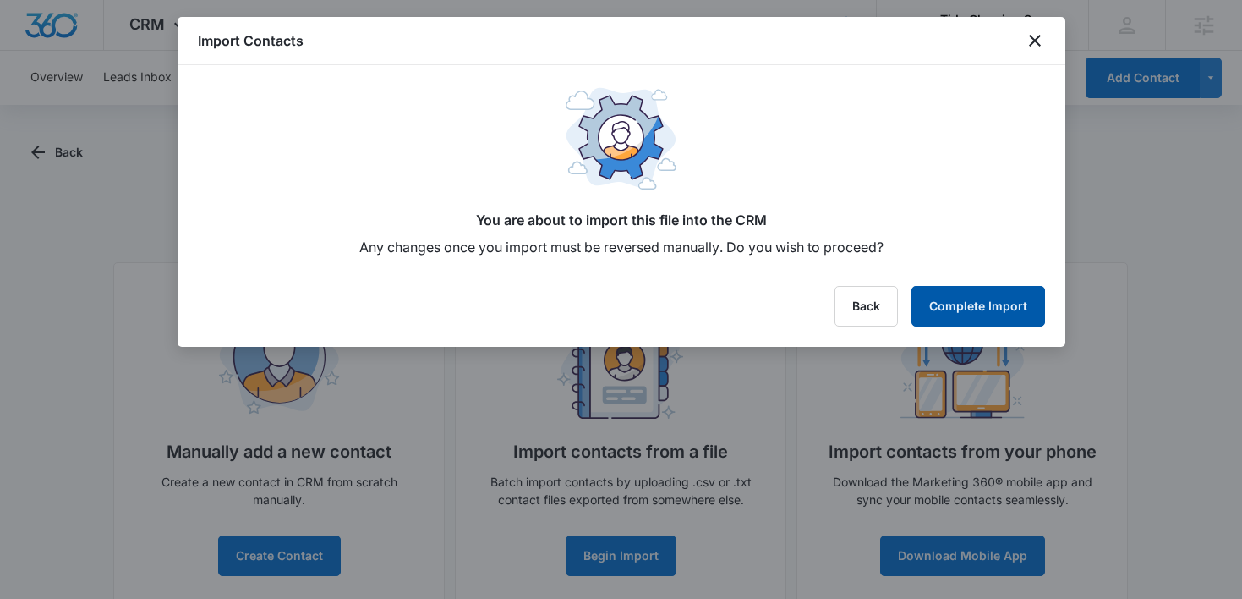
click at [957, 309] on button "Complete Import" at bounding box center [979, 306] width 134 height 41
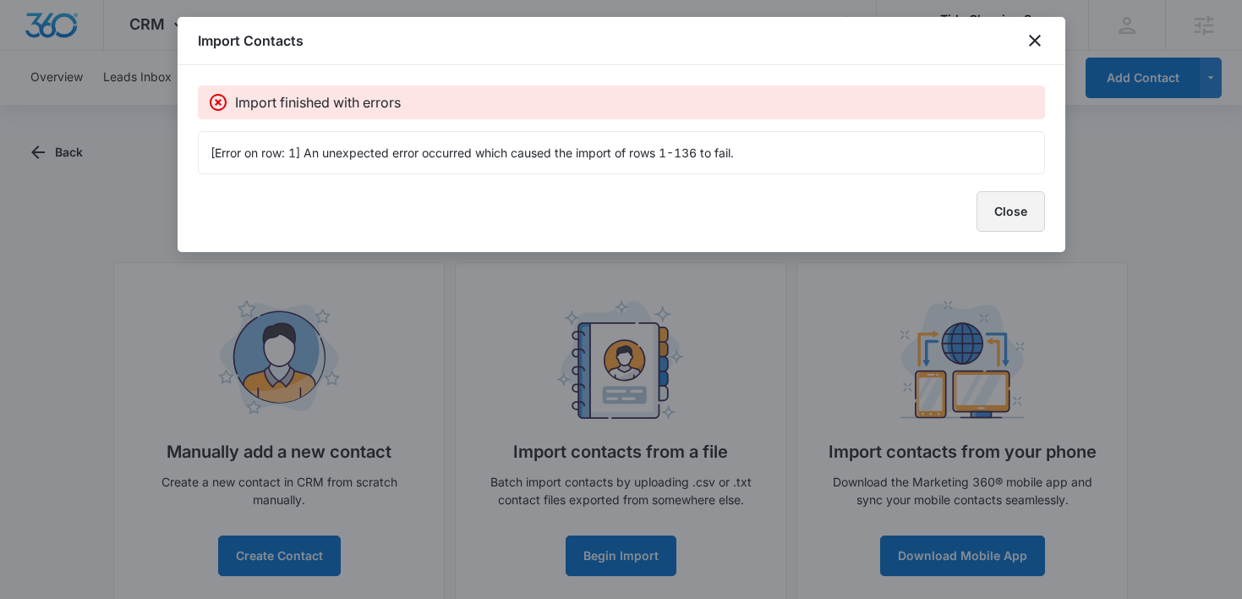
click at [1016, 201] on button "Close" at bounding box center [1011, 211] width 68 height 41
click at [982, 215] on button "Close" at bounding box center [1011, 211] width 68 height 41
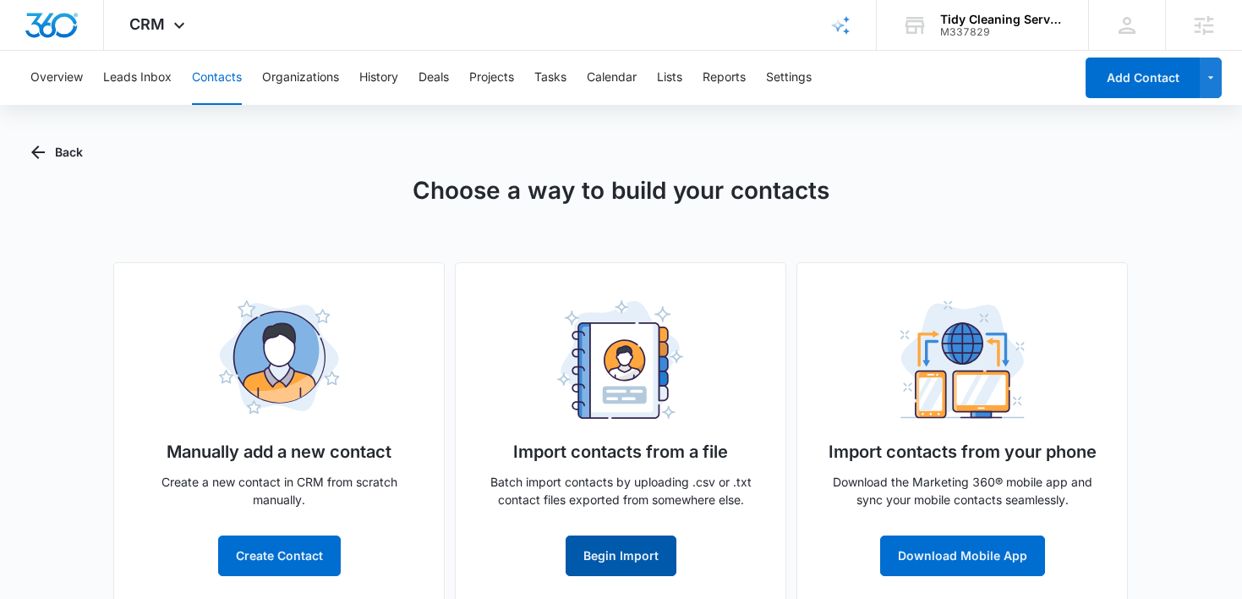
scroll to position [25, 0]
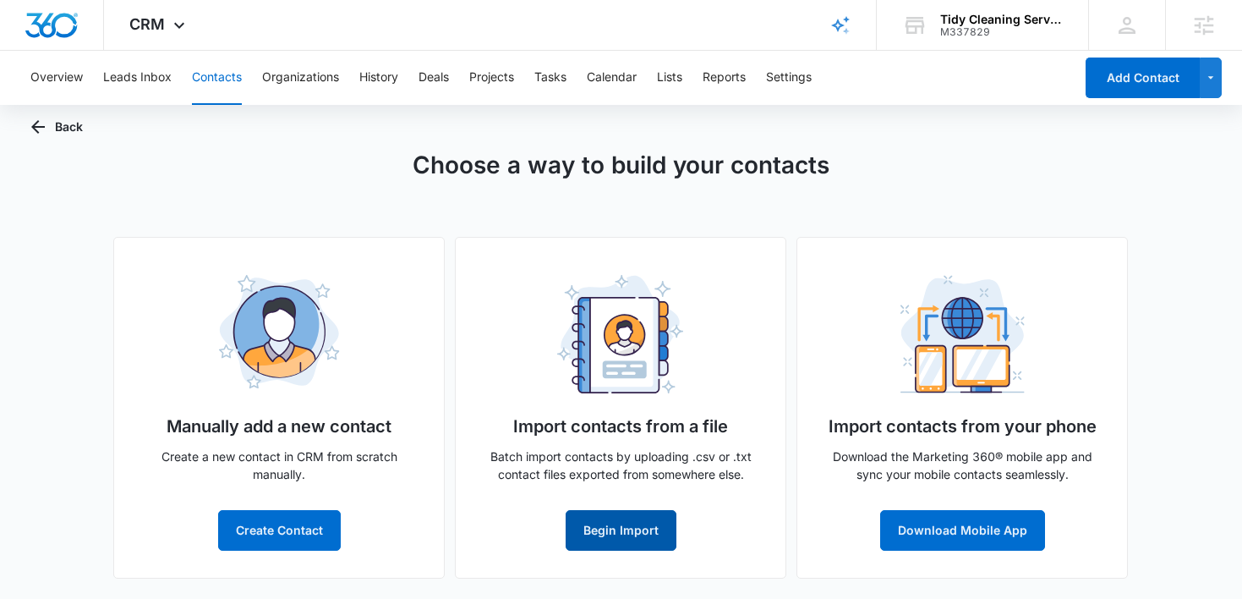
click at [613, 530] on button "Begin Import" at bounding box center [621, 530] width 111 height 41
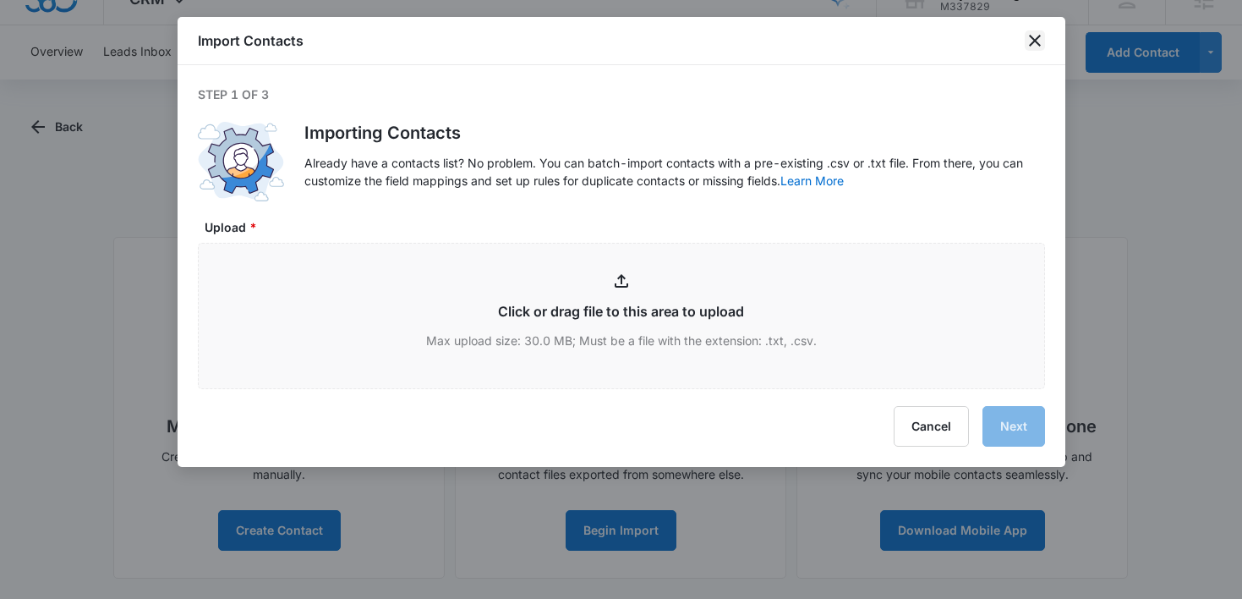
click at [1032, 32] on icon "close" at bounding box center [1035, 40] width 20 height 20
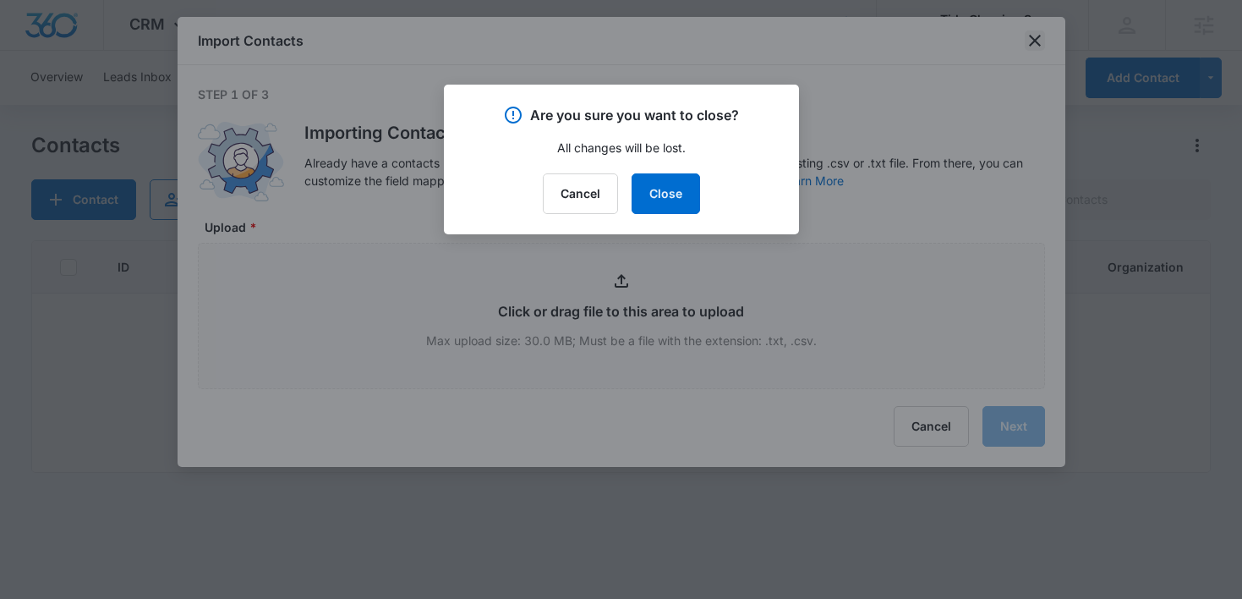
scroll to position [0, 0]
click at [557, 208] on button "Cancel" at bounding box center [580, 193] width 75 height 41
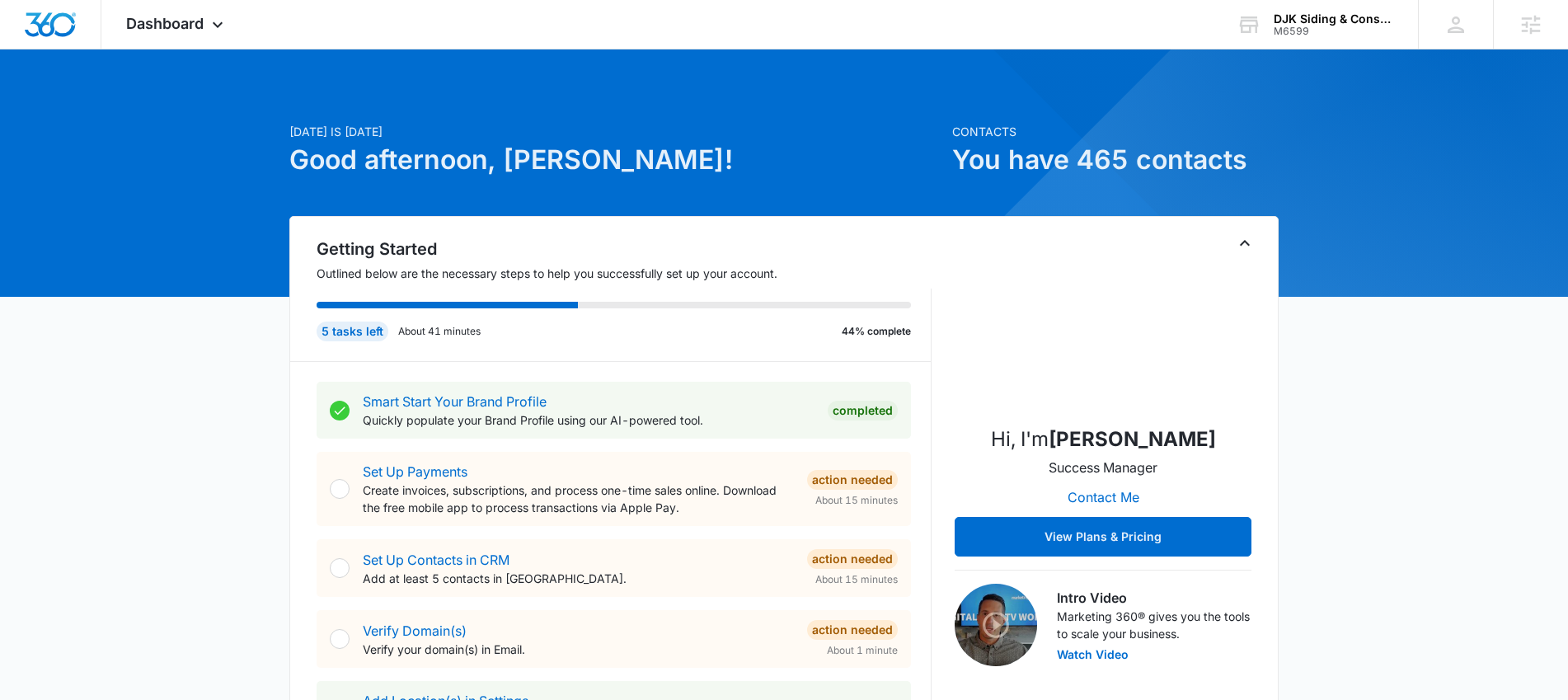
scroll to position [3, 0]
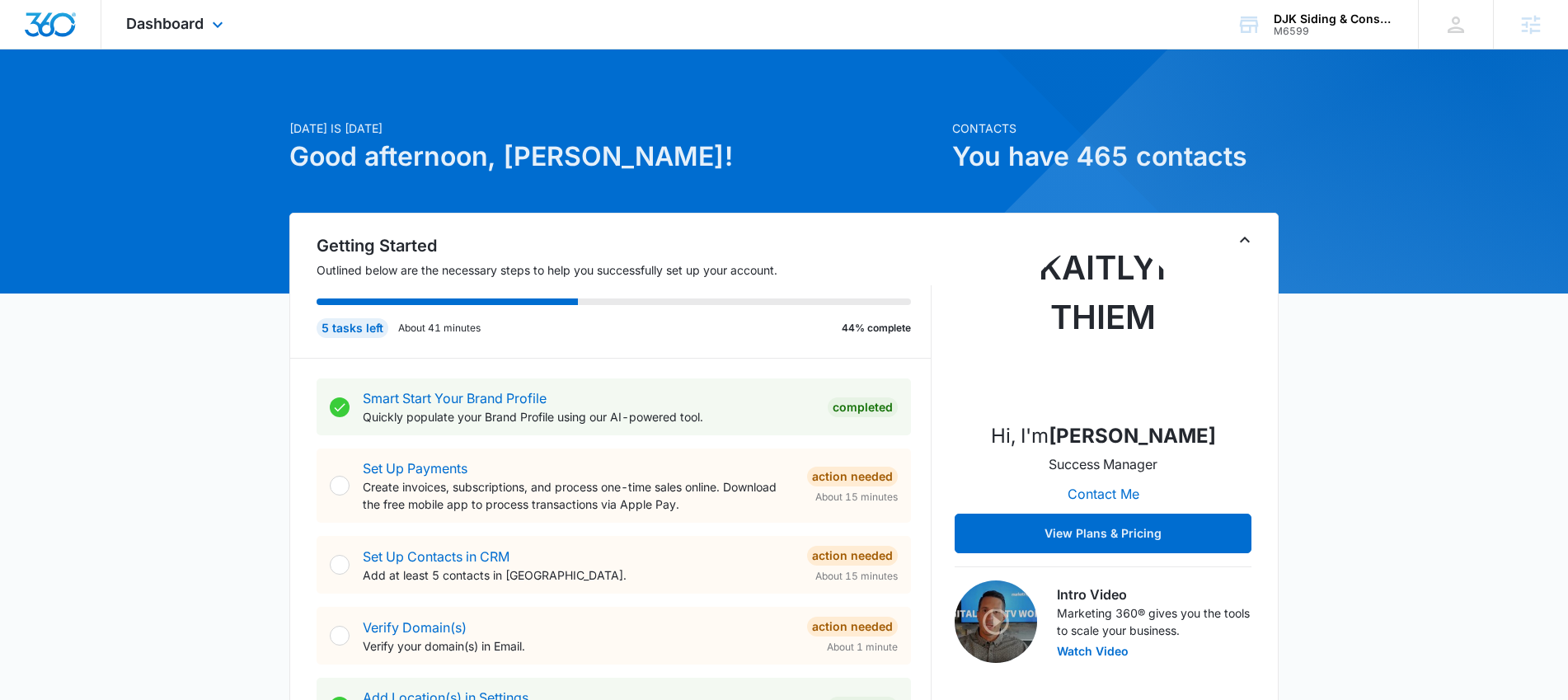
click at [198, 38] on div "Dashboard Apps Reputation Websites Forms CRM Email Social Shop Content Ads Inte…" at bounding box center [176, 24] width 151 height 49
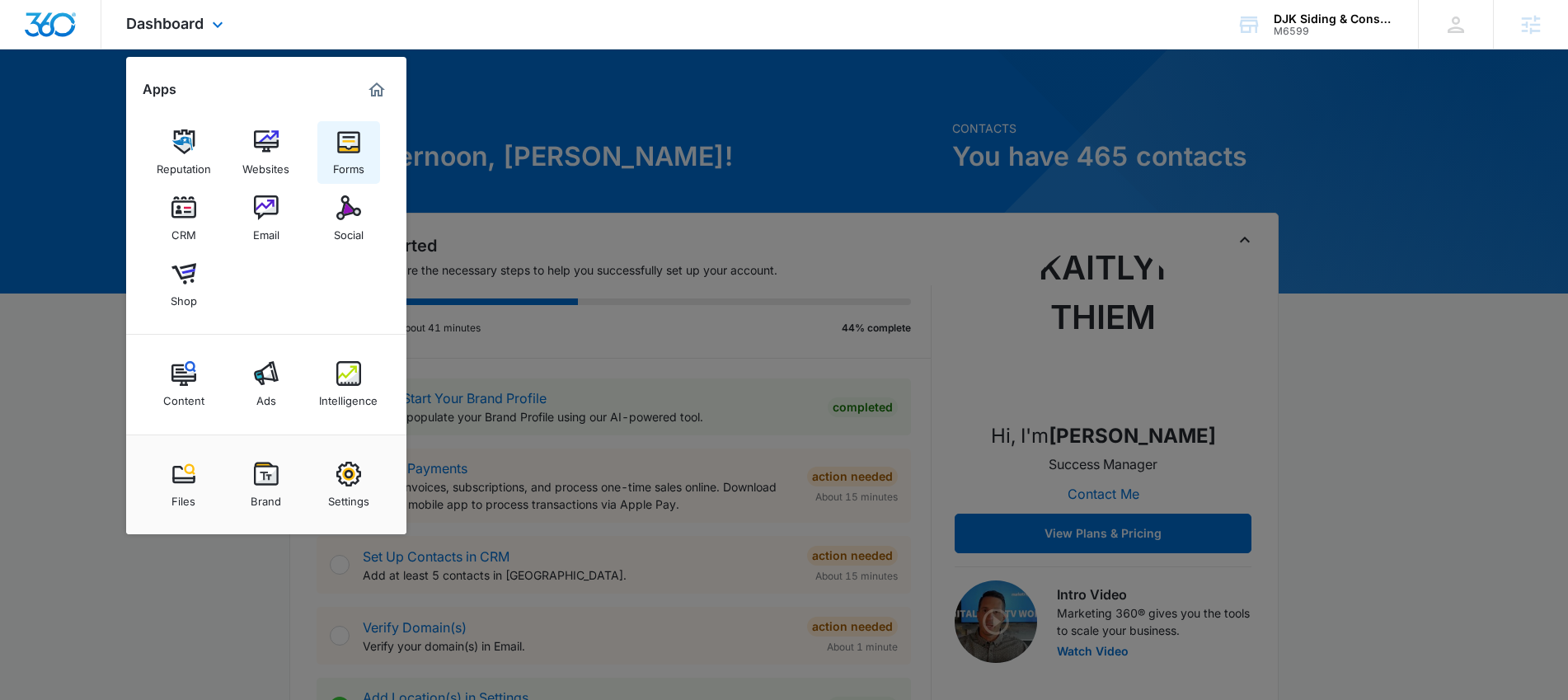
click at [339, 152] on img at bounding box center [348, 141] width 24 height 24
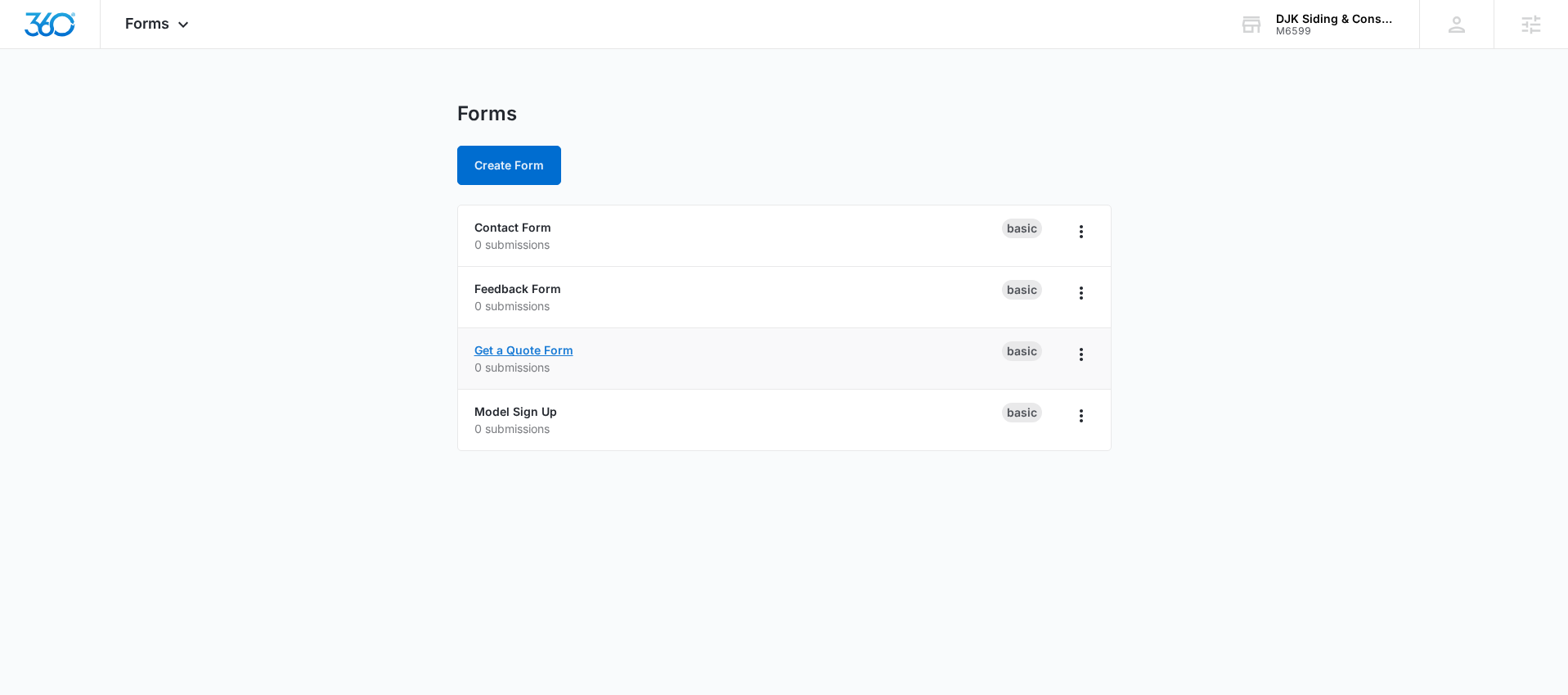
click at [543, 352] on link "Get a Quote Form" at bounding box center [523, 349] width 99 height 14
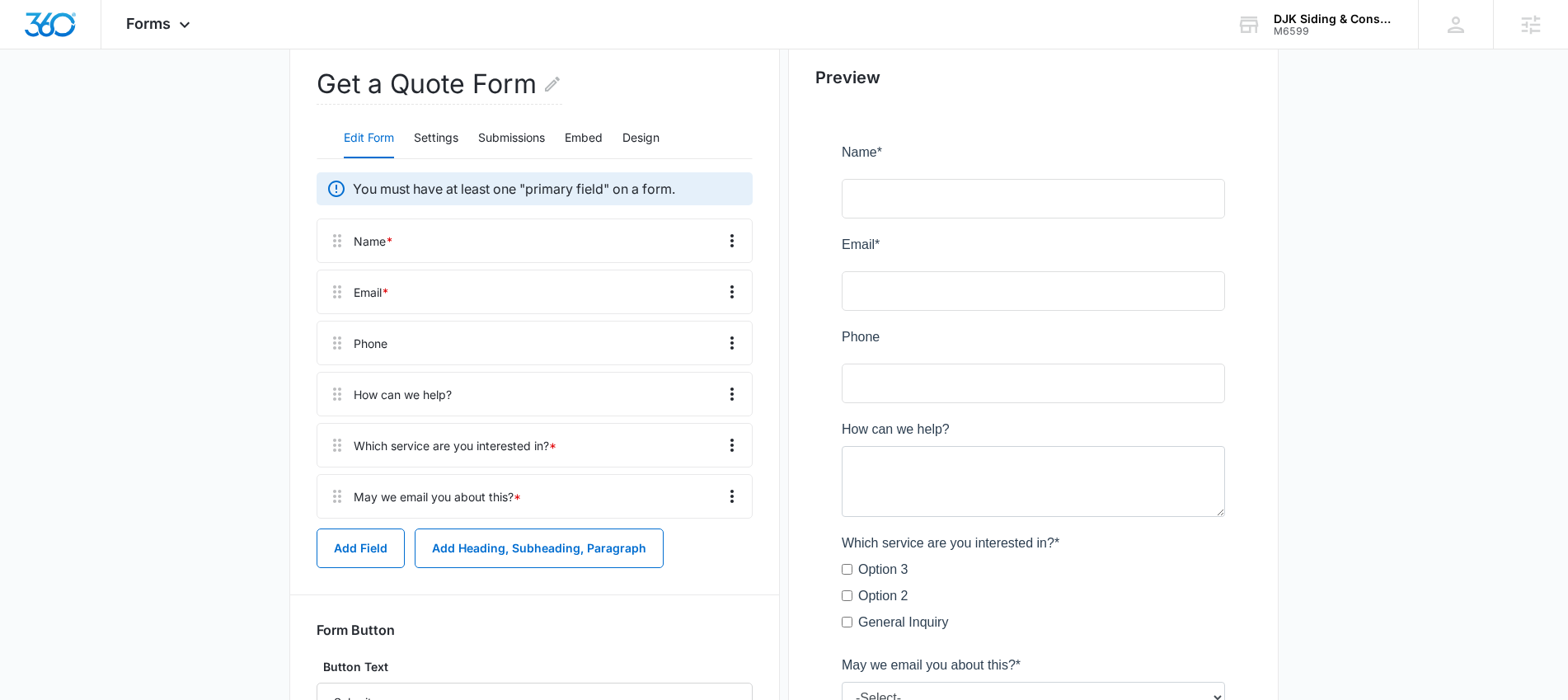
scroll to position [189, 0]
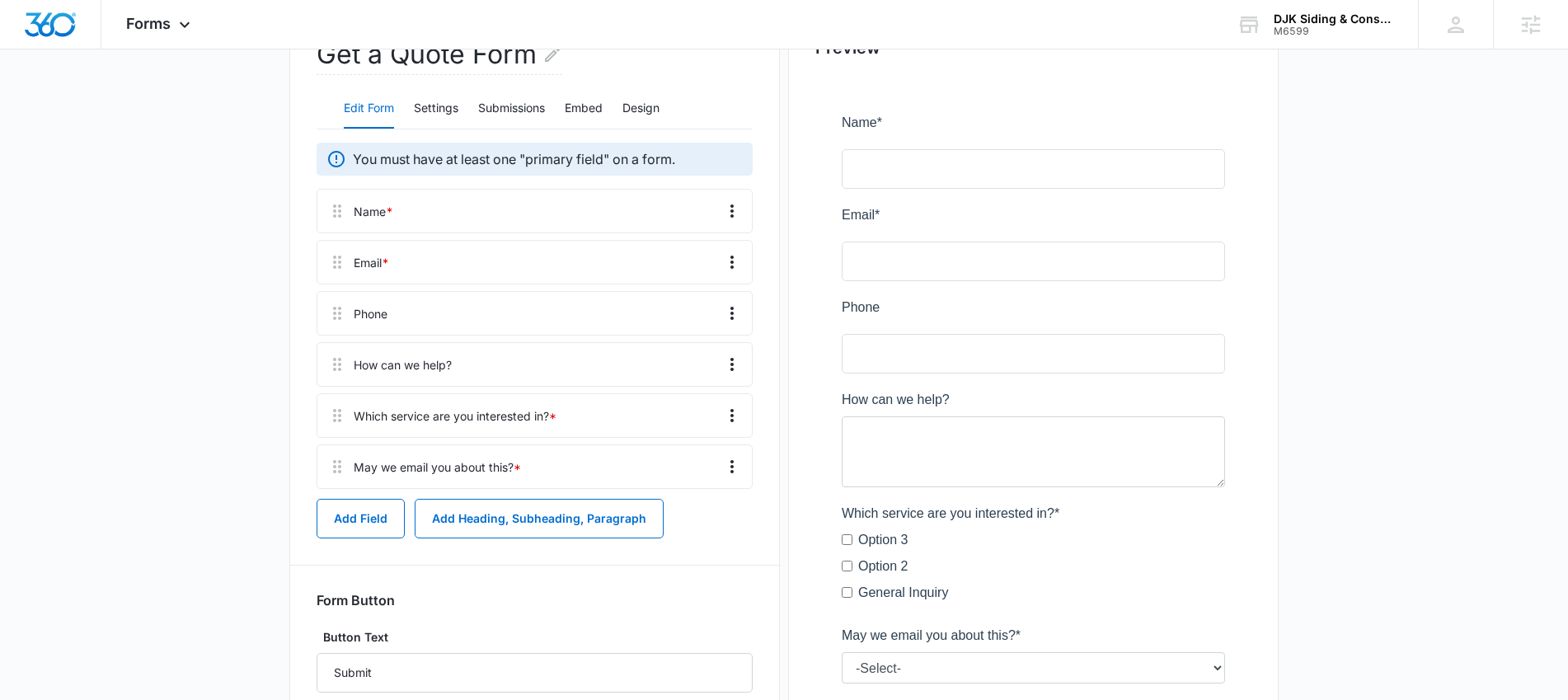
click at [962, 599] on div at bounding box center [1033, 438] width 436 height 721
drag, startPoint x: 962, startPoint y: 599, endPoint x: 884, endPoint y: 601, distance: 78.0
click at [884, 601] on div at bounding box center [1033, 438] width 436 height 721
click at [913, 577] on div at bounding box center [1033, 438] width 436 height 721
click at [980, 568] on div at bounding box center [1033, 438] width 436 height 721
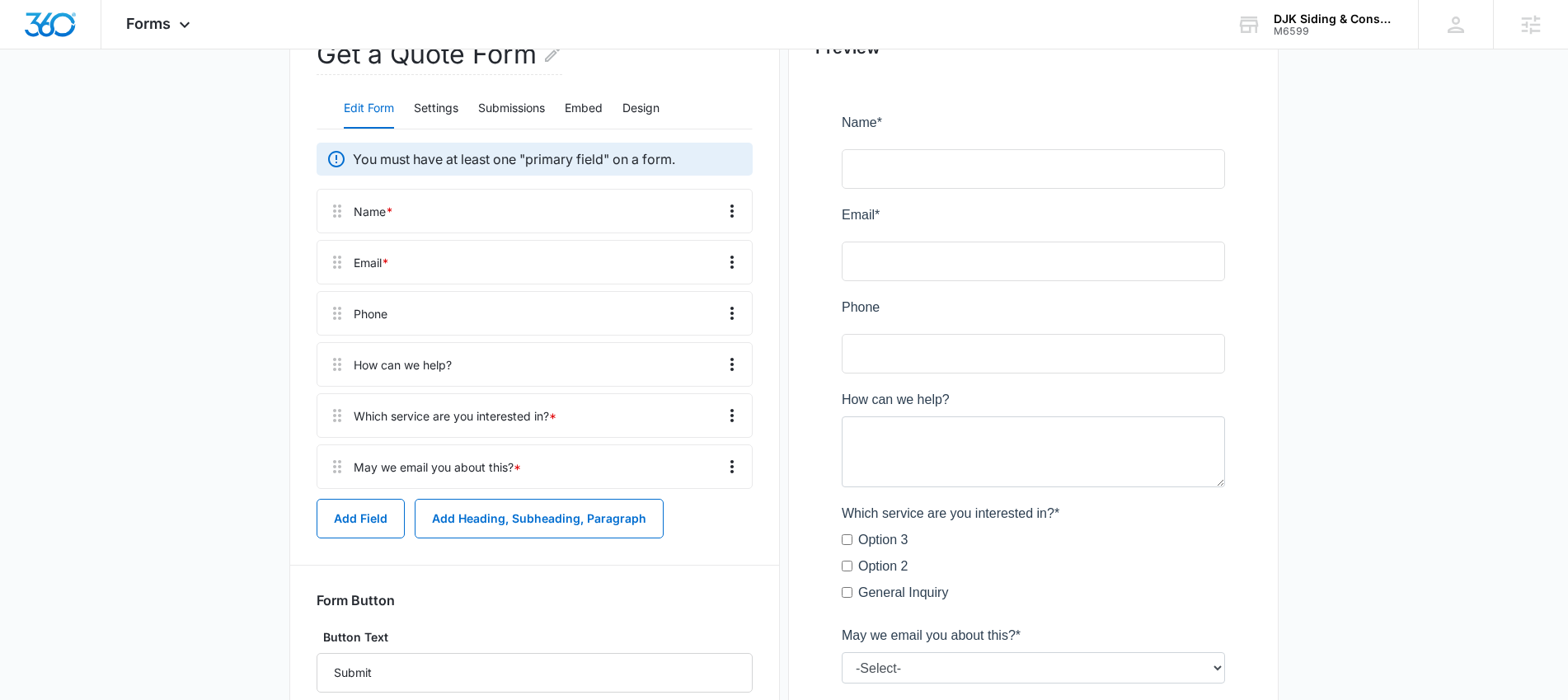
scroll to position [193, 0]
click at [158, 28] on span "Forms" at bounding box center [148, 23] width 45 height 18
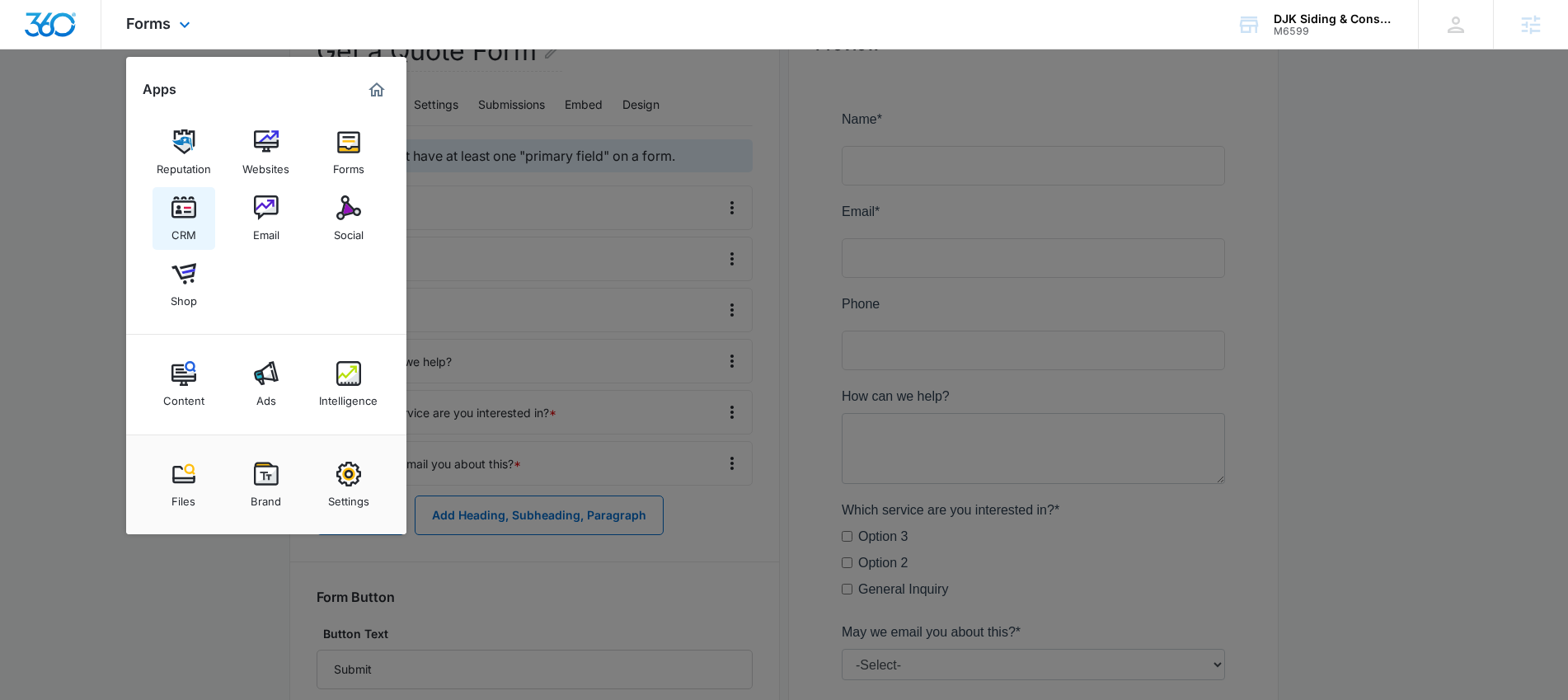
click at [185, 228] on div "CRM" at bounding box center [183, 231] width 24 height 21
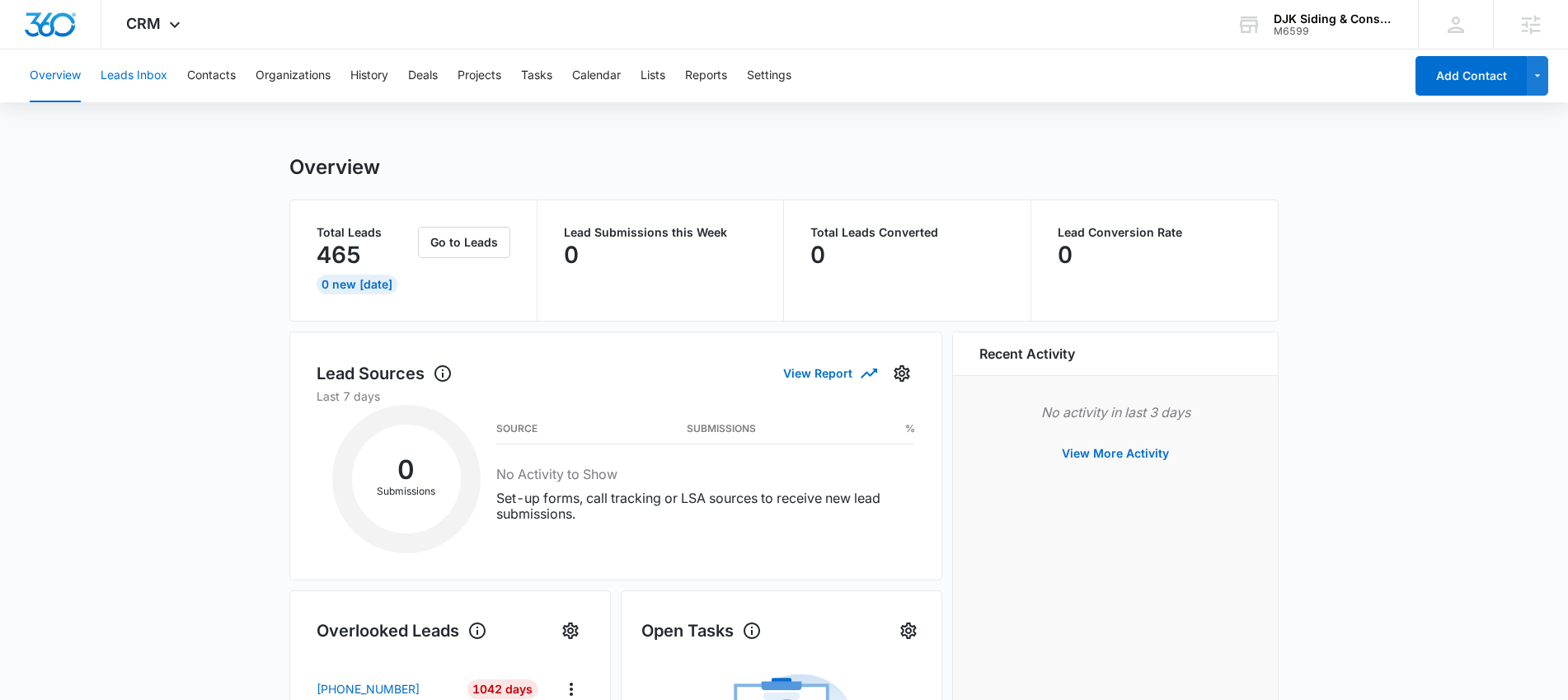
click at [126, 75] on button "Leads Inbox" at bounding box center [134, 76] width 66 height 53
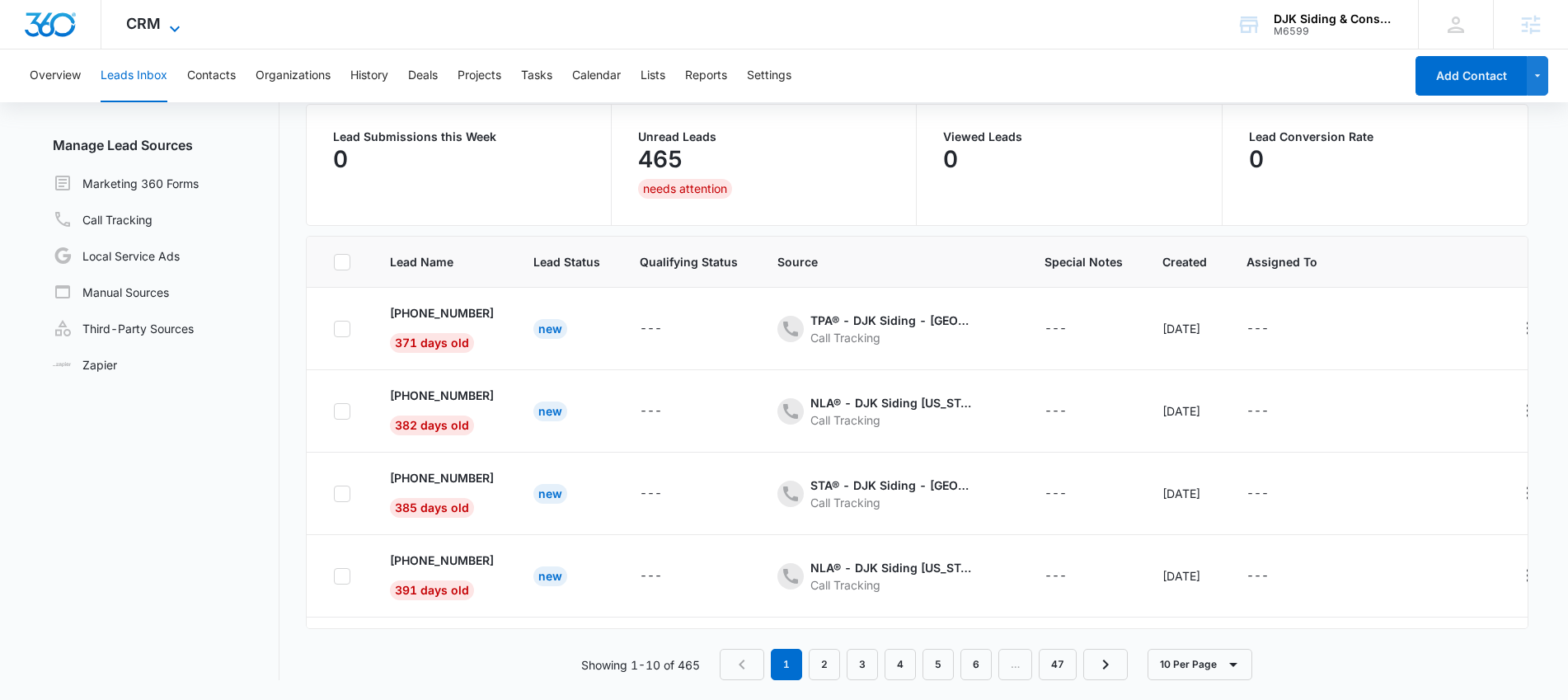
click at [131, 21] on span "CRM" at bounding box center [143, 23] width 35 height 18
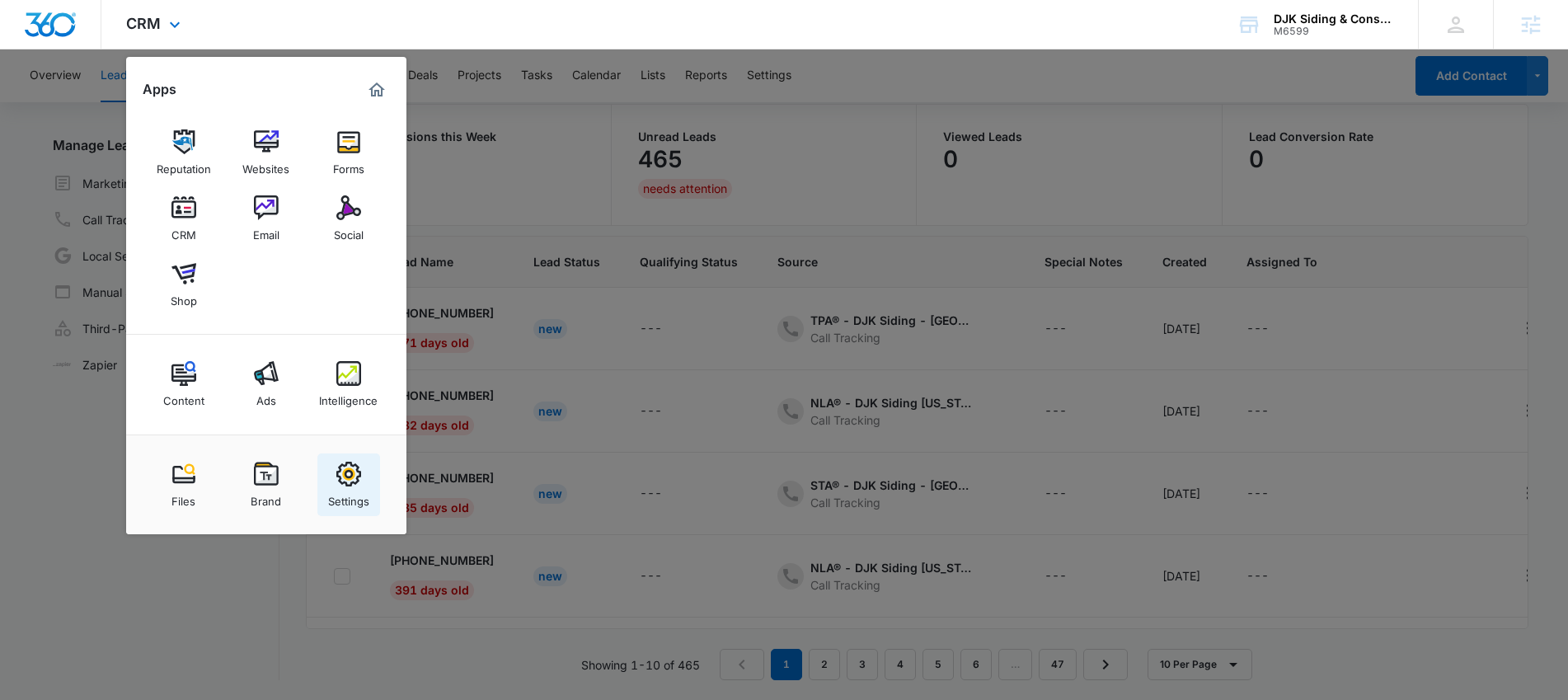
click at [345, 483] on img at bounding box center [348, 474] width 24 height 24
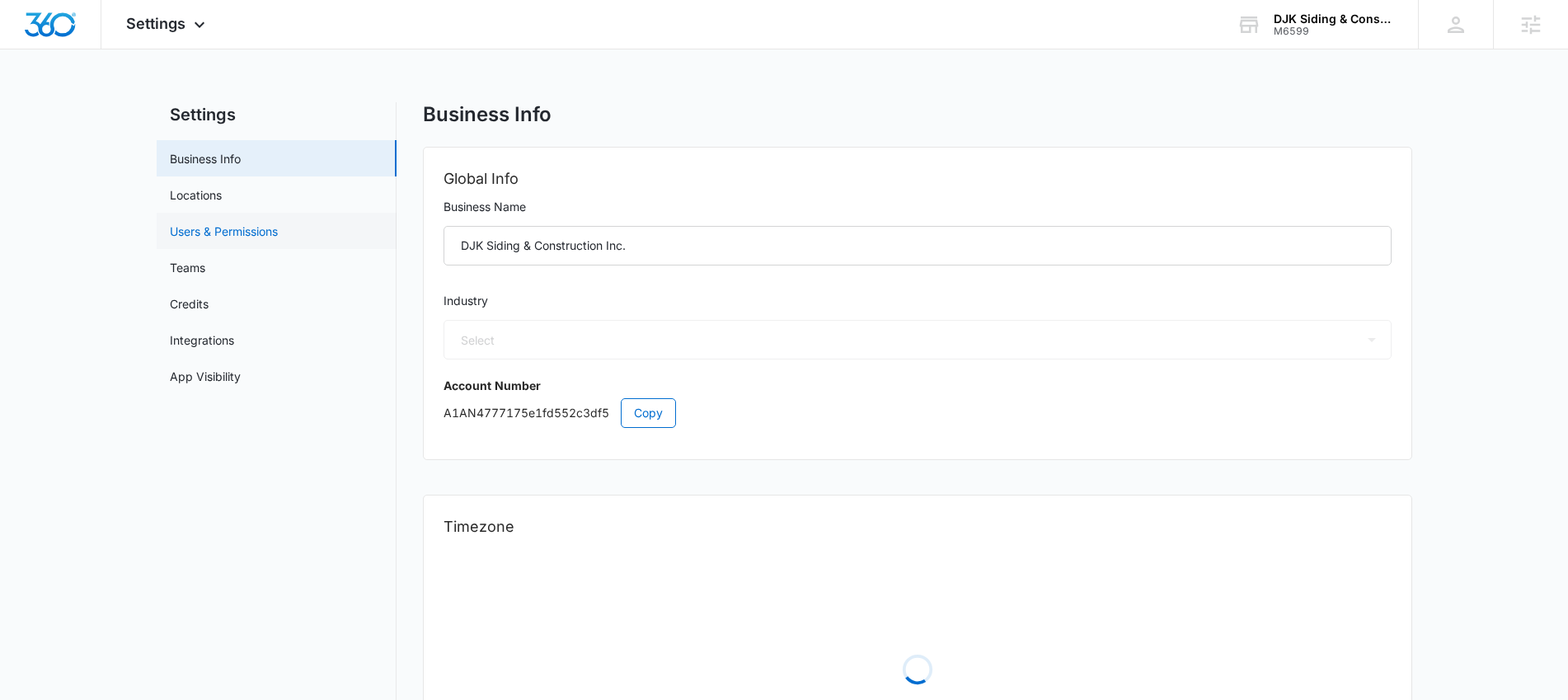
select select "33"
select select "US"
select select "America/[GEOGRAPHIC_DATA]"
click at [234, 230] on link "Users & Permissions" at bounding box center [223, 231] width 108 height 18
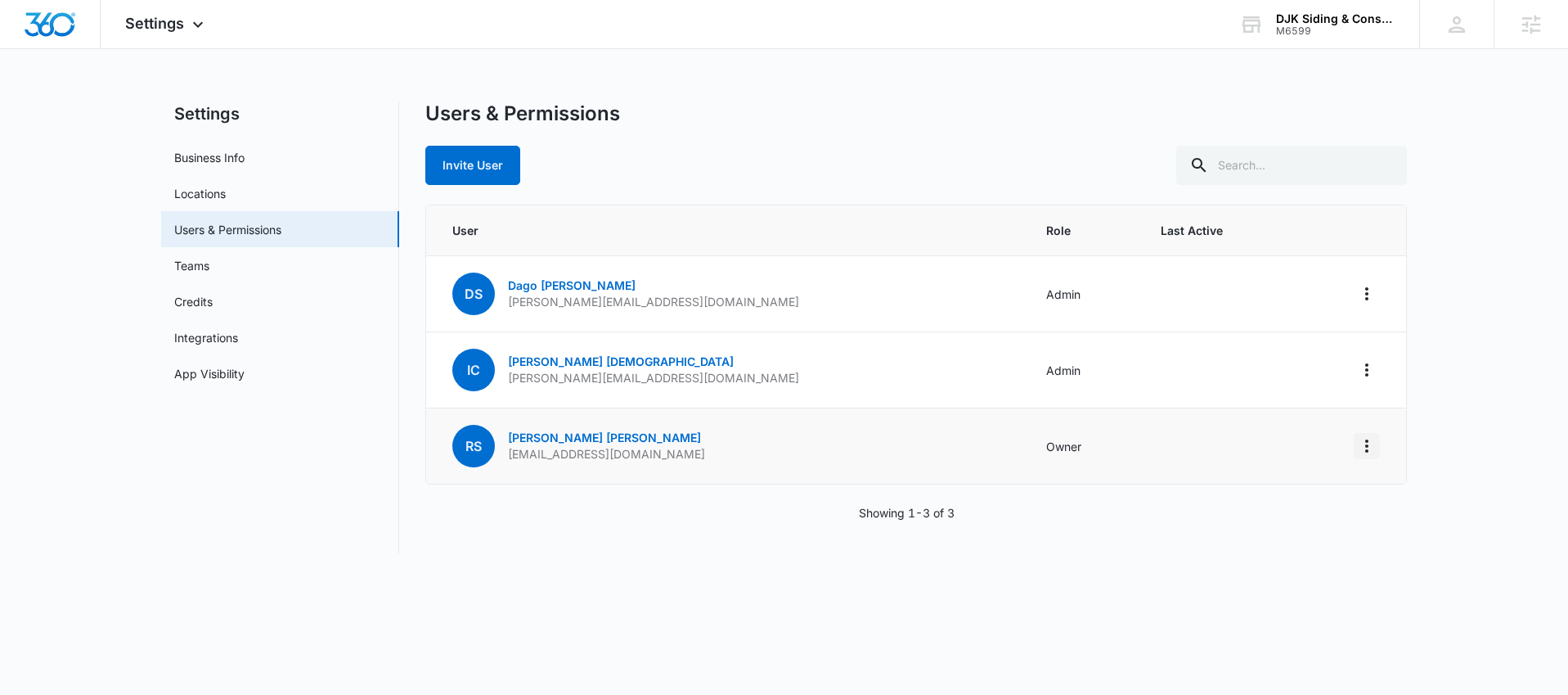
click at [1362, 441] on icon "Actions" at bounding box center [1367, 446] width 19 height 19
click at [192, 32] on icon at bounding box center [197, 28] width 19 height 19
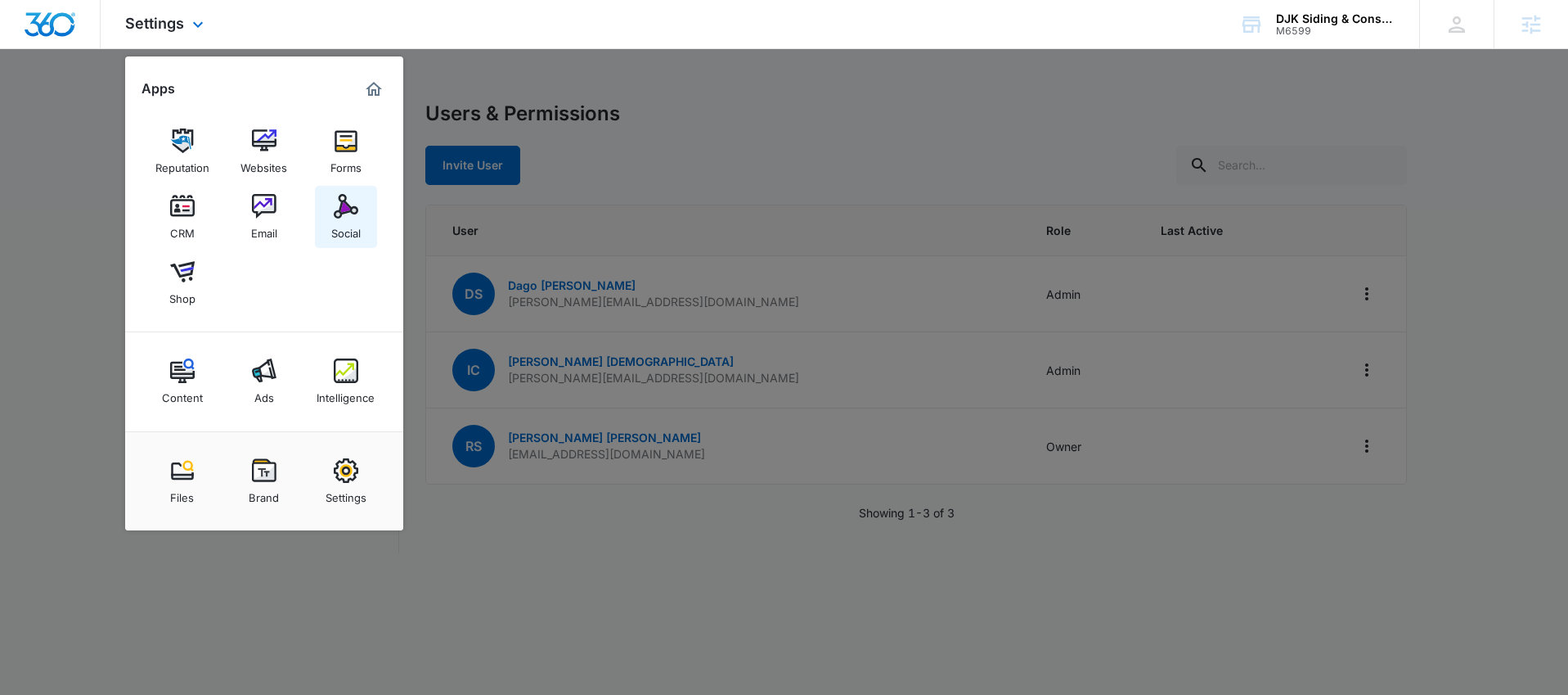
click at [351, 210] on img at bounding box center [345, 205] width 24 height 24
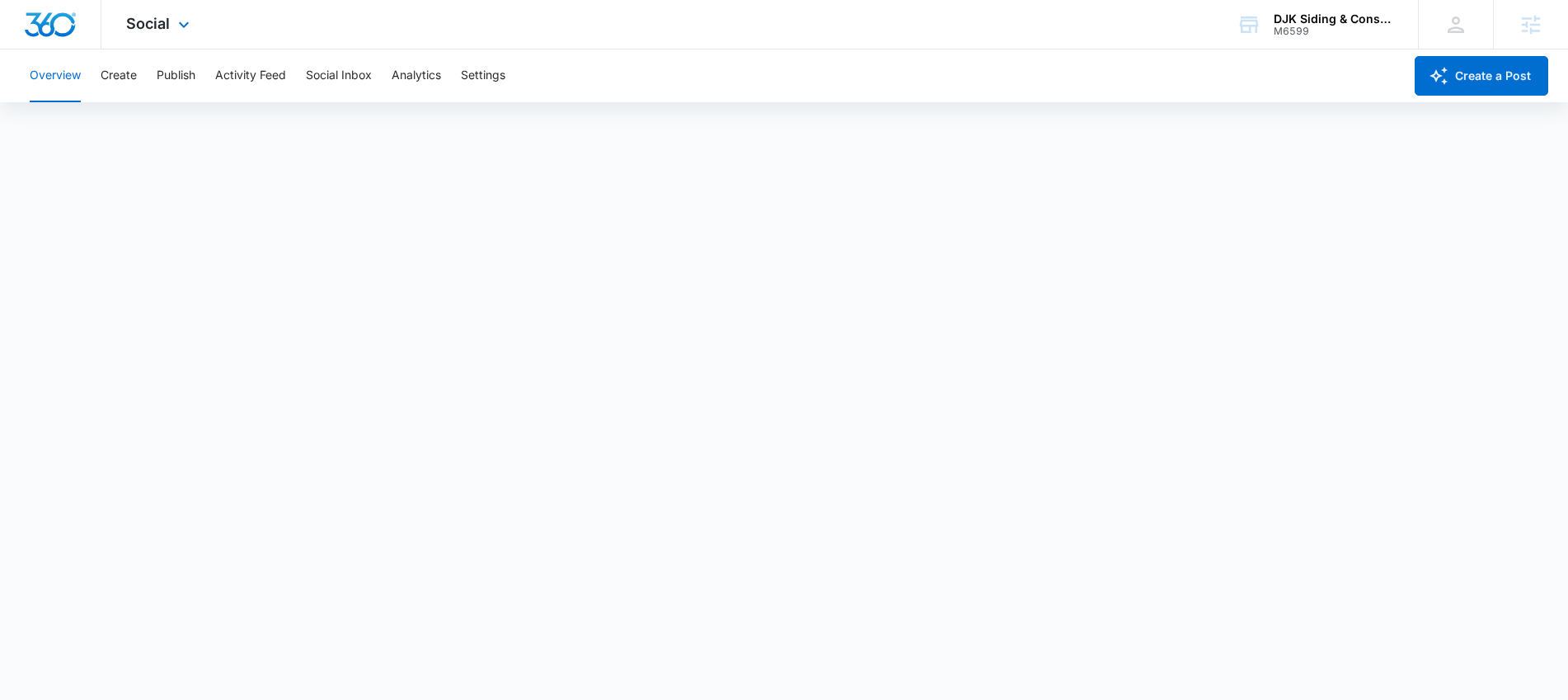
scroll to position [3, 0]
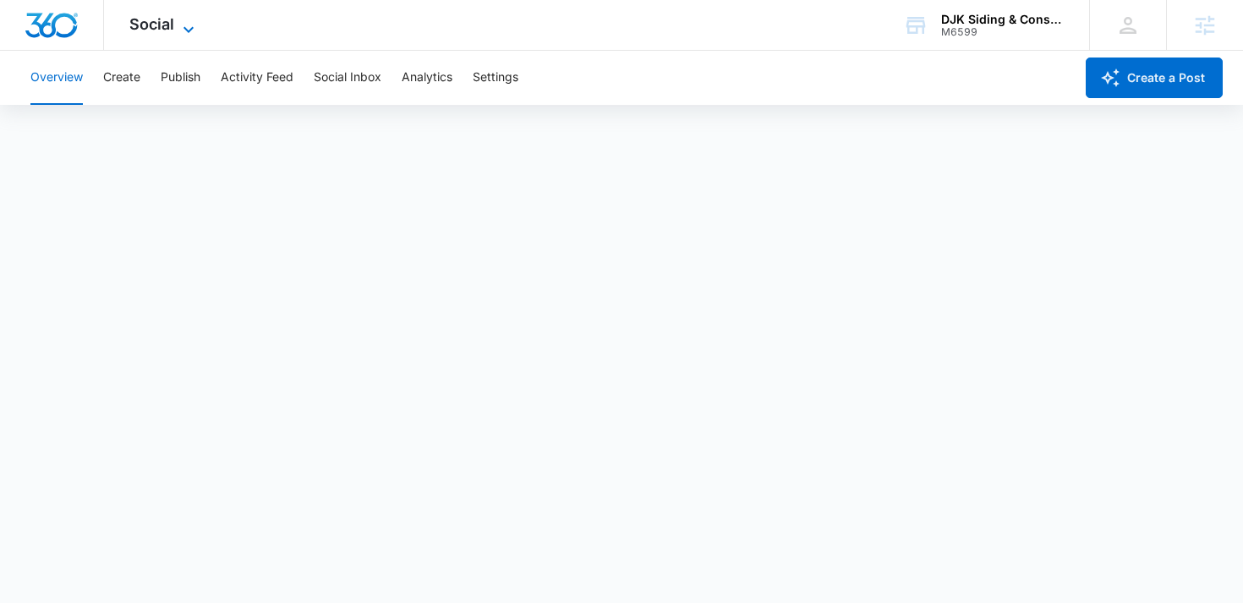
click at [145, 26] on span "Social" at bounding box center [151, 24] width 45 height 18
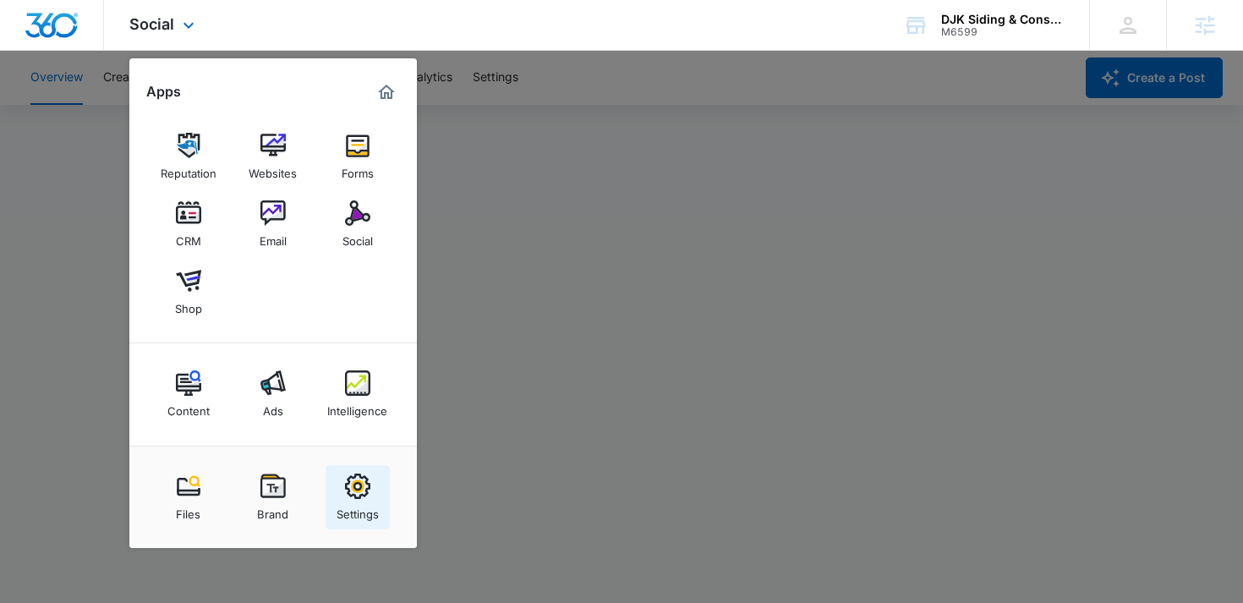
click at [356, 490] on img at bounding box center [357, 486] width 25 height 25
select select "33"
select select "US"
select select "America/[GEOGRAPHIC_DATA]"
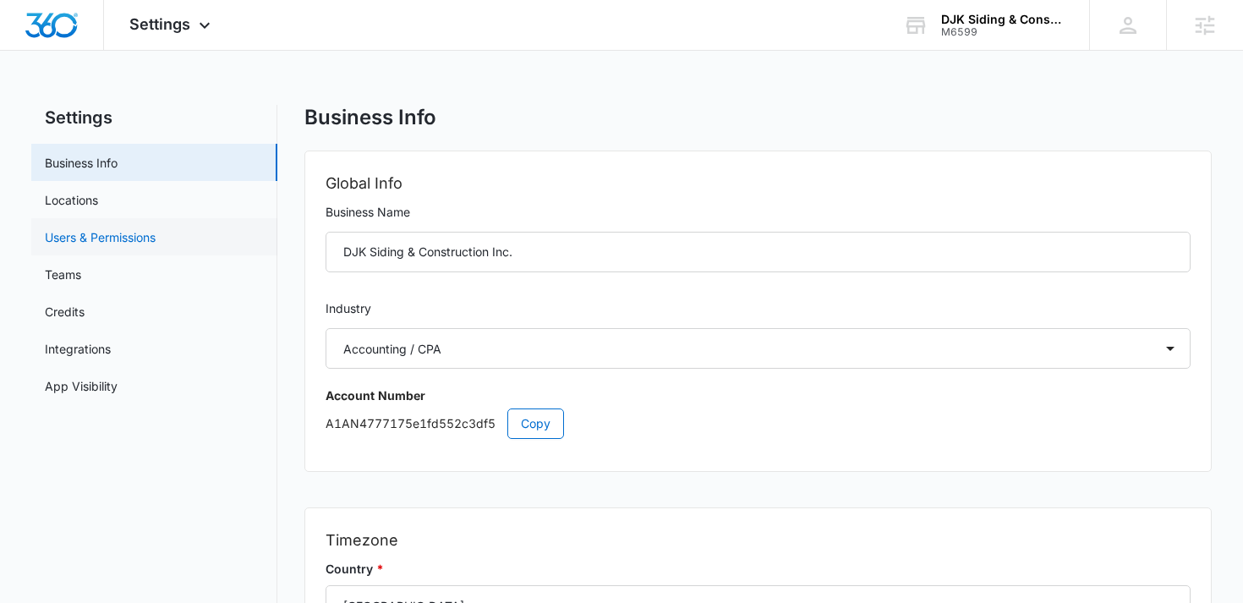
click at [156, 232] on link "Users & Permissions" at bounding box center [100, 237] width 111 height 18
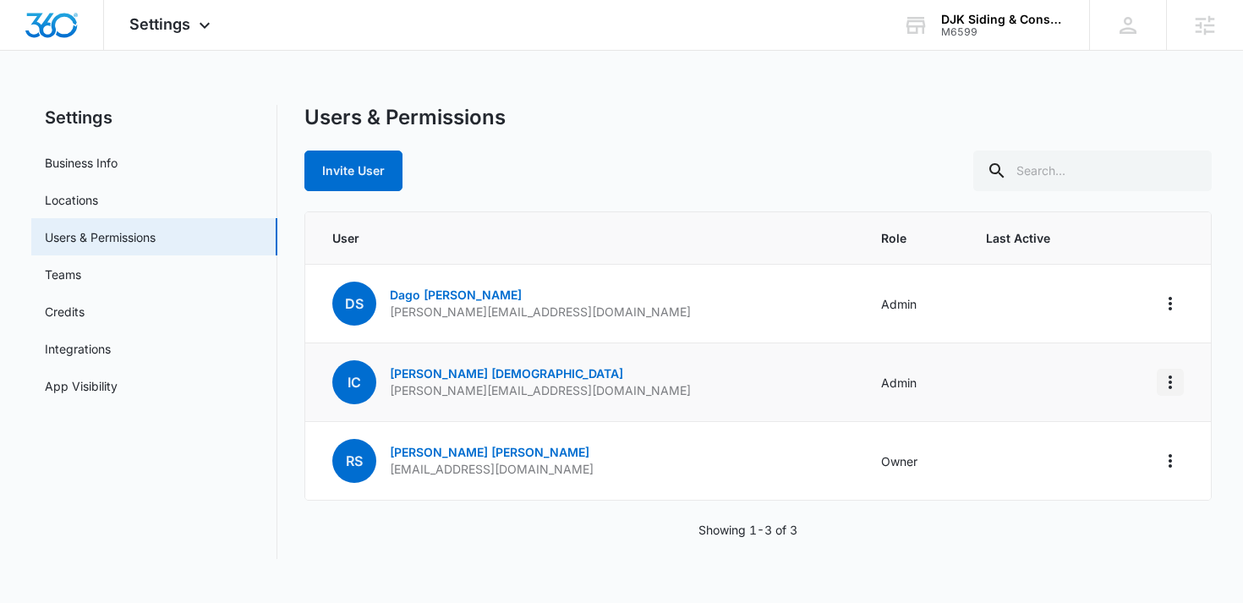
click at [1176, 379] on icon "Actions" at bounding box center [1170, 382] width 20 height 20
click at [1080, 453] on div "Remove User" at bounding box center [1086, 455] width 113 height 12
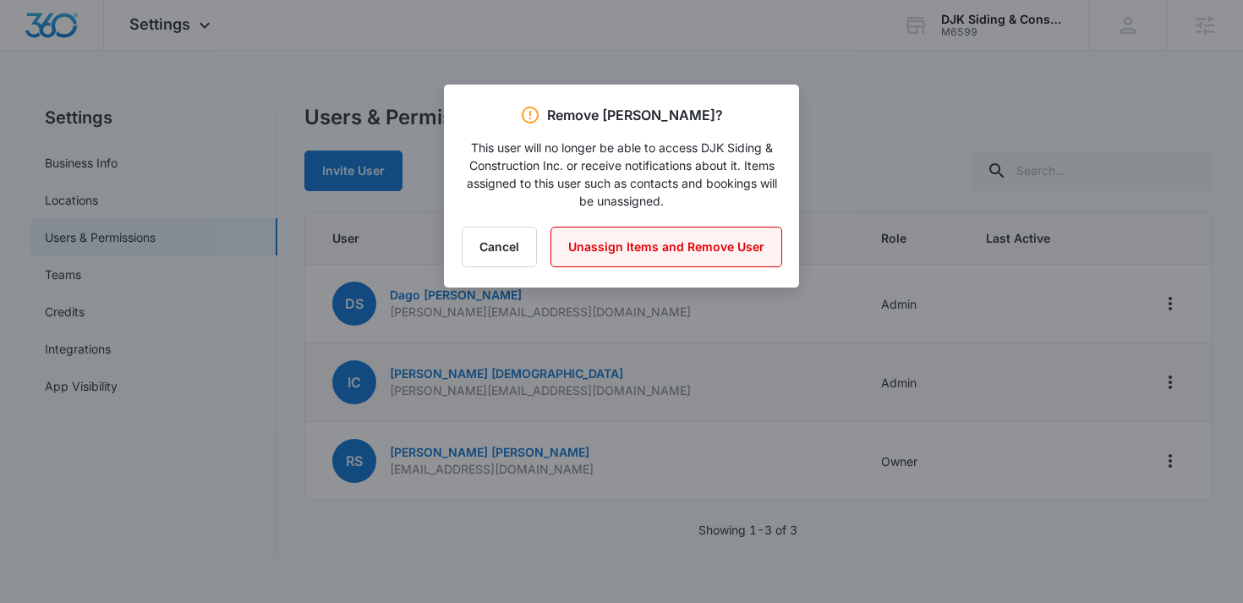
click at [668, 248] on button "Unassign Items and Remove User" at bounding box center [666, 247] width 232 height 41
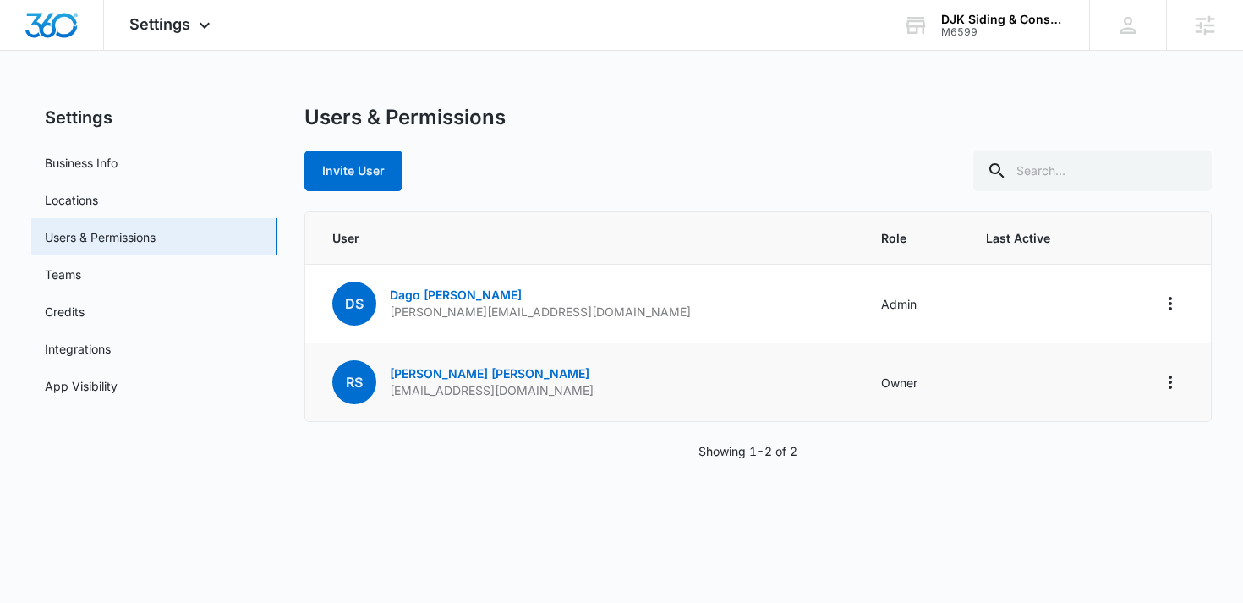
click at [861, 382] on td "Owner" at bounding box center [914, 382] width 106 height 79
click at [495, 370] on link "[PERSON_NAME]" at bounding box center [490, 373] width 200 height 14
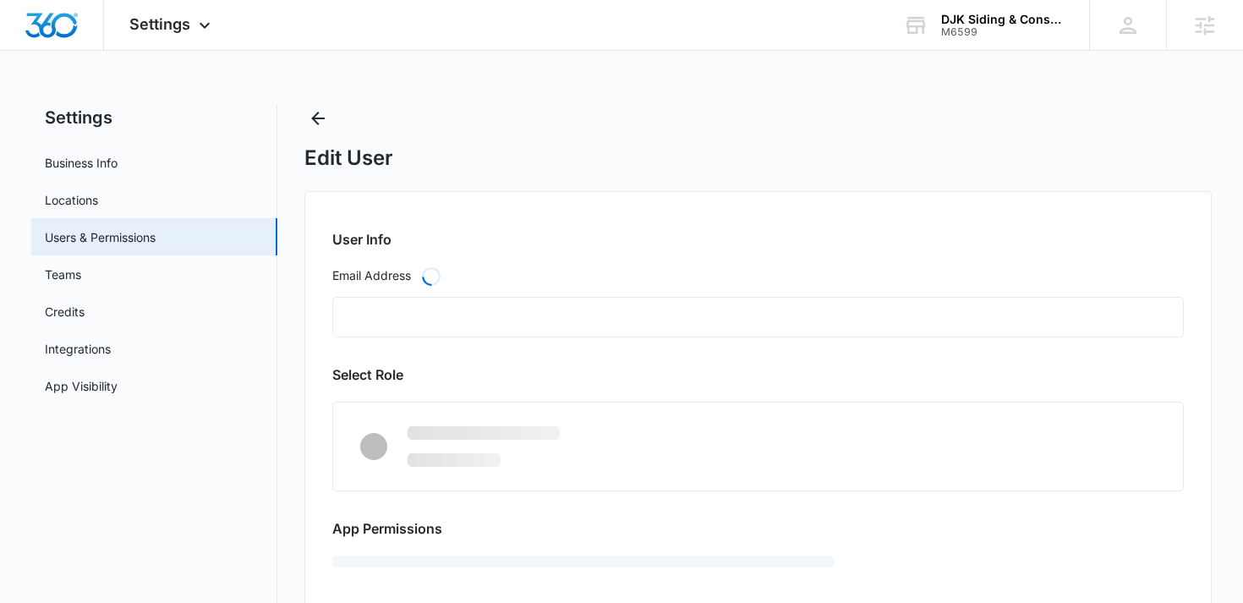
type input "[EMAIL_ADDRESS][DOMAIN_NAME]"
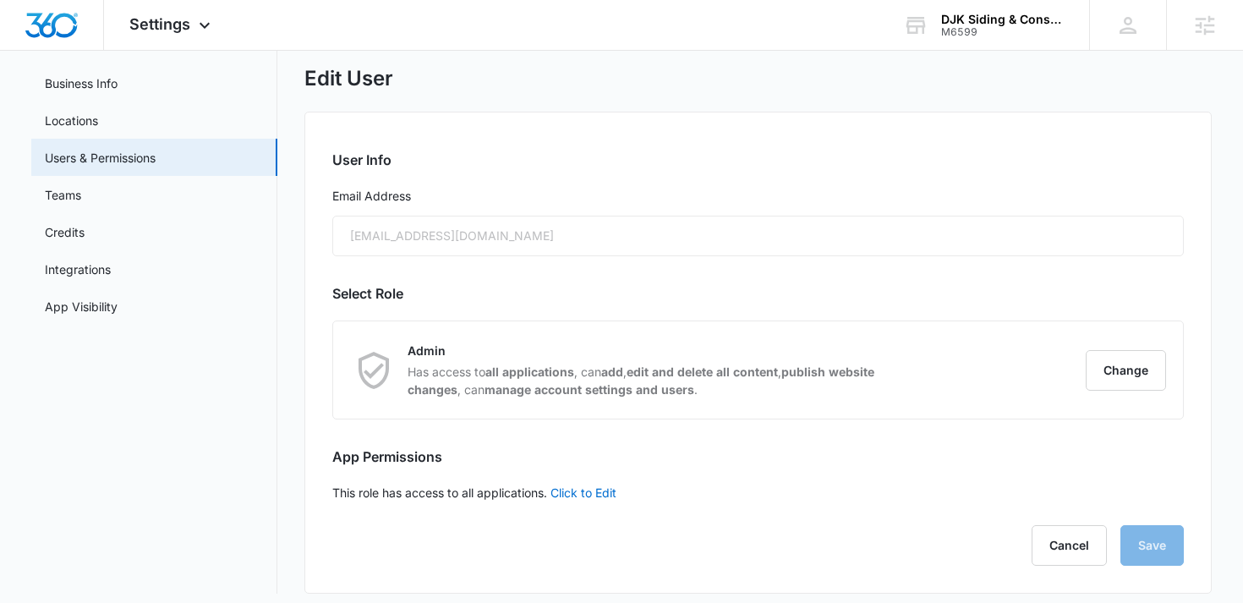
scroll to position [90, 0]
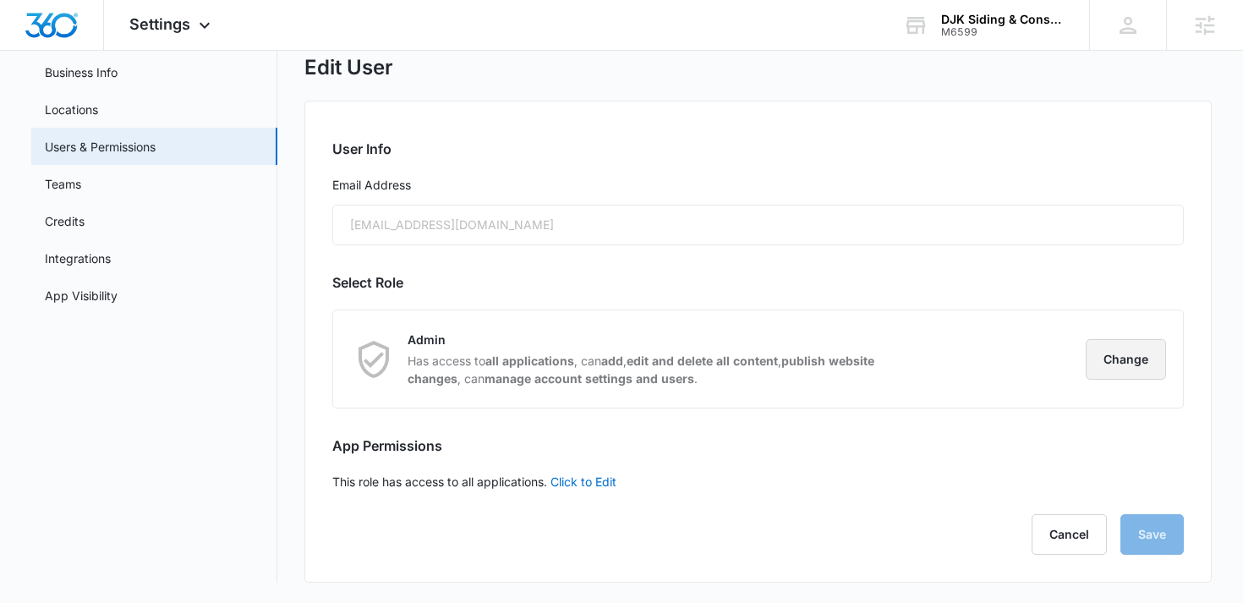
click at [1102, 355] on button "Change" at bounding box center [1126, 359] width 80 height 41
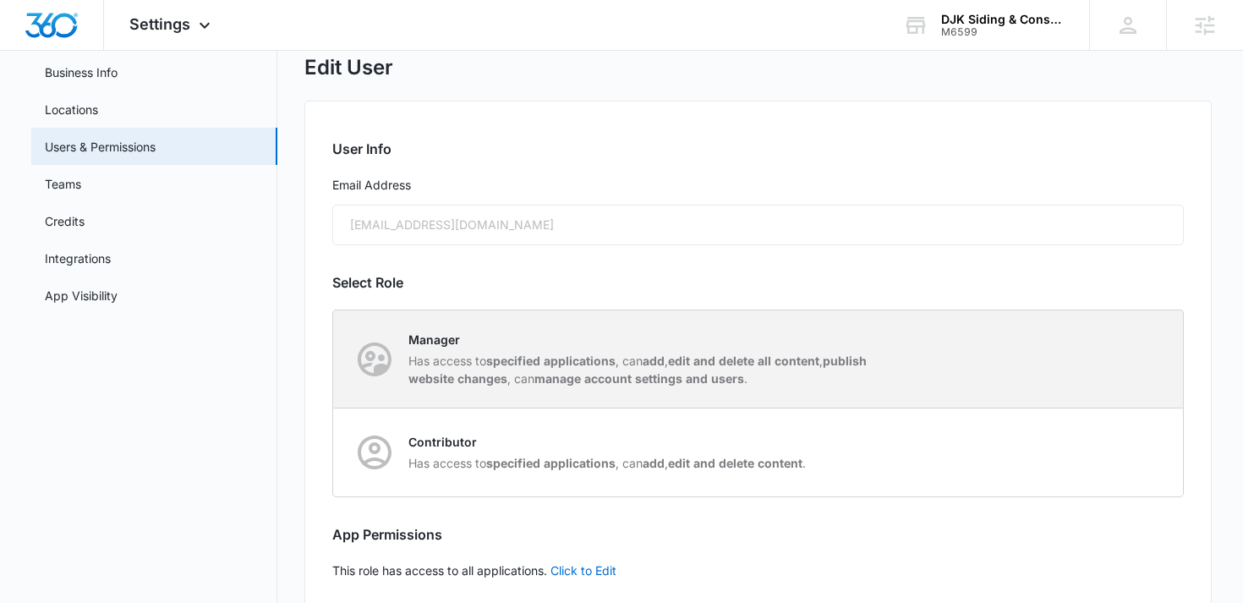
click at [878, 364] on p "Has access to specified applications , can add , edit and delete all content , …" at bounding box center [645, 370] width 475 height 36
click at [334, 359] on input "Manager Has access to specified applications , can add , edit and delete all co…" at bounding box center [333, 359] width 1 height 1
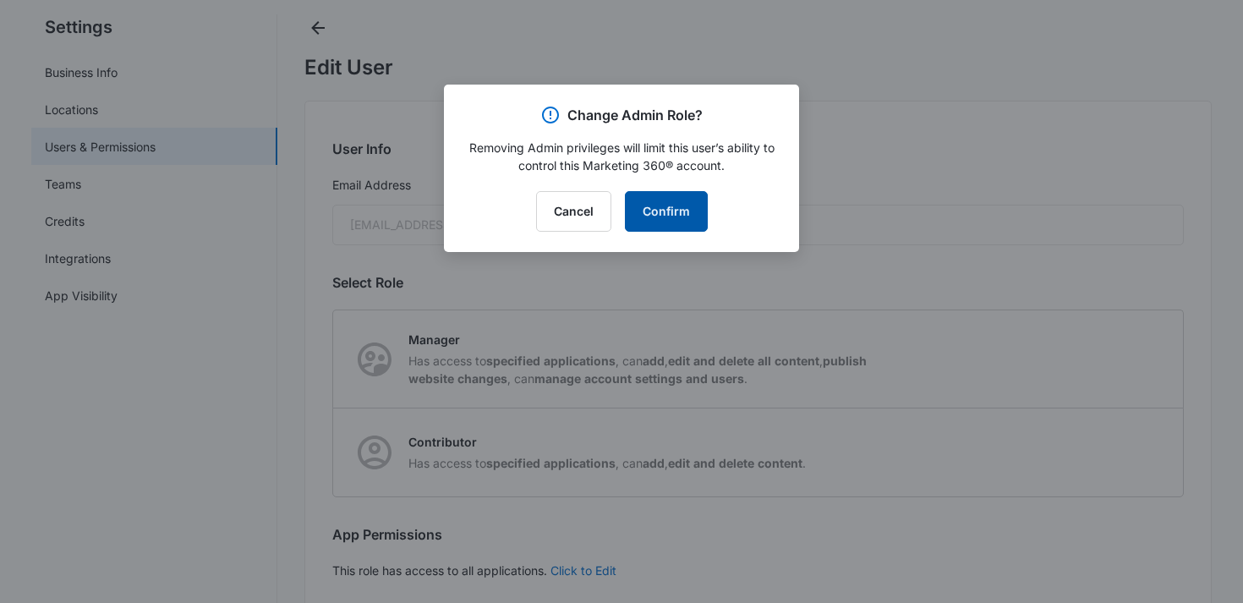
click at [682, 219] on button "Confirm" at bounding box center [666, 211] width 83 height 41
radio input "true"
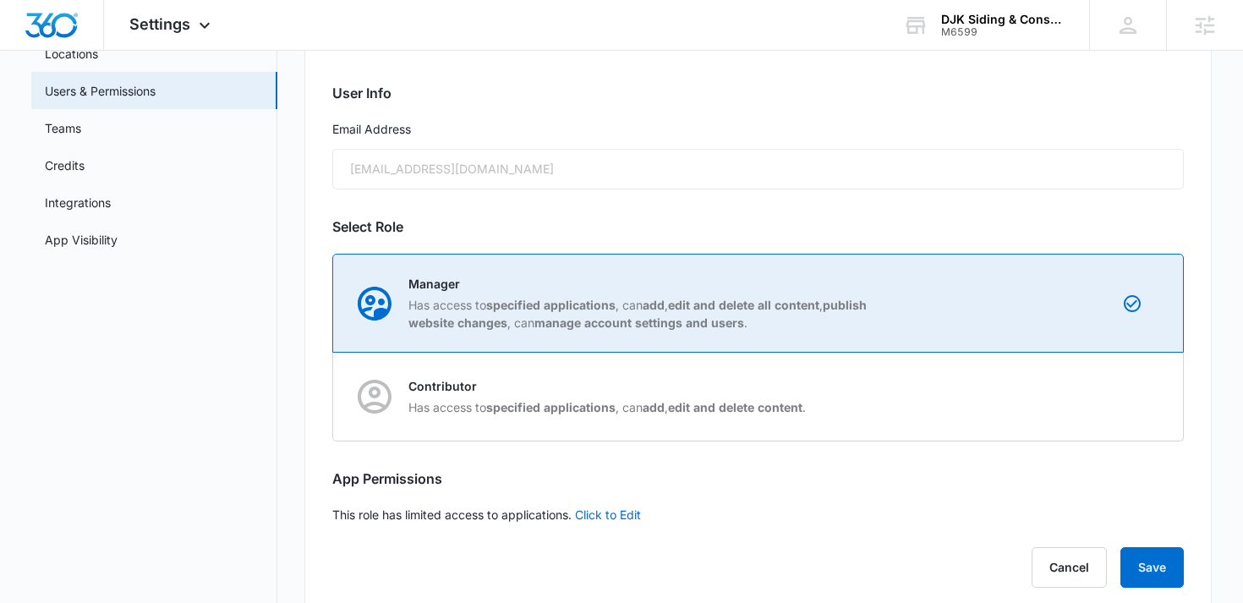
scroll to position [179, 0]
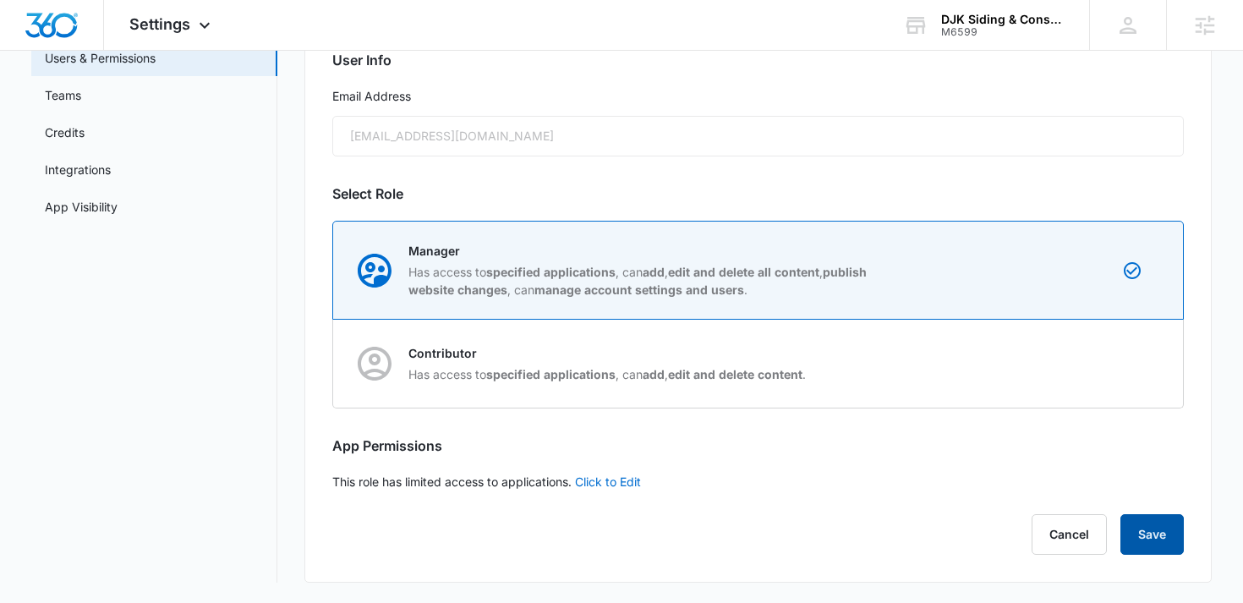
click at [1155, 515] on button "Save" at bounding box center [1151, 534] width 63 height 41
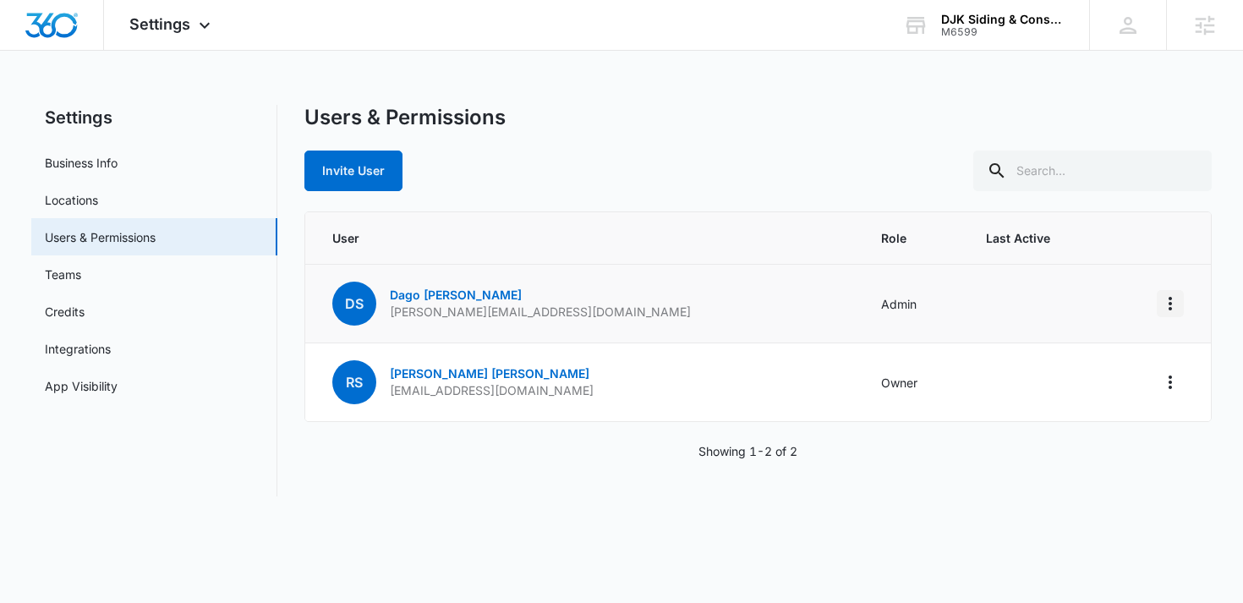
click at [1169, 307] on icon "Actions" at bounding box center [1170, 304] width 3 height 14
click at [359, 167] on button "Invite User" at bounding box center [353, 171] width 98 height 41
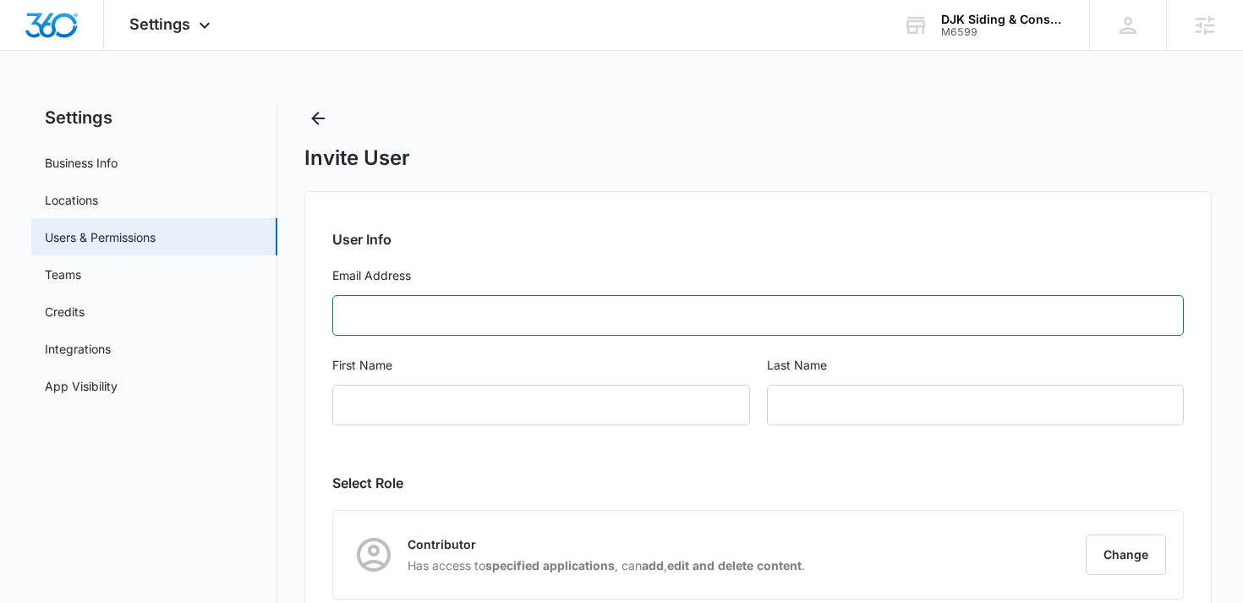
click at [421, 320] on input "Email Address" at bounding box center [758, 315] width 852 height 41
paste input "[EMAIL_ADDRESS][DOMAIN_NAME]"
type input "[EMAIL_ADDRESS][DOMAIN_NAME]"
type input "DAGO"
type input "[PERSON_NAME]"
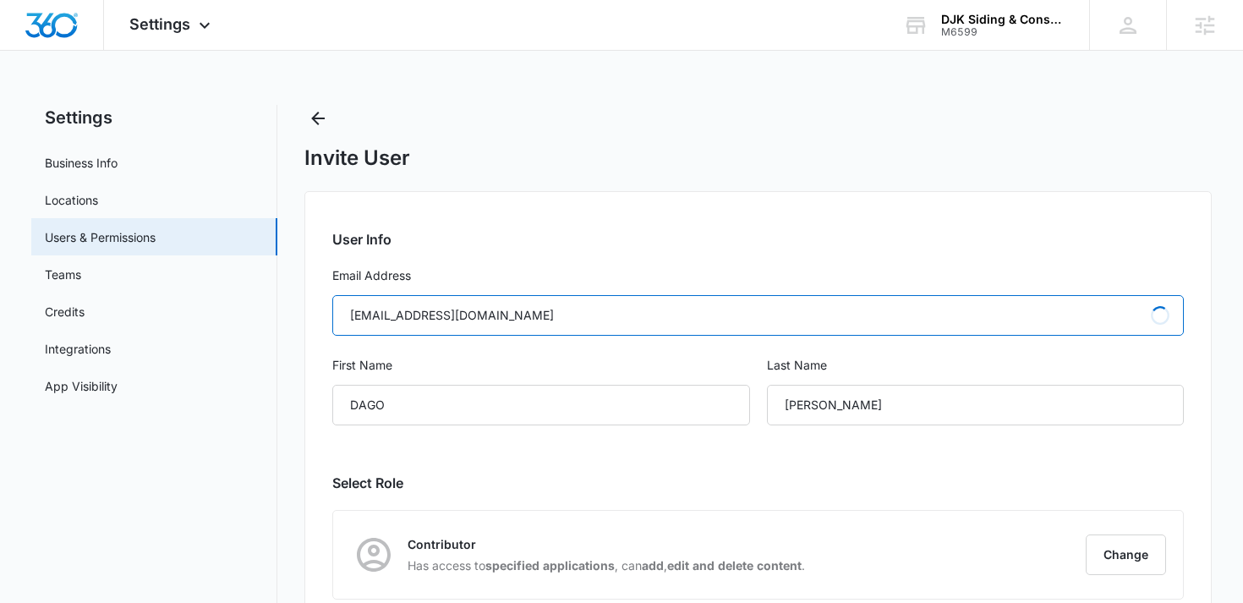
type input "[EMAIL_ADDRESS][DOMAIN_NAME]"
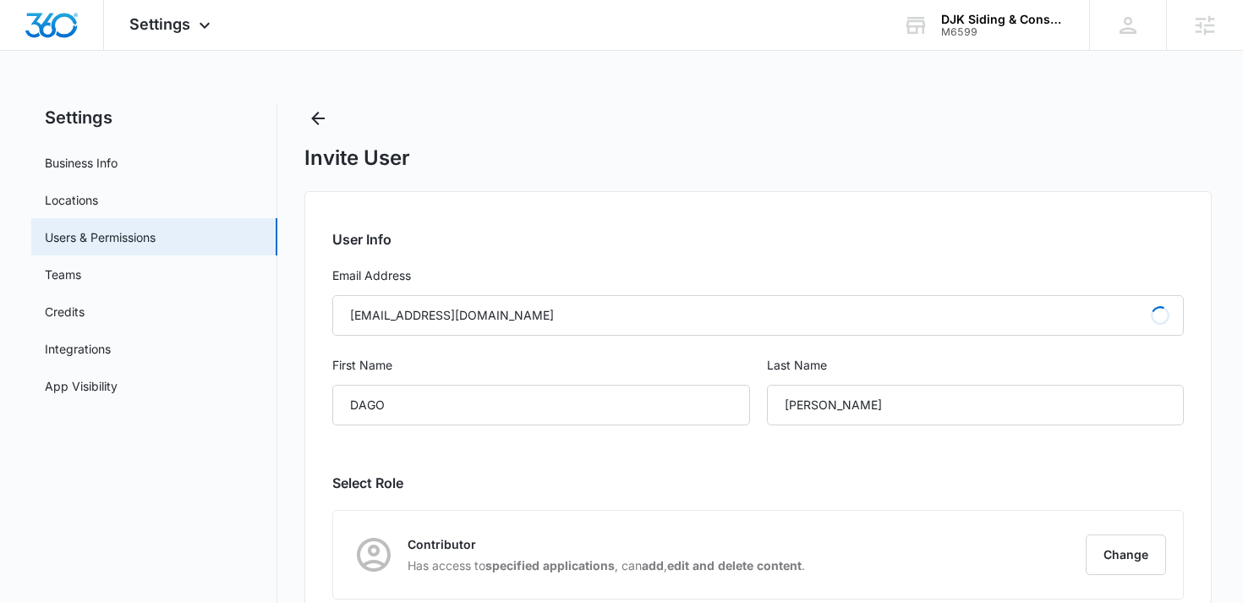
click at [394, 403] on div "DAGO" at bounding box center [541, 405] width 418 height 41
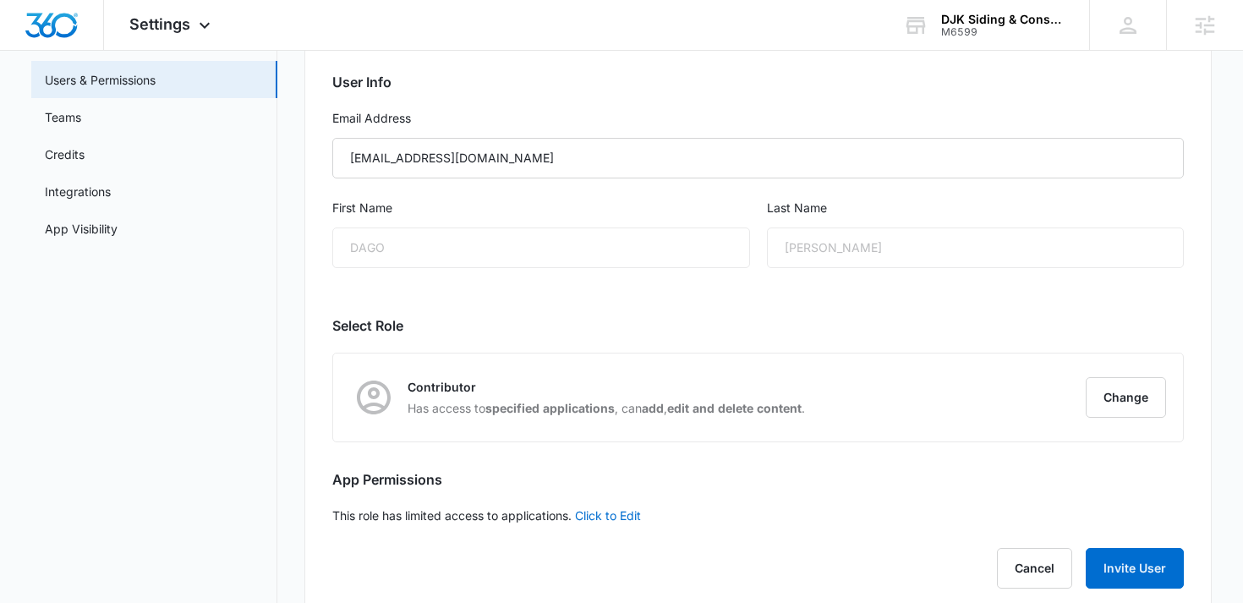
scroll to position [181, 0]
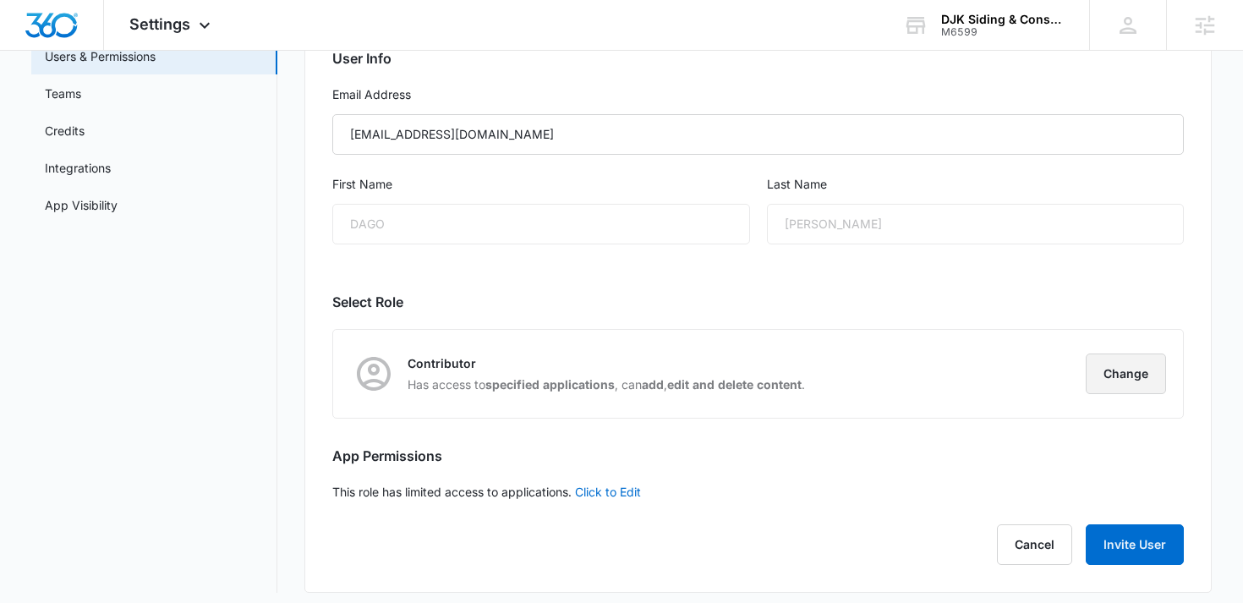
click at [1118, 373] on button "Change" at bounding box center [1126, 373] width 80 height 41
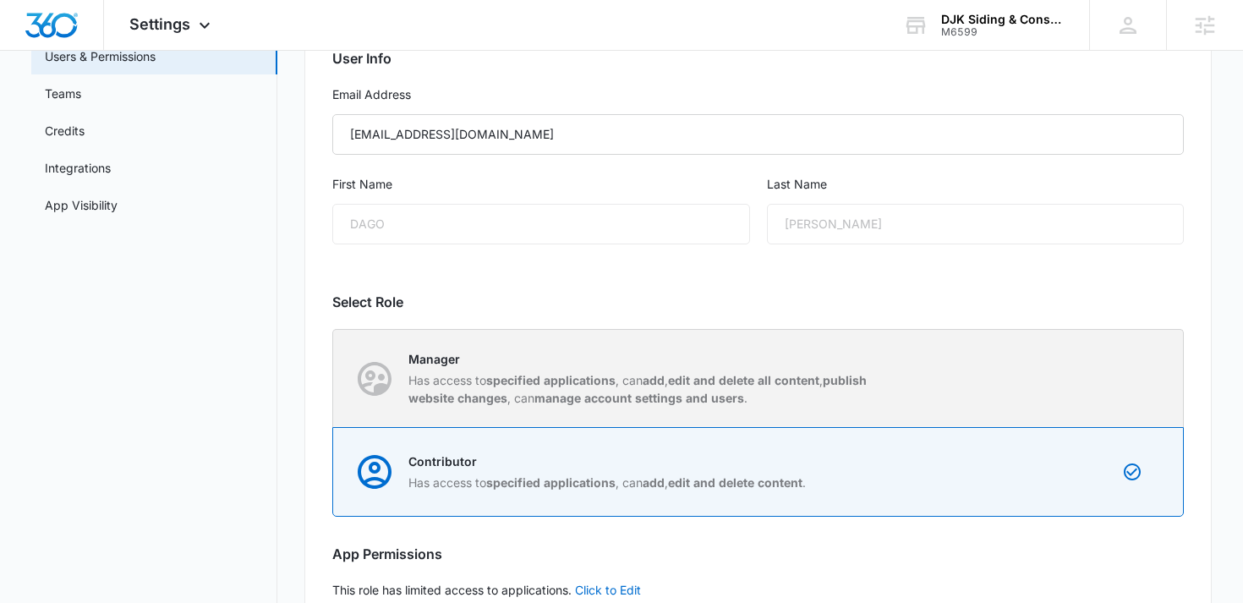
click at [973, 363] on div "Manager Has access to specified applications , can add , edit and delete all co…" at bounding box center [759, 378] width 850 height 97
click at [334, 378] on input "Manager Has access to specified applications , can add , edit and delete all co…" at bounding box center [333, 378] width 1 height 1
radio input "true"
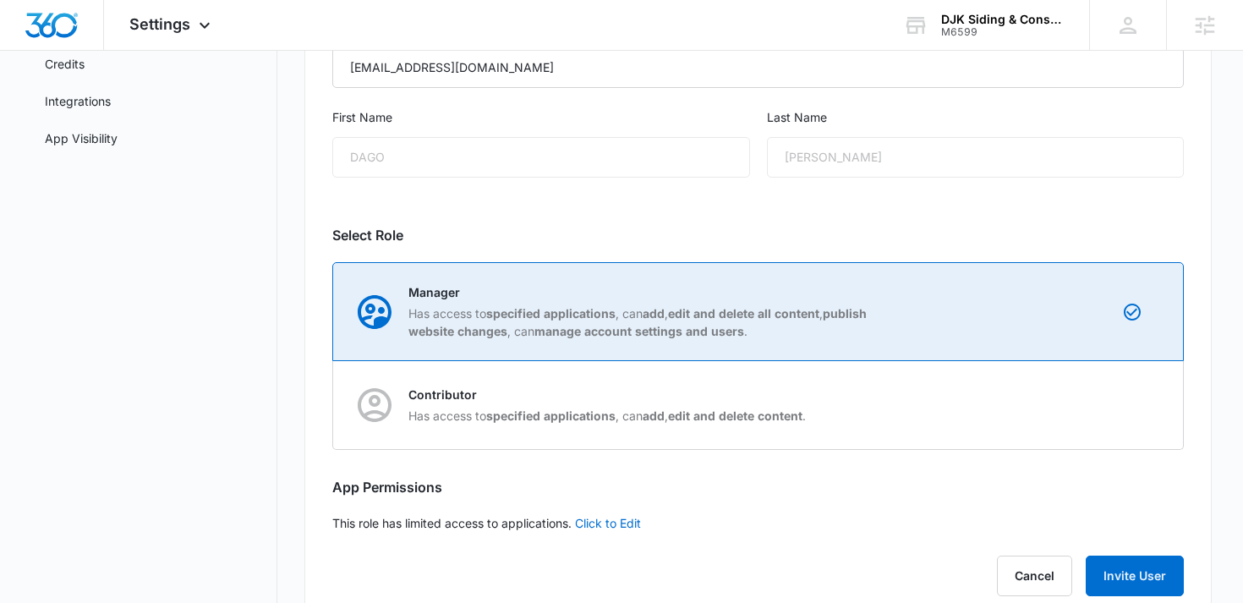
scroll to position [289, 0]
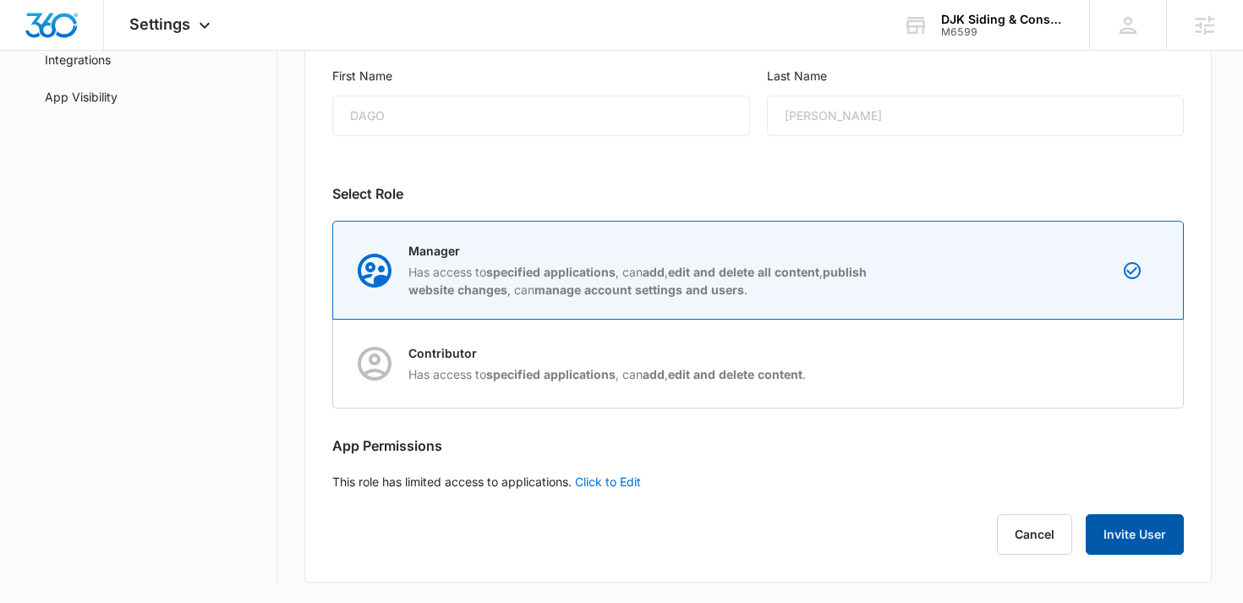
click at [1110, 538] on button "Invite User" at bounding box center [1135, 534] width 98 height 41
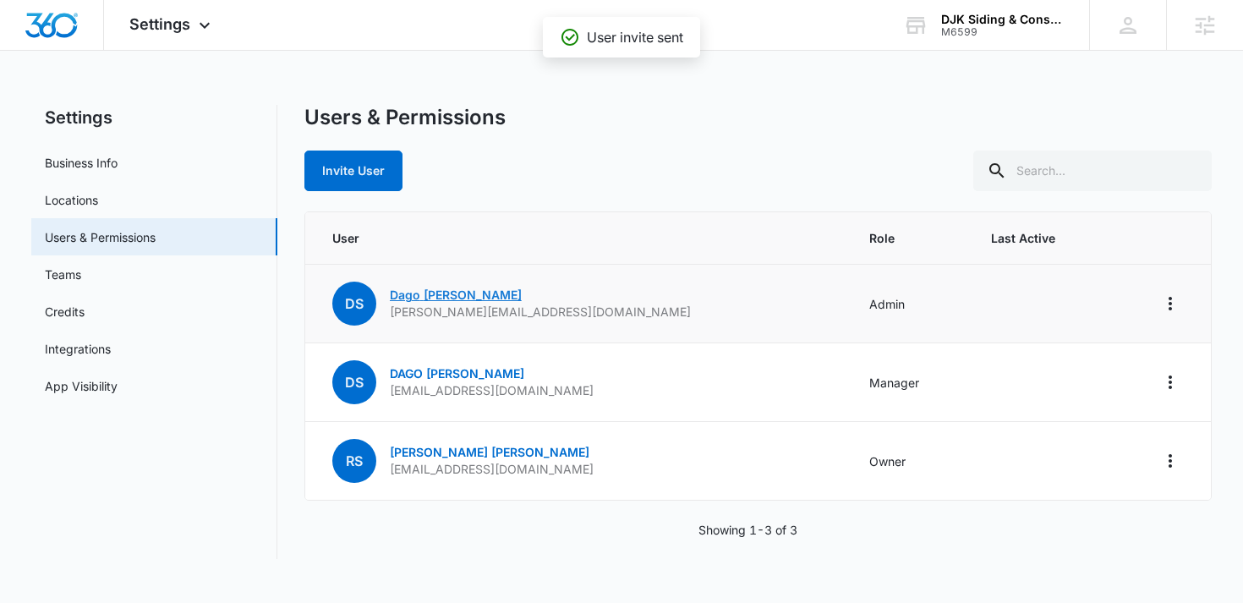
click at [427, 290] on link "[PERSON_NAME]" at bounding box center [456, 295] width 132 height 14
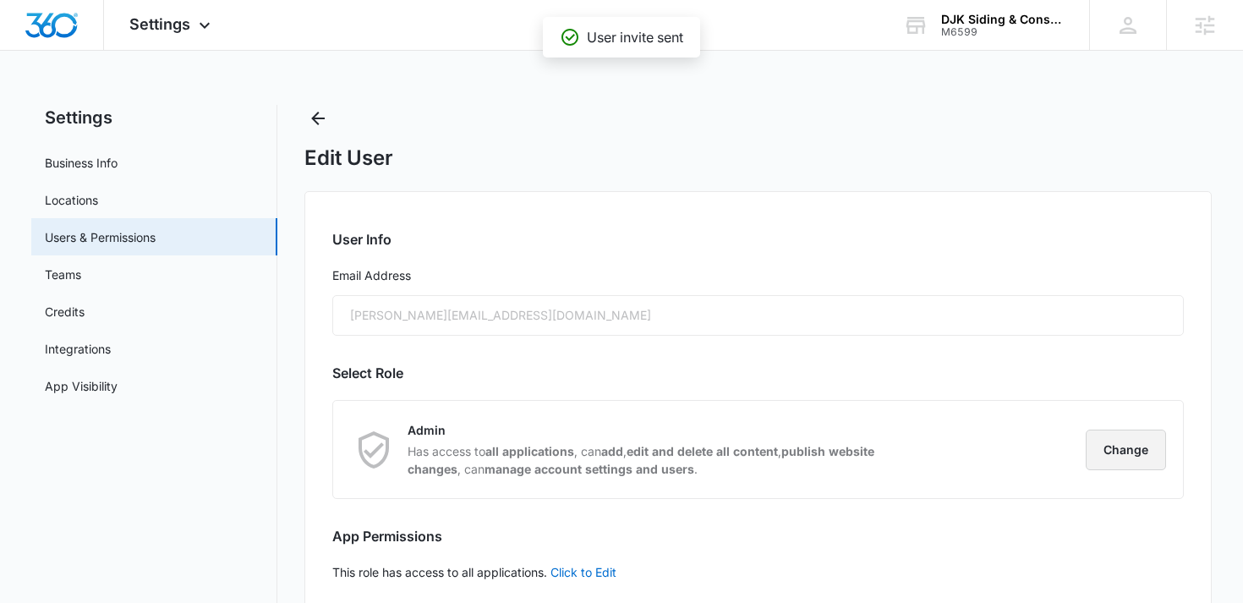
click at [1152, 452] on button "Change" at bounding box center [1126, 450] width 80 height 41
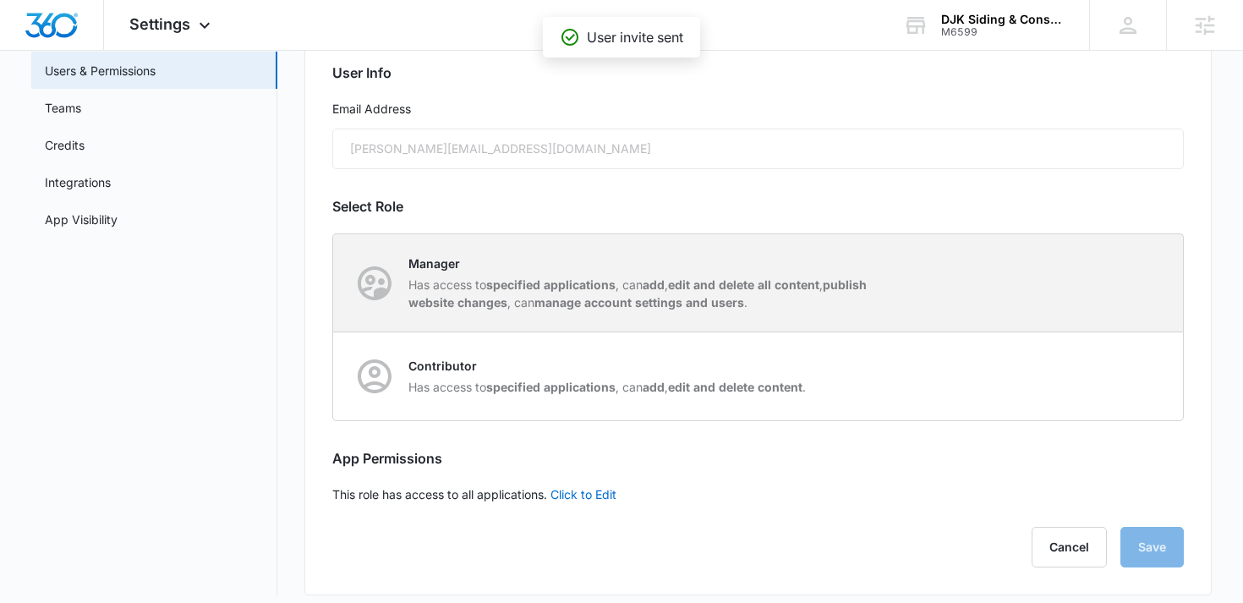
scroll to position [179, 0]
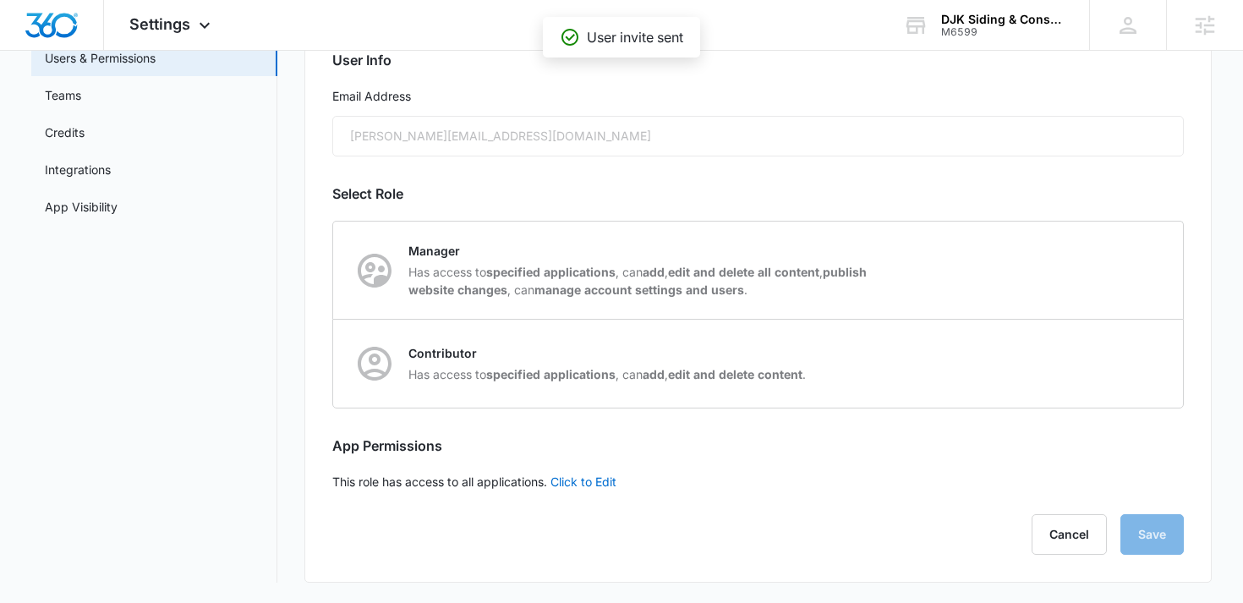
click at [915, 468] on div "User Info Email Address [PERSON_NAME][EMAIL_ADDRESS][DOMAIN_NAME] Select Role A…" at bounding box center [758, 297] width 908 height 571
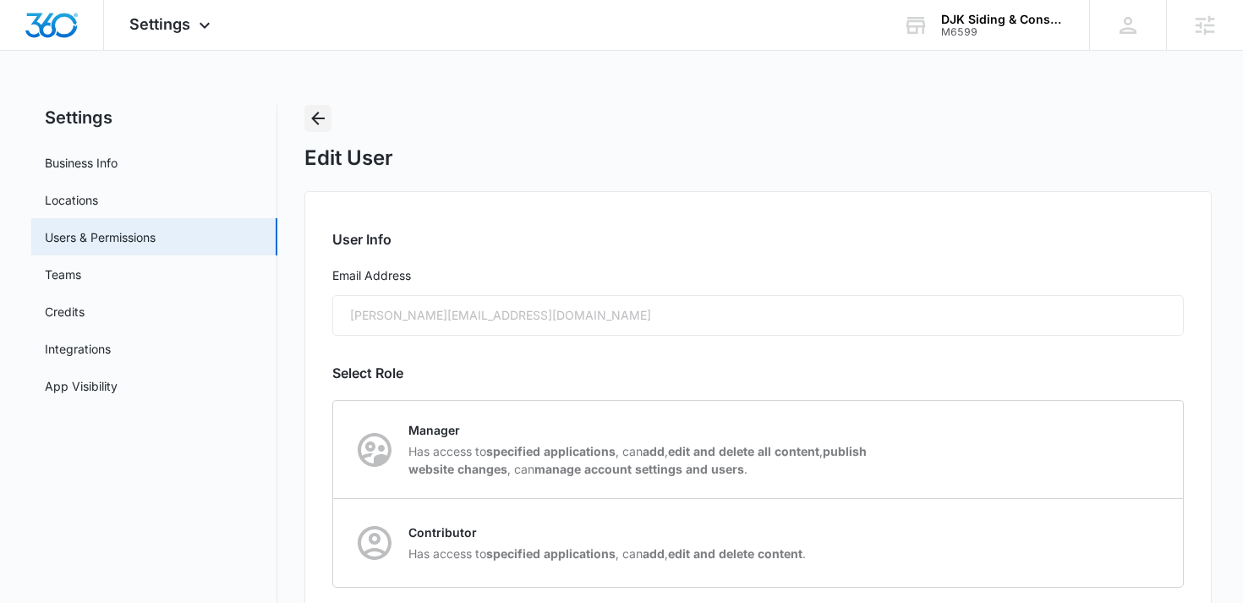
click at [323, 120] on icon "Back" at bounding box center [318, 118] width 20 height 20
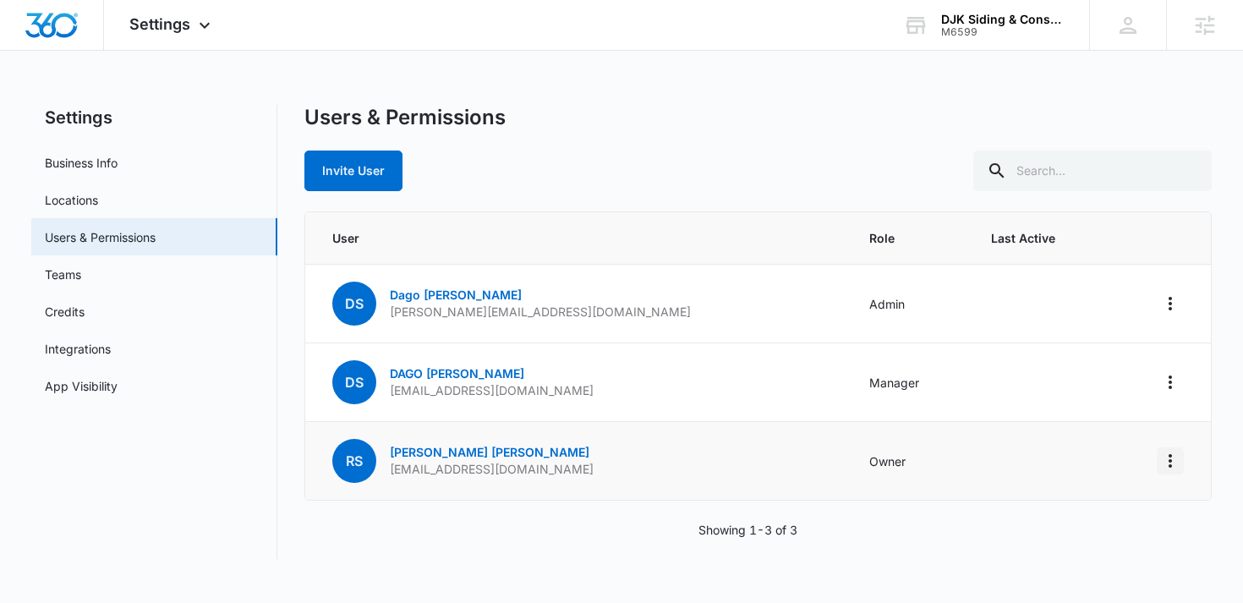
click at [1169, 457] on icon "Actions" at bounding box center [1170, 461] width 20 height 20
click at [495, 450] on link "[PERSON_NAME]" at bounding box center [490, 452] width 200 height 14
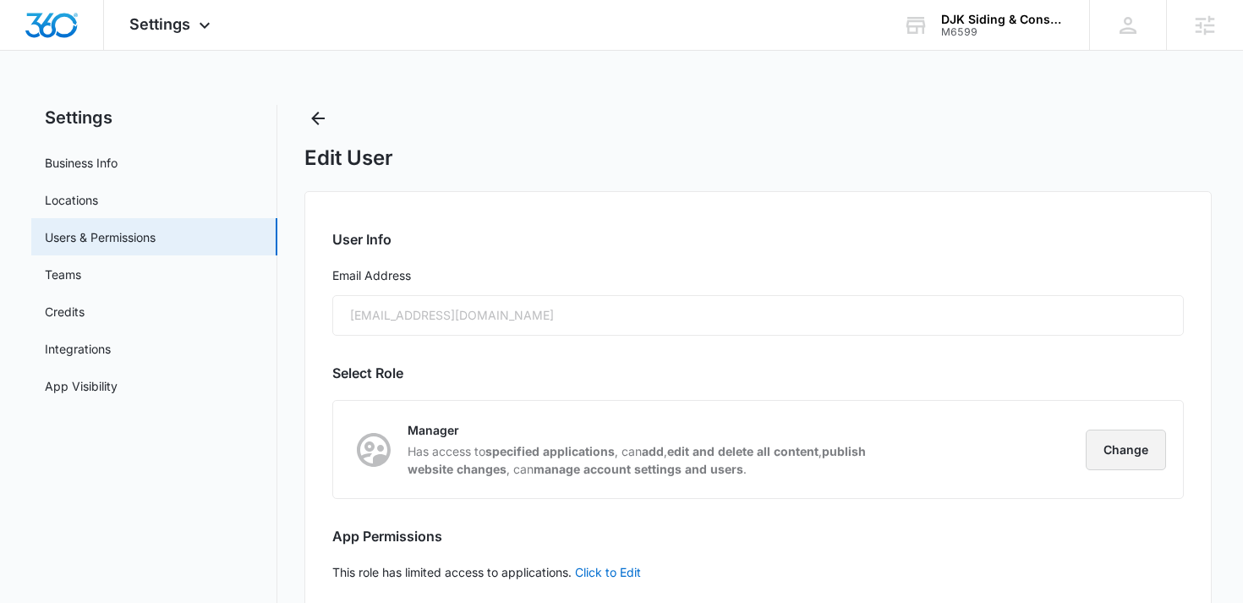
click at [1137, 449] on button "Change" at bounding box center [1126, 450] width 80 height 41
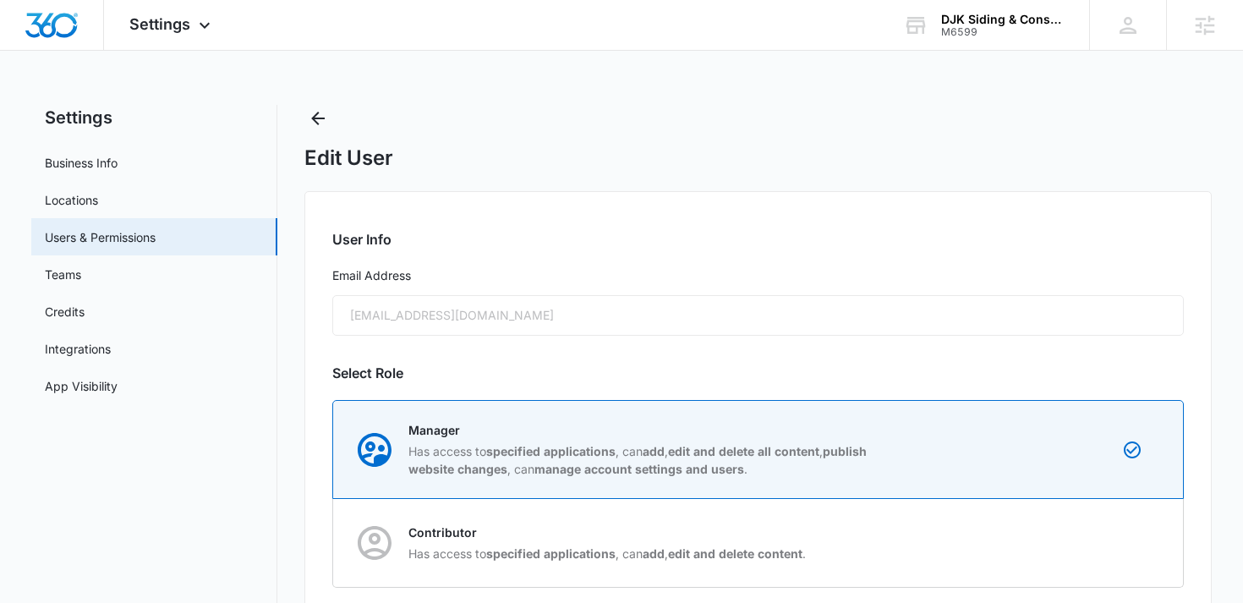
click at [960, 370] on h2 "Select Role" at bounding box center [758, 373] width 852 height 20
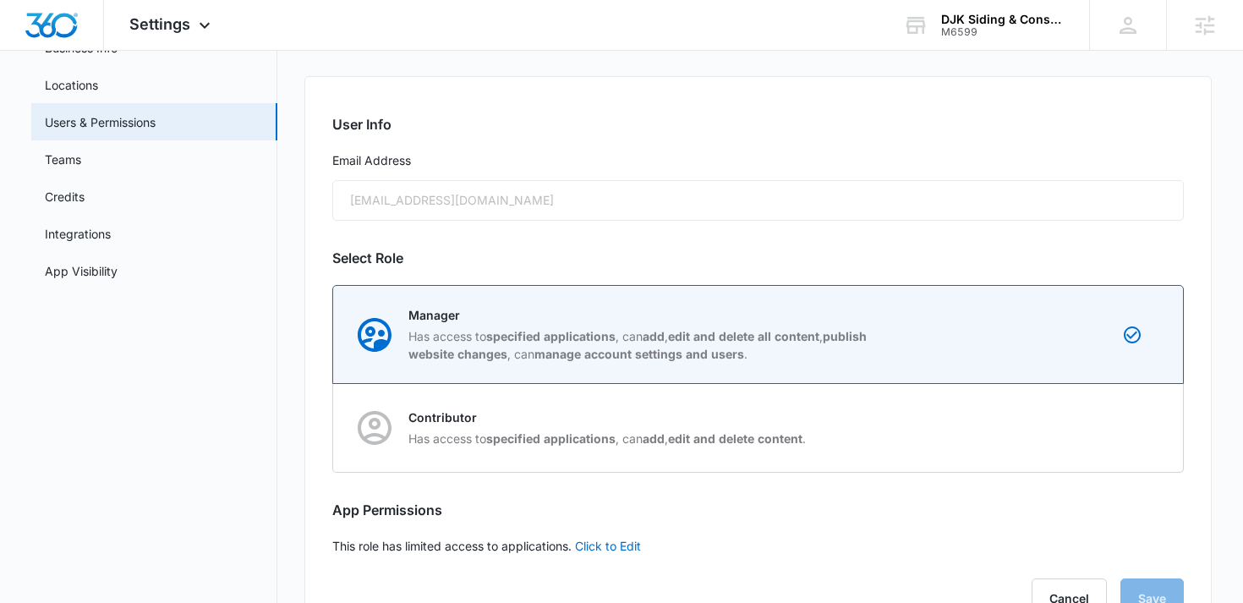
scroll to position [179, 0]
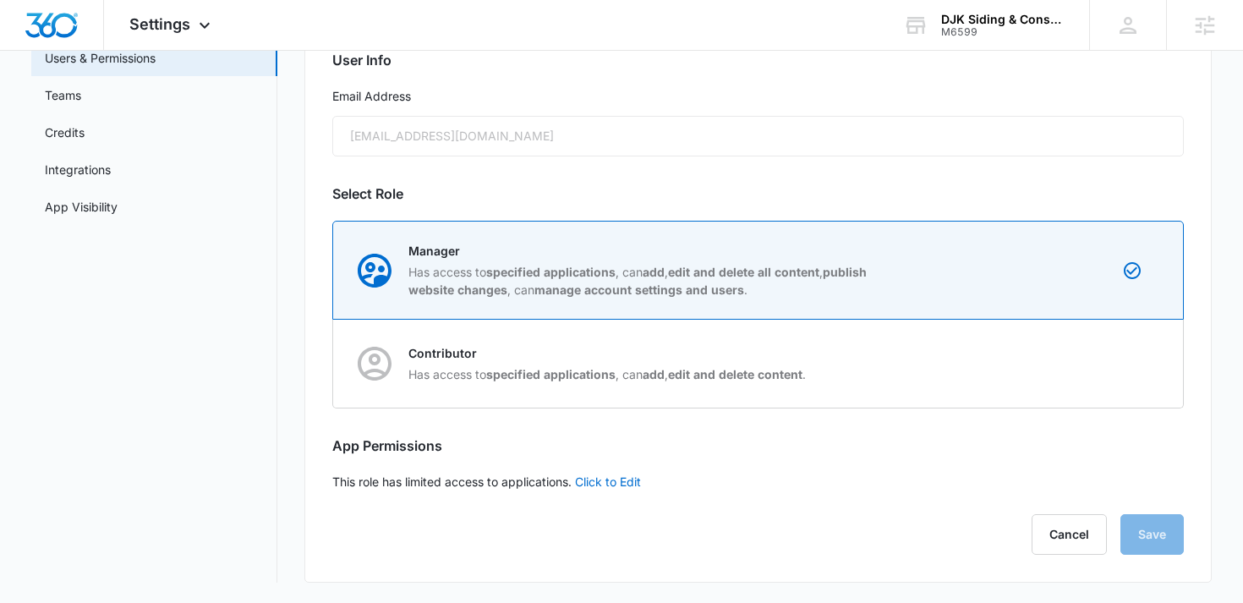
click at [1010, 521] on div "Cancel Save" at bounding box center [758, 534] width 852 height 41
click at [1059, 541] on button "Cancel" at bounding box center [1069, 534] width 75 height 41
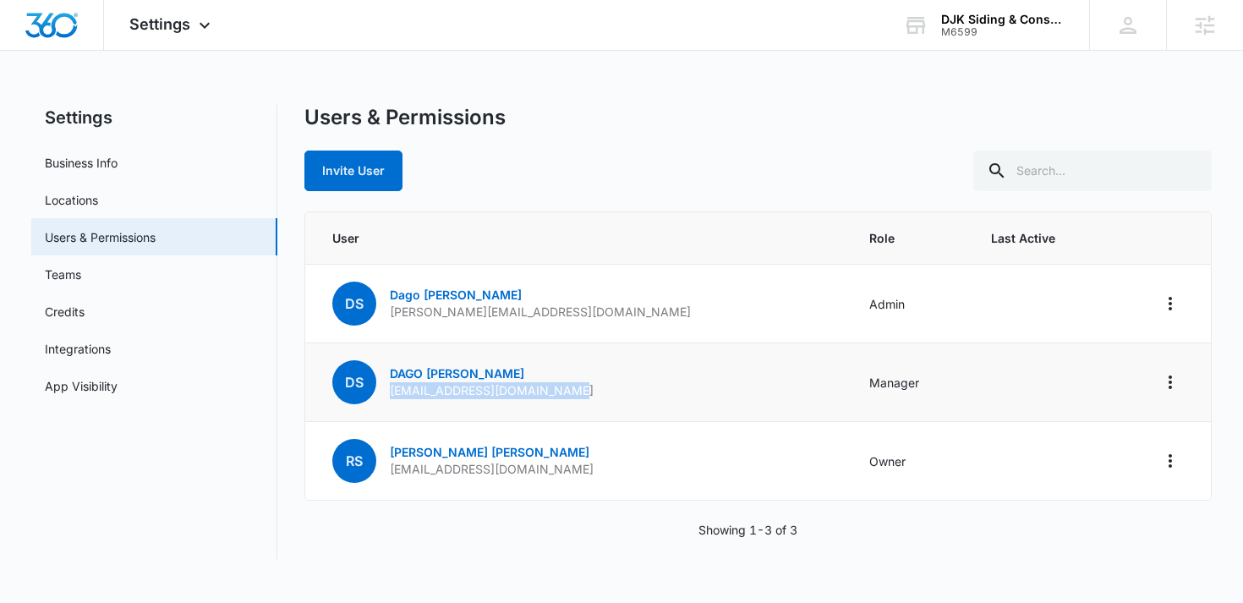
drag, startPoint x: 567, startPoint y: 393, endPoint x: 386, endPoint y: 396, distance: 181.8
click at [386, 396] on td "DS [PERSON_NAME] [EMAIL_ADDRESS][DOMAIN_NAME]" at bounding box center [577, 382] width 545 height 79
copy p "[EMAIL_ADDRESS][DOMAIN_NAME]"
click at [584, 362] on td "DS [PERSON_NAME] [EMAIL_ADDRESS][DOMAIN_NAME]" at bounding box center [577, 382] width 545 height 79
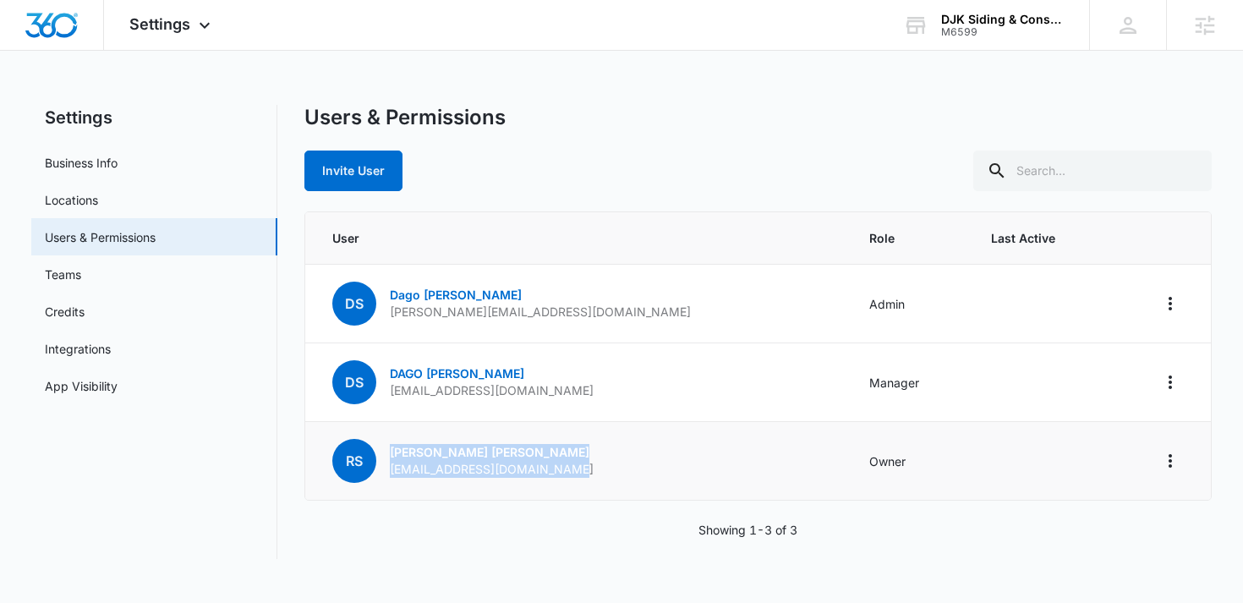
drag, startPoint x: 562, startPoint y: 469, endPoint x: 386, endPoint y: 453, distance: 177.5
click at [386, 453] on td "RS [PERSON_NAME] [EMAIL_ADDRESS][DOMAIN_NAME]" at bounding box center [577, 461] width 545 height 79
copy div "[PERSON_NAME] [EMAIL_ADDRESS][DOMAIN_NAME]"
click at [570, 194] on div "Users & Permissions Invite User User Role Last Active DS Dago Santos [EMAIL_ADD…" at bounding box center [758, 332] width 908 height 454
click at [178, 30] on span "Settings" at bounding box center [159, 24] width 61 height 18
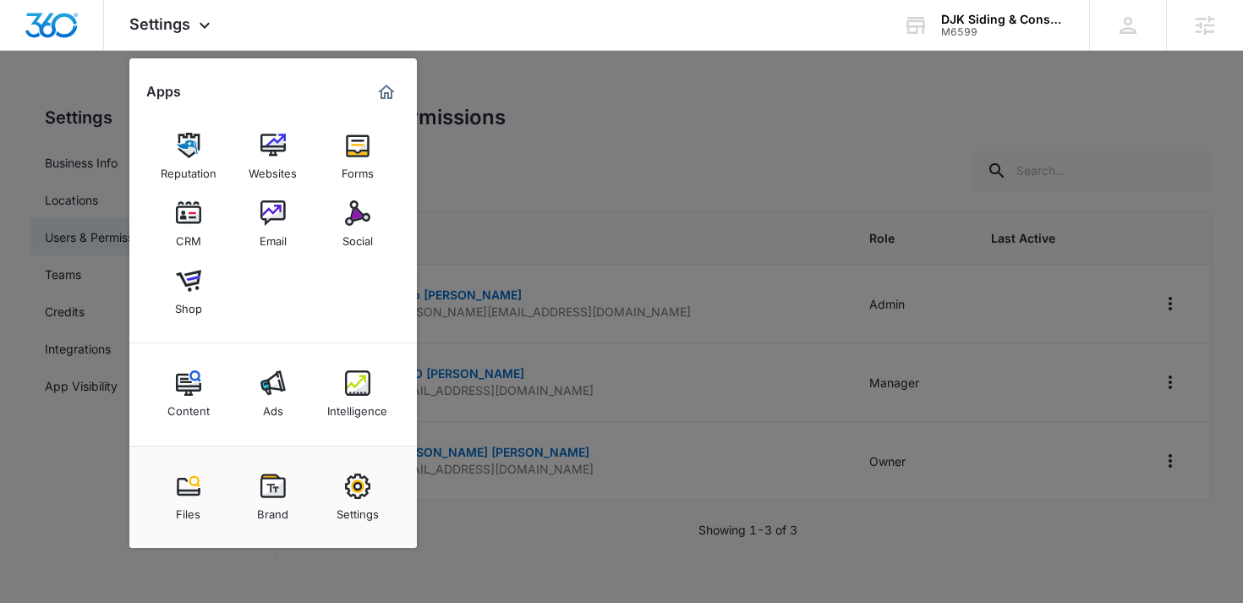
click at [572, 207] on div at bounding box center [621, 301] width 1243 height 603
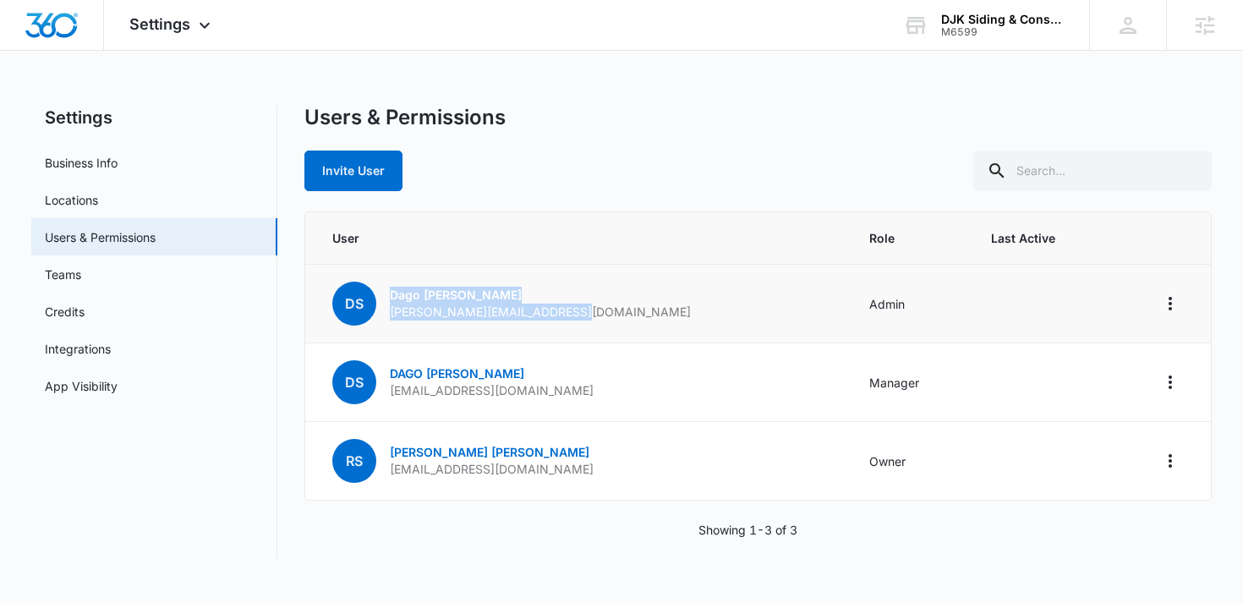
drag, startPoint x: 569, startPoint y: 314, endPoint x: 387, endPoint y: 297, distance: 182.6
click at [387, 296] on td "DS Dago Santos [EMAIL_ADDRESS][DOMAIN_NAME]" at bounding box center [577, 304] width 545 height 79
copy div "Dago Santos [EMAIL_ADDRESS][DOMAIN_NAME]"
click at [189, 22] on span "Settings" at bounding box center [159, 24] width 61 height 18
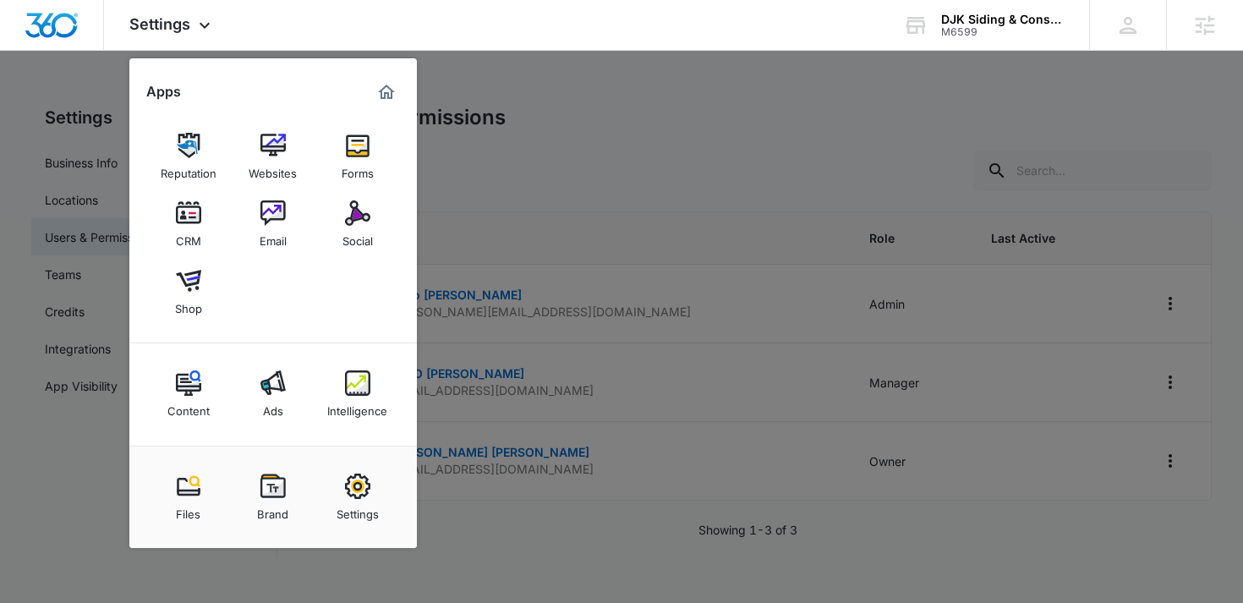
click at [366, 164] on div "Forms" at bounding box center [358, 169] width 32 height 22
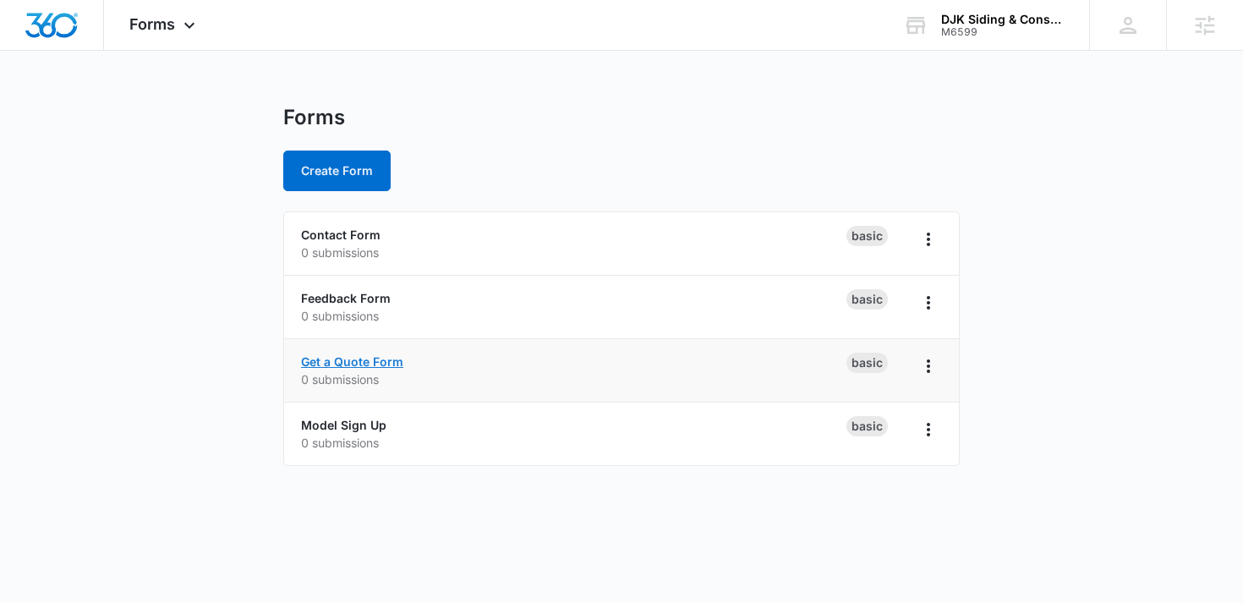
click at [369, 360] on link "Get a Quote Form" at bounding box center [352, 361] width 102 height 14
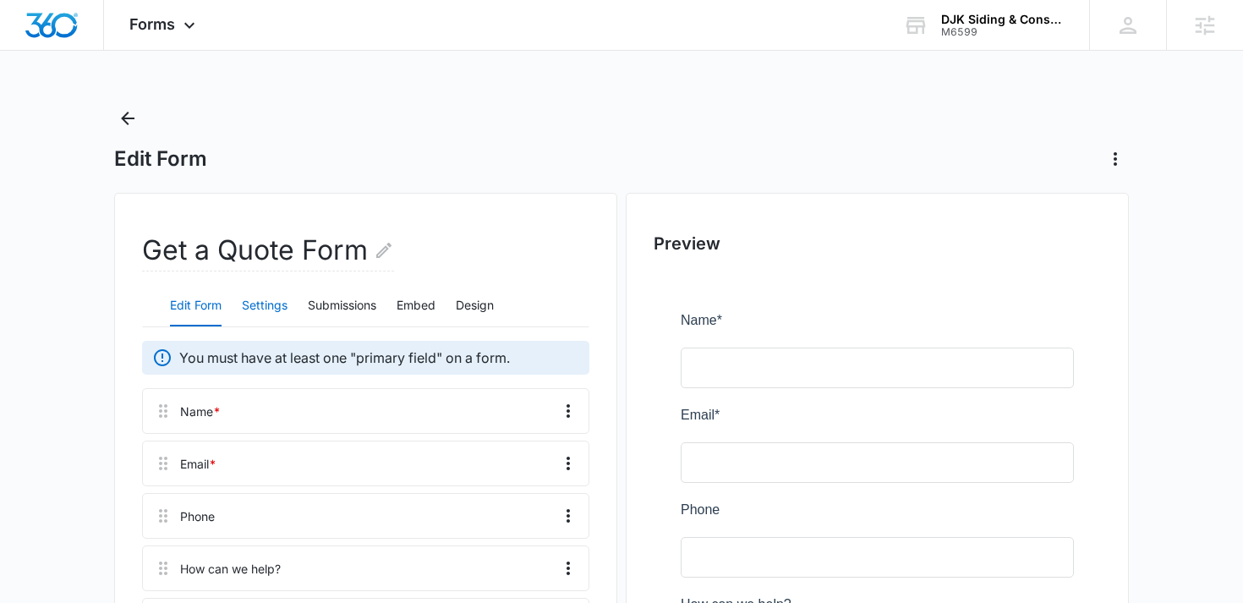
click at [280, 309] on button "Settings" at bounding box center [265, 306] width 46 height 41
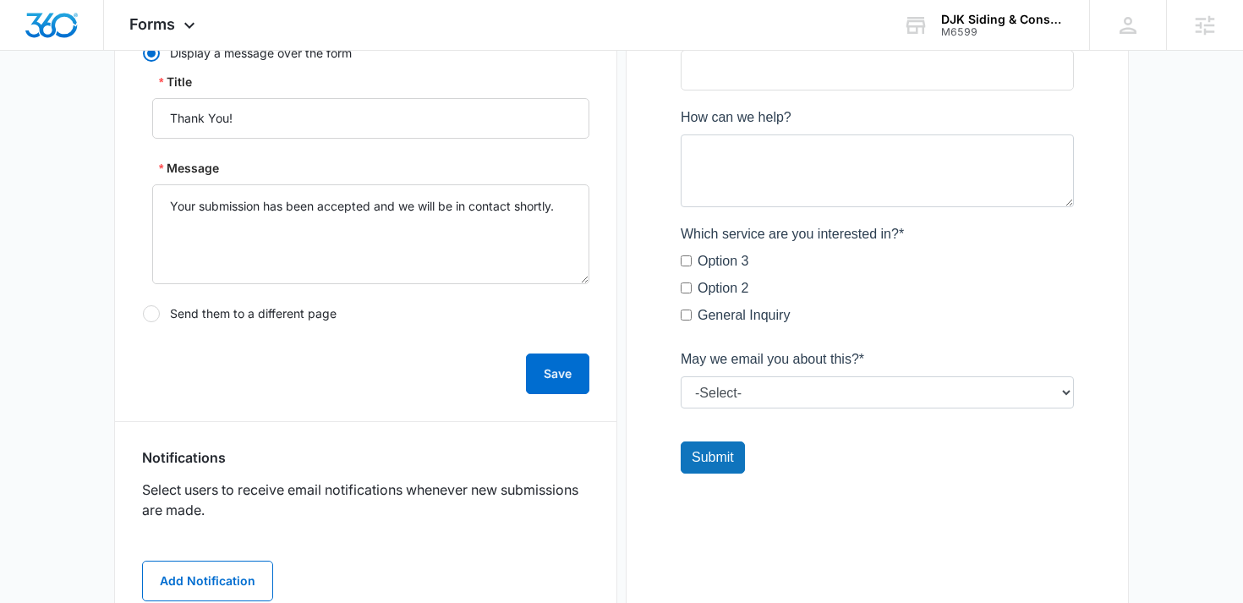
scroll to position [534, 0]
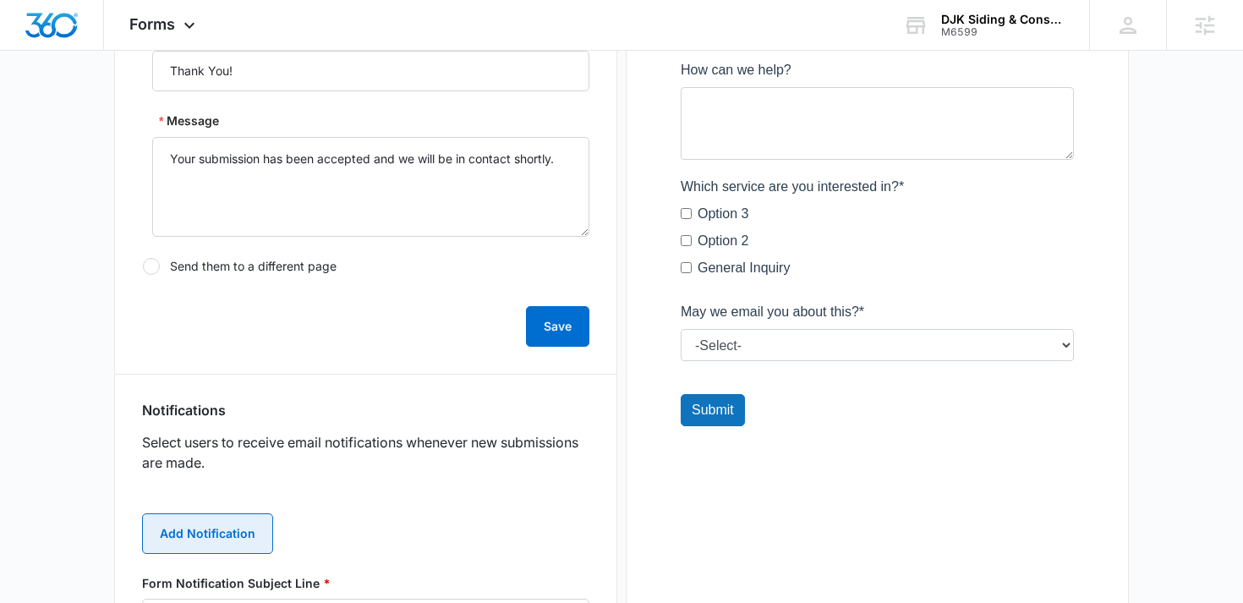
click at [223, 527] on button "Add Notification" at bounding box center [207, 533] width 131 height 41
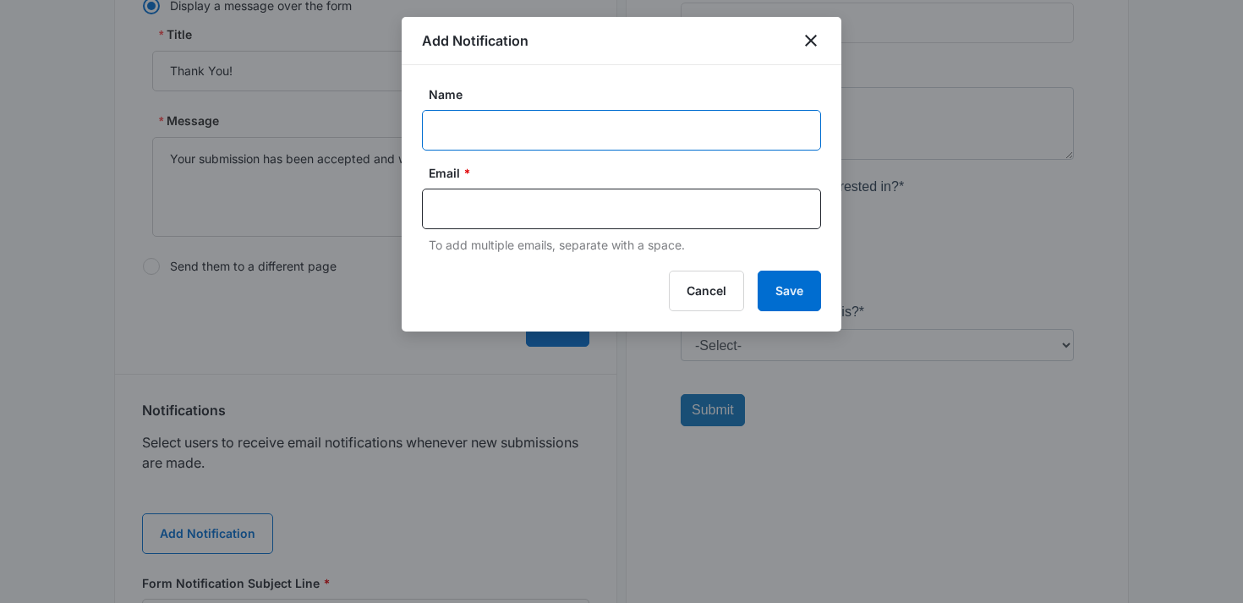
click at [582, 130] on input "Name" at bounding box center [621, 130] width 399 height 41
paste input "Dago Santos [EMAIL_ADDRESS][DOMAIN_NAME]"
type input "Dago Santos [EMAIL_ADDRESS][DOMAIN_NAME]"
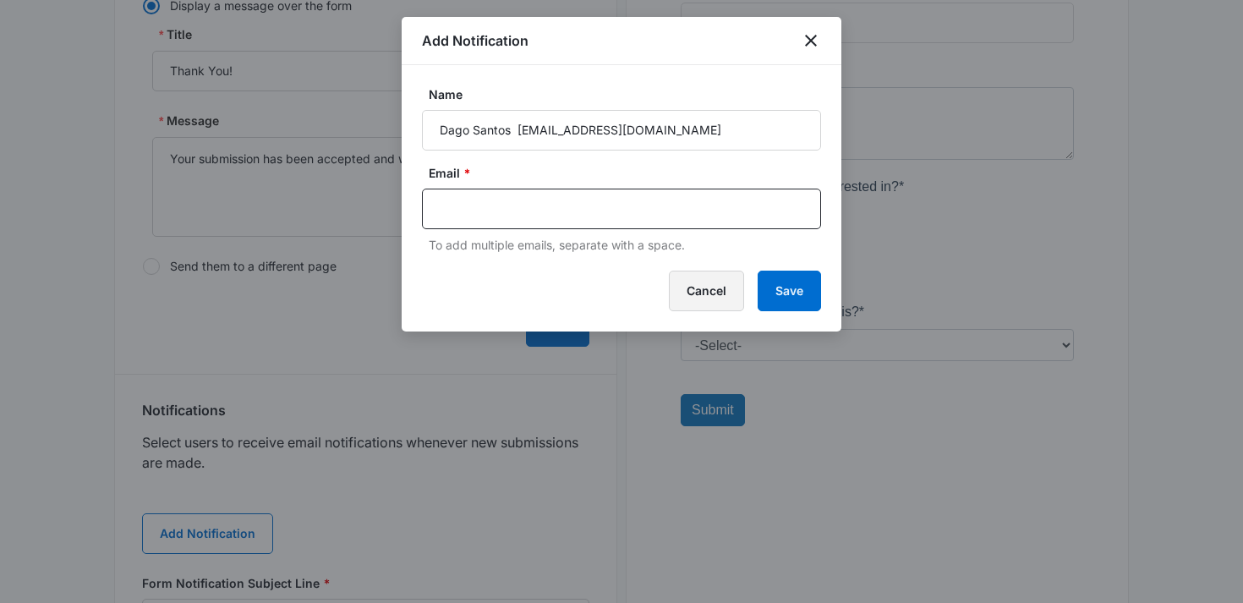
click at [700, 295] on button "Cancel" at bounding box center [706, 291] width 75 height 41
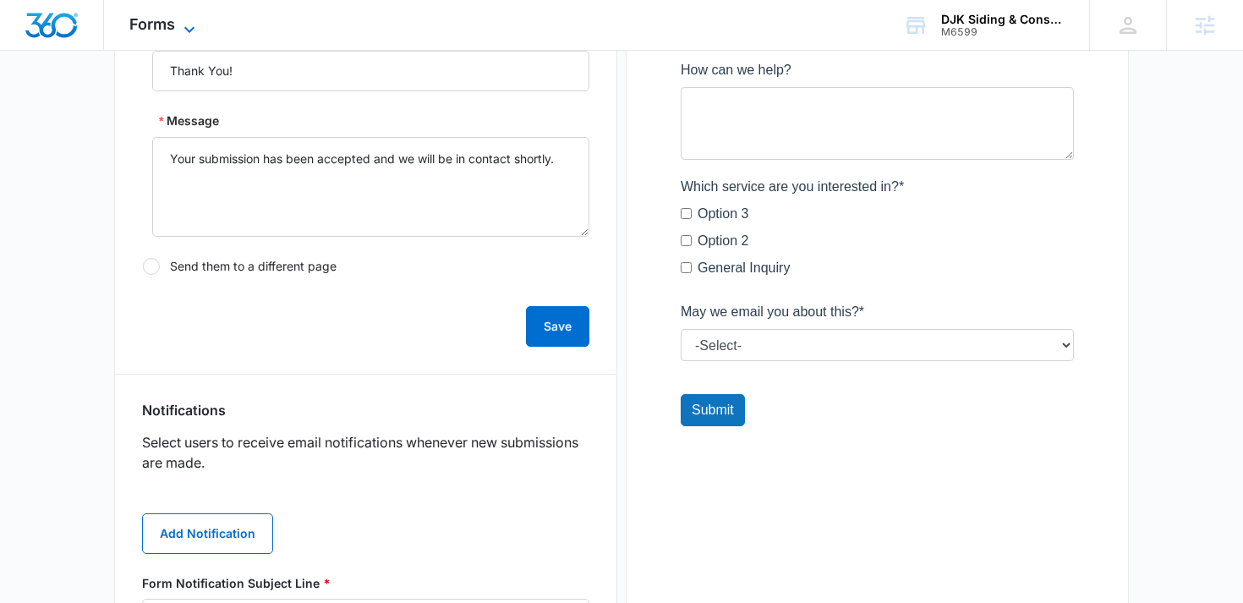
click at [153, 25] on span "Forms" at bounding box center [152, 24] width 46 height 18
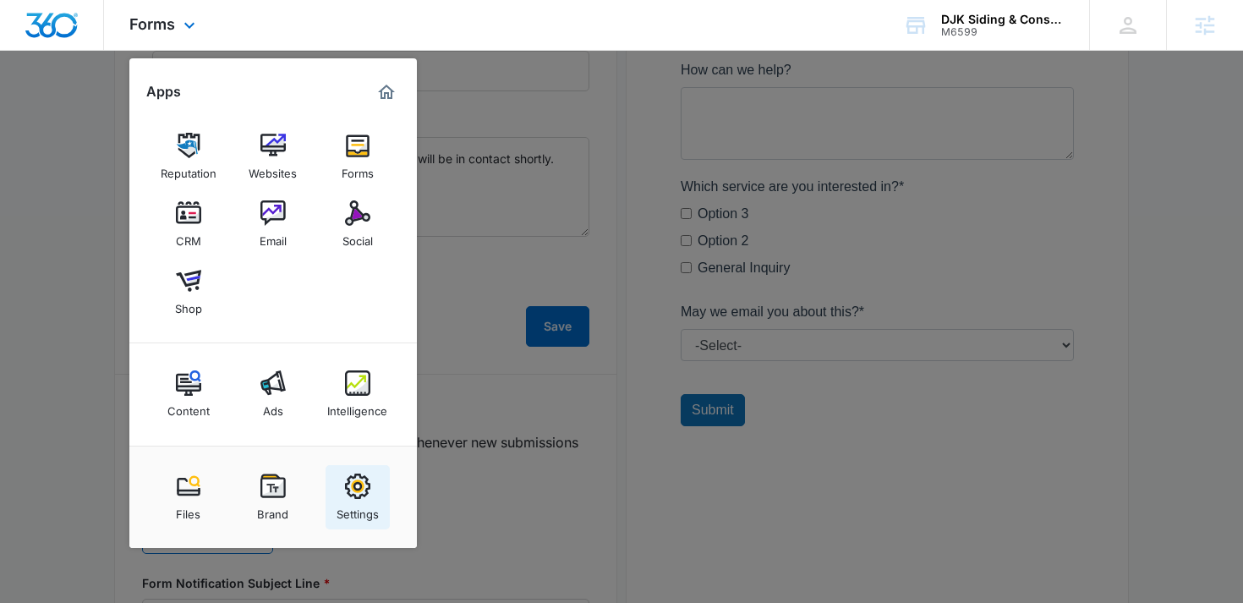
click at [377, 494] on link "Settings" at bounding box center [358, 497] width 64 height 64
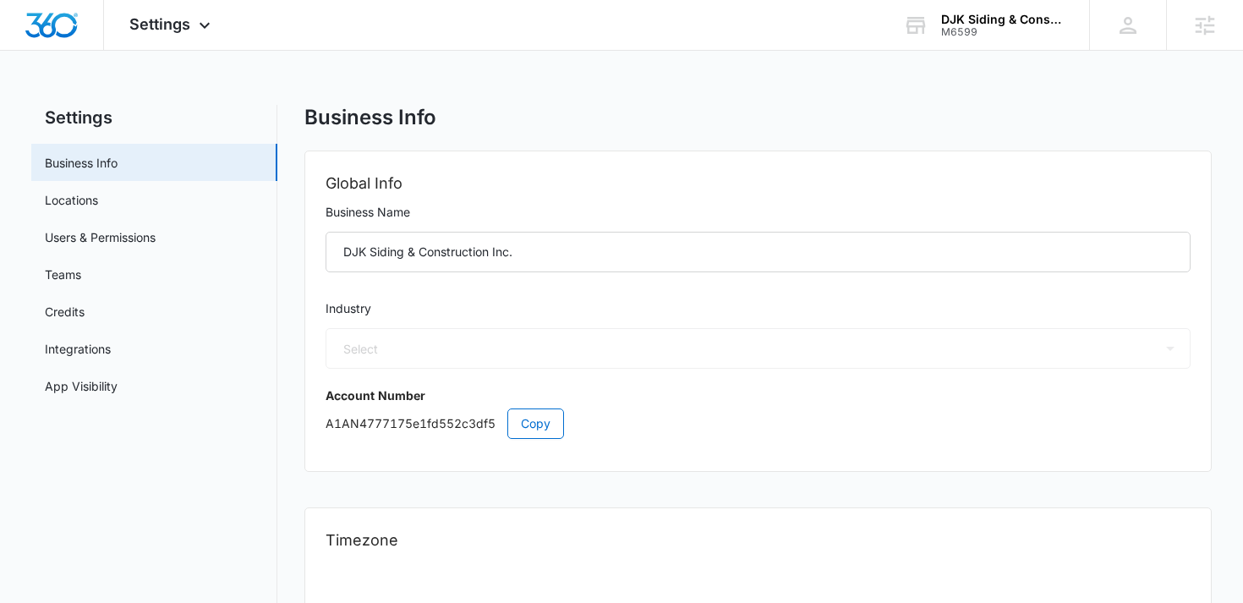
select select "33"
select select "US"
select select "America/[GEOGRAPHIC_DATA]"
click at [156, 231] on link "Users & Permissions" at bounding box center [100, 237] width 111 height 18
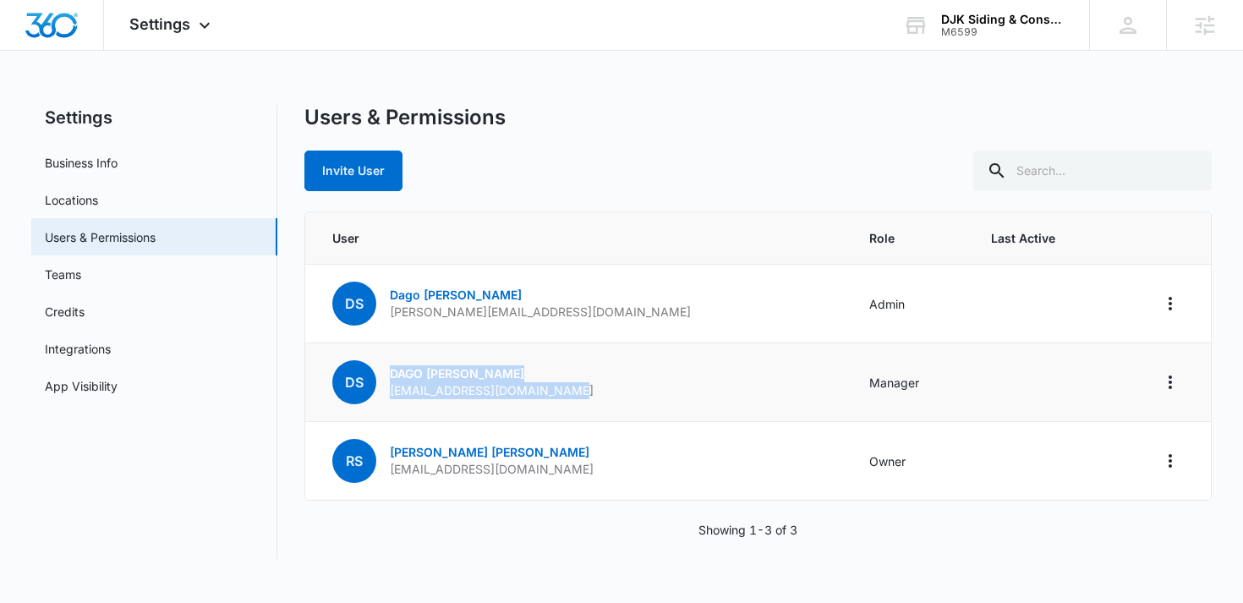
drag, startPoint x: 575, startPoint y: 389, endPoint x: 387, endPoint y: 375, distance: 188.3
click at [387, 375] on td "DS [PERSON_NAME] [EMAIL_ADDRESS][DOMAIN_NAME]" at bounding box center [577, 382] width 545 height 79
copy div "[PERSON_NAME] [EMAIL_ADDRESS][DOMAIN_NAME]"
click at [179, 32] on span "Settings" at bounding box center [159, 24] width 61 height 18
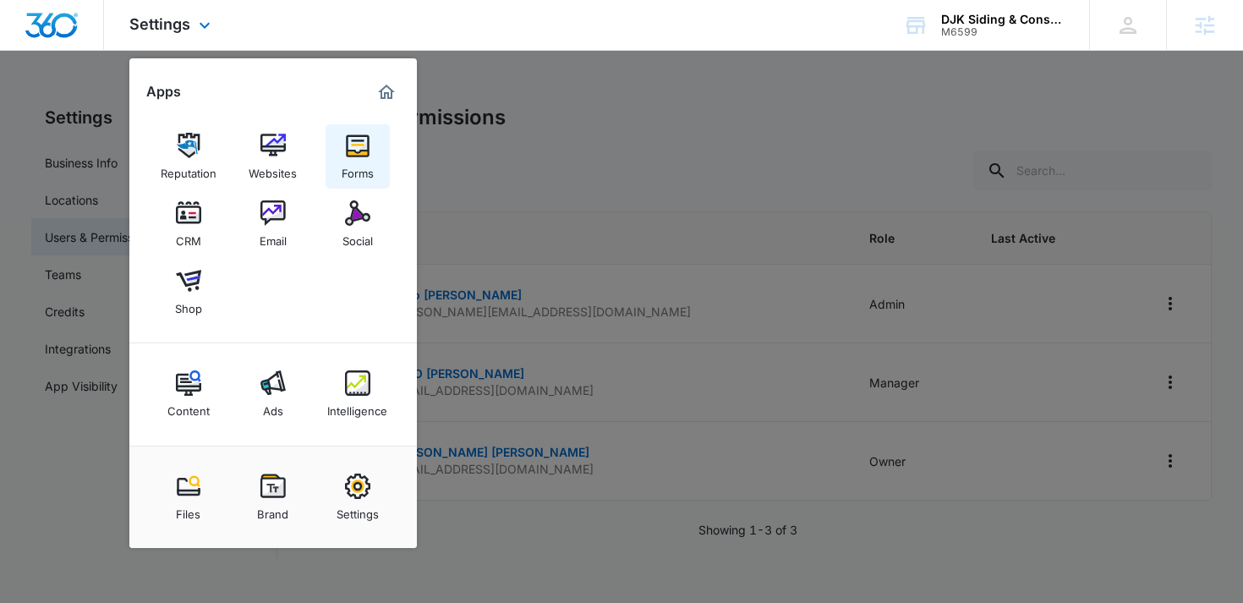
click at [364, 151] on img at bounding box center [357, 145] width 25 height 25
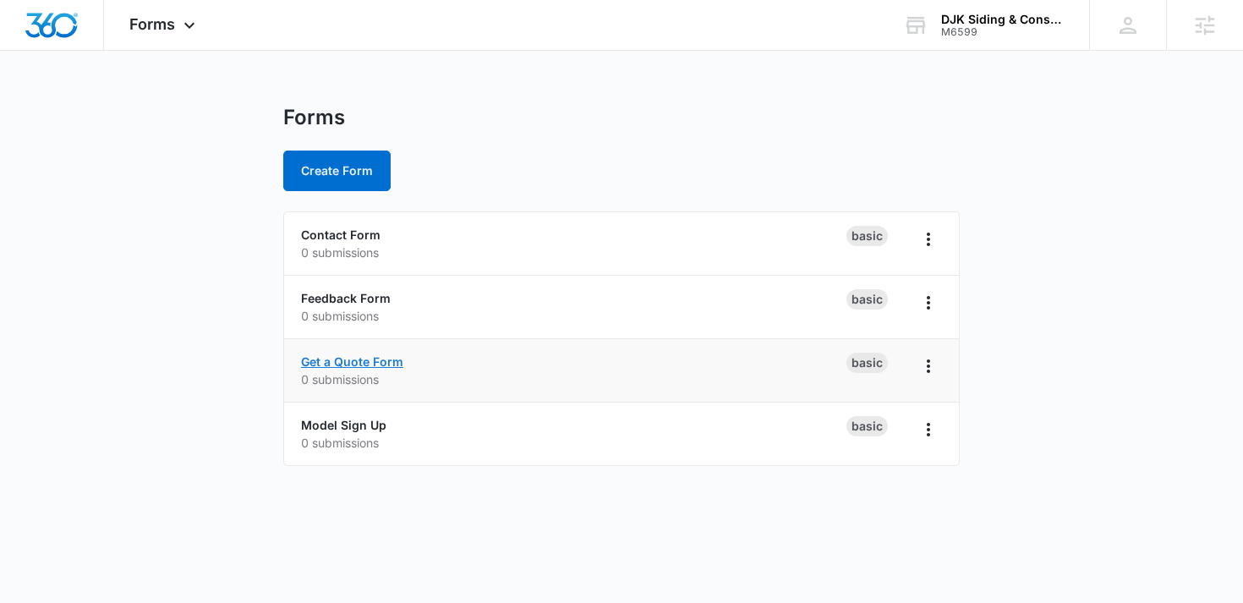
click at [359, 359] on link "Get a Quote Form" at bounding box center [352, 361] width 102 height 14
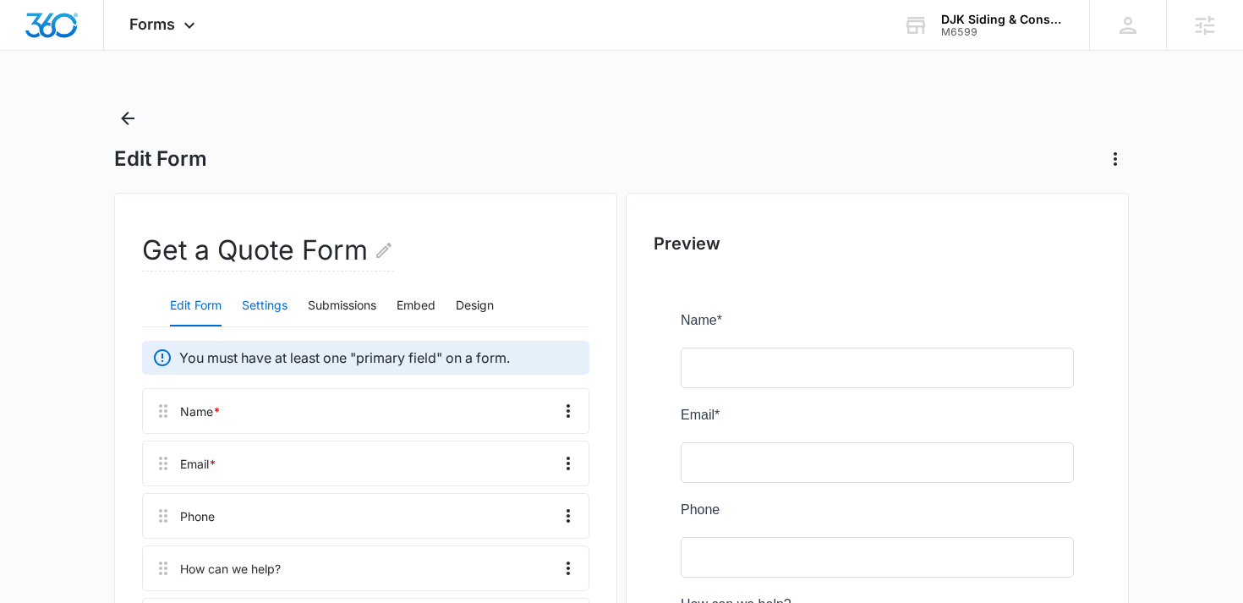
click at [269, 309] on button "Settings" at bounding box center [265, 306] width 46 height 41
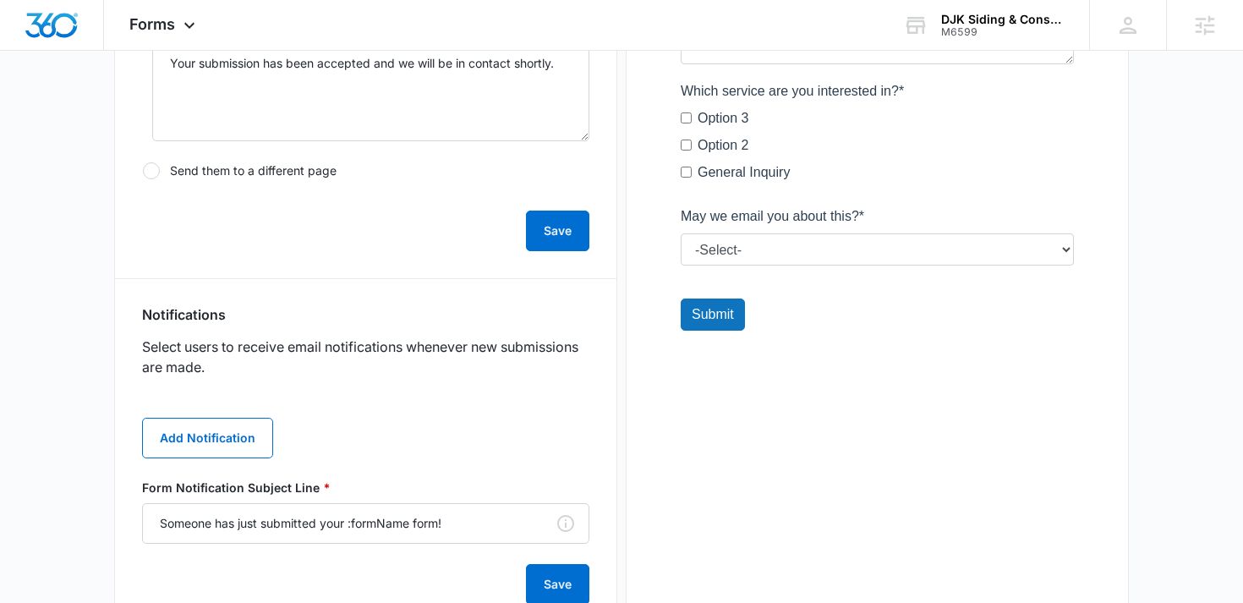
scroll to position [686, 0]
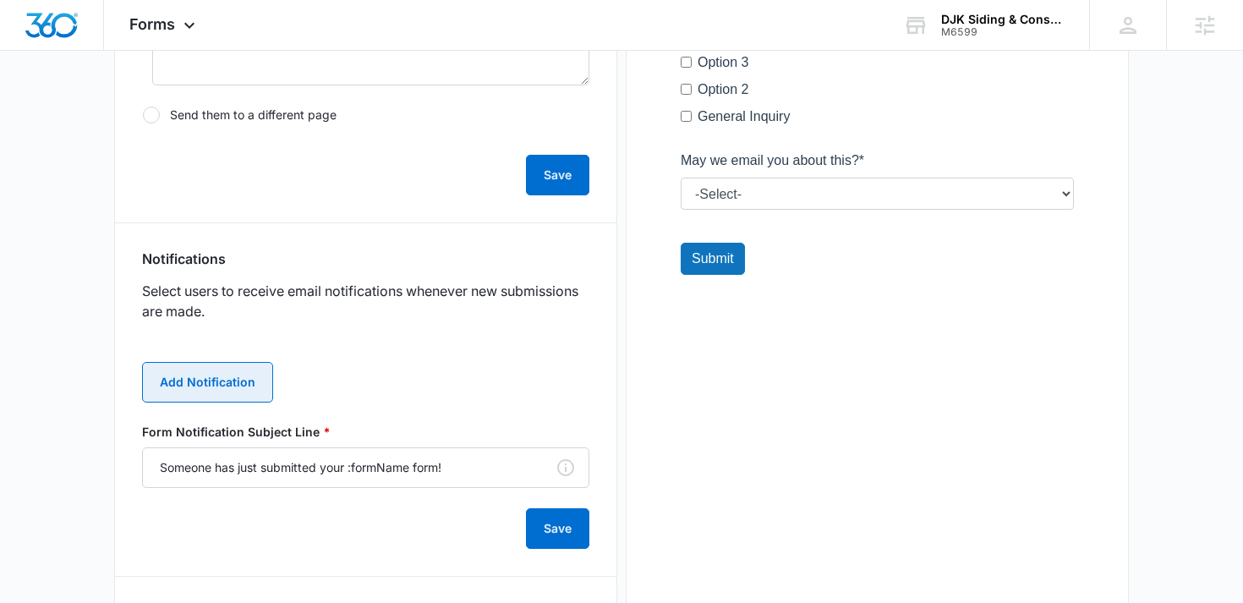
click at [213, 379] on button "Add Notification" at bounding box center [207, 382] width 131 height 41
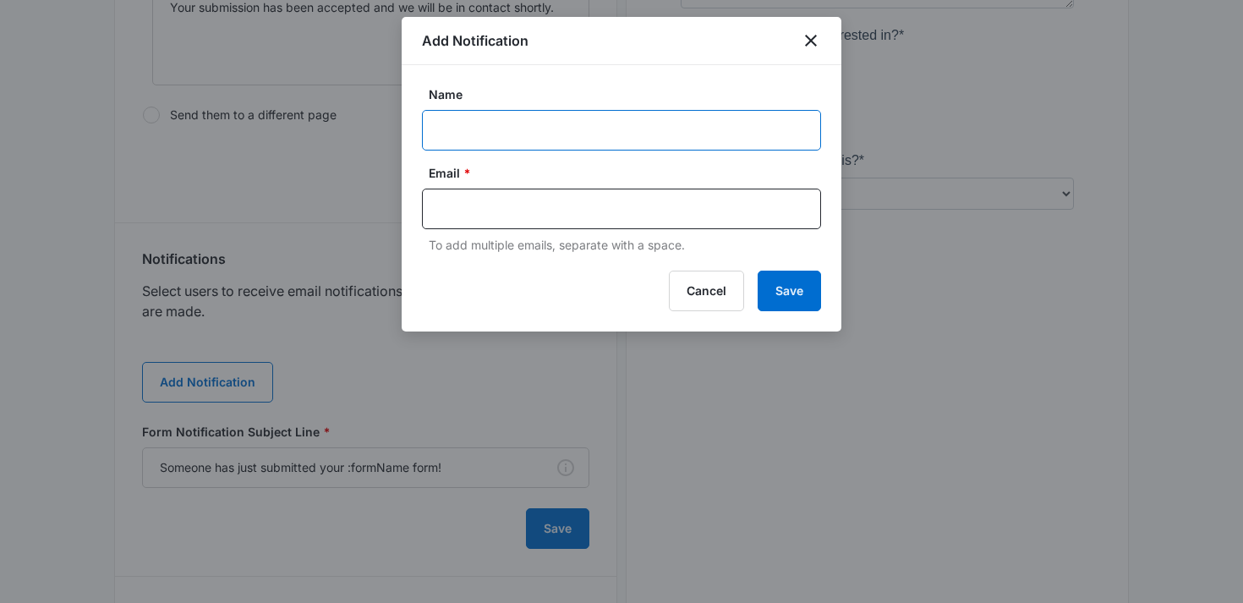
click at [550, 129] on input "Name" at bounding box center [621, 130] width 399 height 41
paste input "[PERSON_NAME] [EMAIL_ADDRESS][DOMAIN_NAME]"
drag, startPoint x: 704, startPoint y: 133, endPoint x: 531, endPoint y: 136, distance: 172.5
click at [532, 138] on input "[PERSON_NAME] [EMAIL_ADDRESS][DOMAIN_NAME]" at bounding box center [621, 130] width 399 height 41
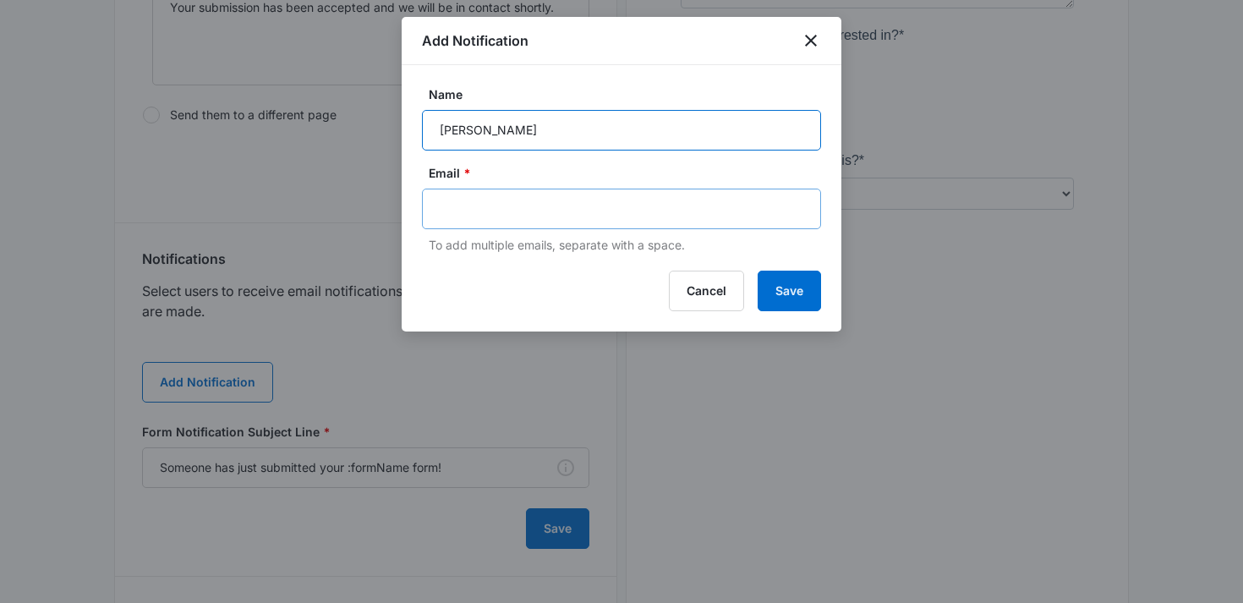
type input "[PERSON_NAME]"
click at [479, 207] on input "text" at bounding box center [623, 208] width 367 height 25
paste input "[EMAIL_ADDRESS][DOMAIN_NAME]"
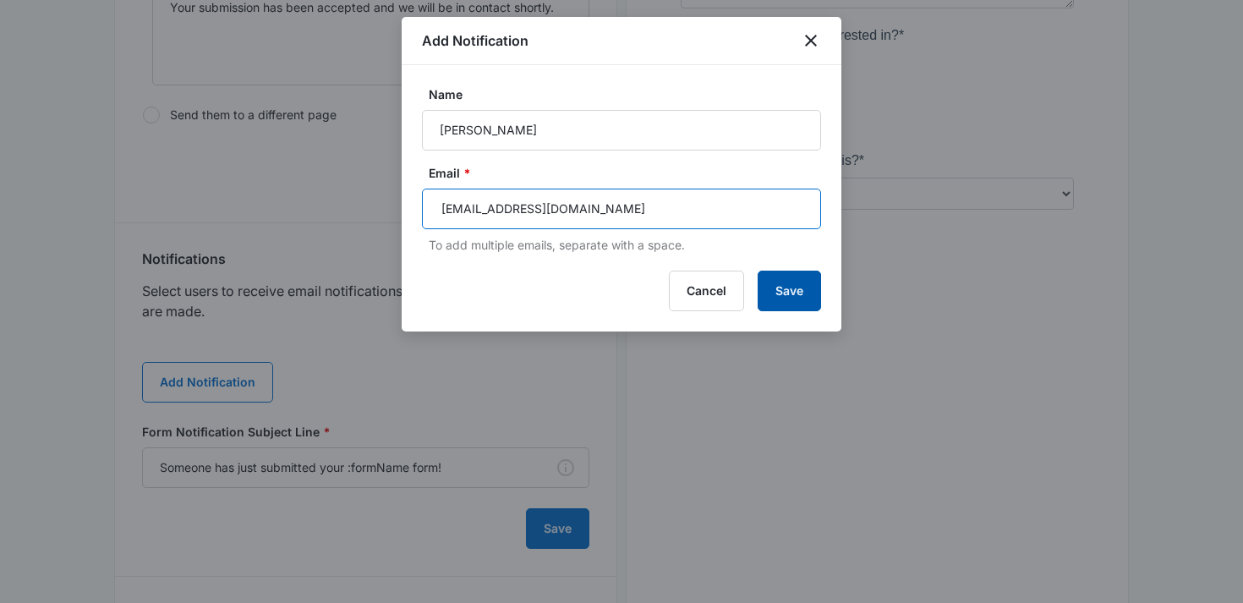
type input "[EMAIL_ADDRESS][DOMAIN_NAME]"
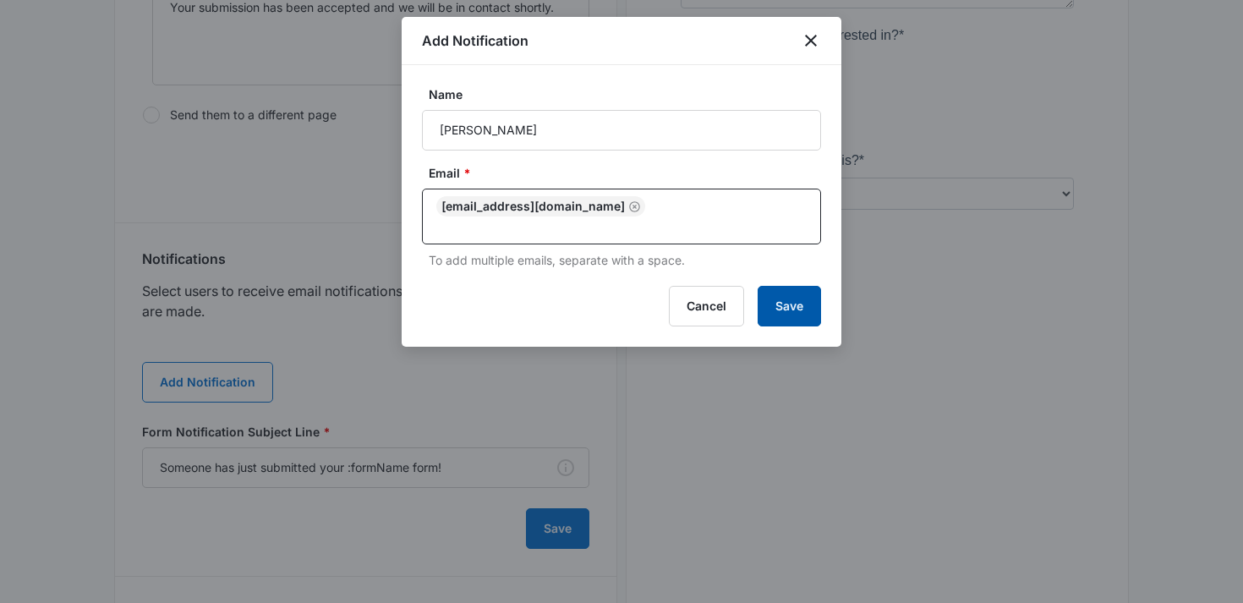
click at [800, 301] on button "Save" at bounding box center [789, 306] width 63 height 41
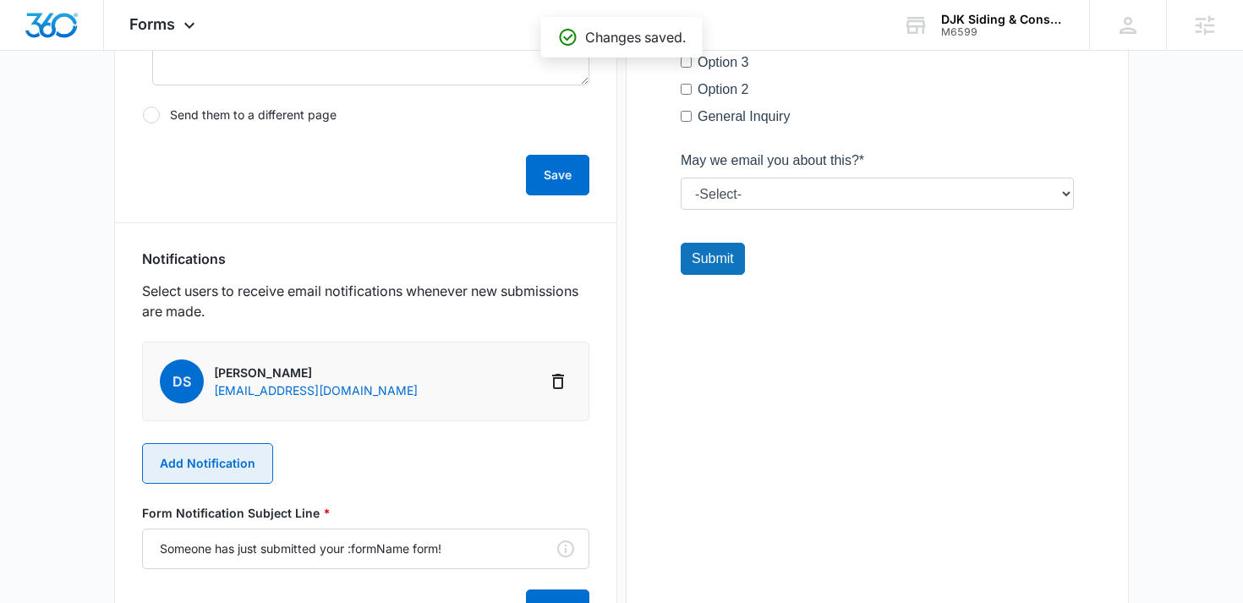
click at [232, 460] on button "Add Notification" at bounding box center [207, 463] width 131 height 41
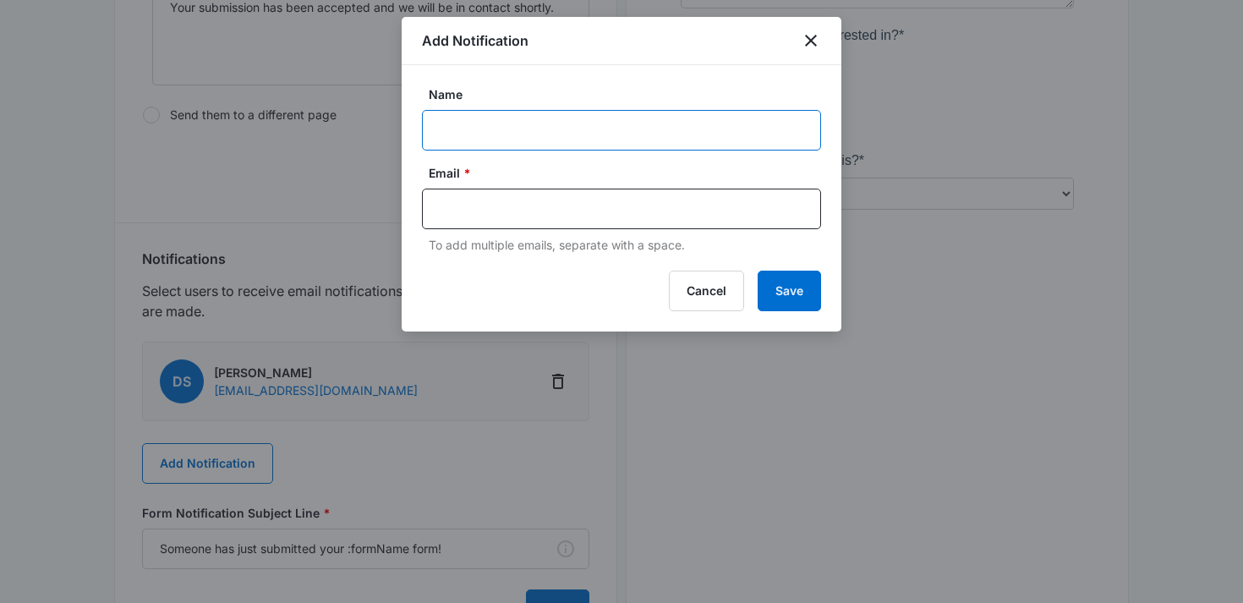
click at [479, 130] on input "Name" at bounding box center [621, 130] width 399 height 41
paste input "M6599"
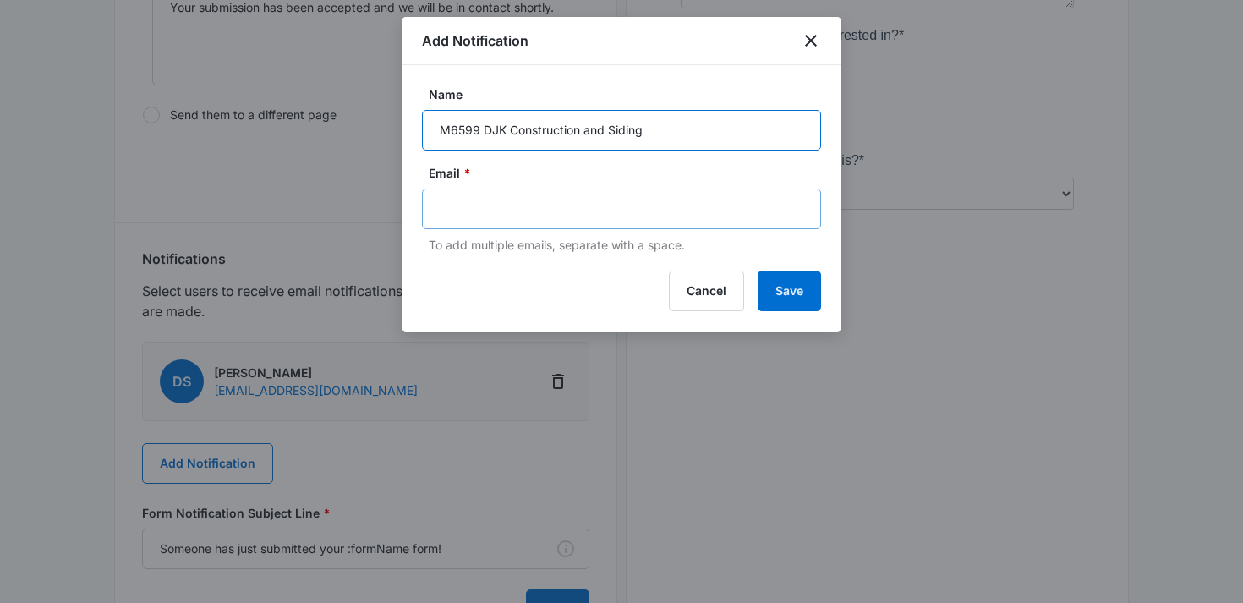
type input "M6599 DJK Construction and Siding"
click at [497, 204] on input "text" at bounding box center [623, 208] width 367 height 25
paste input "[PERSON_NAME][EMAIL_ADDRESS][DOMAIN_NAME]"
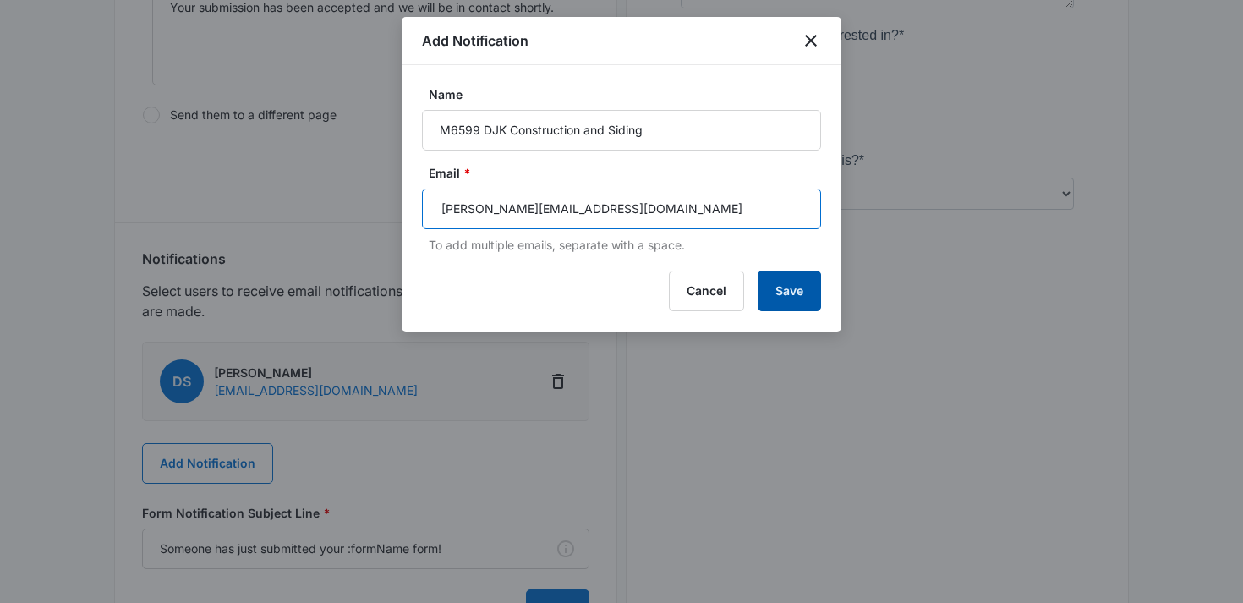
type input "[PERSON_NAME][EMAIL_ADDRESS][DOMAIN_NAME]"
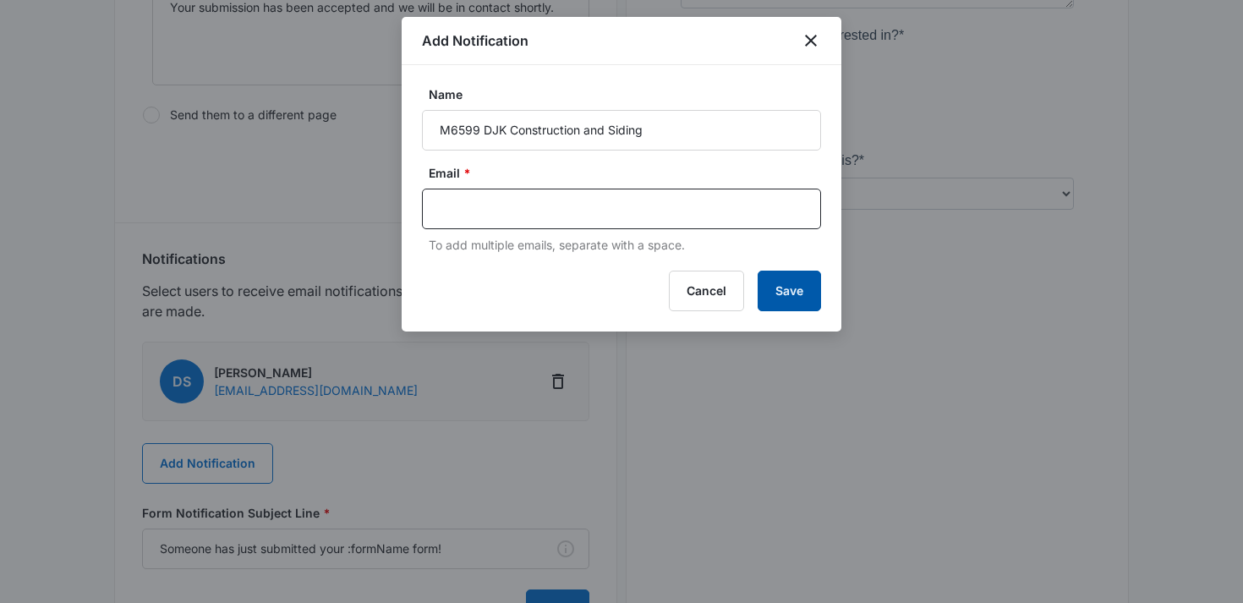
click at [795, 292] on button "Save" at bounding box center [789, 291] width 63 height 41
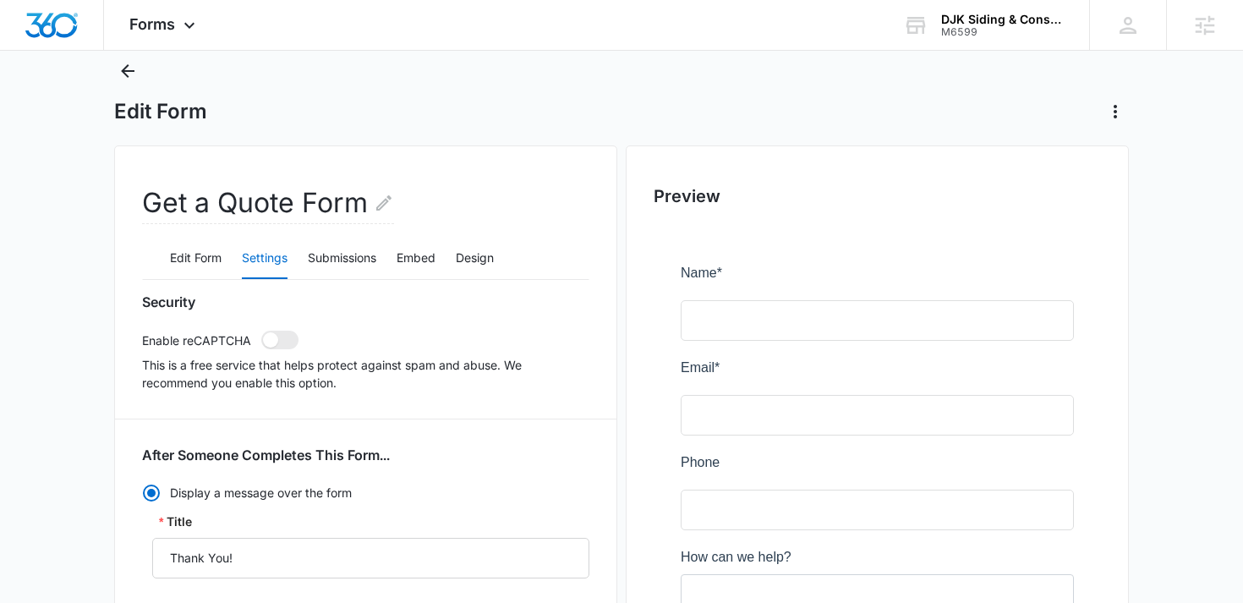
scroll to position [0, 0]
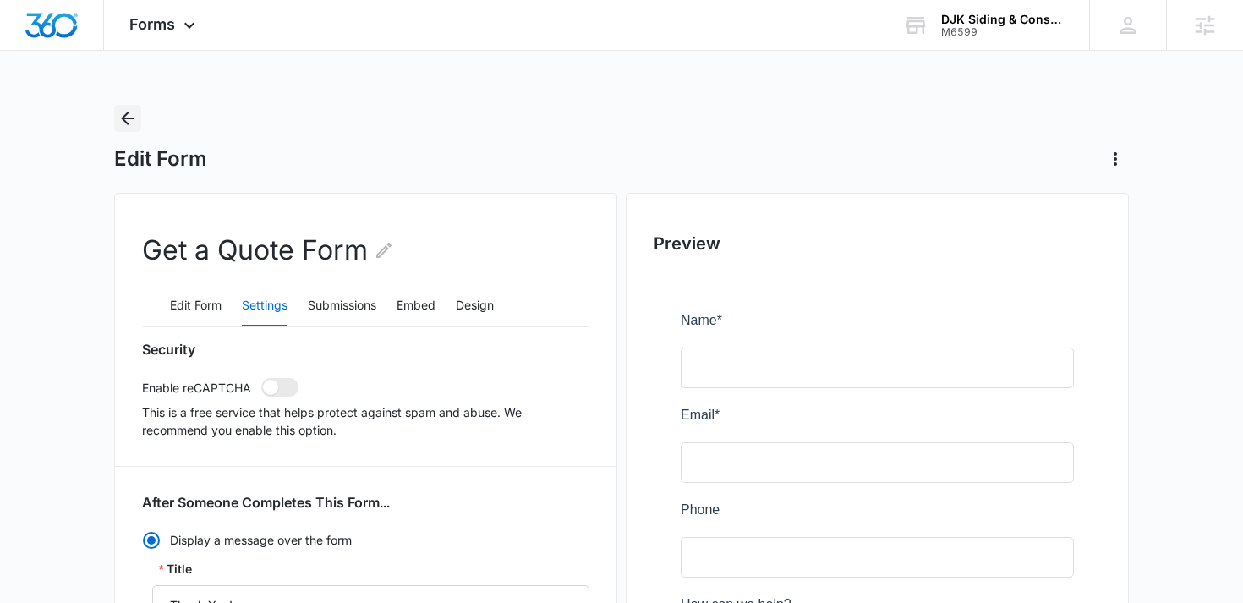
click at [123, 125] on icon "Back" at bounding box center [128, 118] width 20 height 20
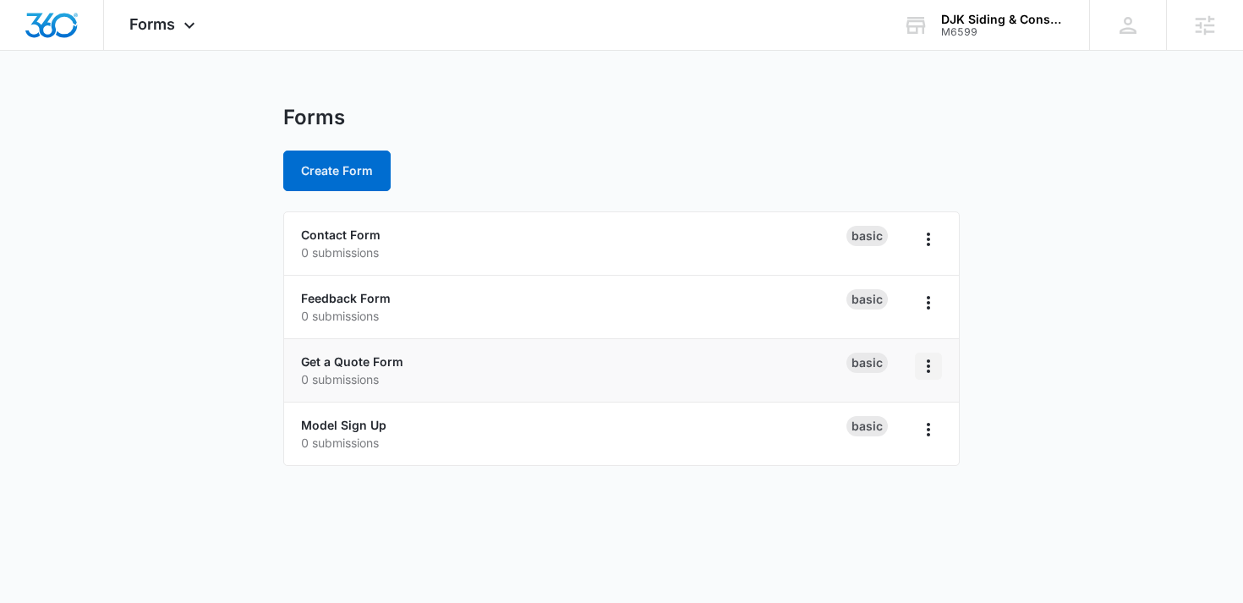
click at [934, 369] on icon "Overflow Menu" at bounding box center [928, 366] width 20 height 20
click at [375, 363] on link "Get a Quote Form" at bounding box center [352, 361] width 102 height 14
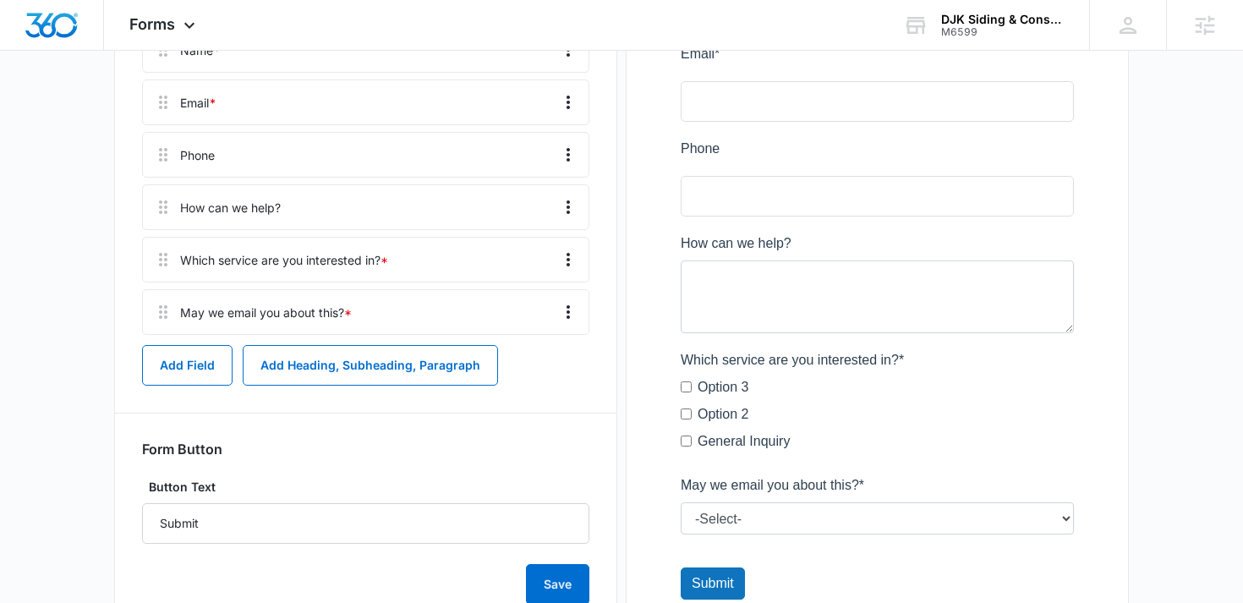
scroll to position [363, 0]
click at [572, 265] on icon "Overflow Menu" at bounding box center [568, 258] width 20 height 20
click at [531, 325] on div "Delete" at bounding box center [523, 331] width 36 height 12
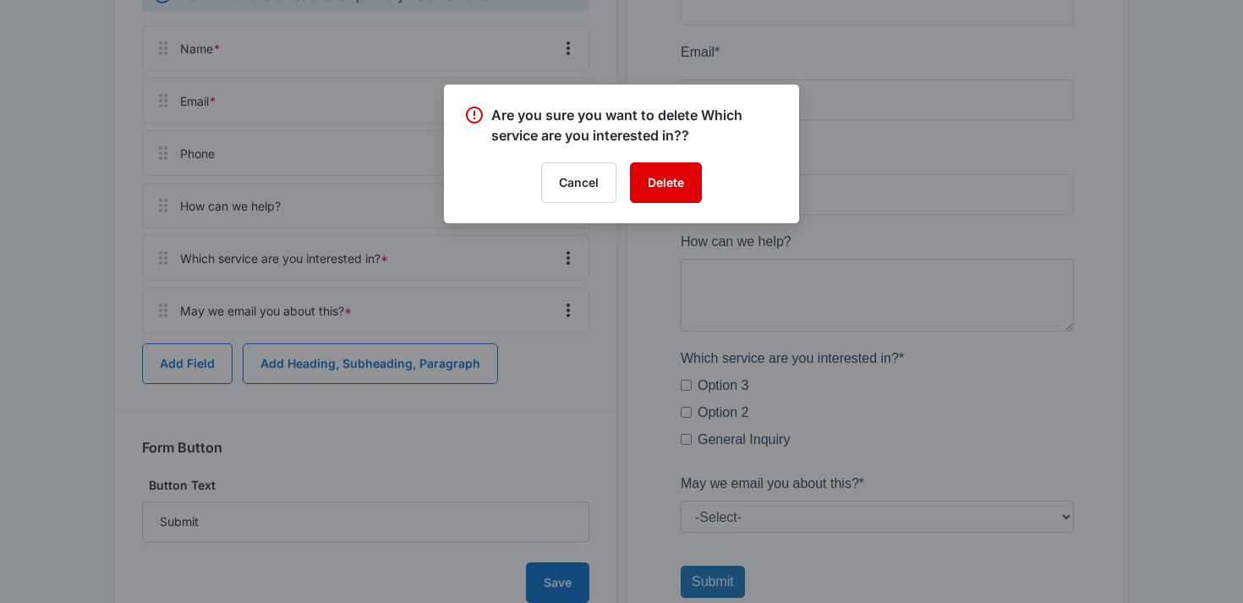
click at [670, 173] on button "Delete" at bounding box center [666, 182] width 72 height 41
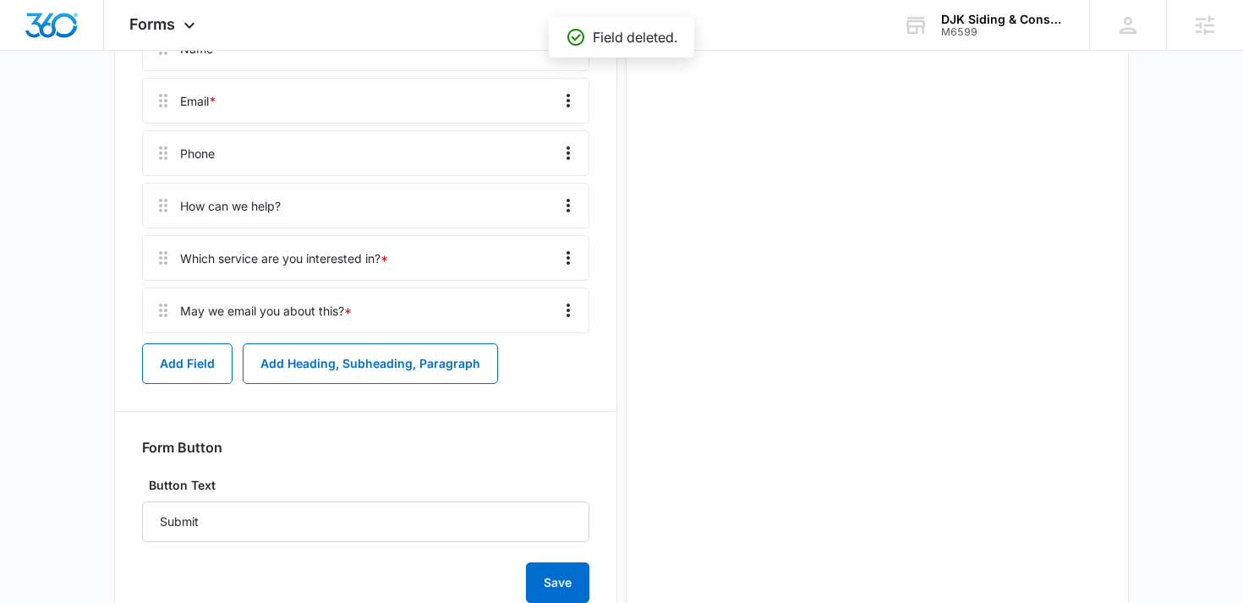
scroll to position [0, 0]
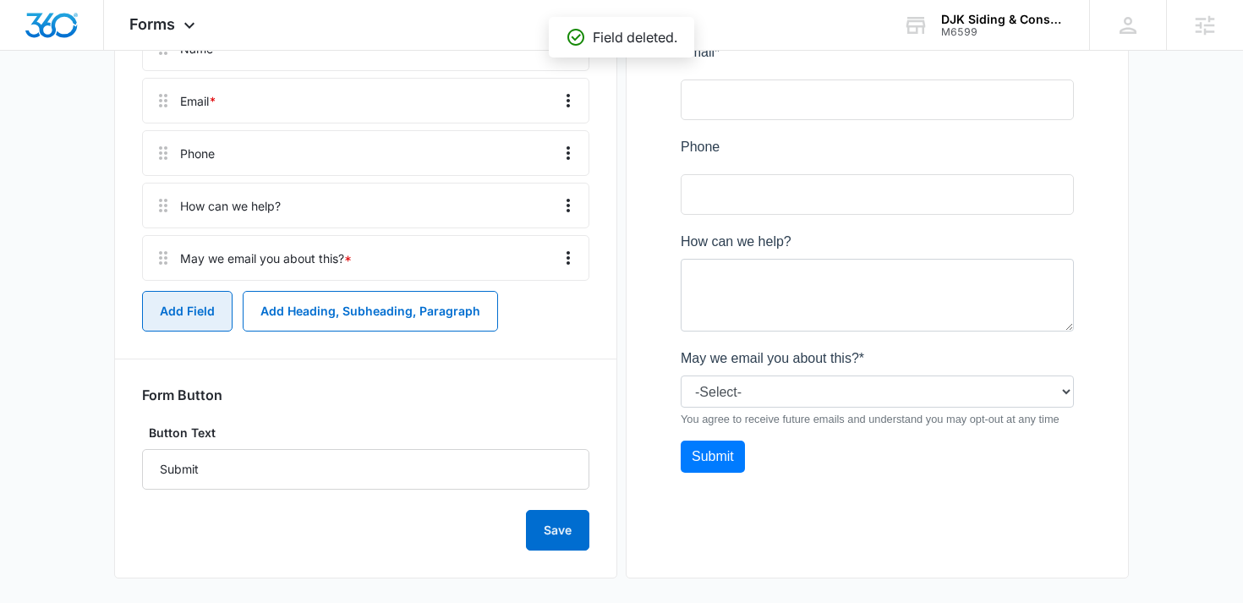
click at [173, 318] on button "Add Field" at bounding box center [187, 311] width 90 height 41
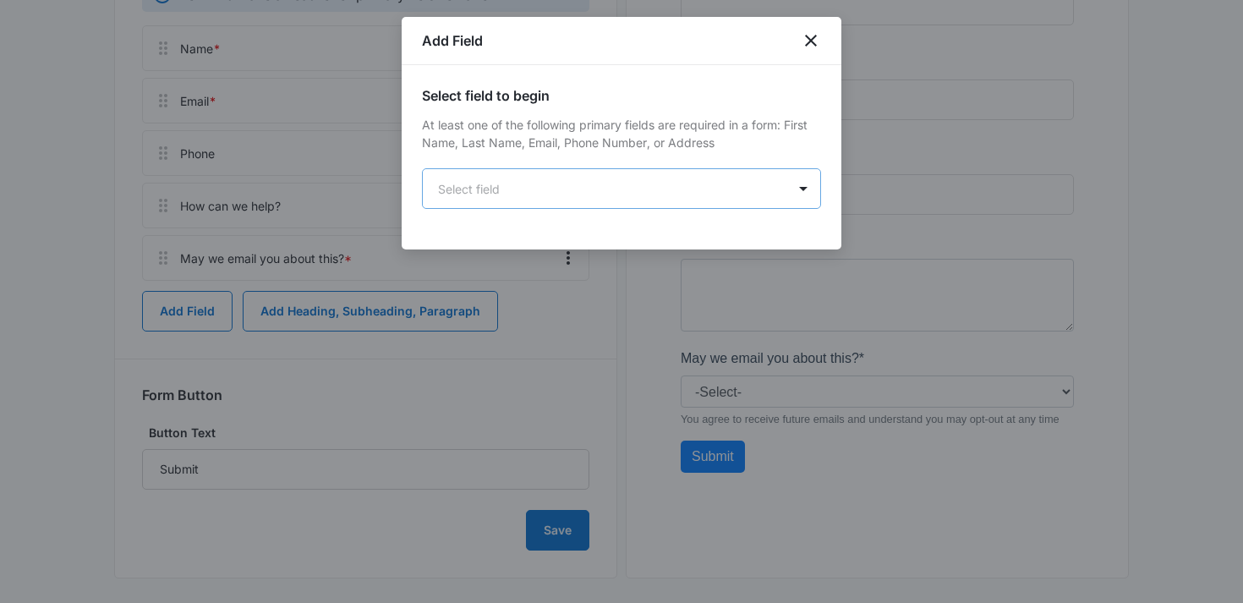
click at [621, 192] on body "Forms Apps Reputation Websites Forms CRM Email Social Shop Content Ads Intellig…" at bounding box center [621, 124] width 1243 height 975
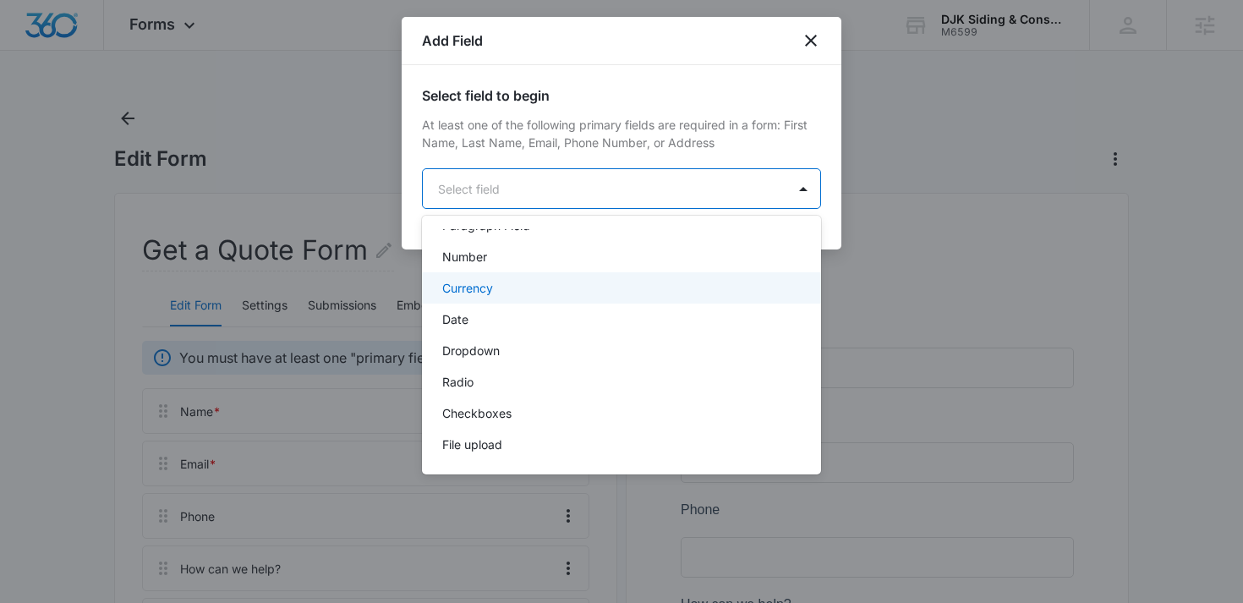
scroll to position [304, 0]
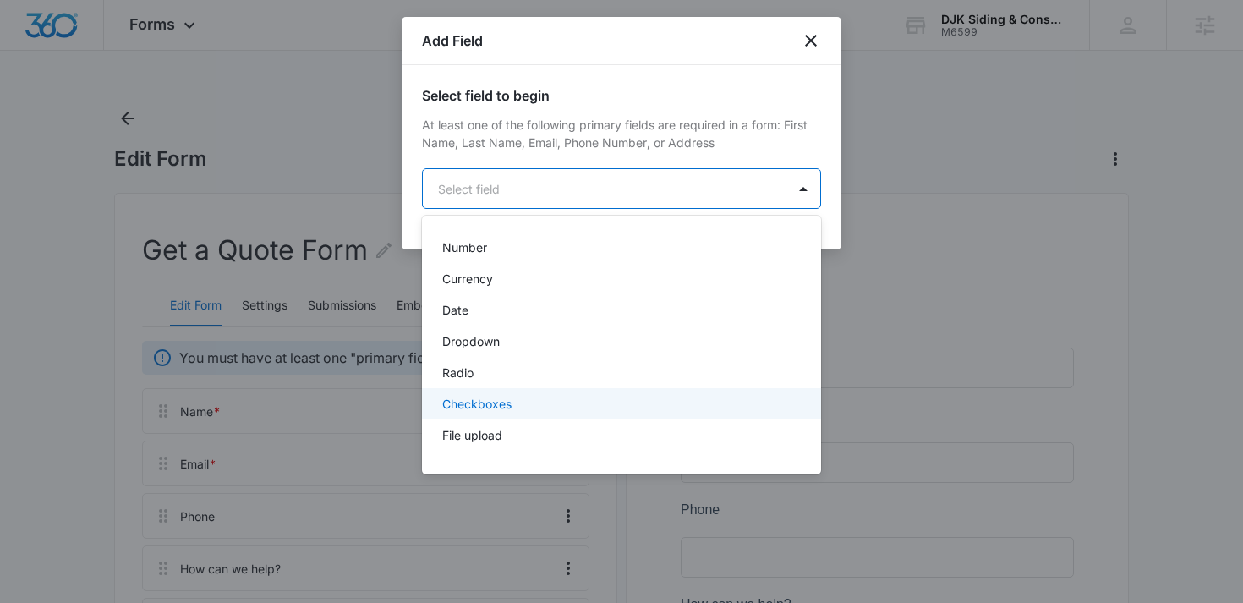
click at [512, 394] on div "Checkboxes" at bounding box center [621, 403] width 399 height 31
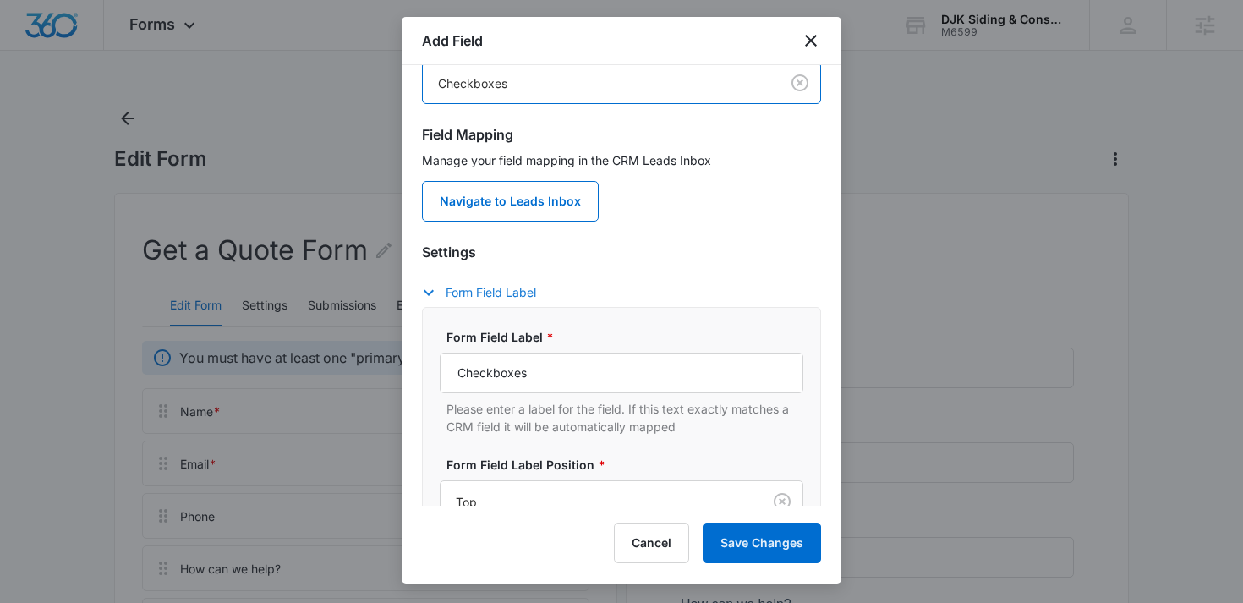
scroll to position [129, 0]
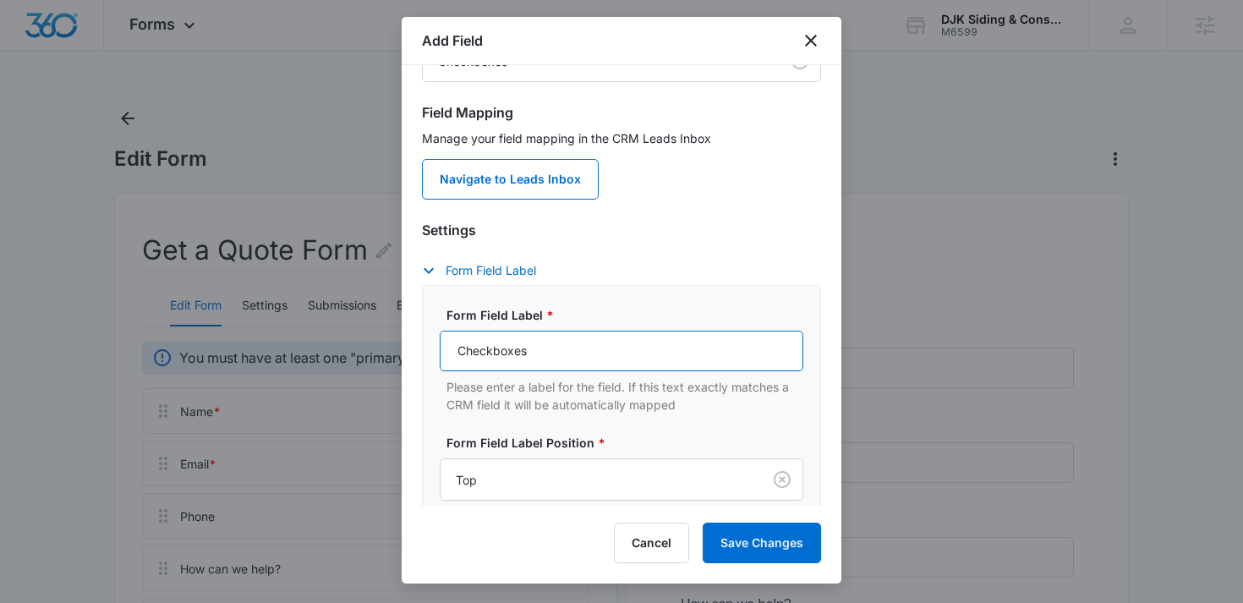
click at [572, 343] on input "Checkboxes" at bounding box center [622, 351] width 364 height 41
type input "What service are you interested in?"
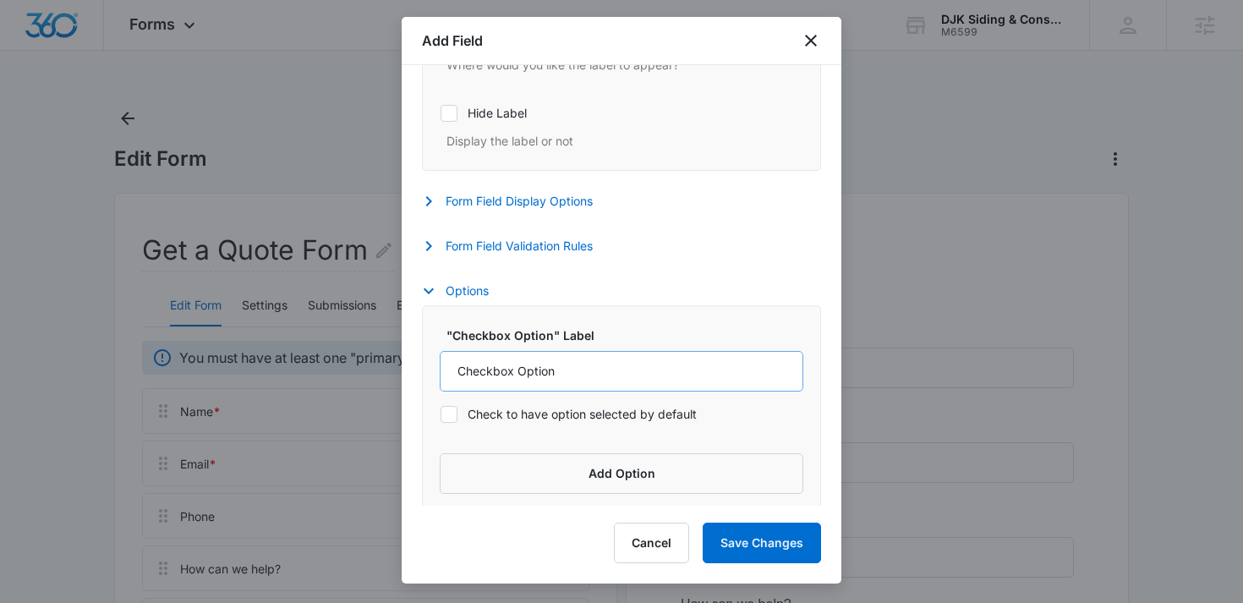
scroll to position [591, 0]
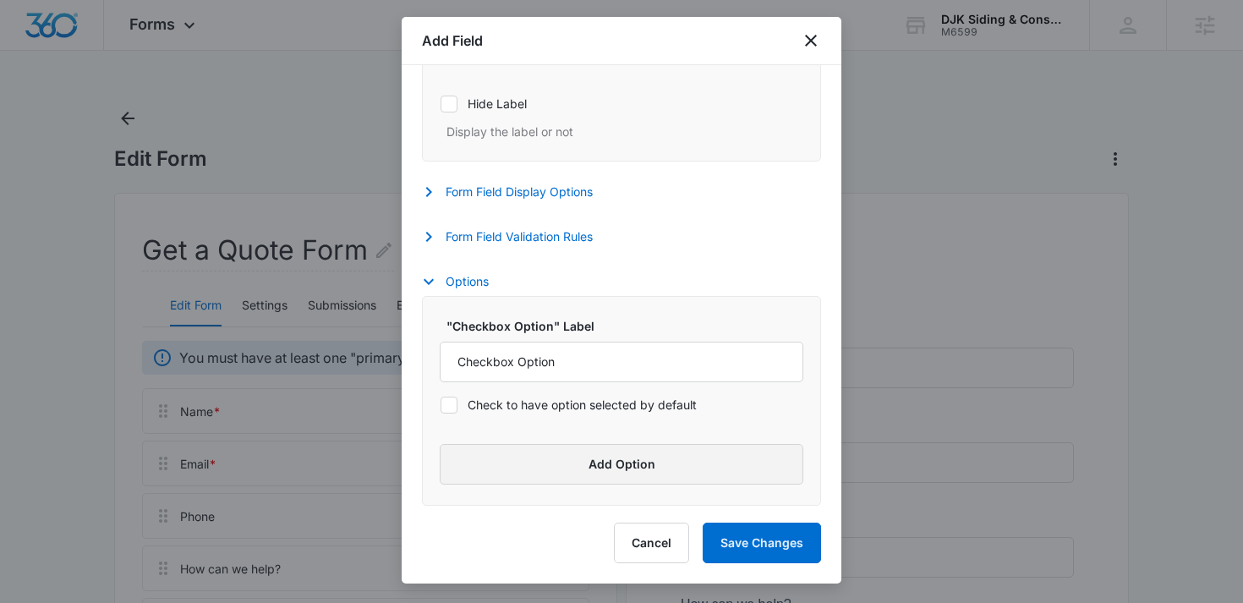
click at [611, 465] on button "Add Option" at bounding box center [622, 464] width 364 height 41
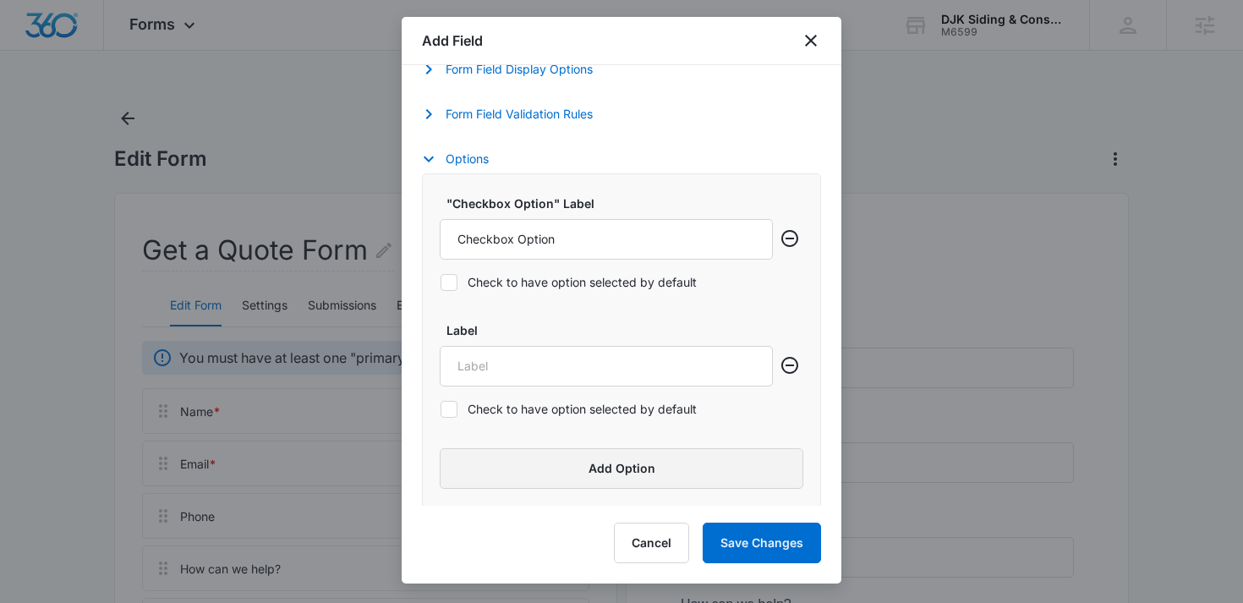
scroll to position [718, 0]
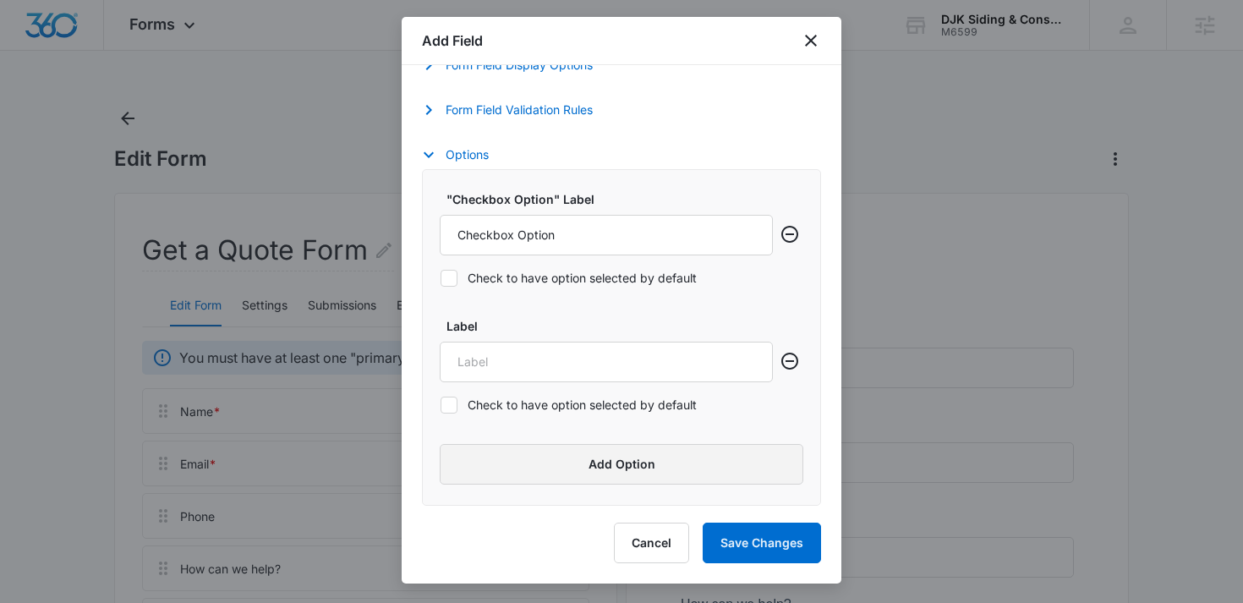
click at [611, 465] on button "Add Option" at bounding box center [622, 464] width 364 height 41
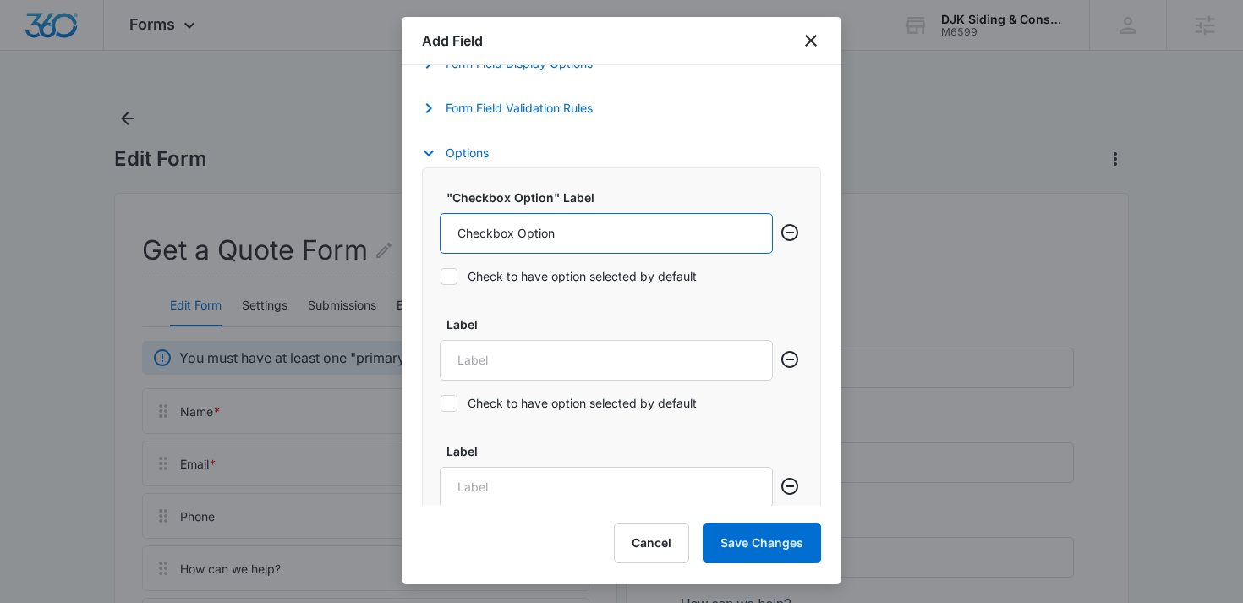
click at [615, 241] on input "Checkbox Option" at bounding box center [606, 233] width 333 height 41
type input "Siding"
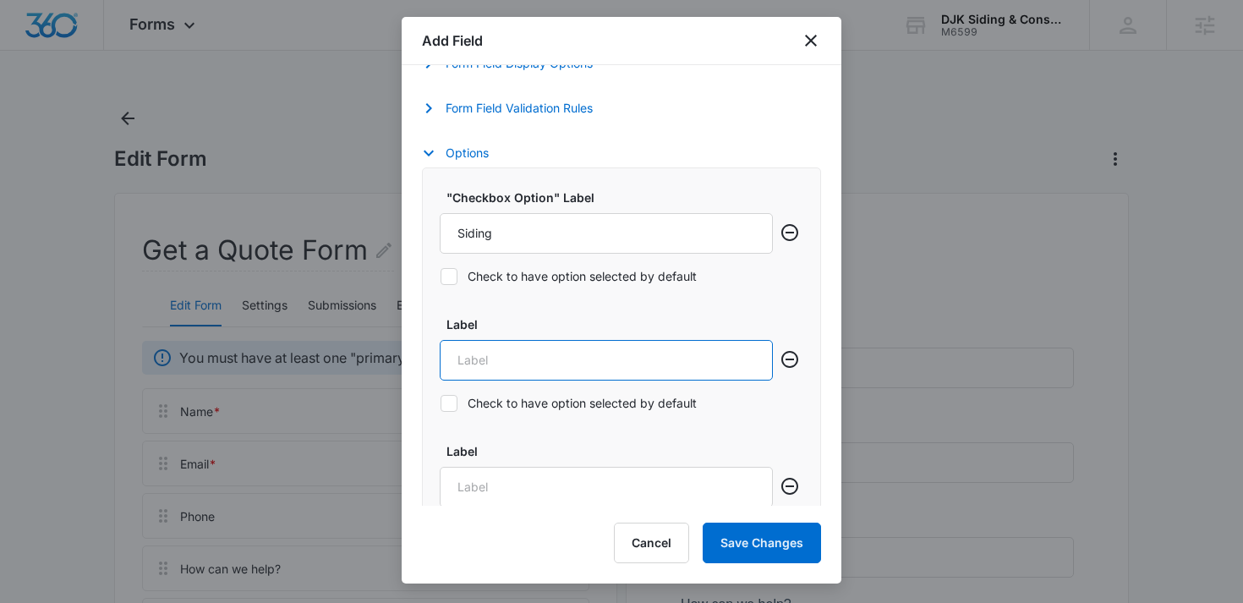
click at [543, 361] on input "Label" at bounding box center [606, 360] width 333 height 41
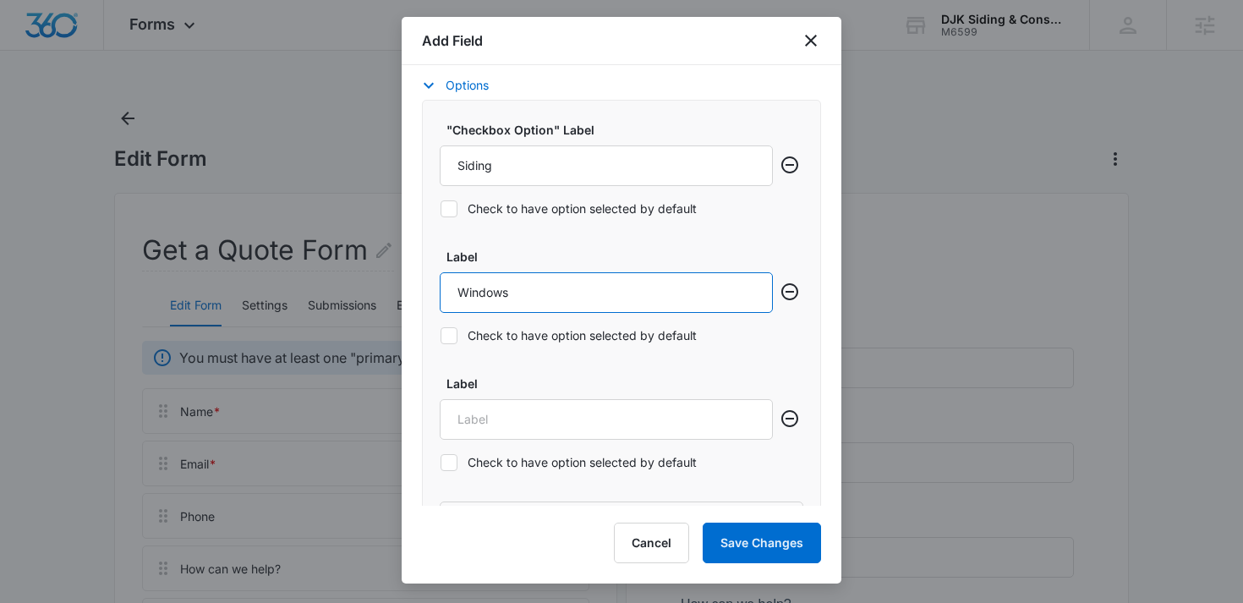
scroll to position [810, 0]
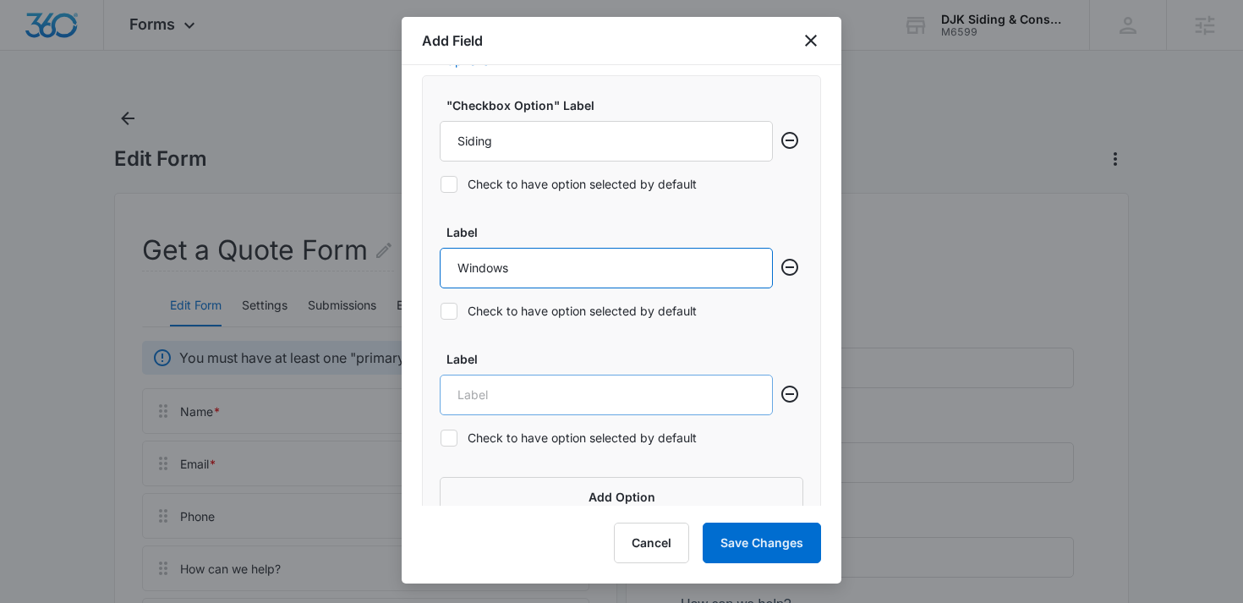
type input "Windows"
click at [485, 387] on input "Label" at bounding box center [606, 395] width 333 height 41
type input "Decks"
click at [508, 489] on button "Add Option" at bounding box center [622, 497] width 364 height 41
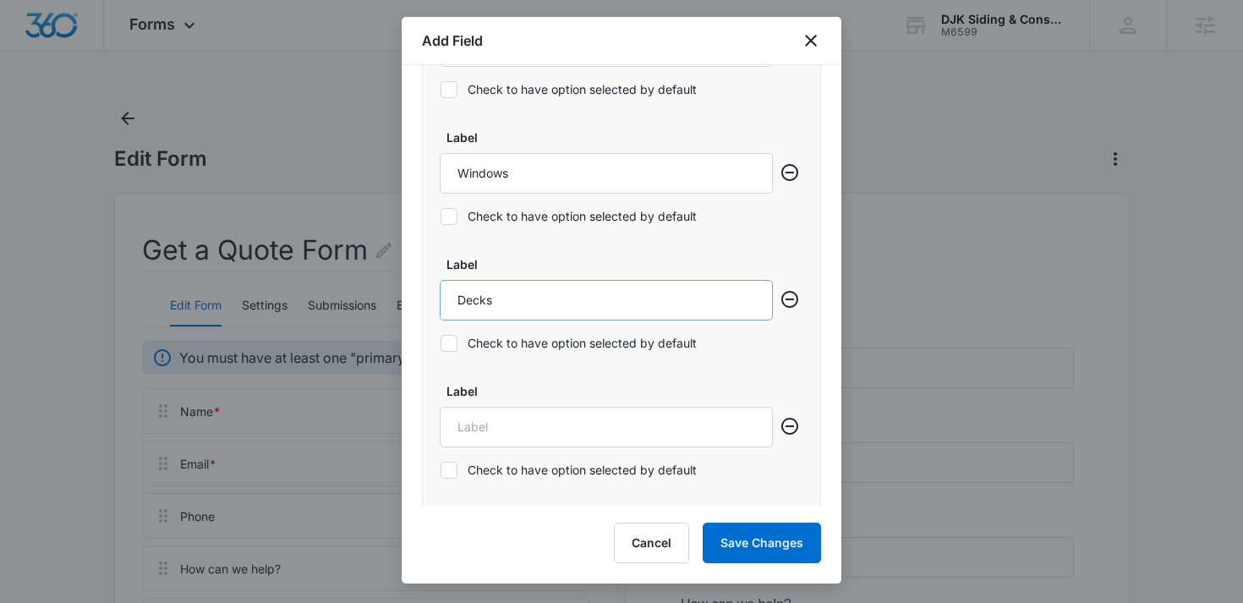
scroll to position [910, 0]
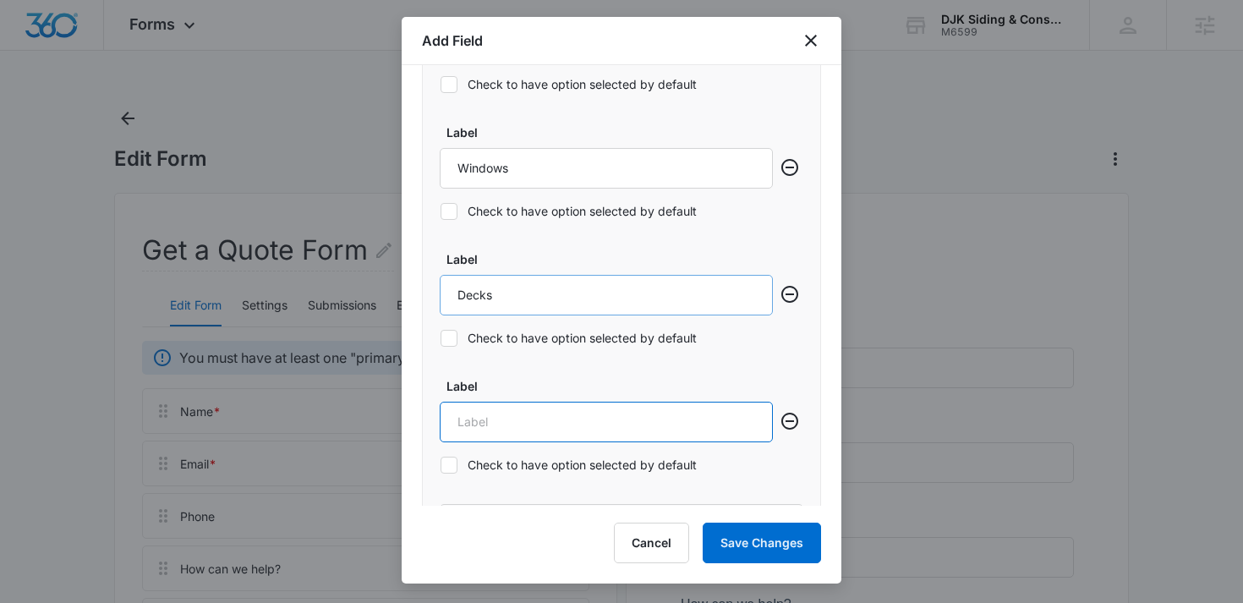
click at [518, 416] on input "Label" at bounding box center [606, 422] width 333 height 41
type input "General Inquiry"
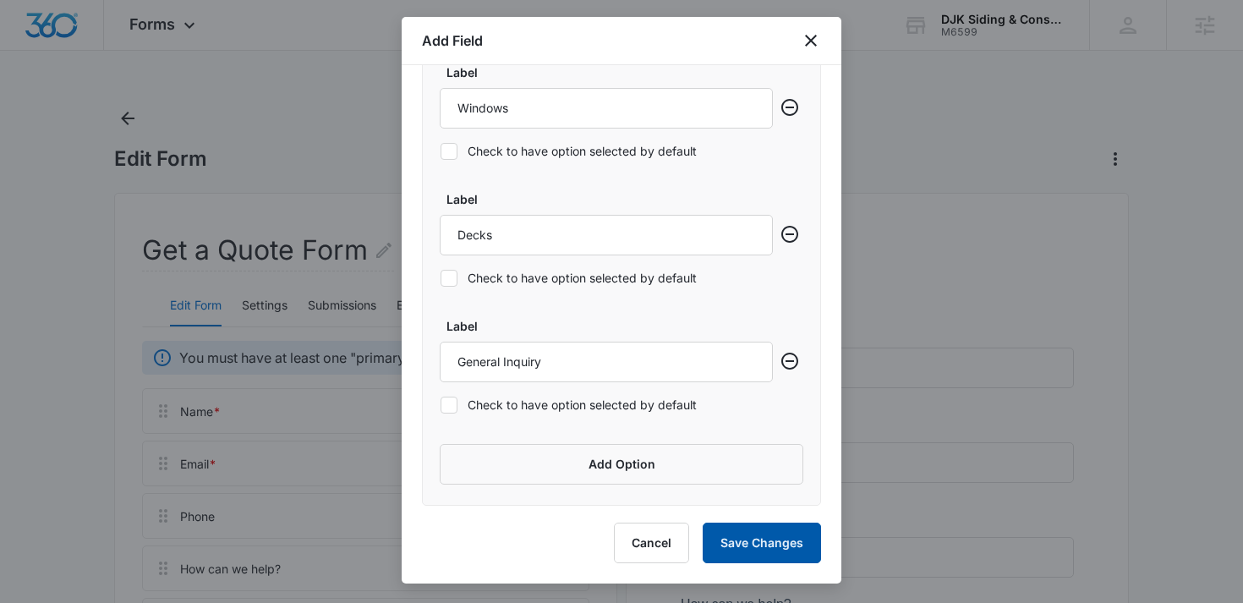
click at [747, 540] on button "Save Changes" at bounding box center [762, 543] width 118 height 41
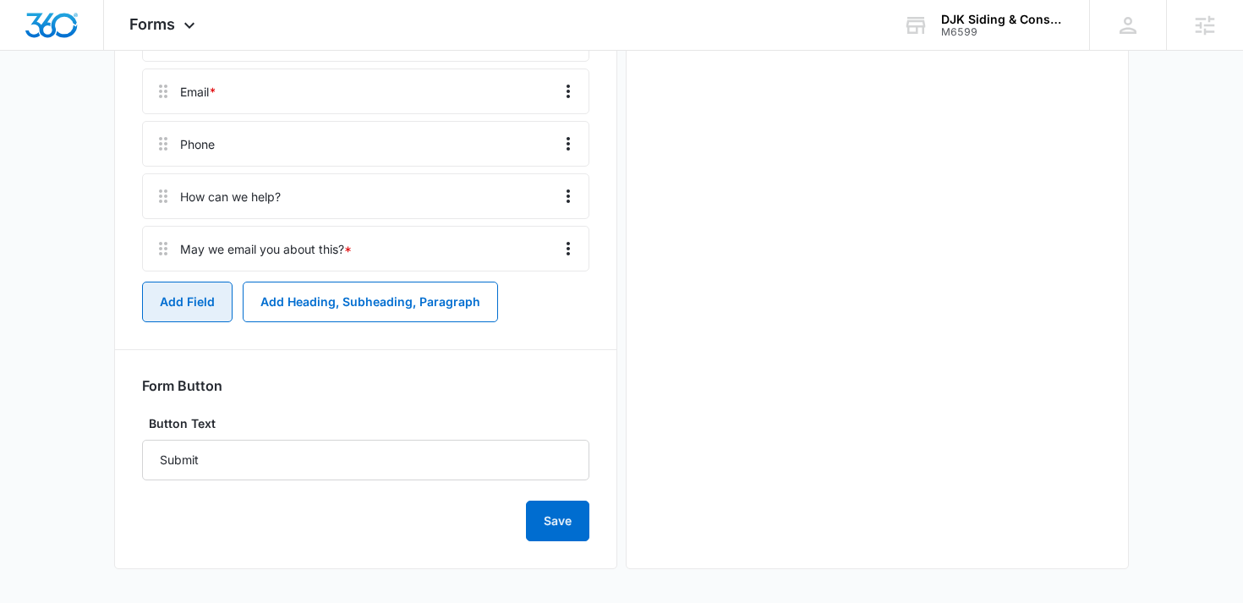
scroll to position [0, 0]
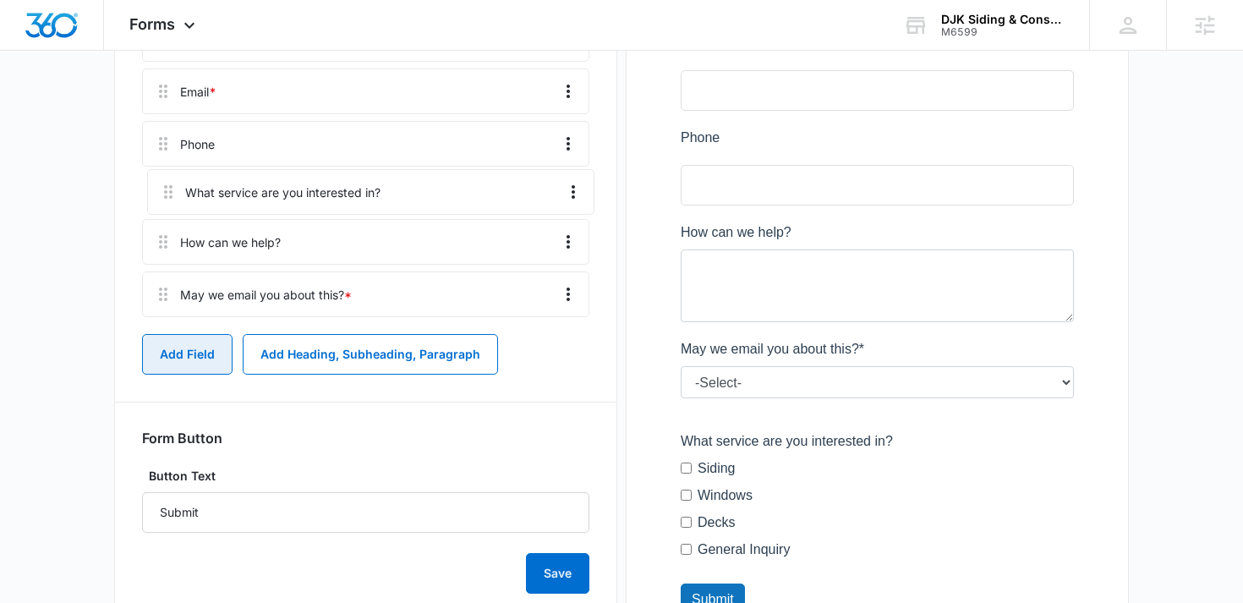
drag, startPoint x: 165, startPoint y: 305, endPoint x: 170, endPoint y: 185, distance: 120.2
click at [170, 185] on div "Name * Email * Phone How can we help? May we email you about this? * What servi…" at bounding box center [365, 170] width 447 height 308
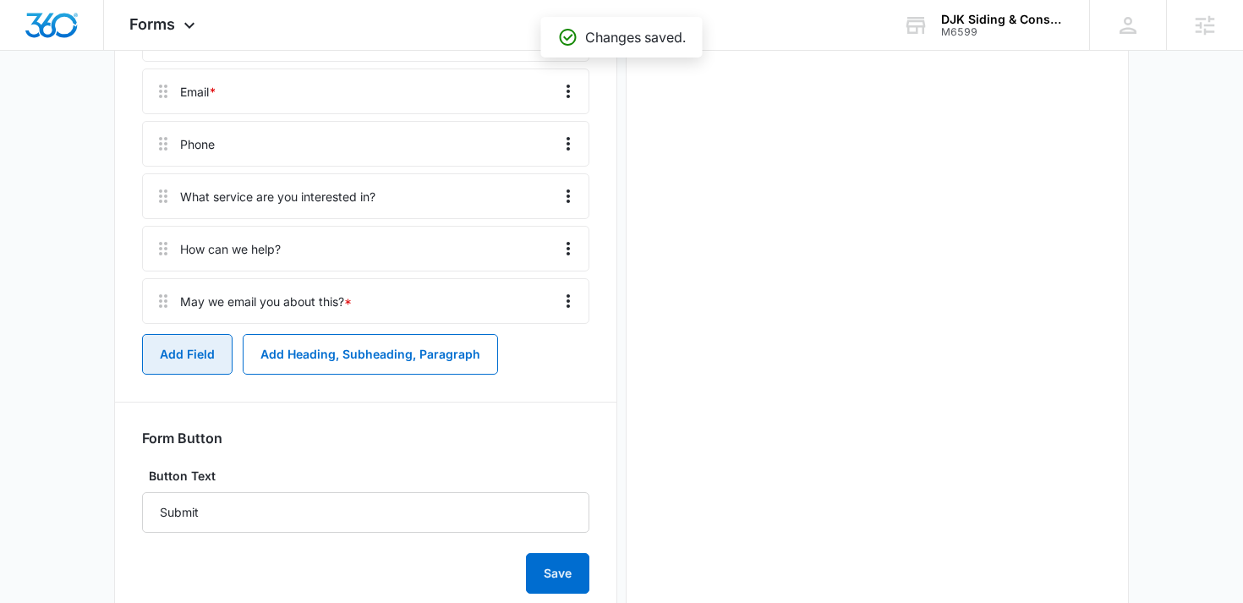
click at [186, 355] on button "Add Field" at bounding box center [187, 354] width 90 height 41
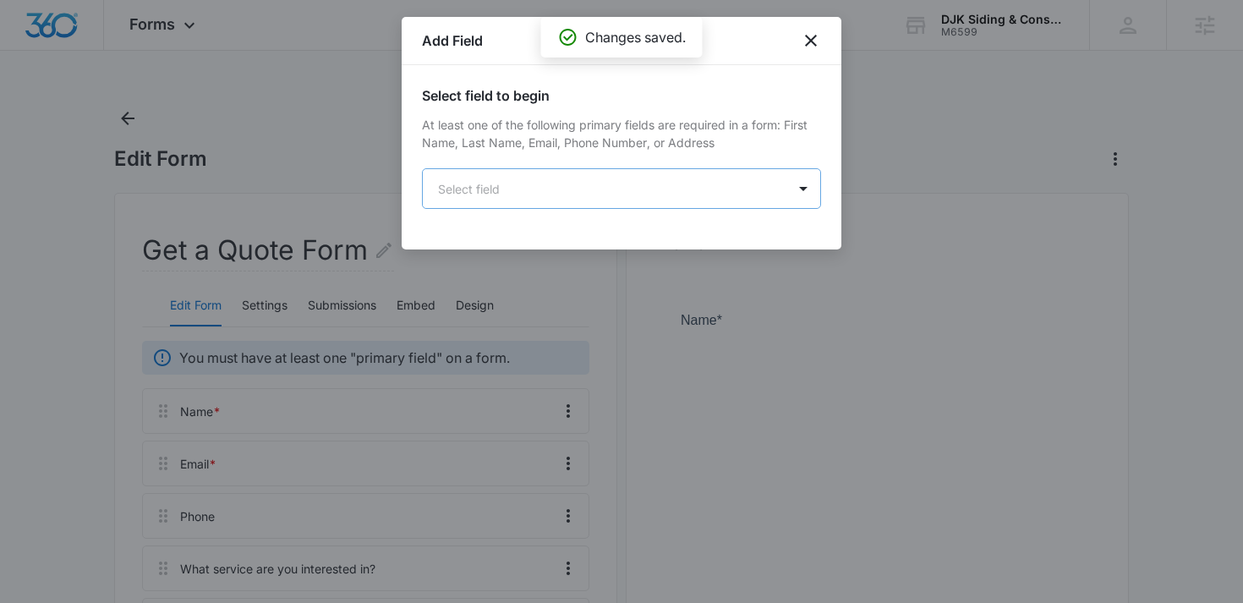
click at [546, 184] on body "Forms Apps Reputation Websites Forms CRM Email Social Shop Content Ads Intellig…" at bounding box center [621, 513] width 1243 height 1027
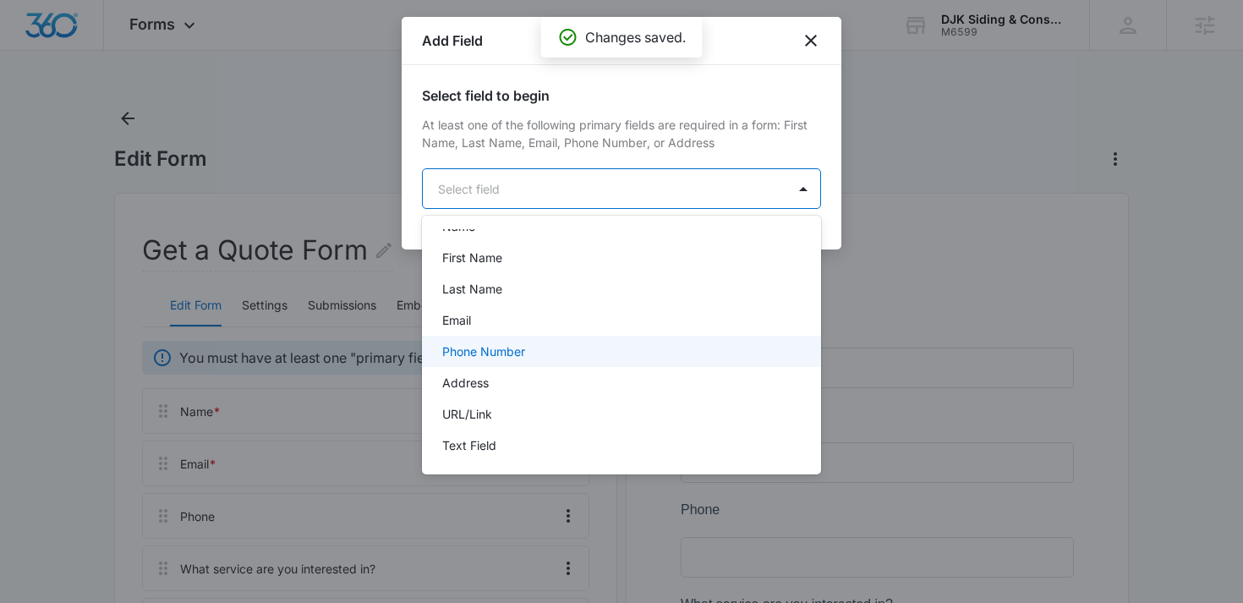
scroll to position [43, 0]
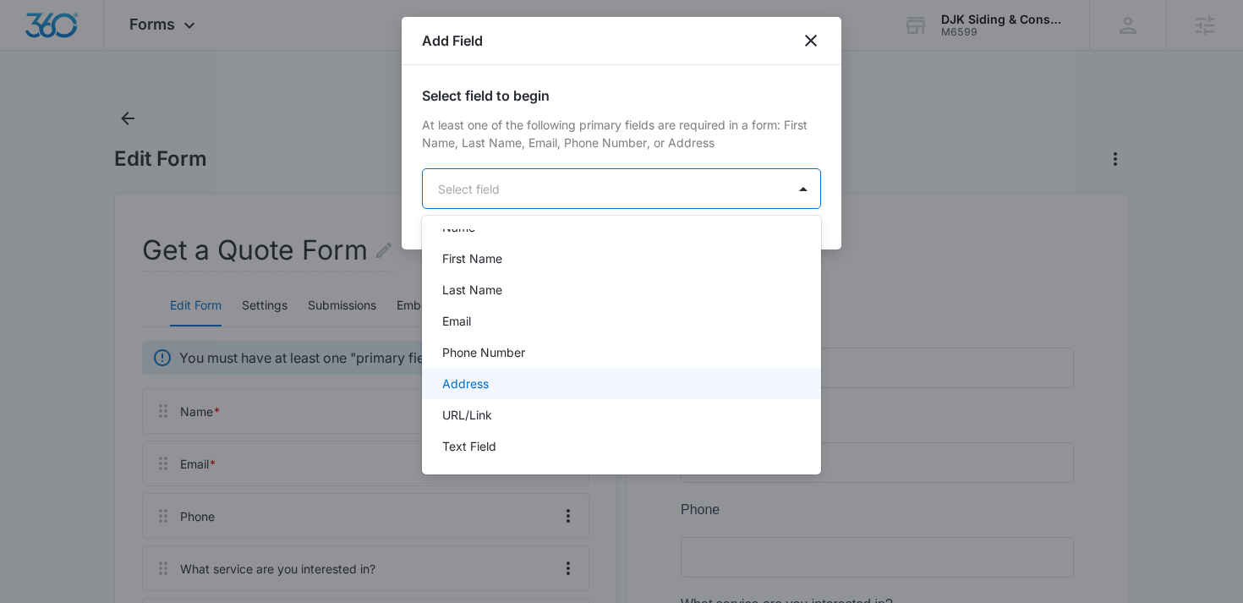
click at [488, 382] on p "Address" at bounding box center [465, 384] width 47 height 18
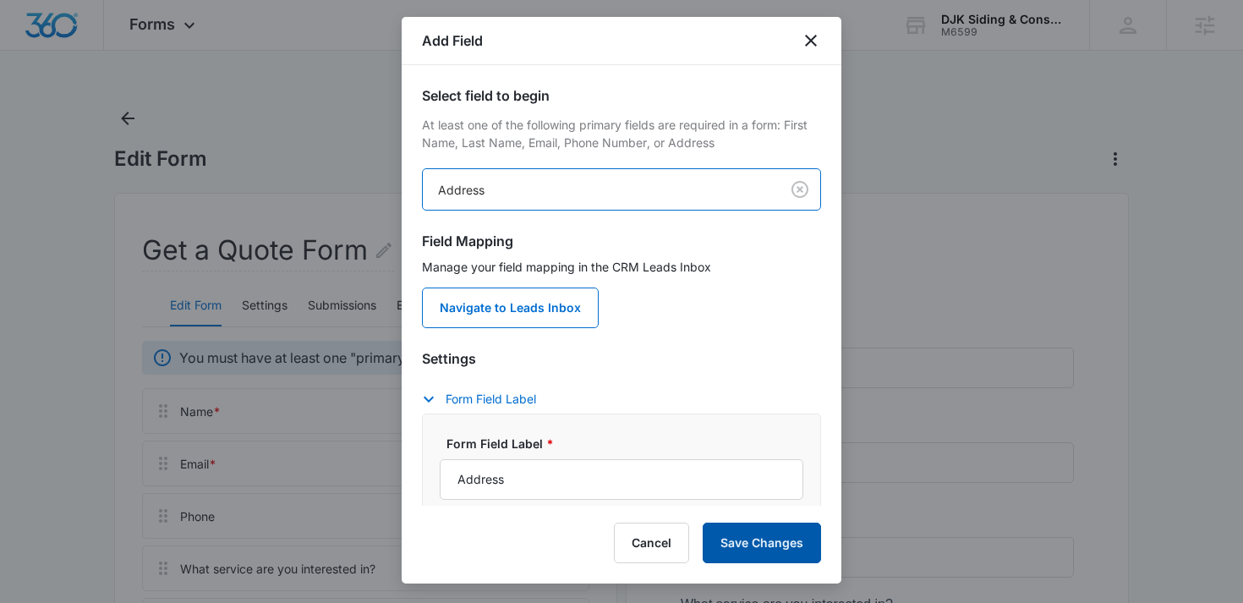
click at [752, 551] on button "Save Changes" at bounding box center [762, 543] width 118 height 41
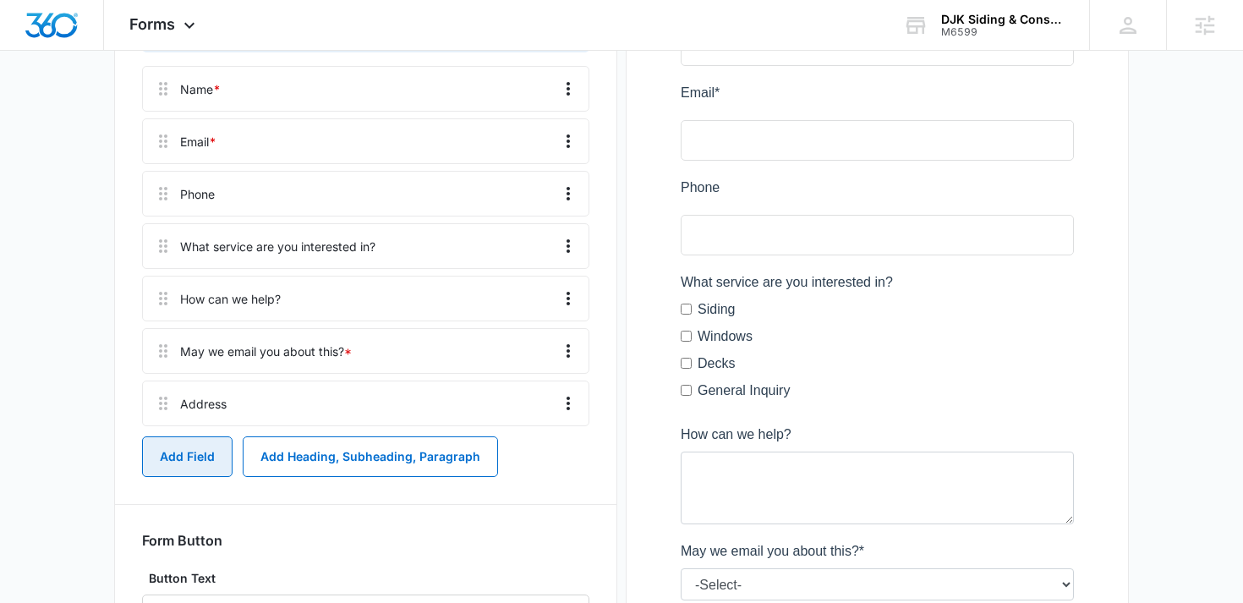
scroll to position [315, 0]
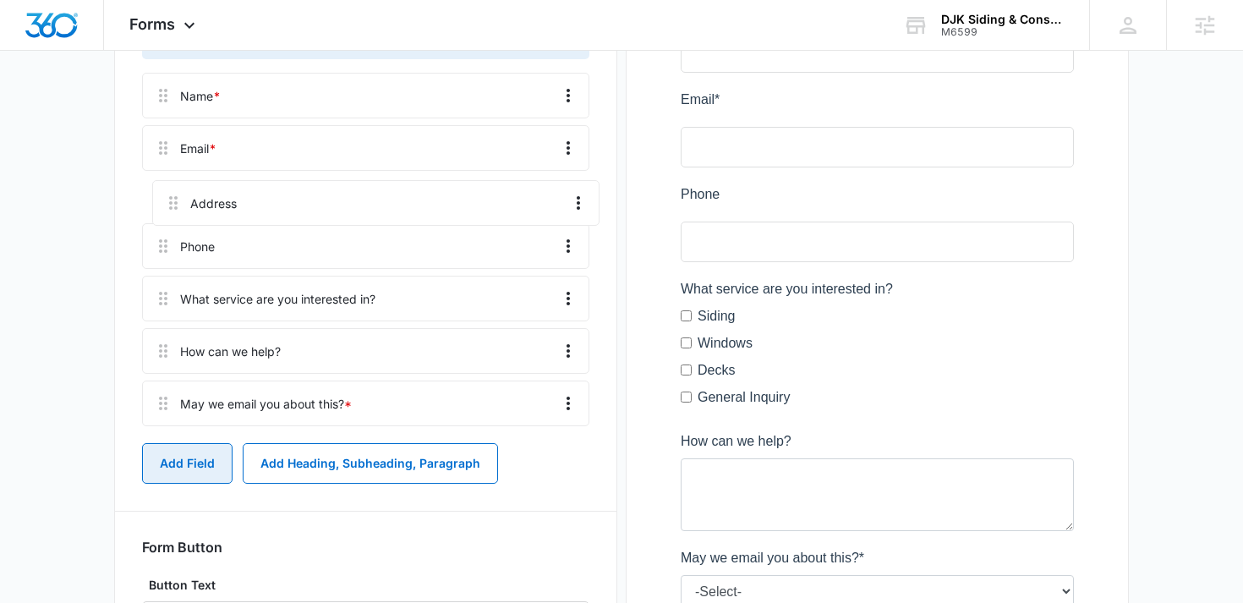
drag, startPoint x: 156, startPoint y: 412, endPoint x: 167, endPoint y: 194, distance: 218.4
click at [167, 194] on div "Name * Email * Phone What service are you interested in? How can we help? May w…" at bounding box center [365, 253] width 447 height 360
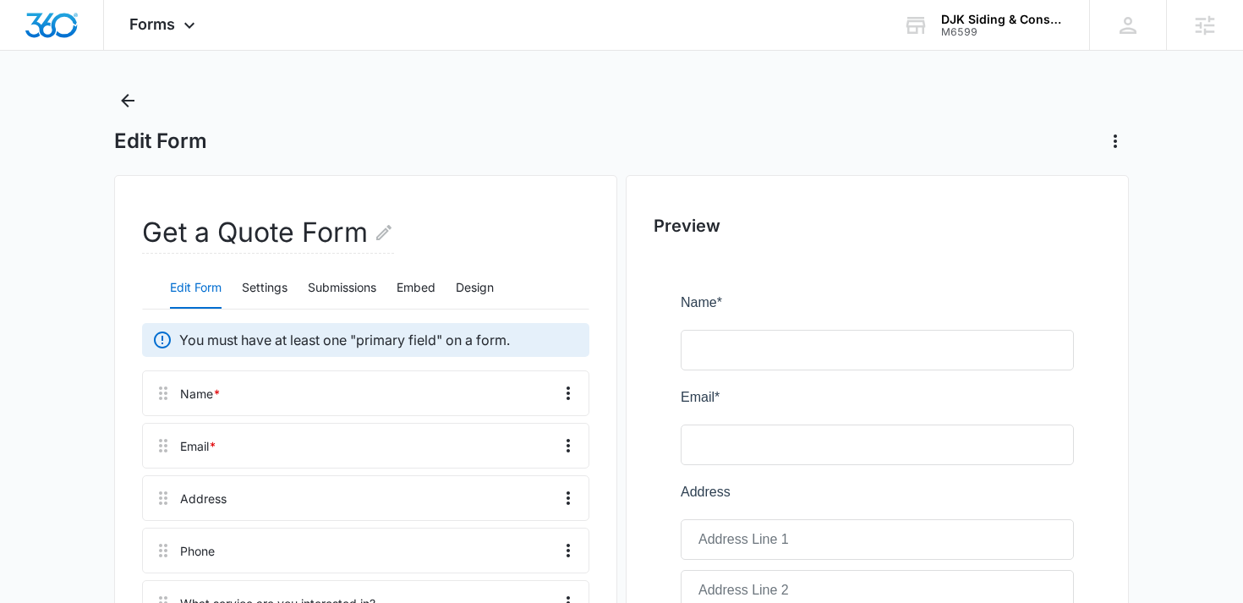
scroll to position [0, 0]
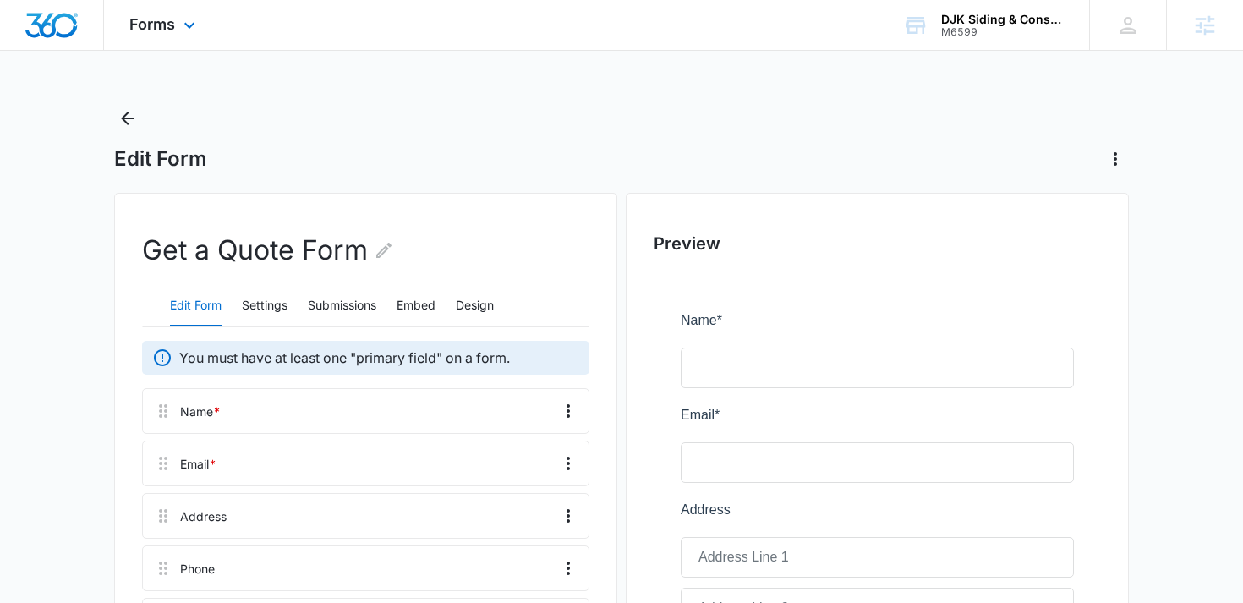
click at [175, 28] on div "Forms Apps Reputation Websites Forms CRM Email Social Shop Content Ads Intellig…" at bounding box center [164, 25] width 121 height 50
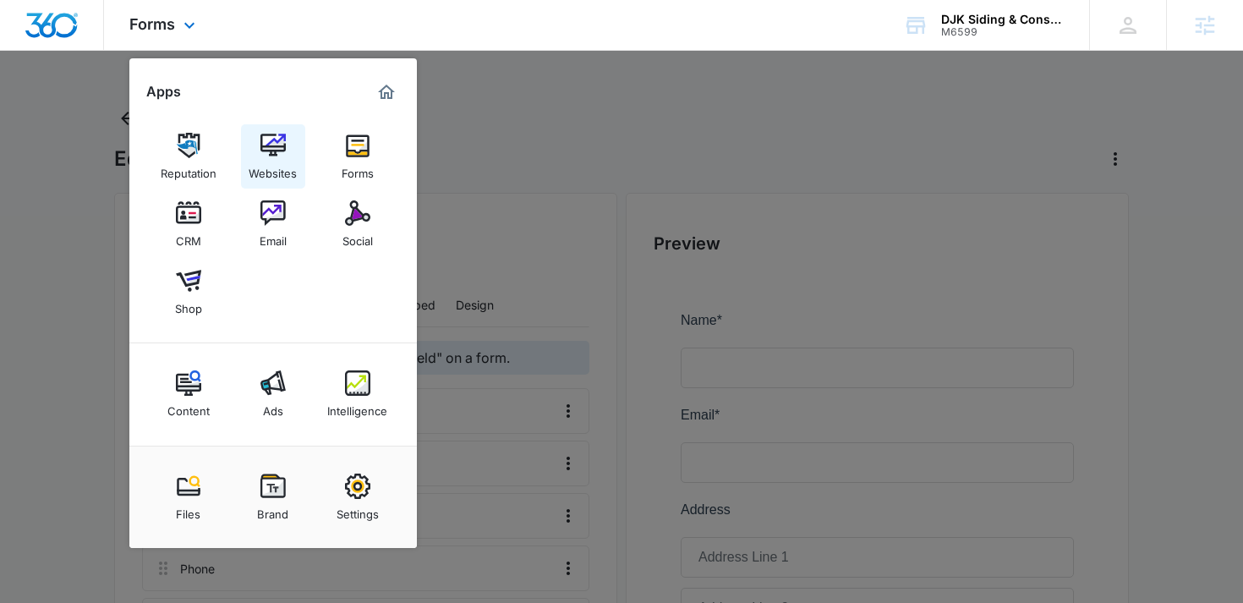
click at [273, 154] on img at bounding box center [272, 145] width 25 height 25
